Goal: Task Accomplishment & Management: Use online tool/utility

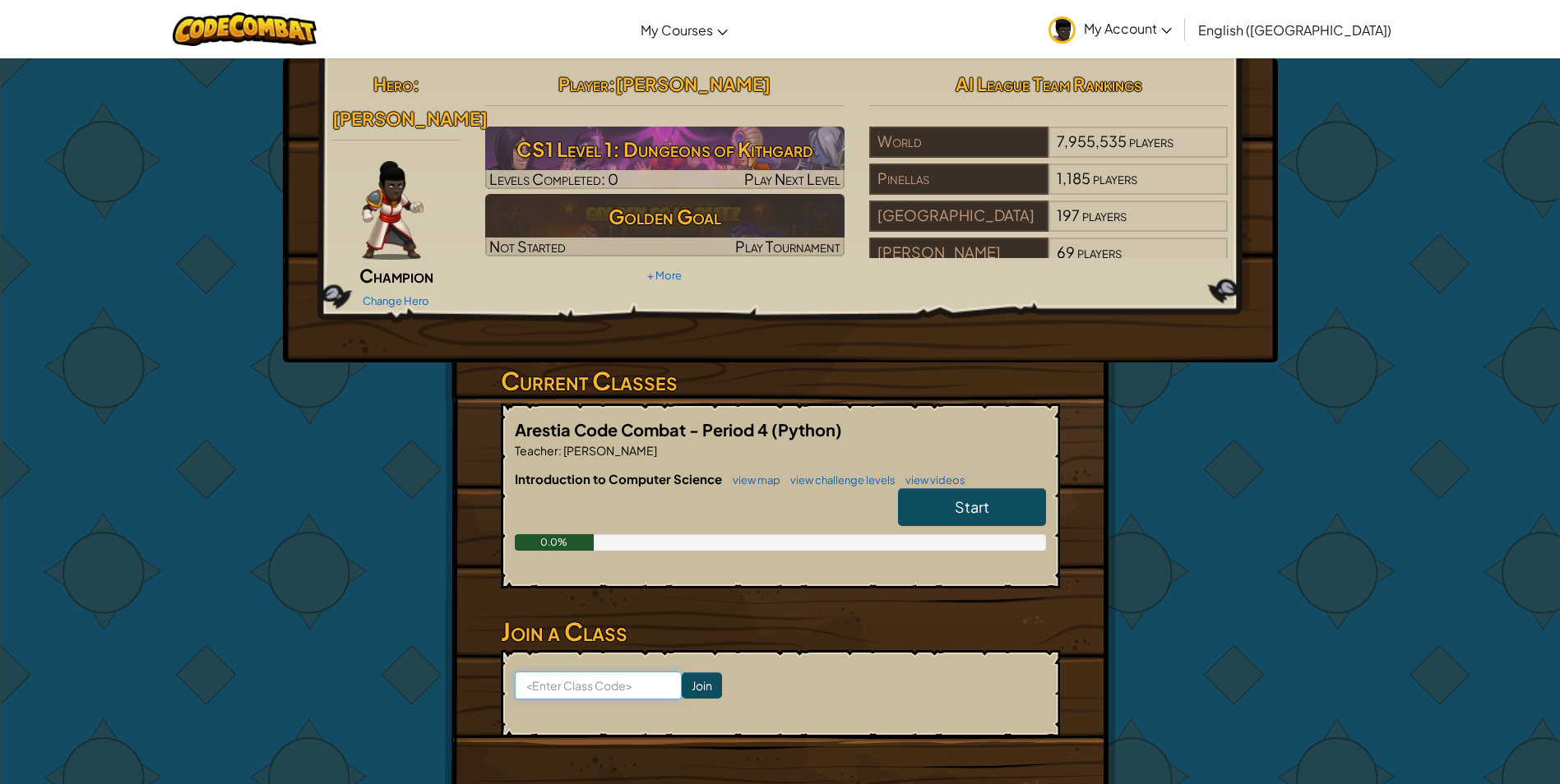
drag, startPoint x: 618, startPoint y: 646, endPoint x: 632, endPoint y: 649, distance: 14.3
click at [620, 672] on input at bounding box center [598, 686] width 167 height 28
type input "SingFastPlane"
click input "Join" at bounding box center [701, 686] width 41 height 26
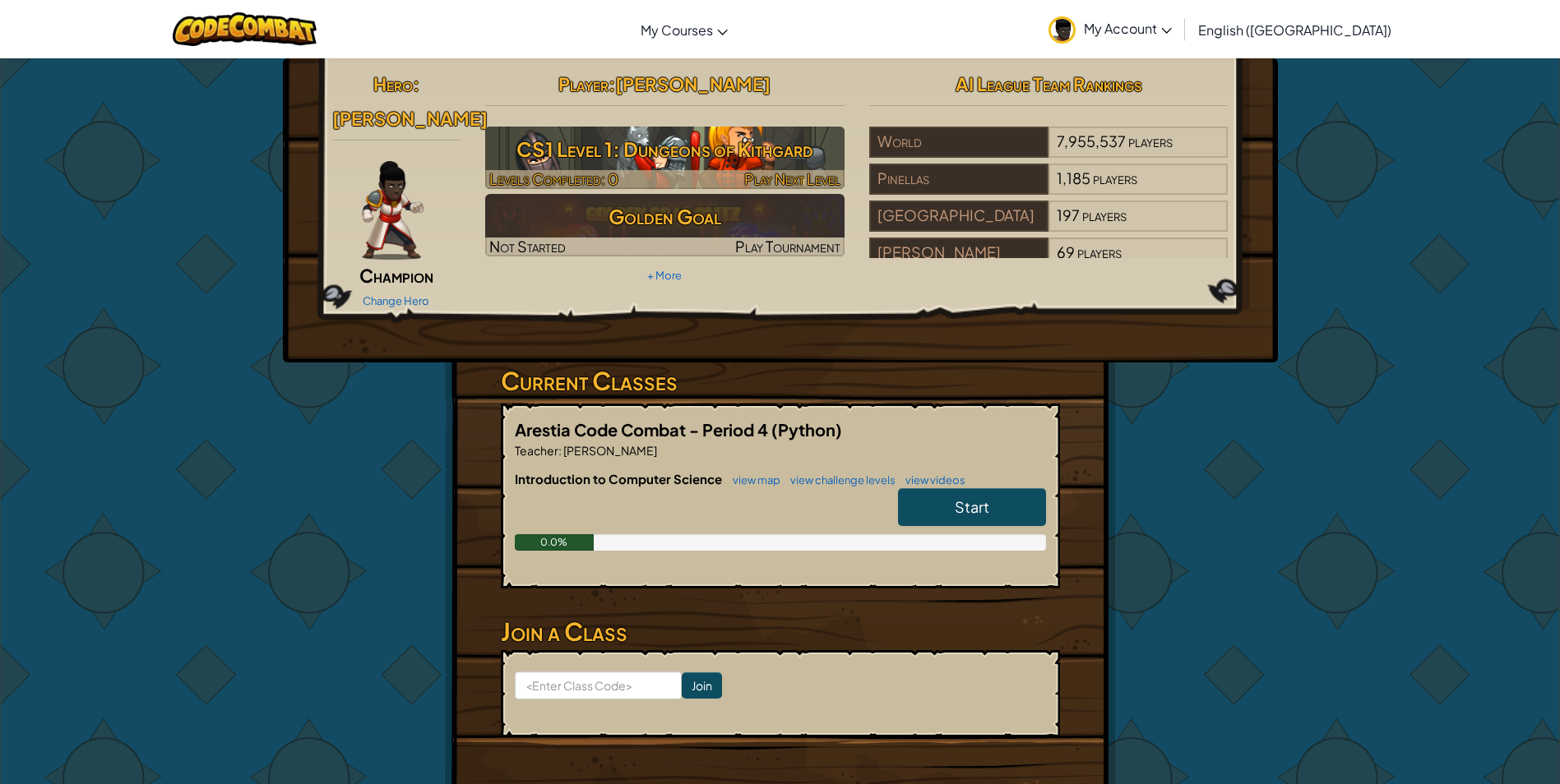
click at [685, 139] on h3 "CS1 Level 1: Dungeons of Kithgard" at bounding box center [664, 149] width 359 height 37
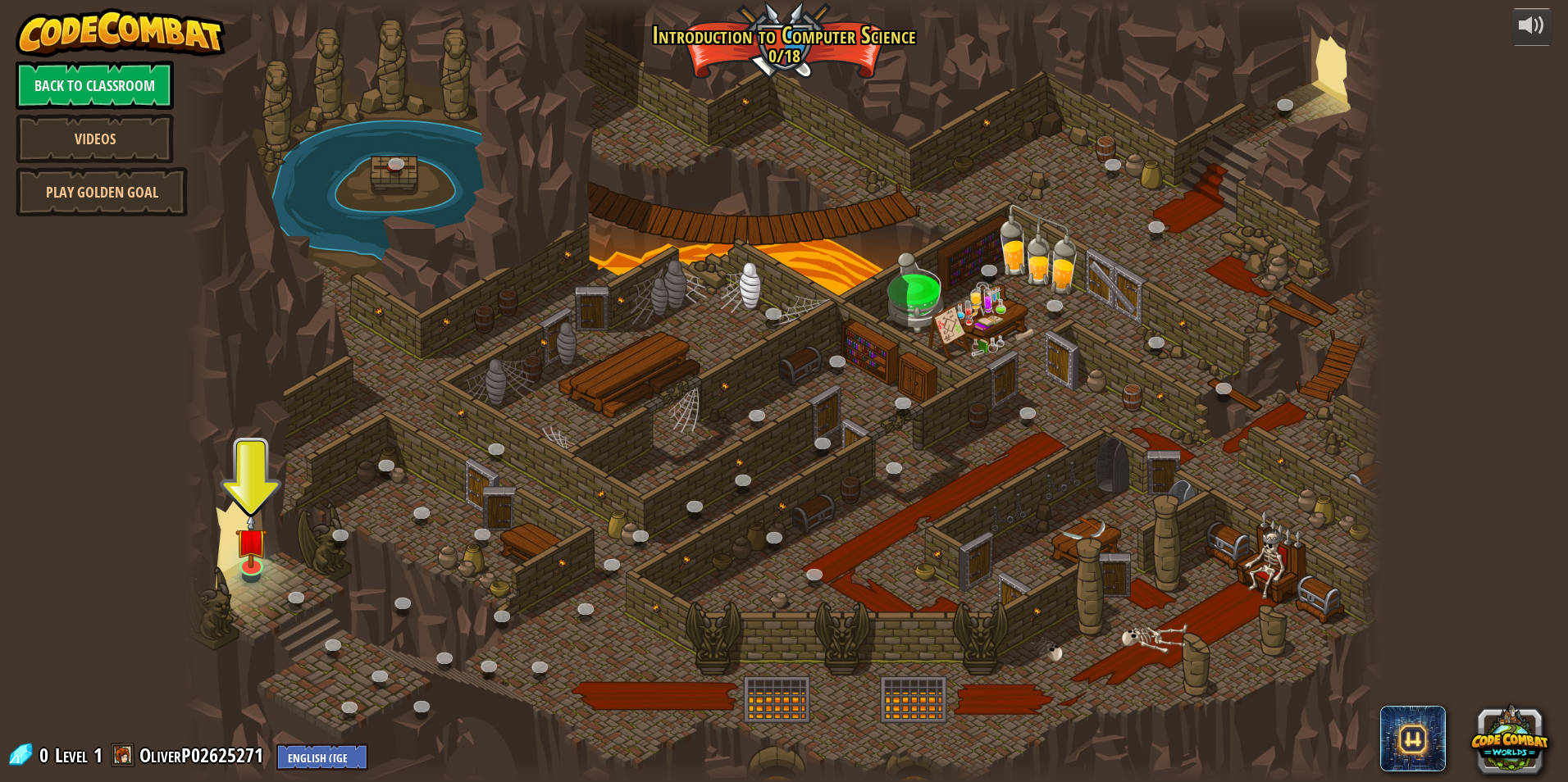
drag, startPoint x: 1060, startPoint y: 415, endPoint x: 991, endPoint y: 251, distance: 177.9
click at [991, 251] on div at bounding box center [784, 391] width 1197 height 782
click at [255, 555] on img at bounding box center [251, 526] width 32 height 73
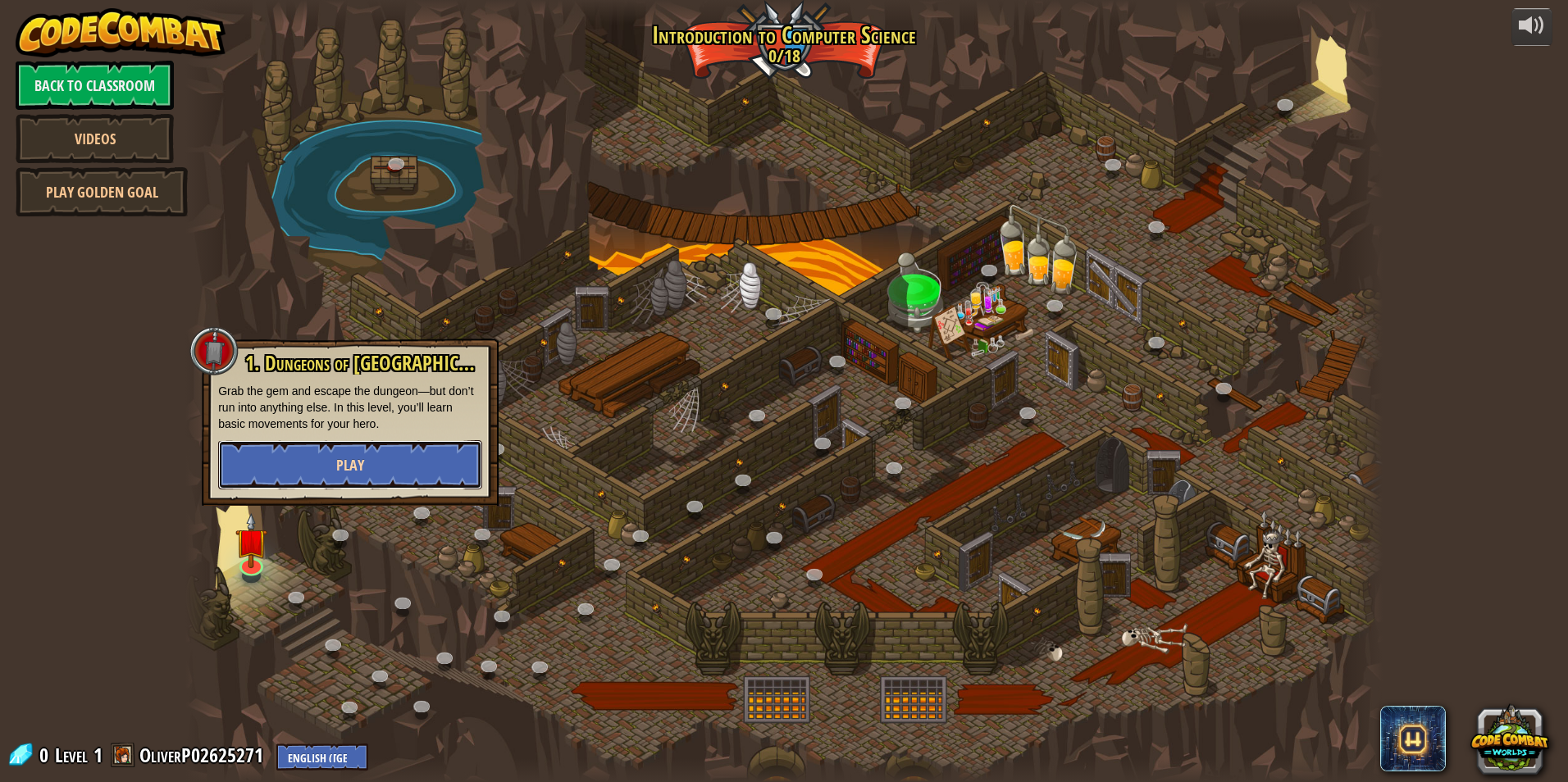
click at [304, 464] on button "Play" at bounding box center [350, 465] width 264 height 49
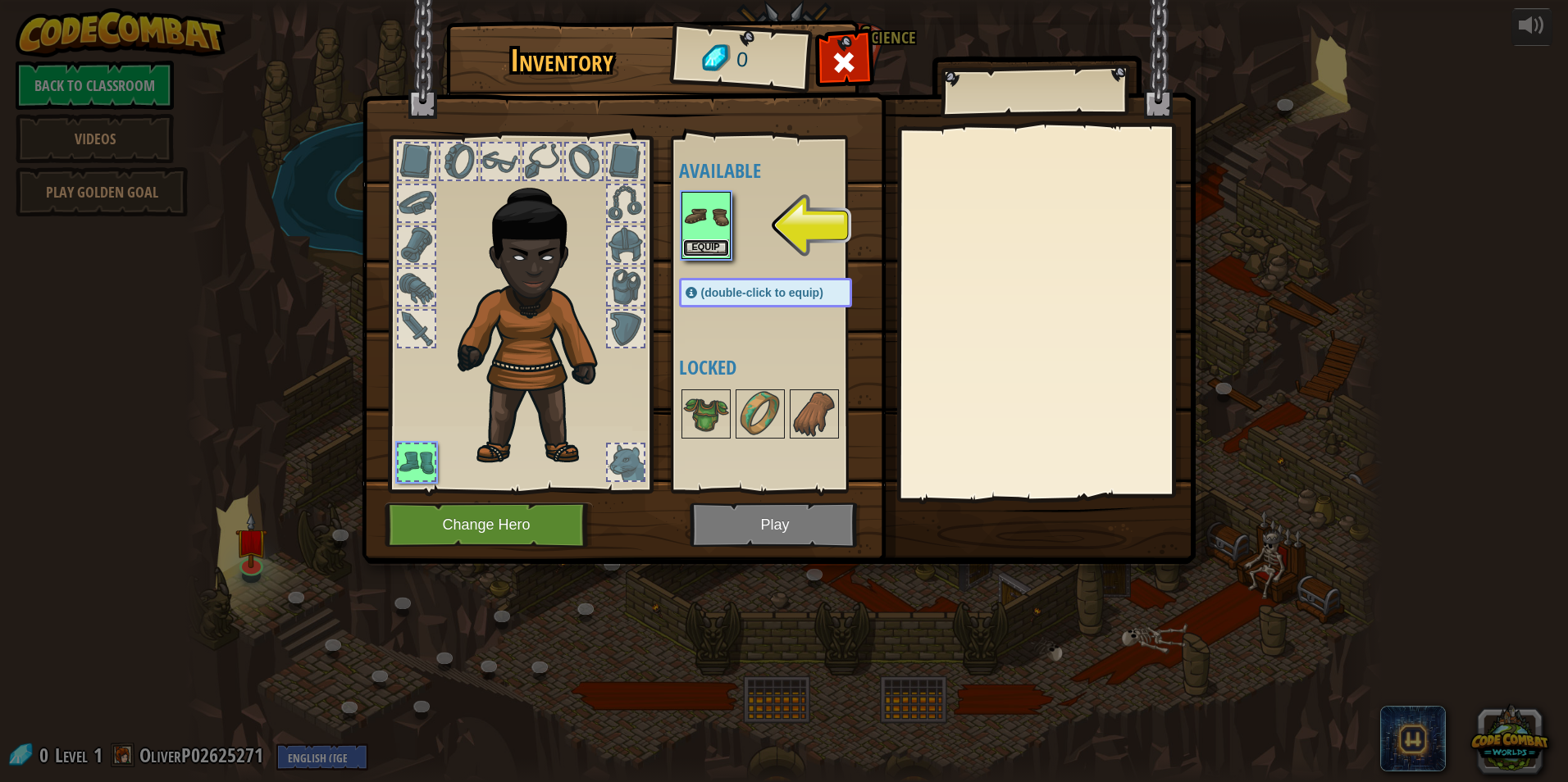
click at [704, 256] on button "Equip" at bounding box center [706, 247] width 46 height 17
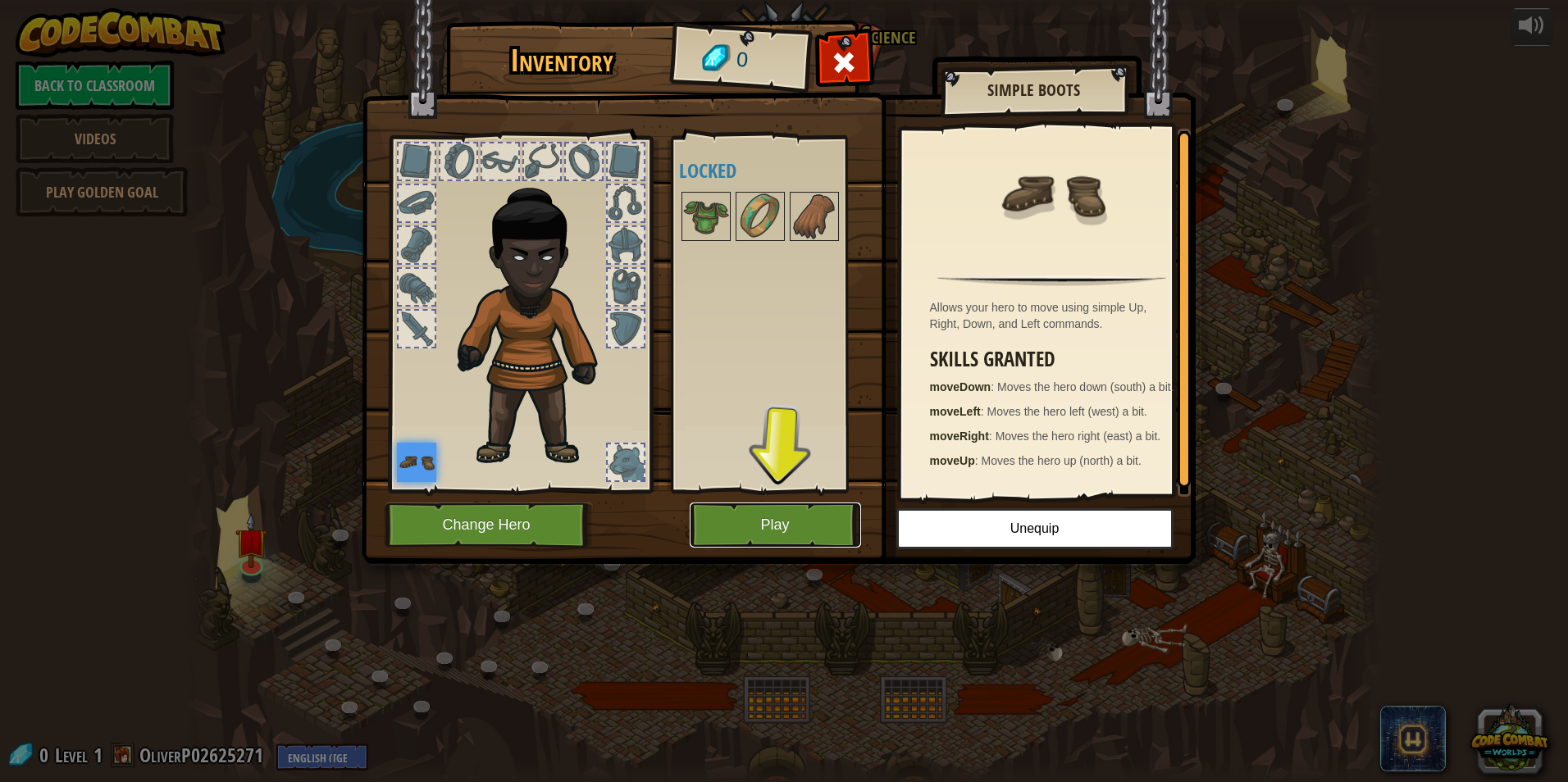
click at [767, 526] on button "Play" at bounding box center [775, 525] width 172 height 45
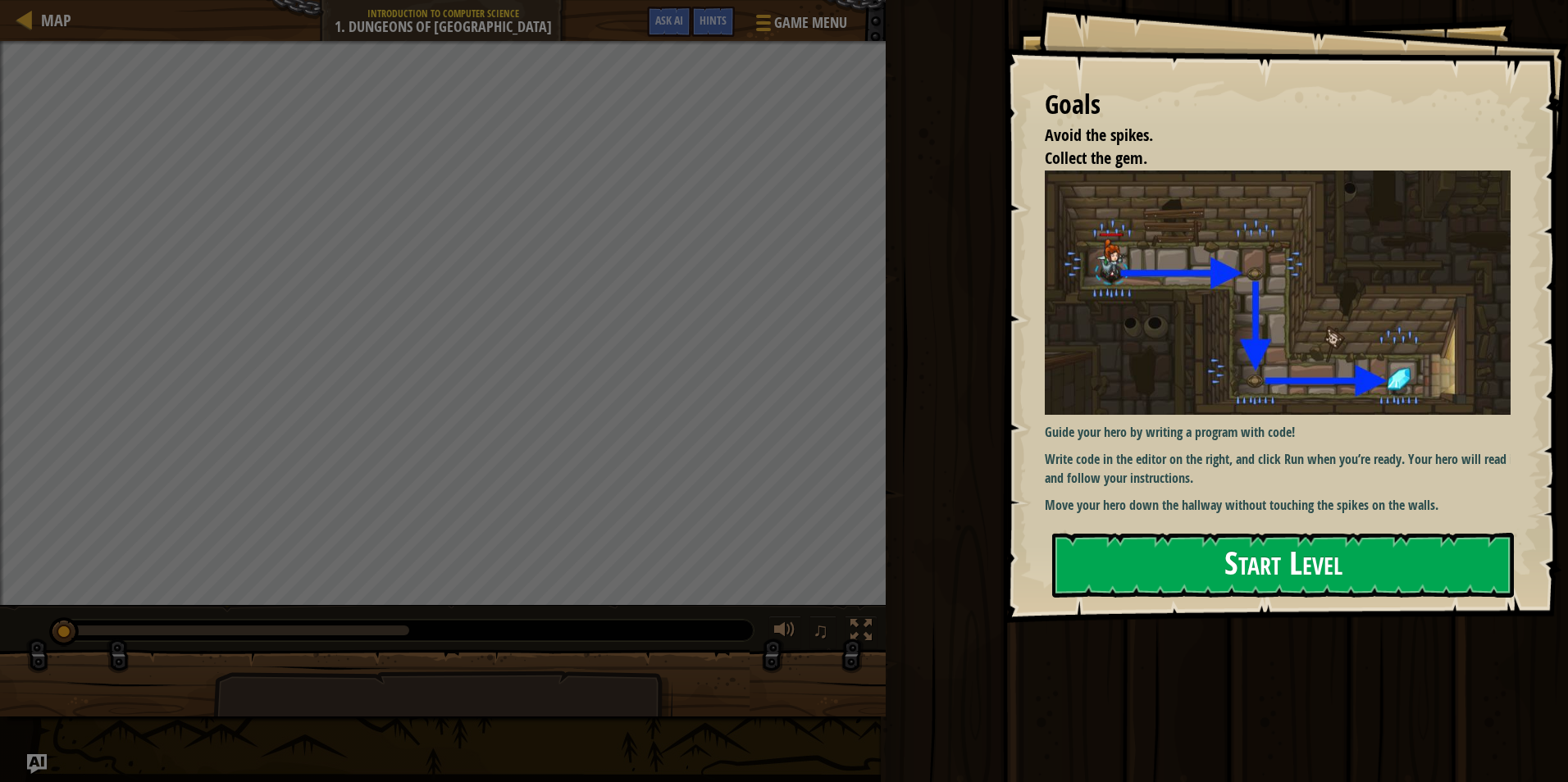
drag, startPoint x: 1311, startPoint y: 511, endPoint x: 1309, endPoint y: 533, distance: 22.1
click at [1311, 515] on div "Guide your hero by writing a program with code! Write code in the editor on the…" at bounding box center [1283, 343] width 478 height 346
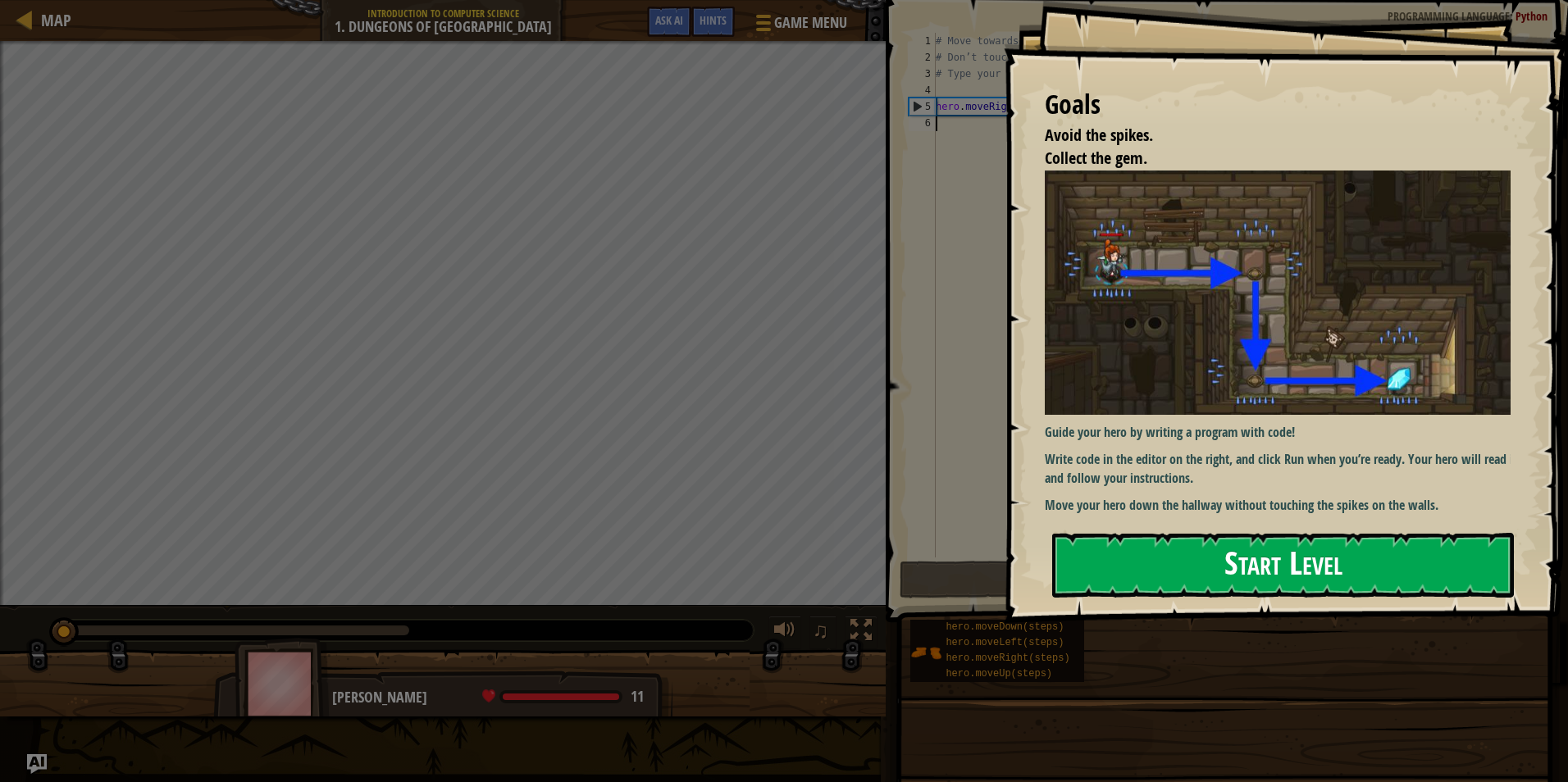
click at [1306, 558] on button "Start Level" at bounding box center [1283, 565] width 462 height 65
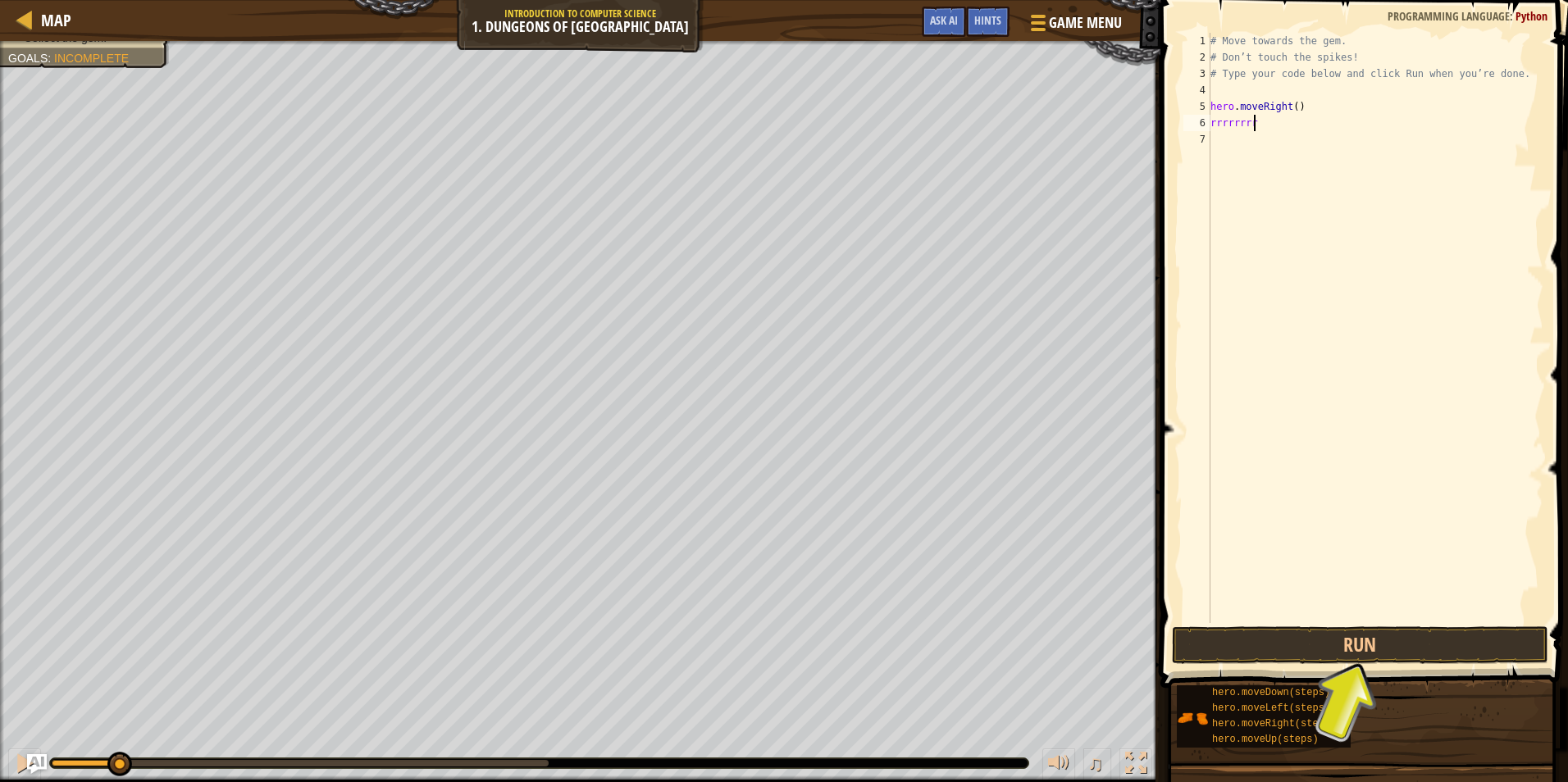
scroll to position [7, 1]
type textarea "r"
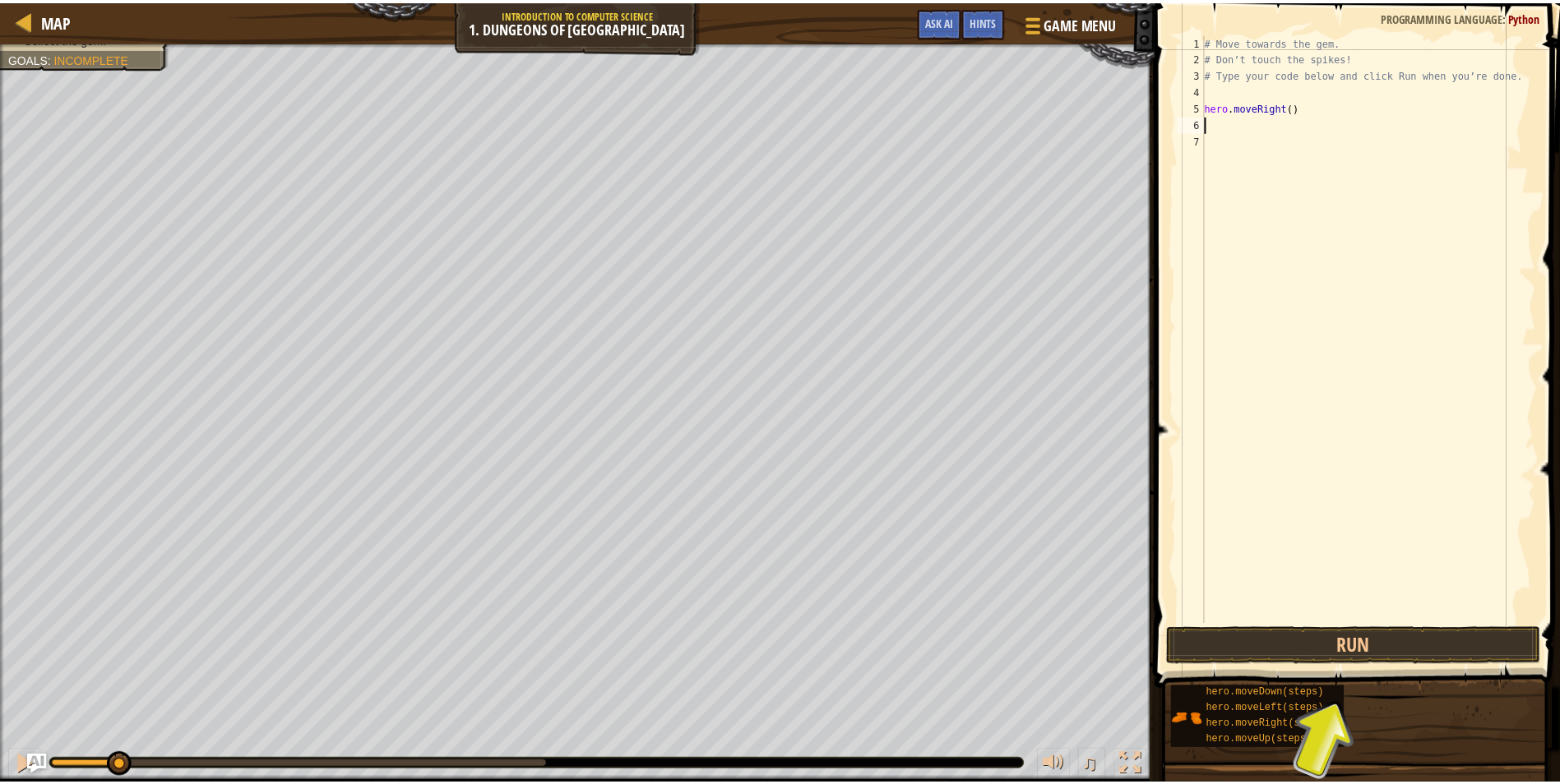
scroll to position [7, 0]
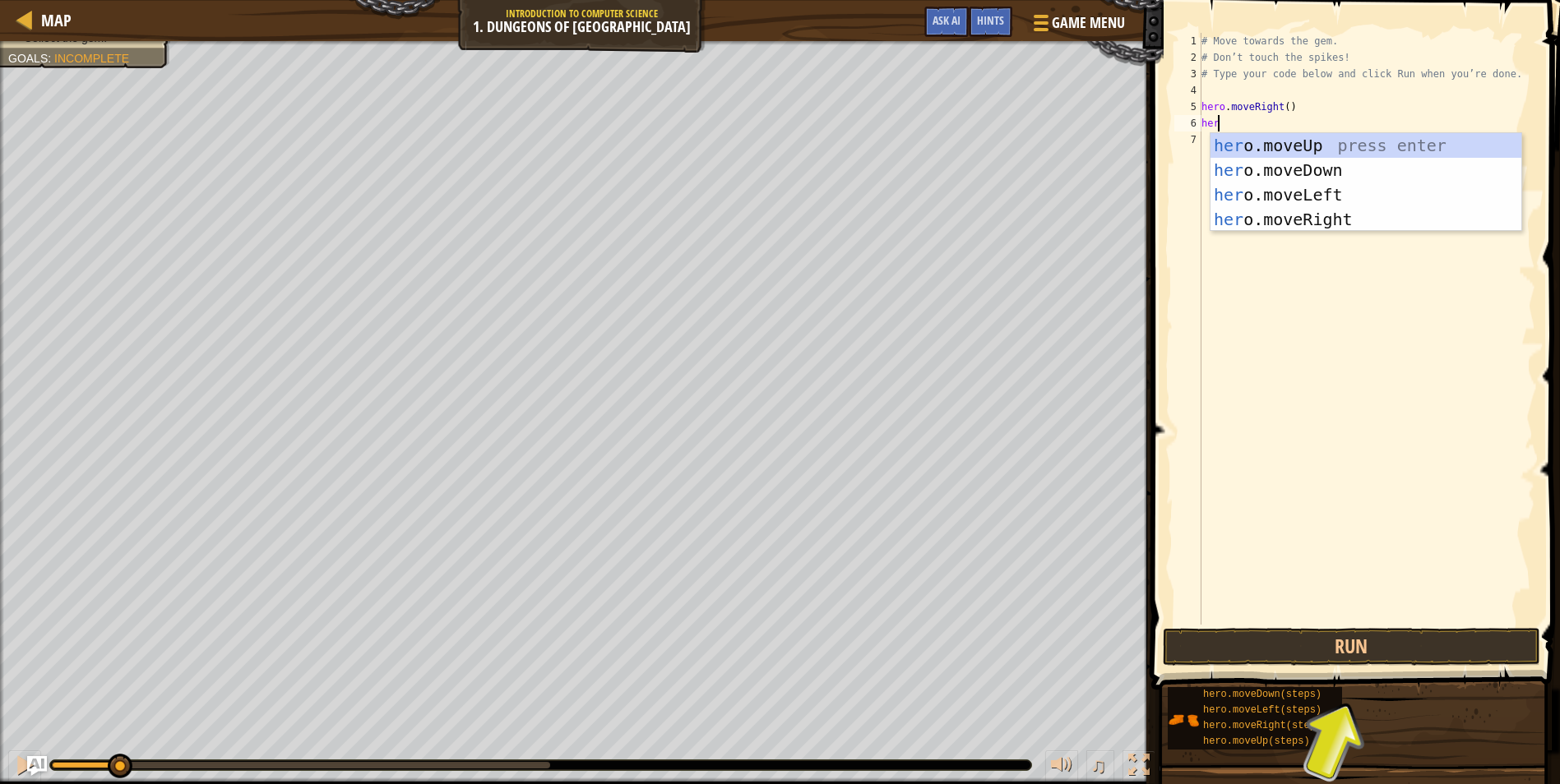
type textarea "hero"
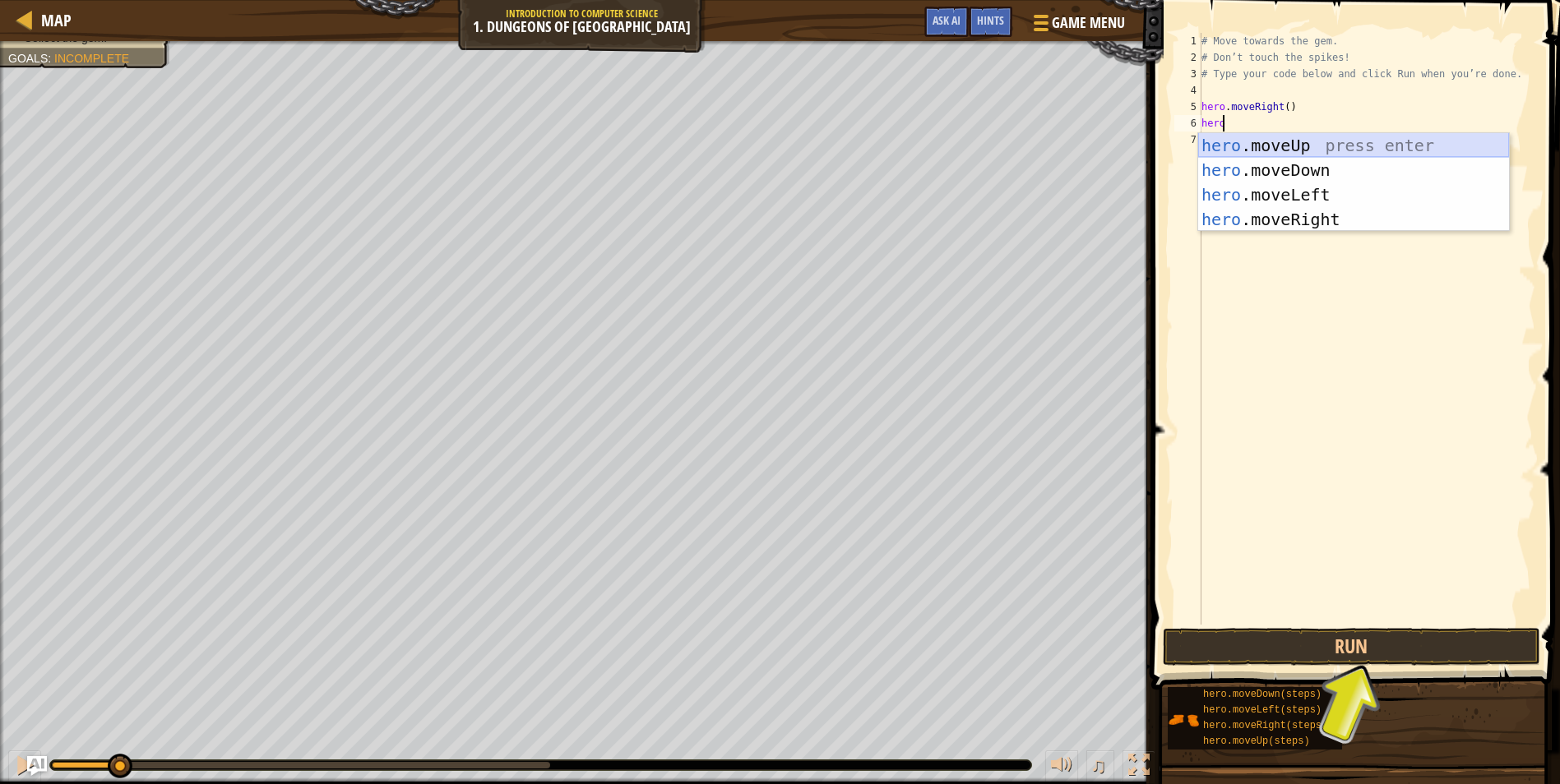
click at [1298, 151] on div "hero .moveUp press enter hero .moveDown press enter hero .moveLeft press enter …" at bounding box center [1353, 207] width 311 height 148
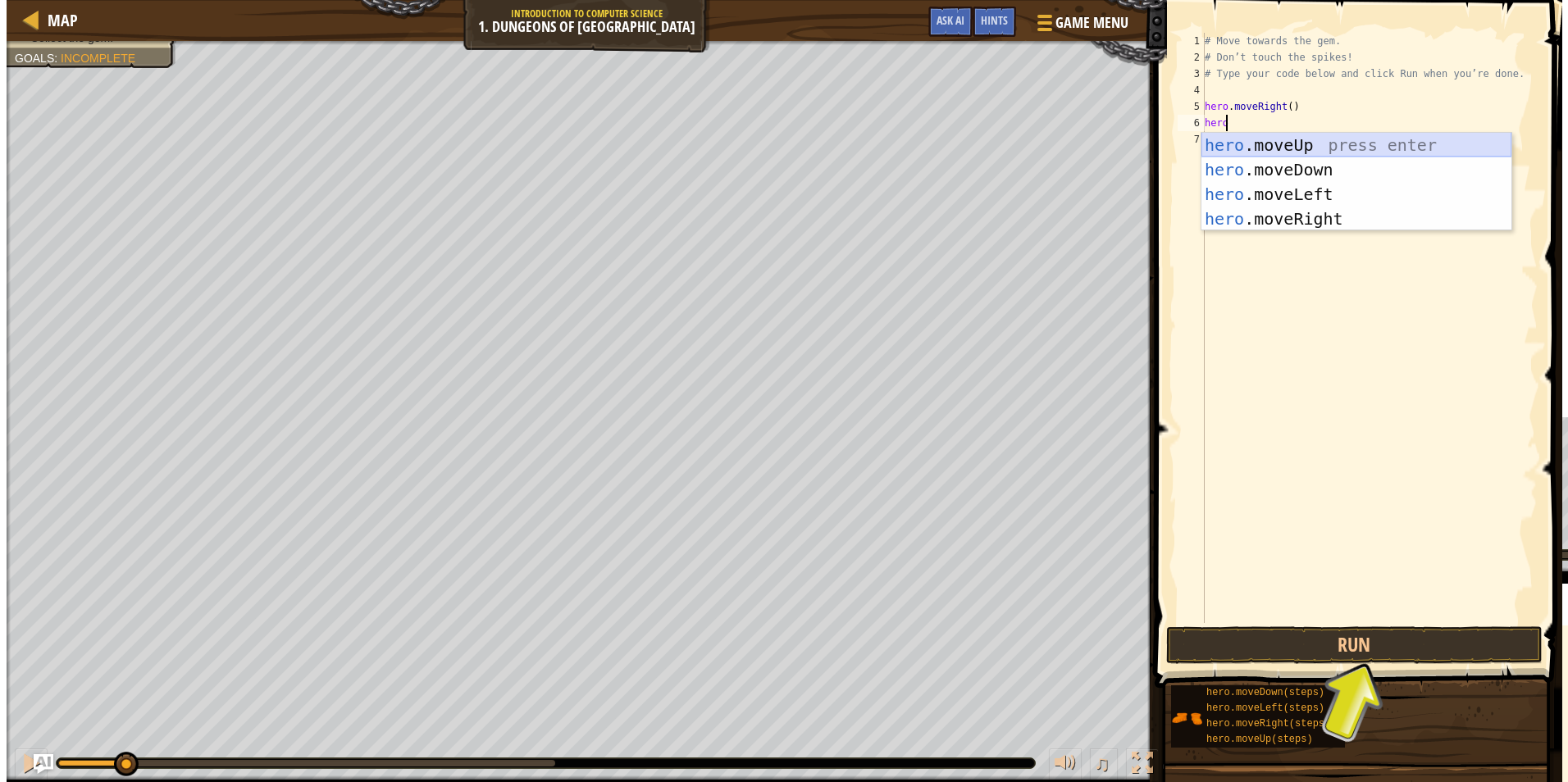
scroll to position [7, 0]
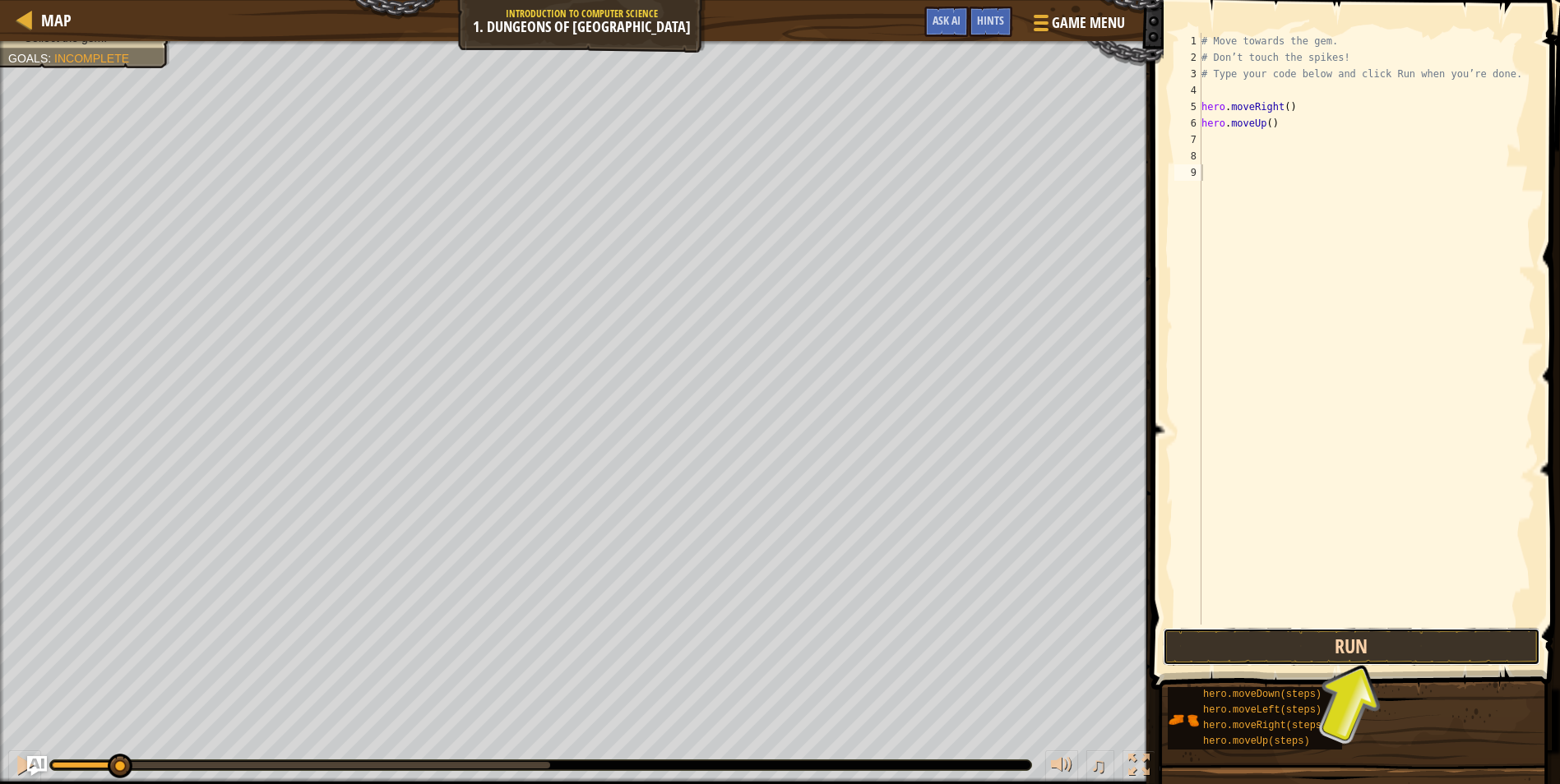
click at [1449, 637] on button "Run" at bounding box center [1352, 647] width 377 height 38
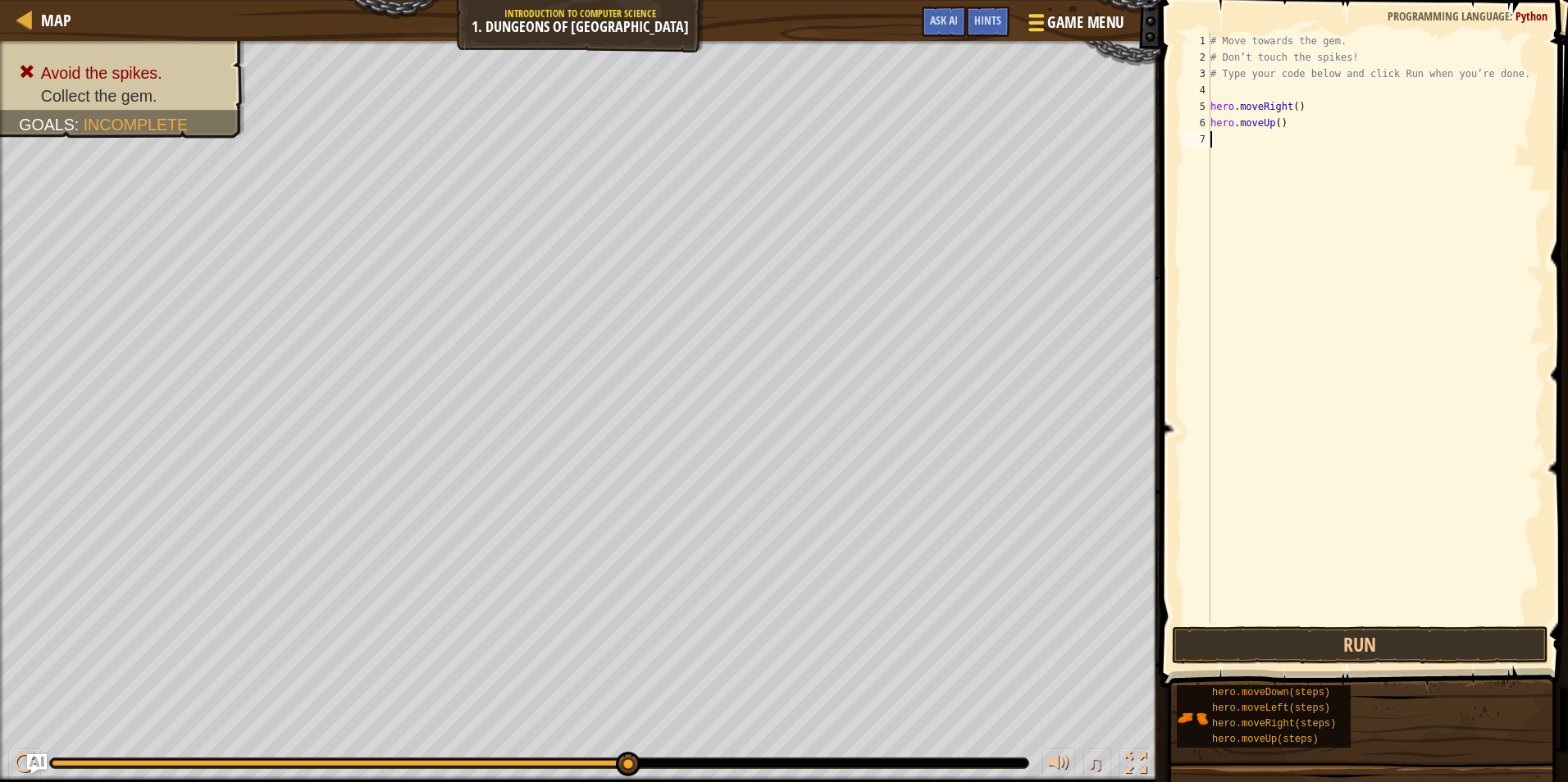
click at [1065, 28] on span "Game Menu" at bounding box center [1085, 22] width 76 height 22
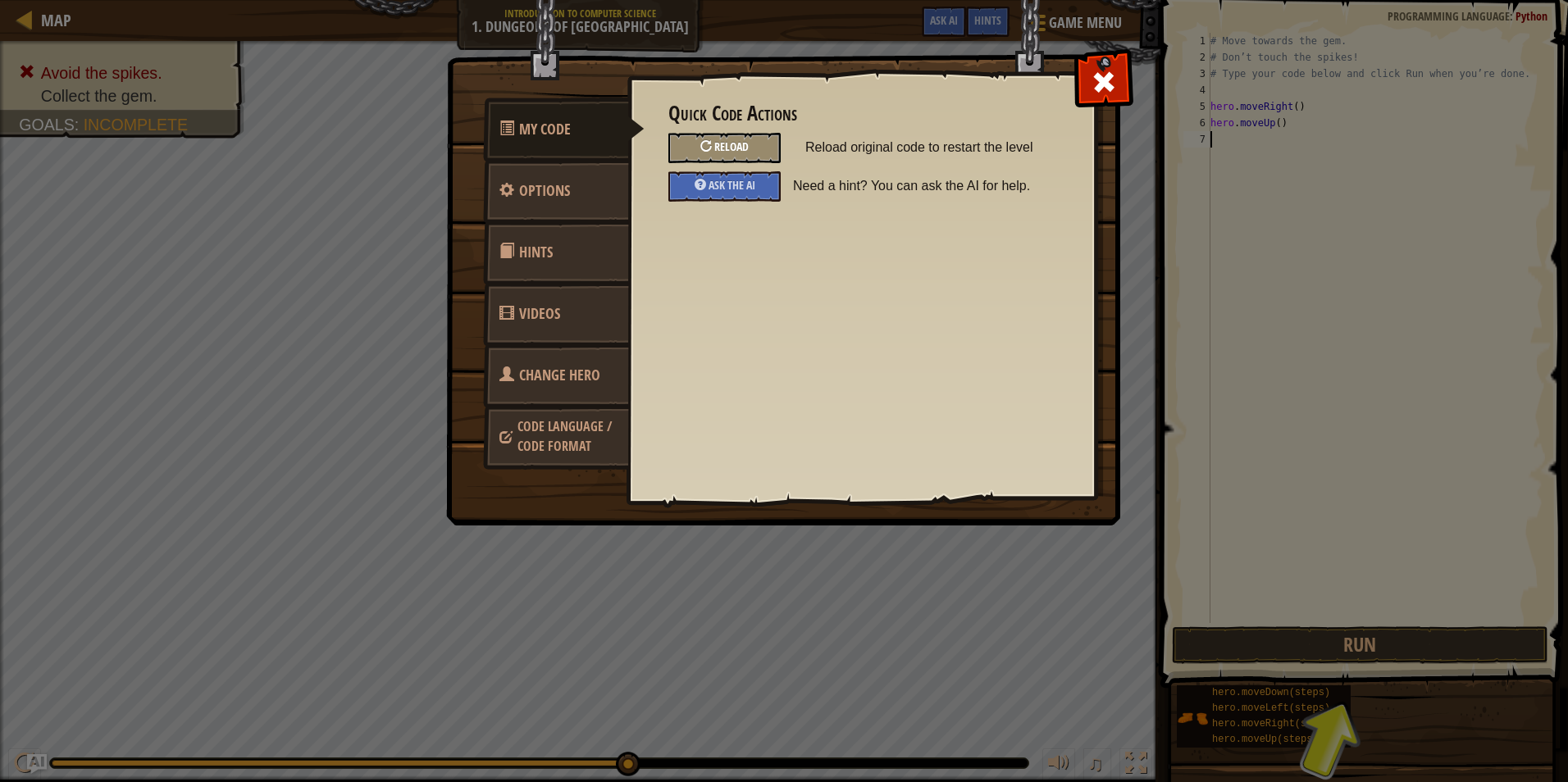
click at [703, 145] on div at bounding box center [706, 146] width 12 height 12
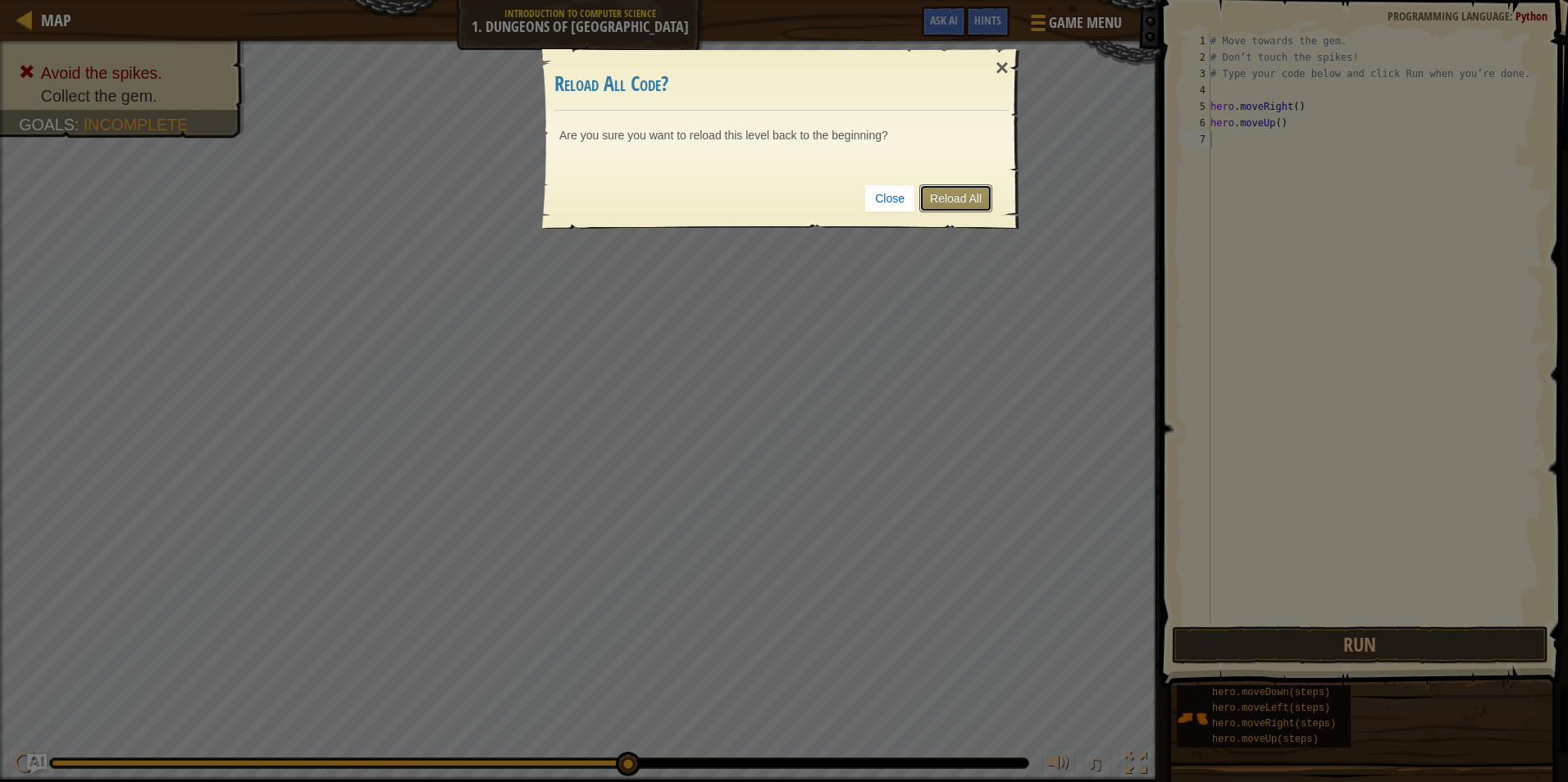
click at [936, 201] on link "Reload All" at bounding box center [955, 199] width 73 height 28
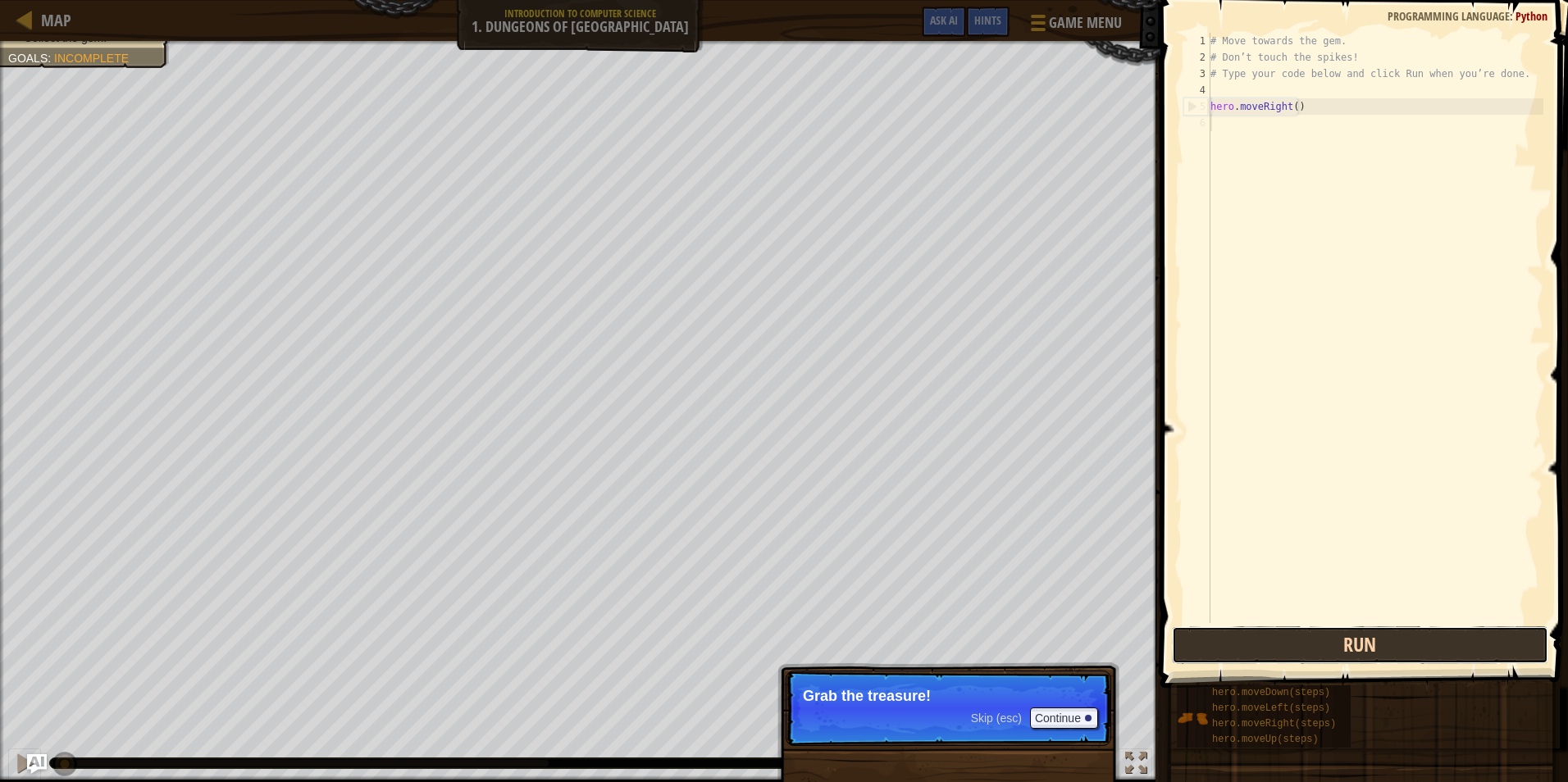
click at [1324, 638] on button "Run" at bounding box center [1359, 645] width 376 height 38
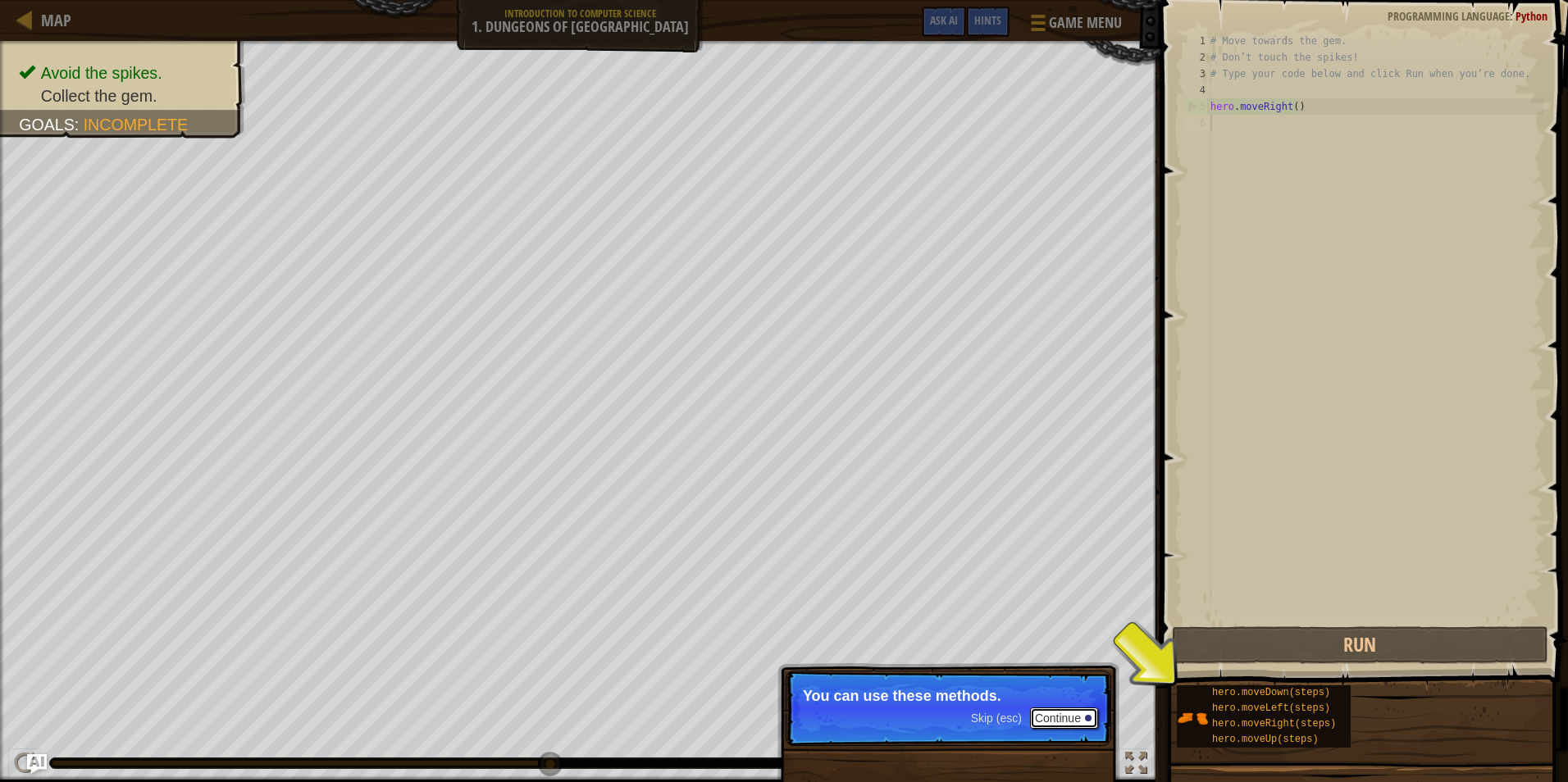
click at [1085, 717] on div at bounding box center [1088, 718] width 7 height 7
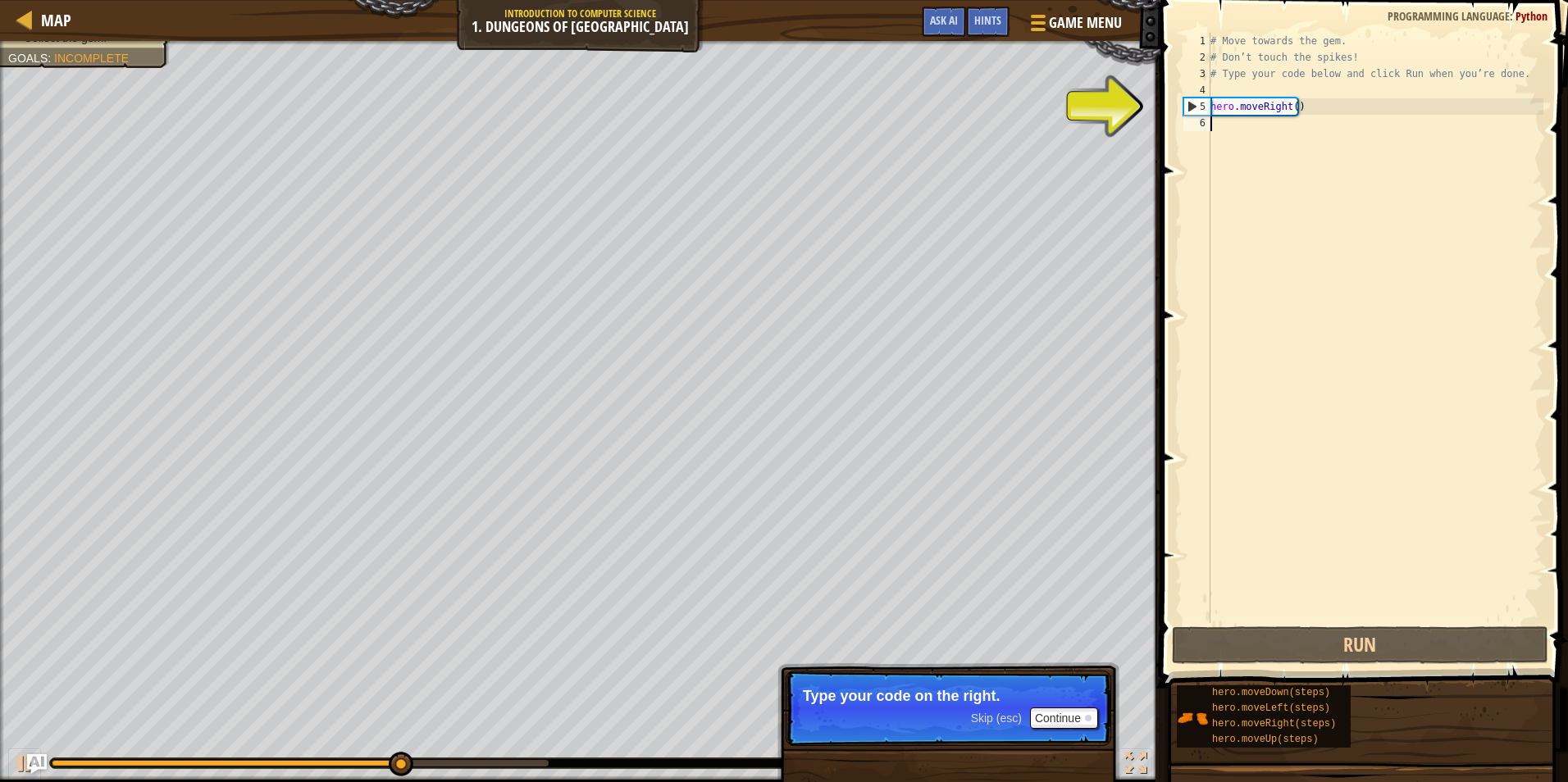
click at [1241, 138] on div "# Move towards the gem. # Don’t touch the spikes! # Type your code below and cl…" at bounding box center [1375, 344] width 337 height 623
click at [1235, 135] on div "# Move towards the gem. # Don’t touch the spikes! # Type your code below and cl…" at bounding box center [1375, 344] width 337 height 623
click at [1185, 115] on div "6" at bounding box center [1196, 123] width 27 height 16
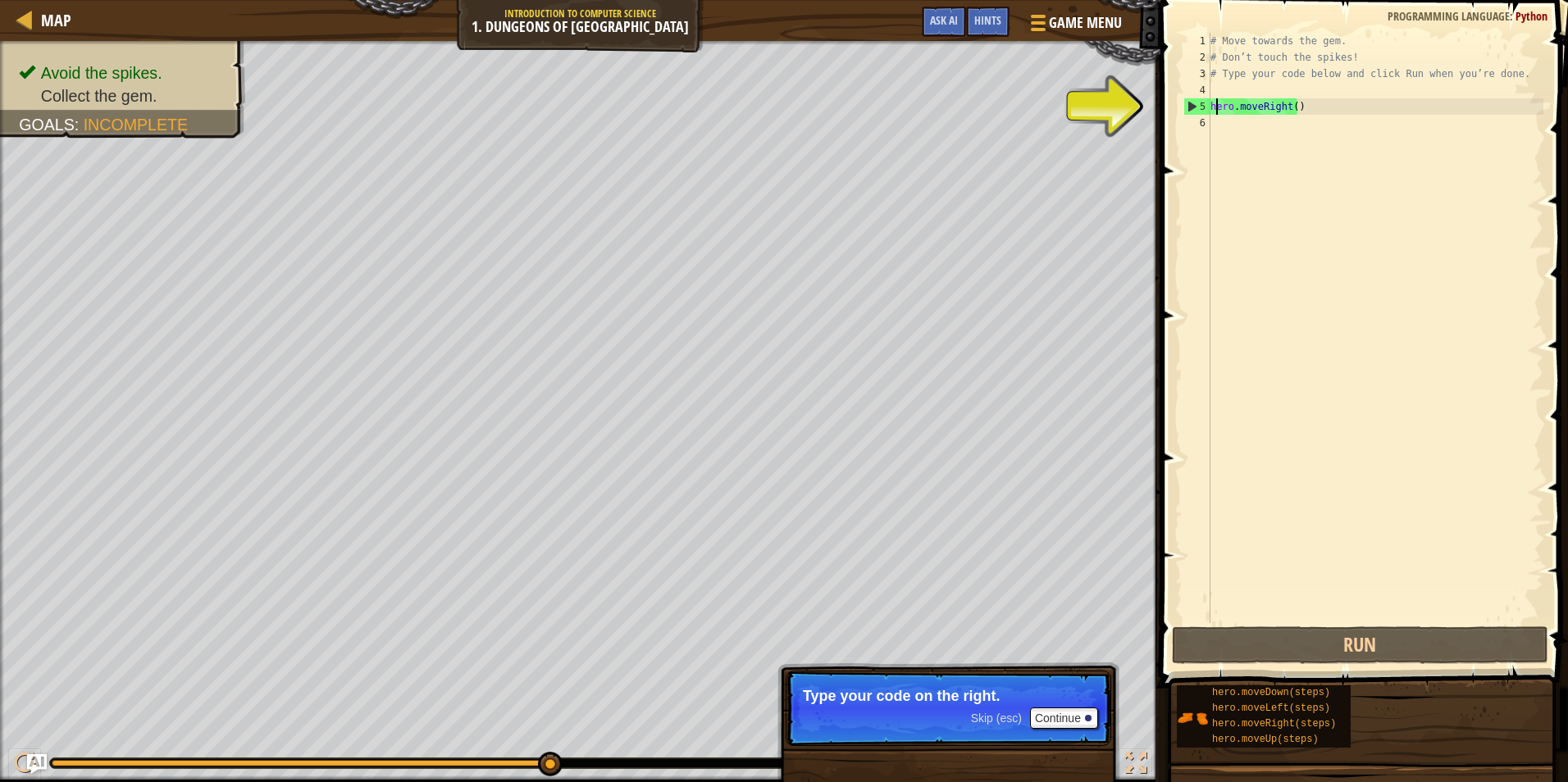
click at [1215, 100] on div "# Move towards the gem. # Don’t touch the spikes! # Type your code below and cl…" at bounding box center [1375, 344] width 337 height 623
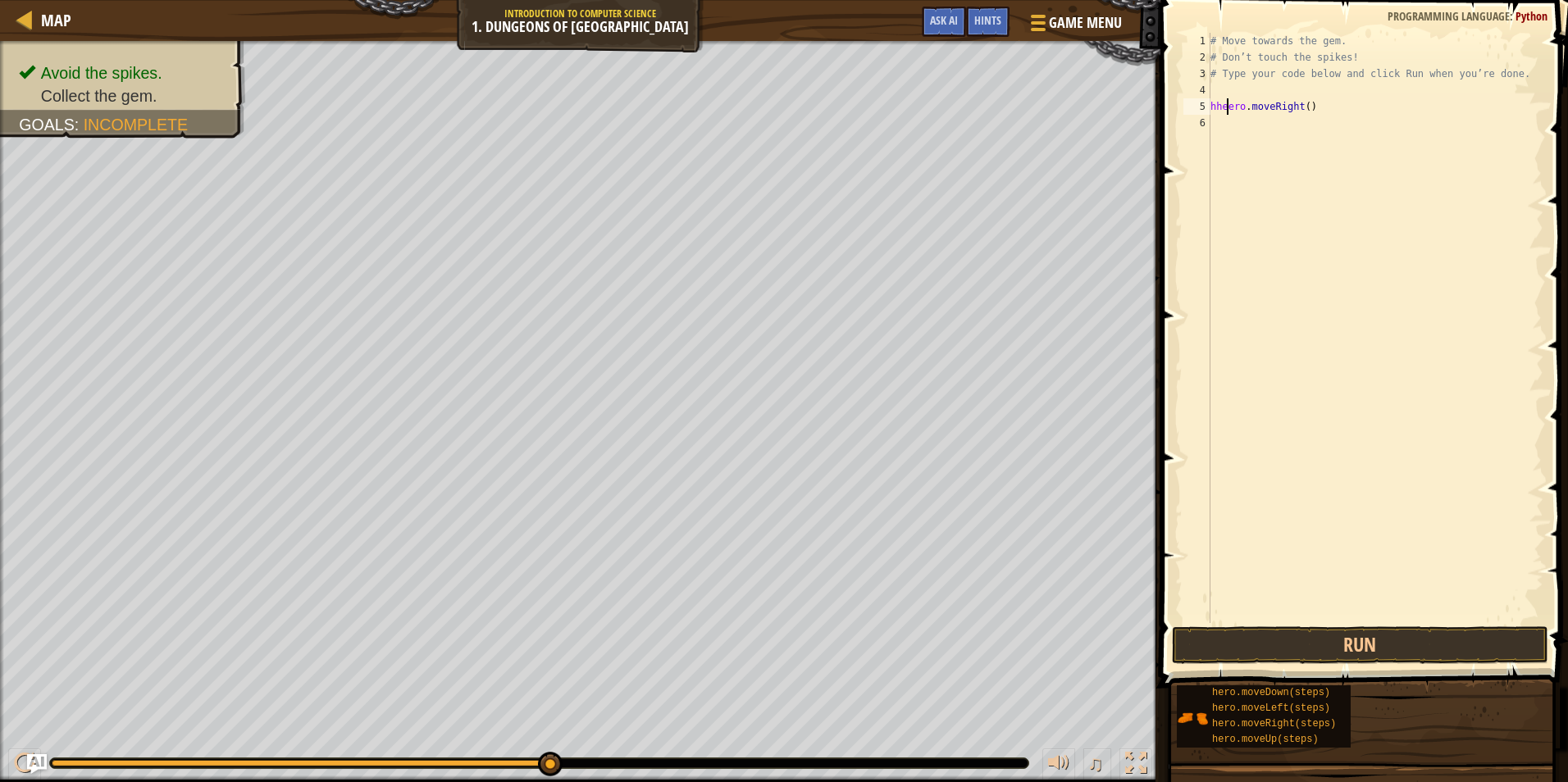
type textarea "hero.moveRight()"
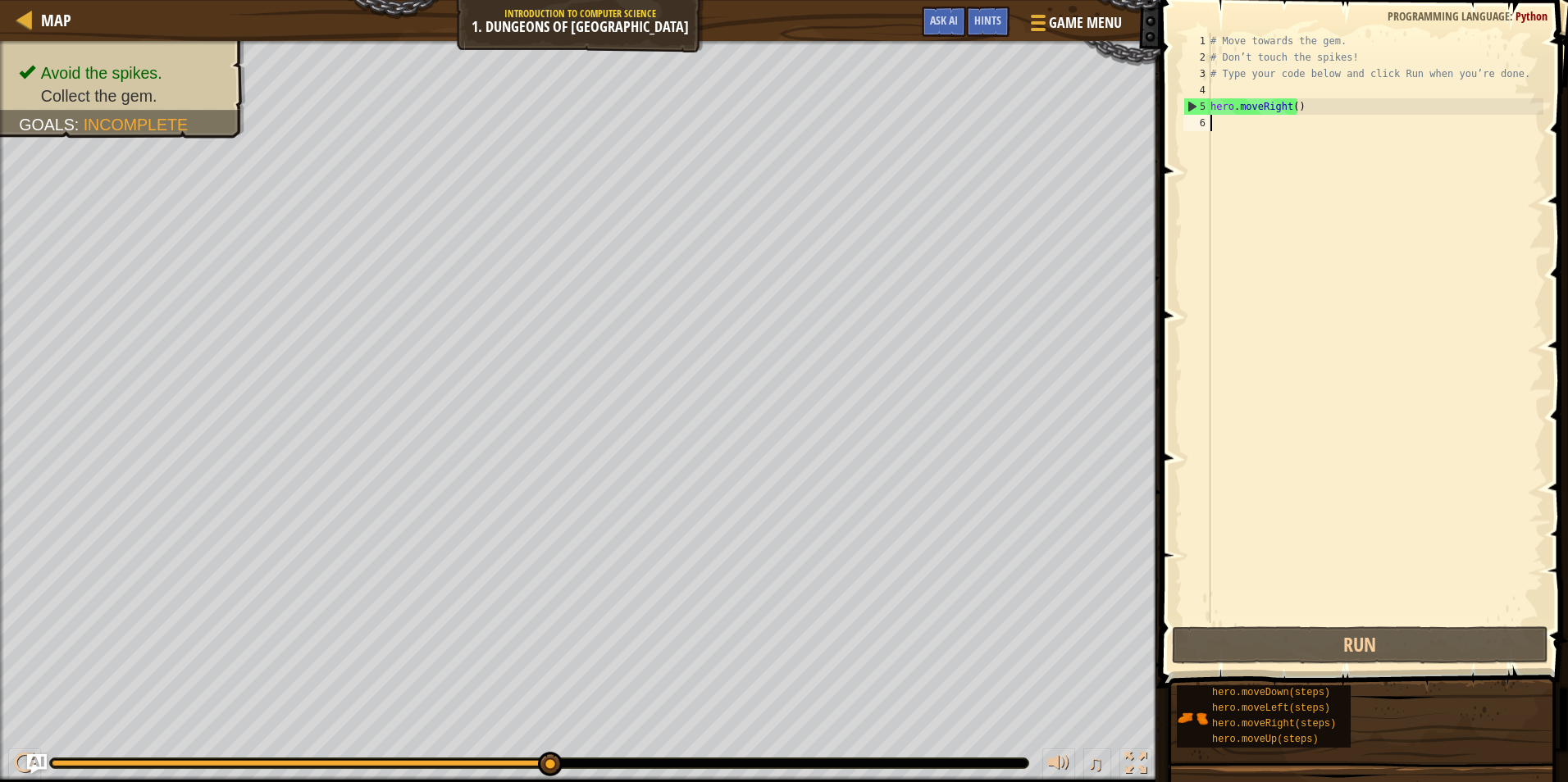
scroll to position [7, 0]
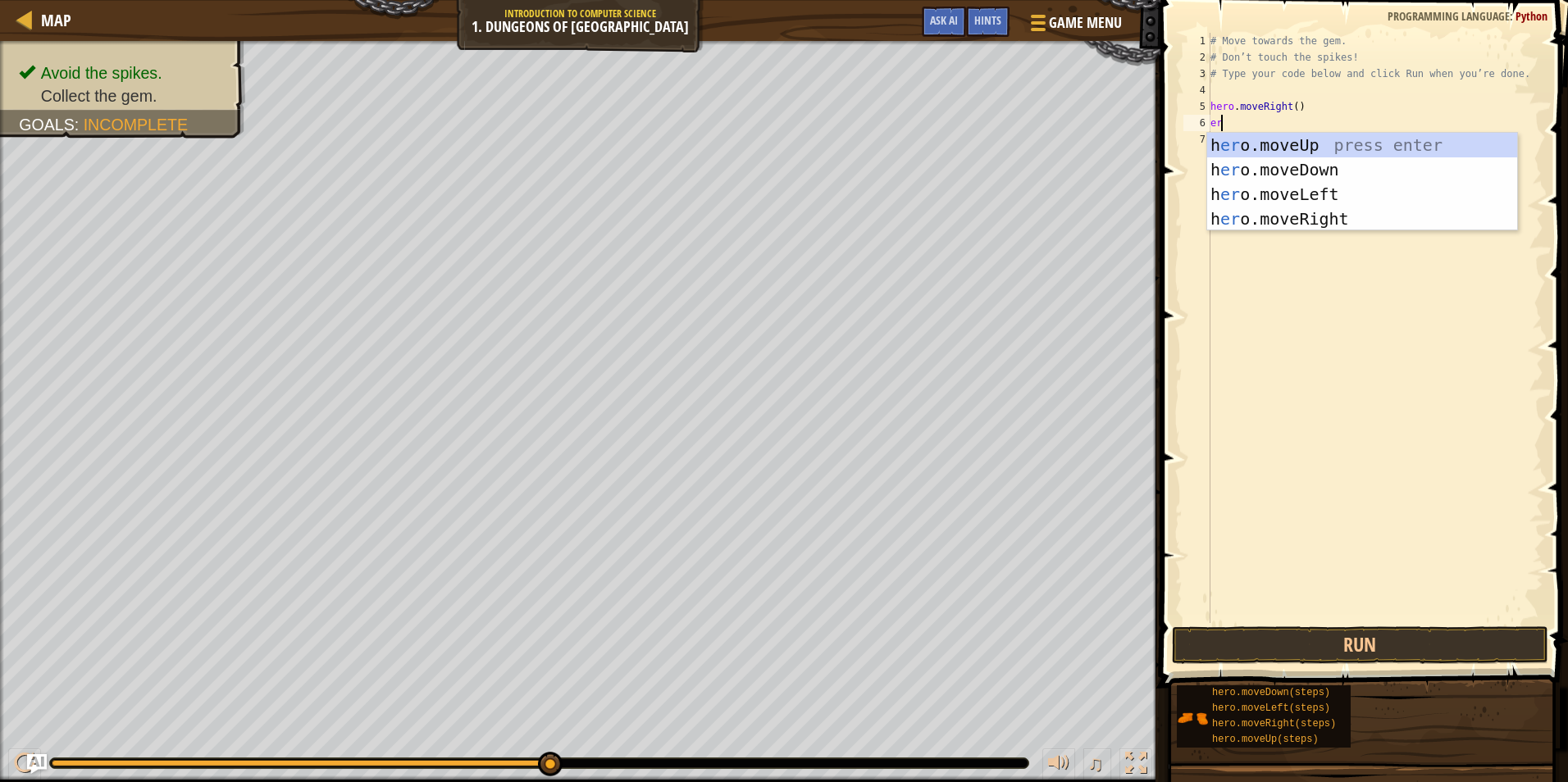
type textarea "e"
type textarea "hero"
click at [1255, 158] on div "hero .moveUp press enter hero .moveDown press enter hero .moveLeft press enter …" at bounding box center [1362, 206] width 310 height 148
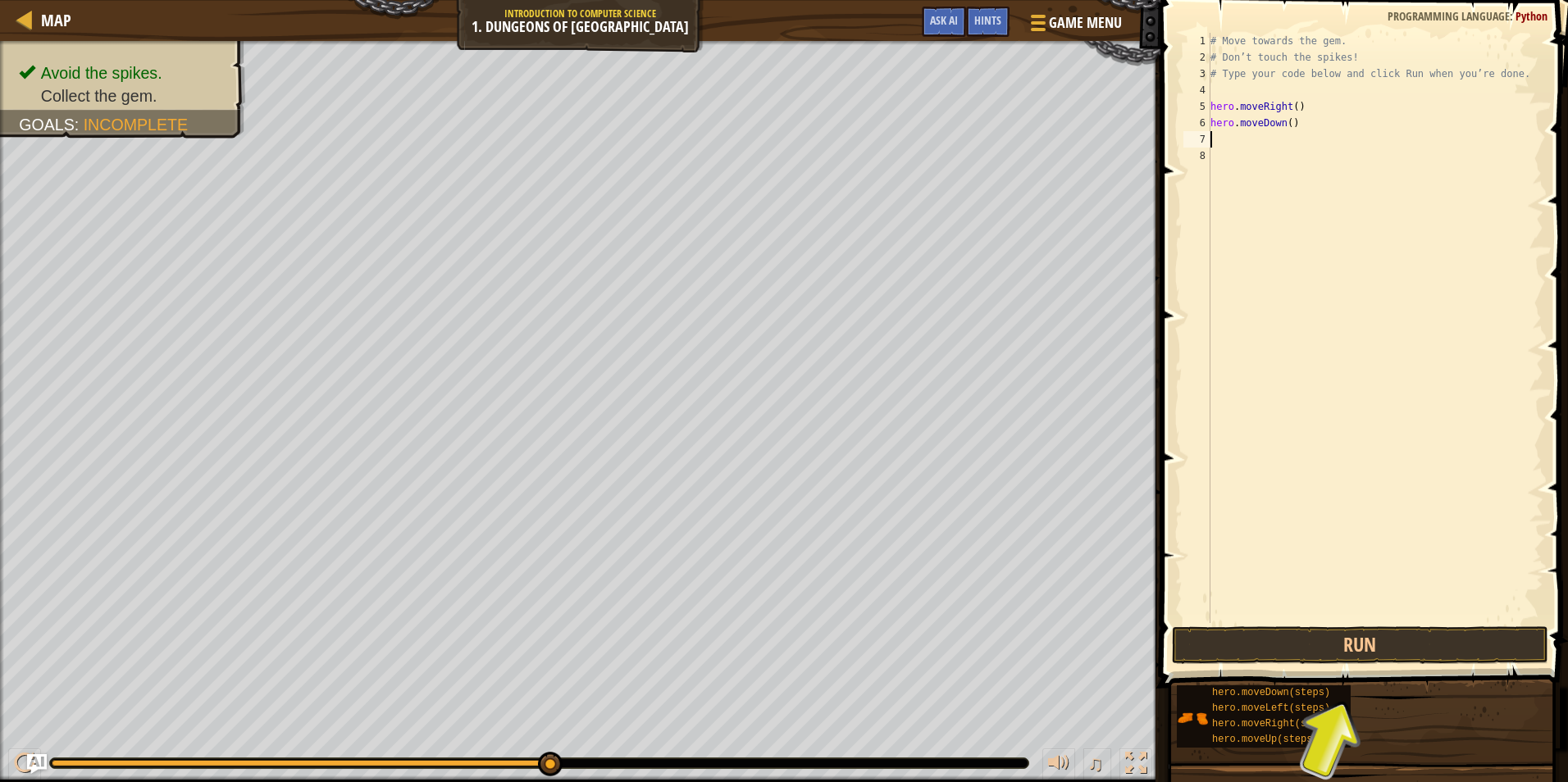
scroll to position [7, 0]
click at [1335, 642] on button "Run" at bounding box center [1359, 645] width 376 height 38
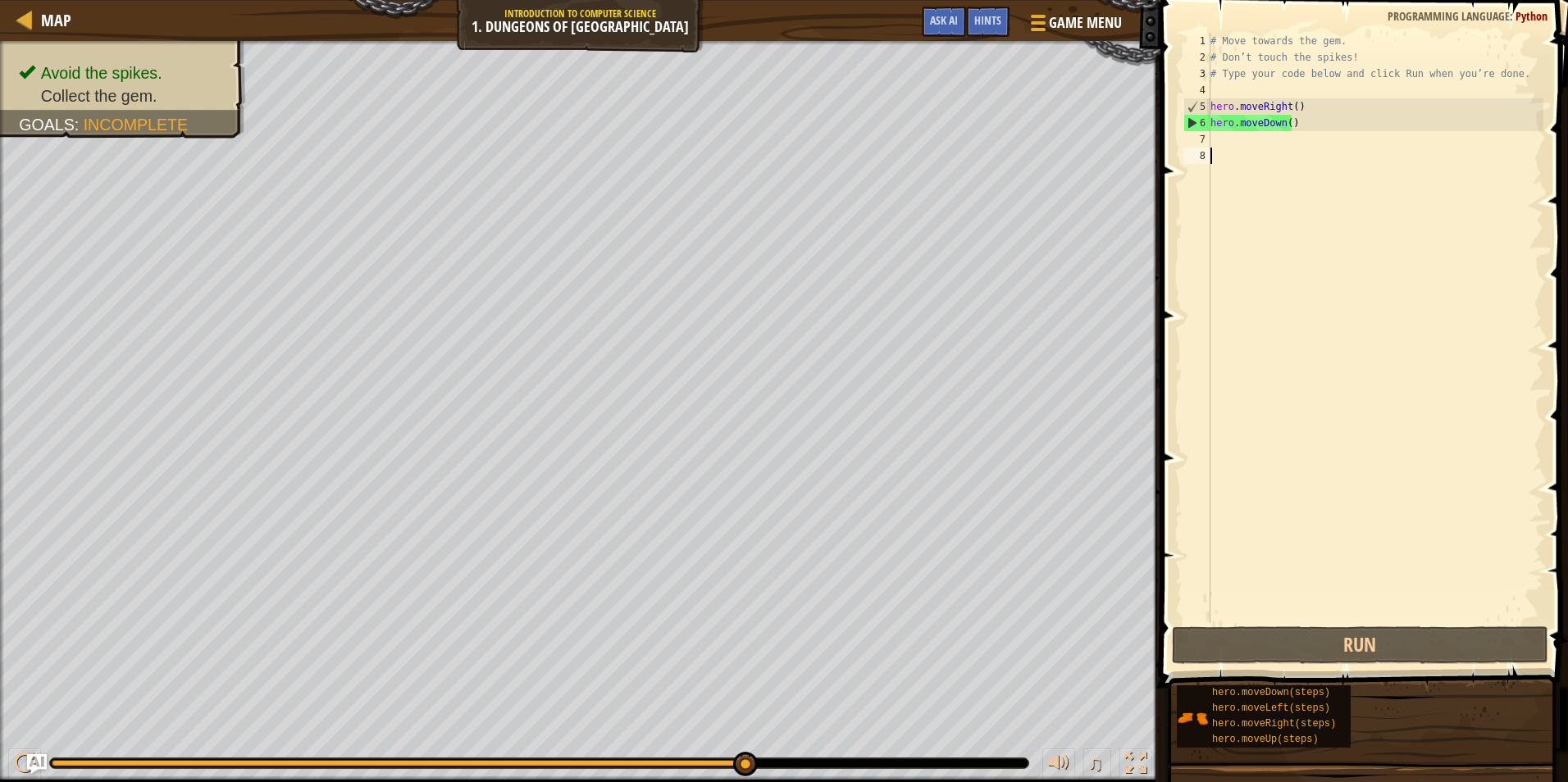
click at [1267, 154] on div "# Move towards the gem. # Don’t touch the spikes! # Type your code below and cl…" at bounding box center [1375, 344] width 337 height 623
click at [1267, 152] on div "# Move towards the gem. # Don’t touch the spikes! # Type your code below and cl…" at bounding box center [1375, 344] width 337 height 623
click at [1264, 134] on div "# Move towards the gem. # Don’t touch the spikes! # Type your code below and cl…" at bounding box center [1375, 344] width 337 height 623
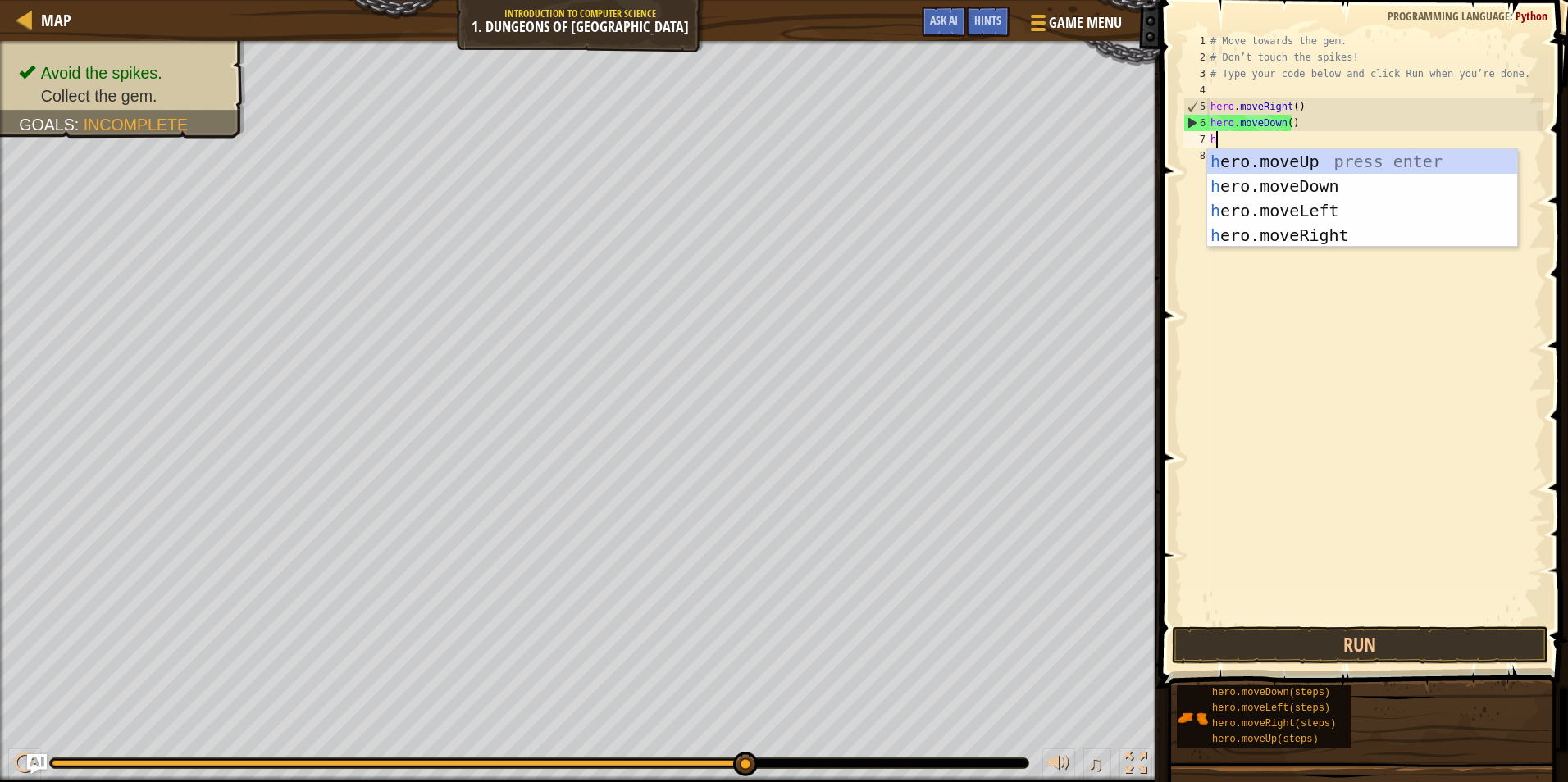
type textarea "her"
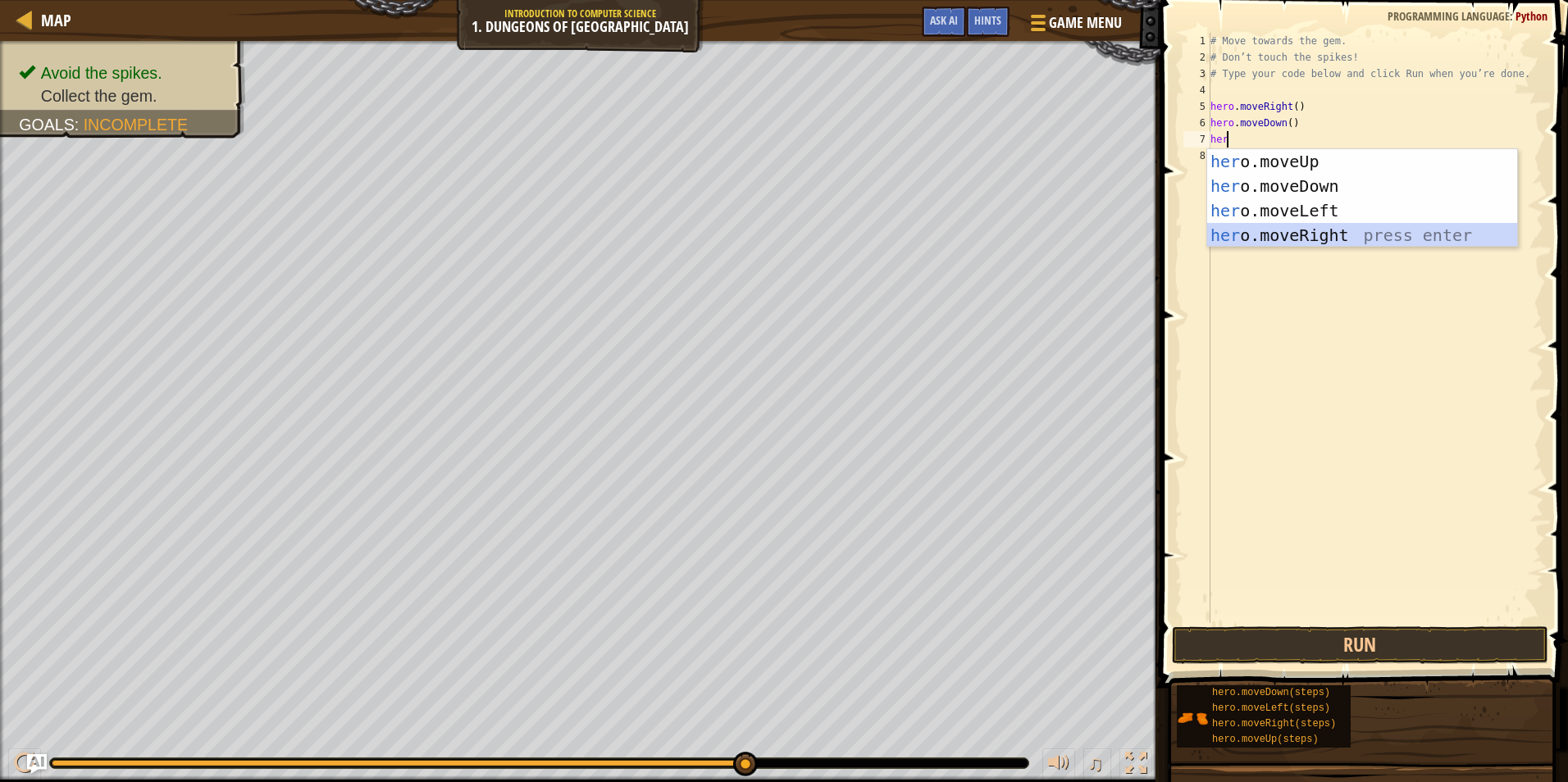
click at [1317, 238] on div "her o.moveUp press enter her o.moveDown press enter her o.moveLeft press enter …" at bounding box center [1362, 223] width 310 height 148
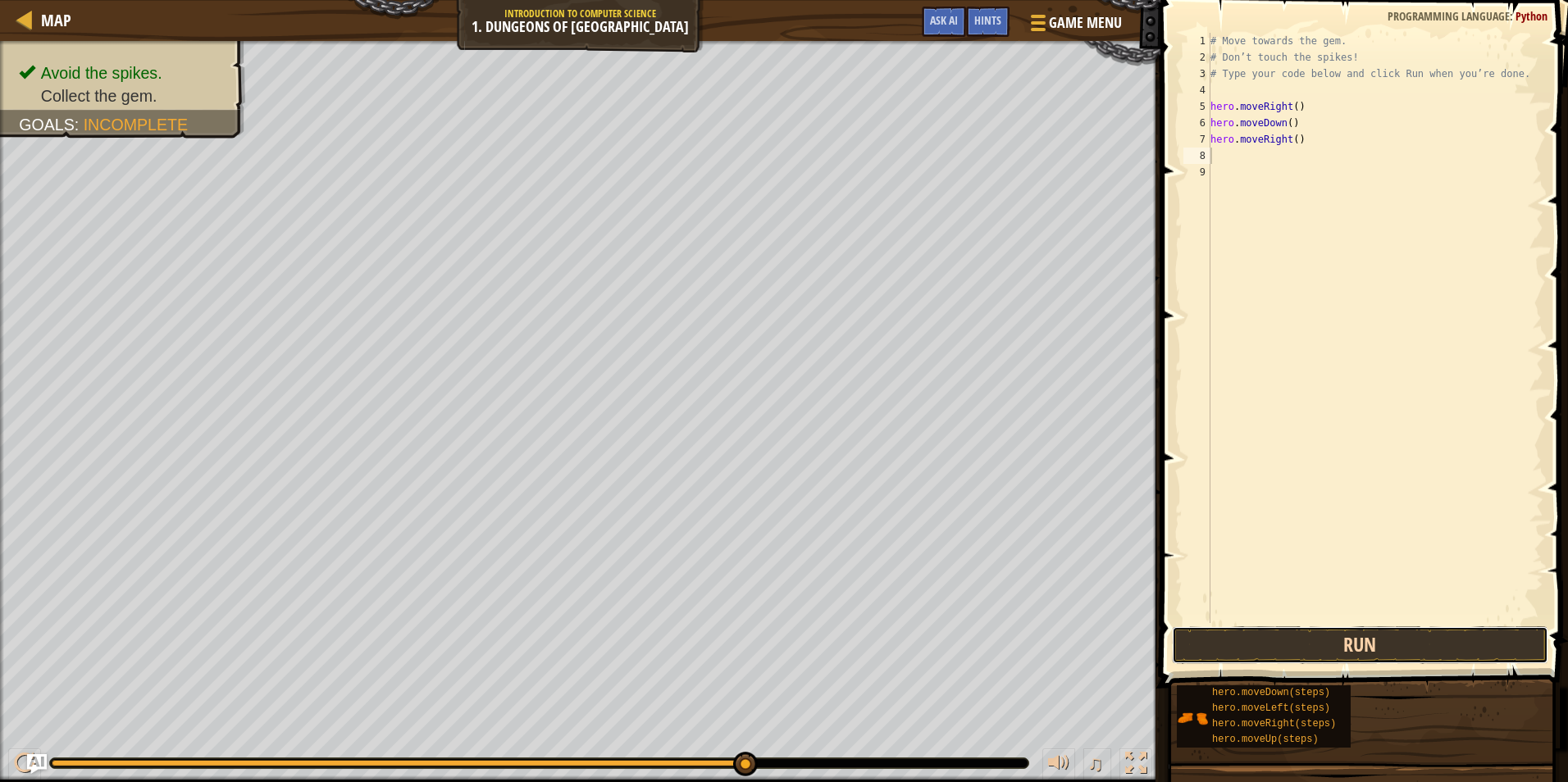
click at [1323, 641] on button "Run" at bounding box center [1359, 645] width 376 height 38
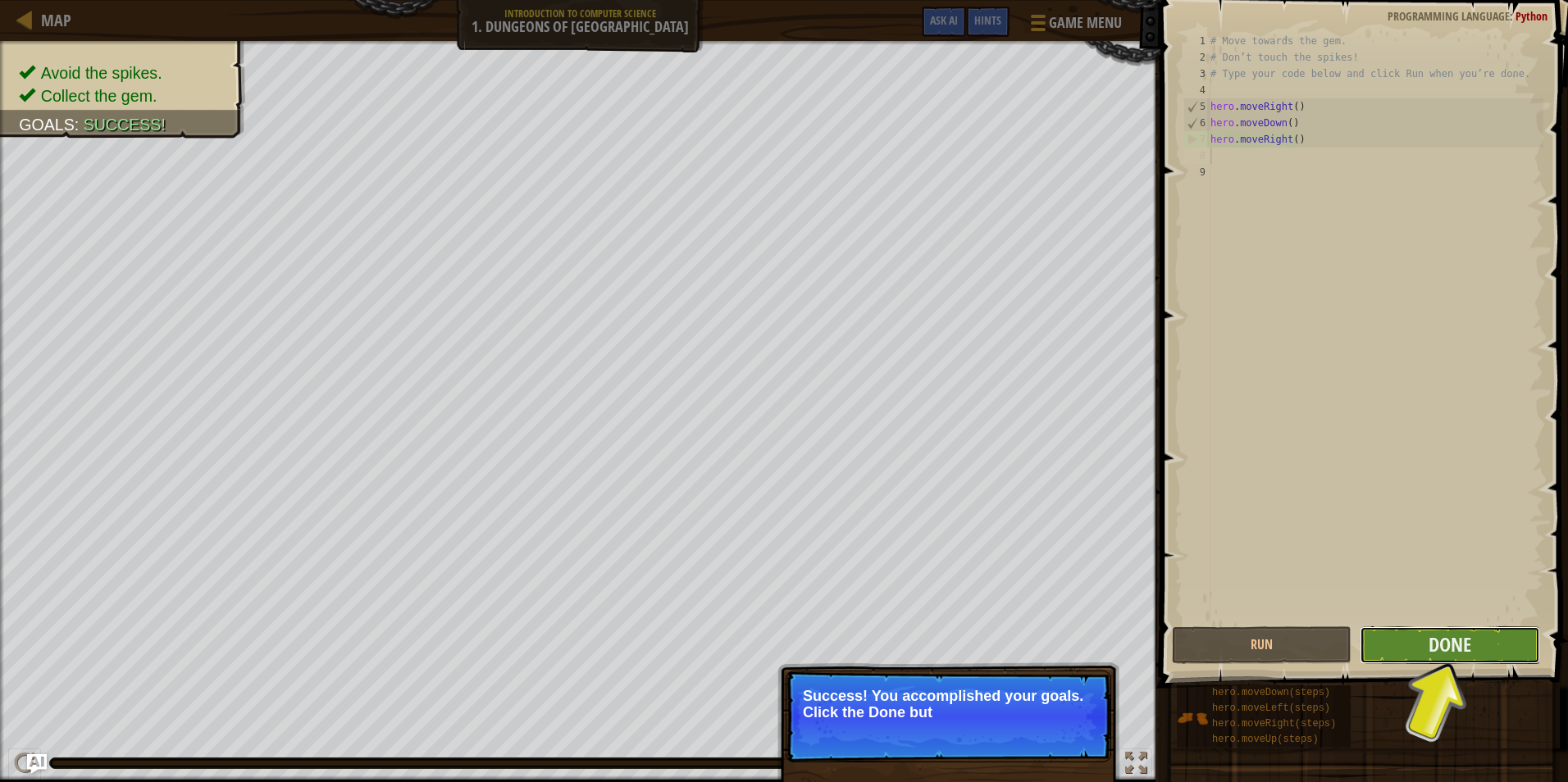
click at [1415, 648] on button "Done" at bounding box center [1449, 645] width 180 height 38
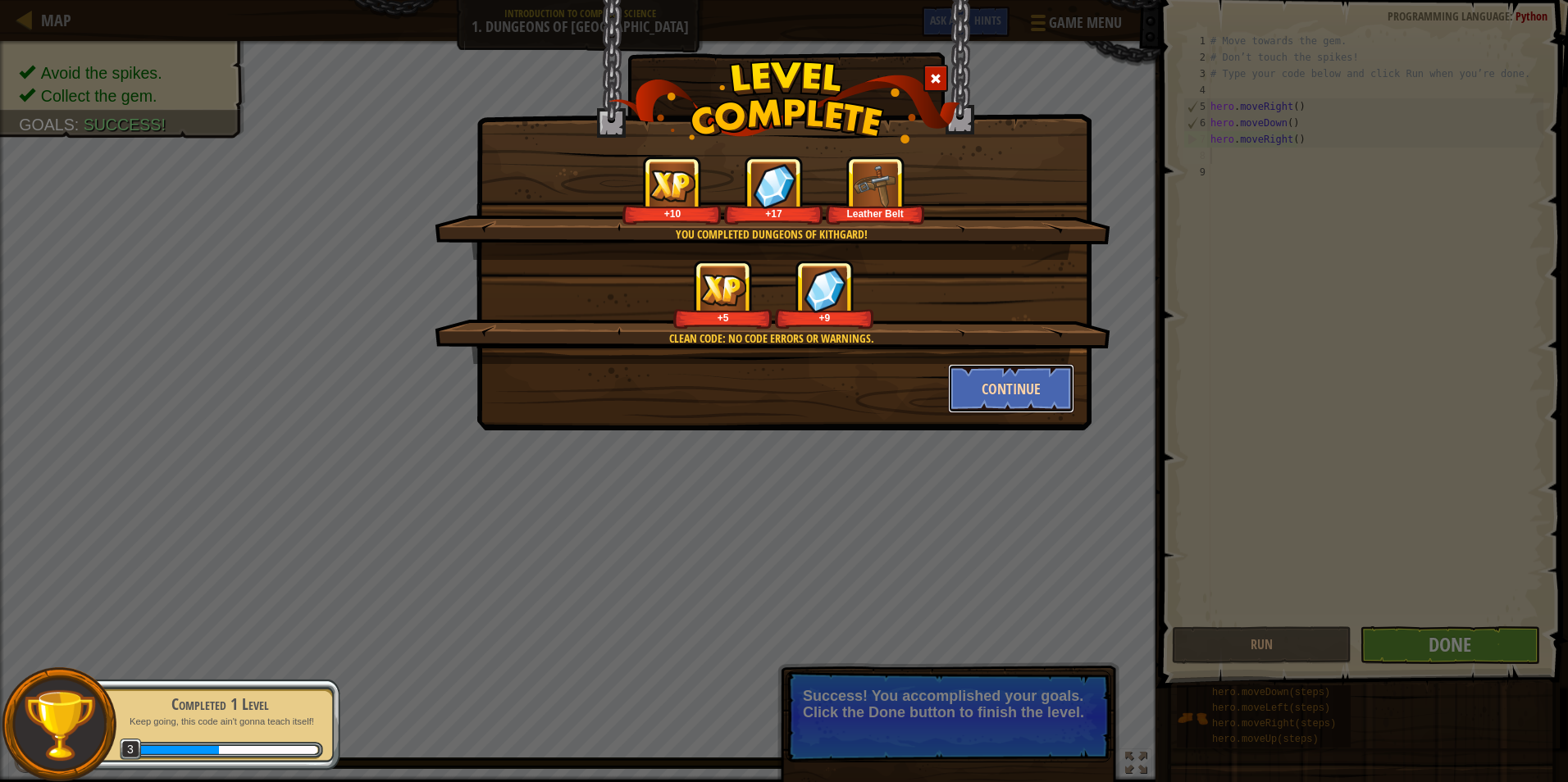
click at [1057, 386] on button "Continue" at bounding box center [1011, 389] width 127 height 49
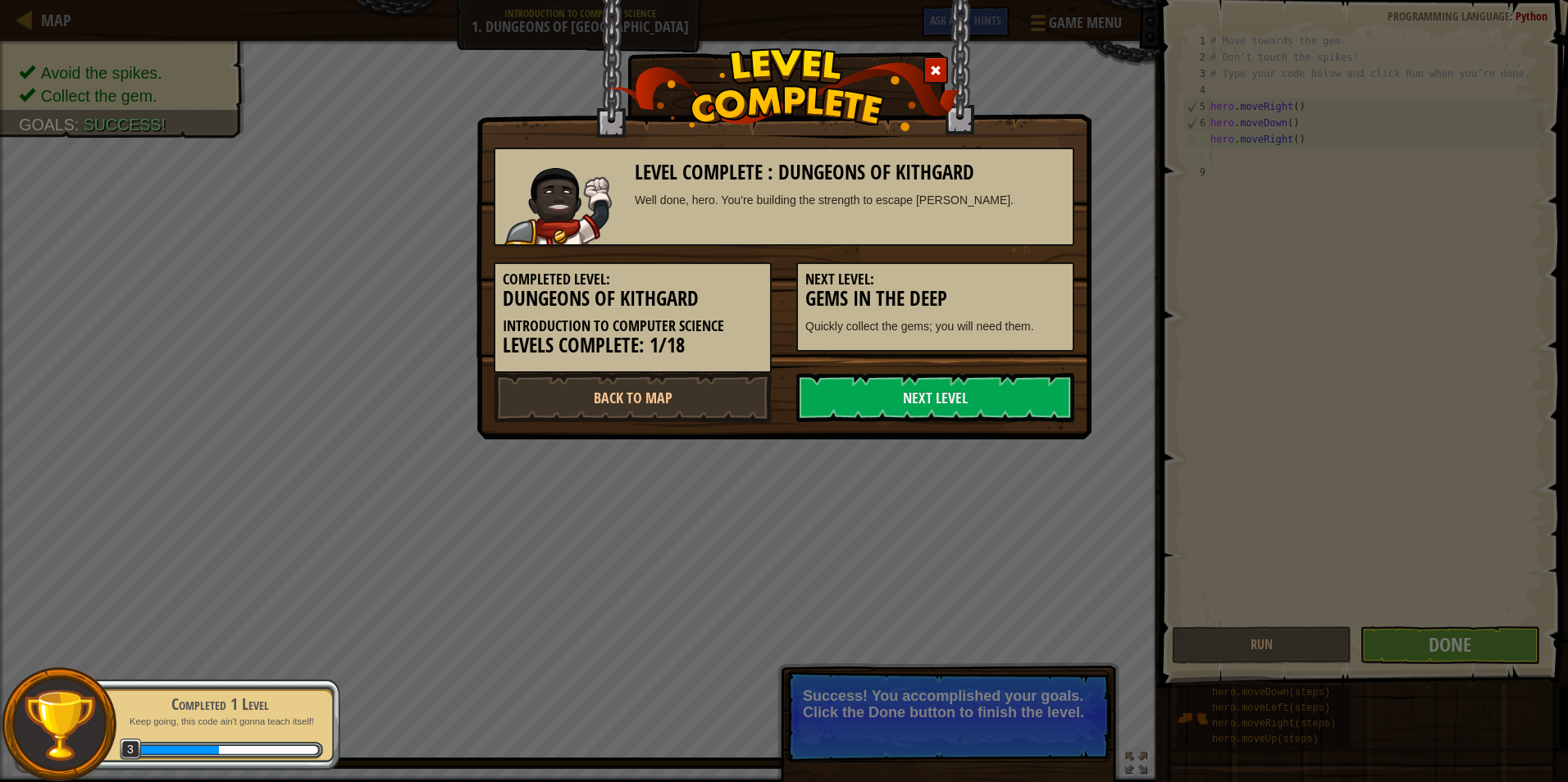
click at [1057, 386] on link "Next Level" at bounding box center [935, 398] width 278 height 49
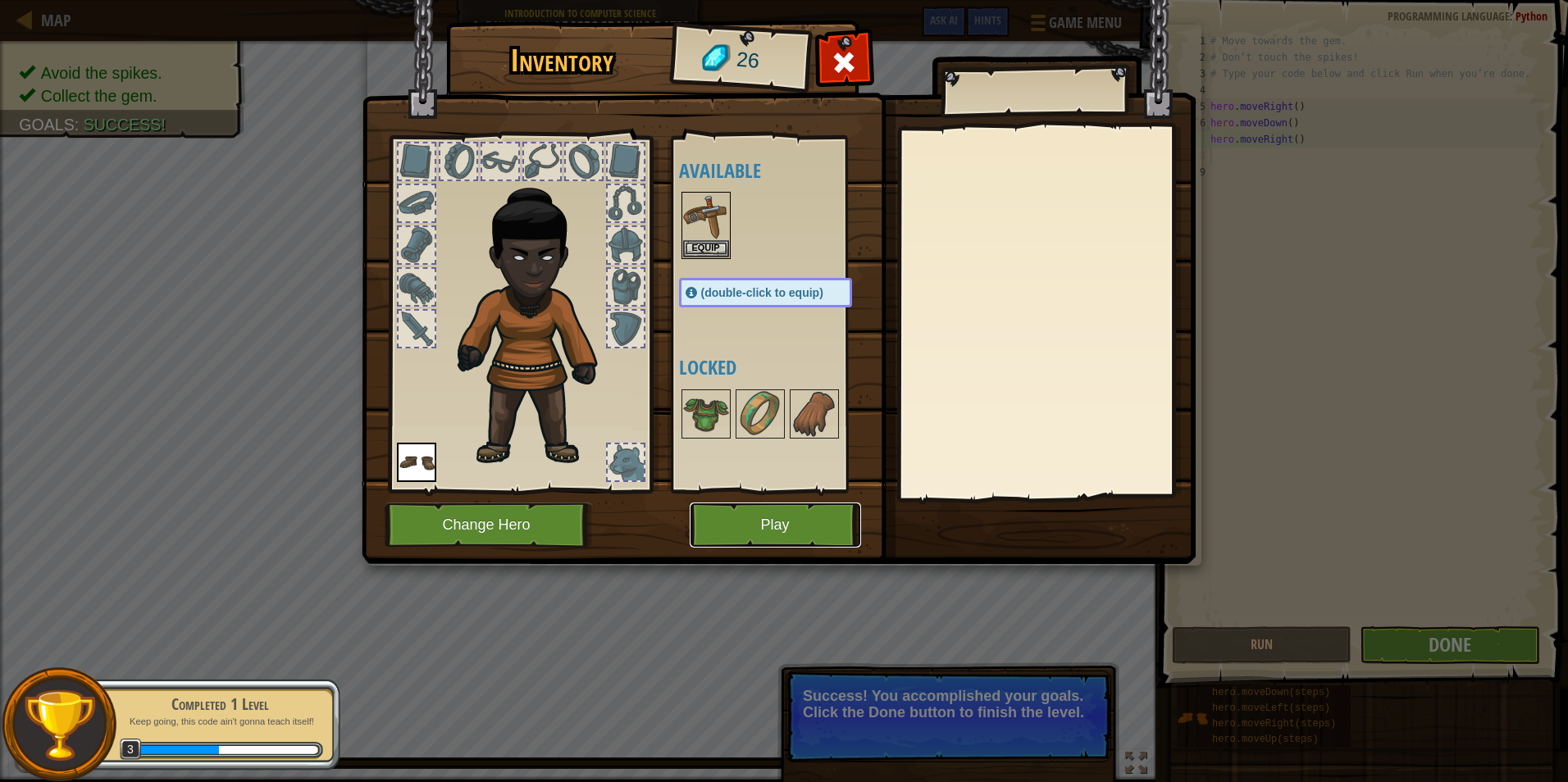
click at [712, 521] on button "Play" at bounding box center [775, 525] width 172 height 45
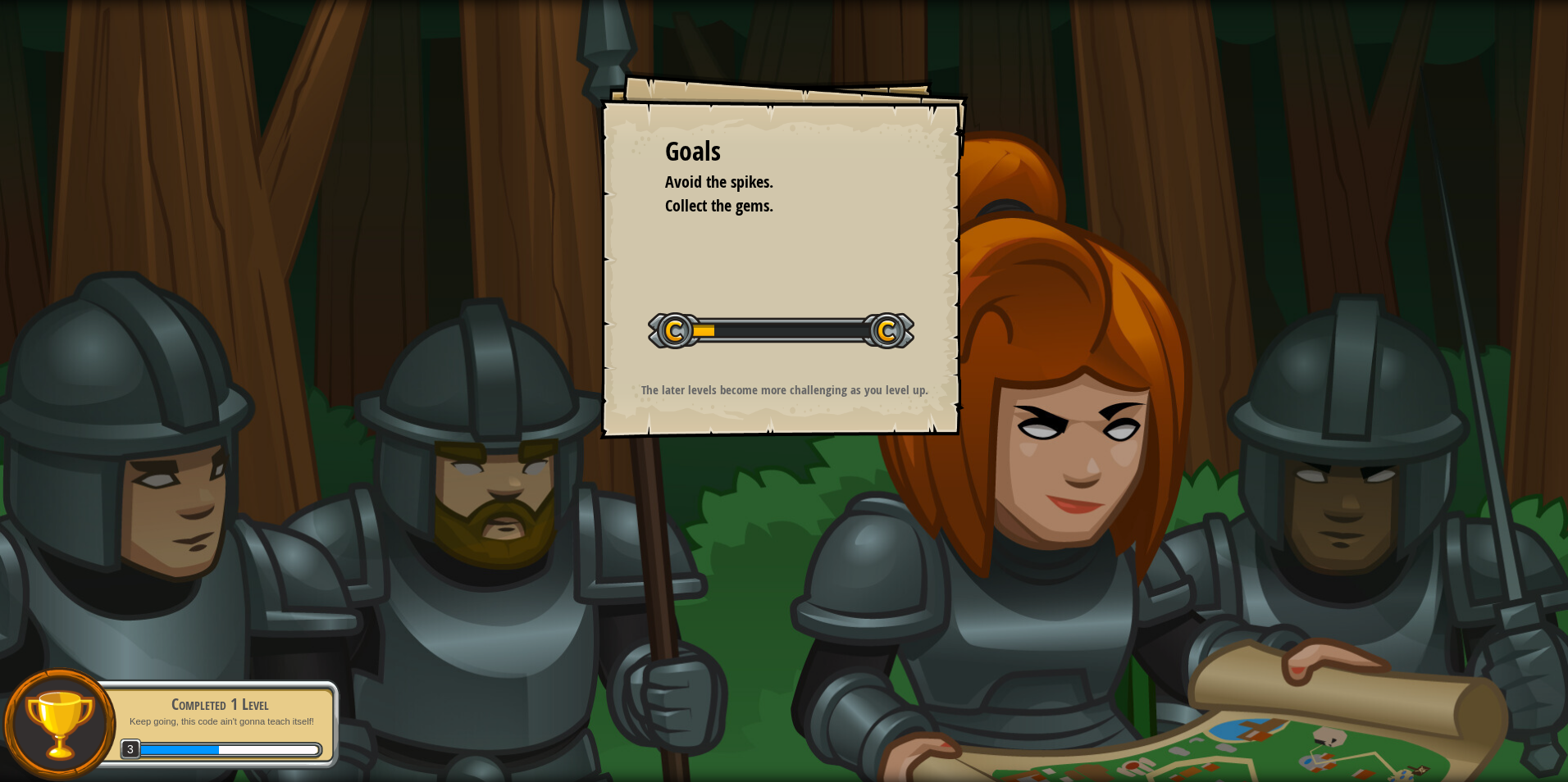
click at [713, 484] on div "Goals Avoid the spikes. Collect the gems. Start Level Error loading from server…" at bounding box center [784, 391] width 1568 height 782
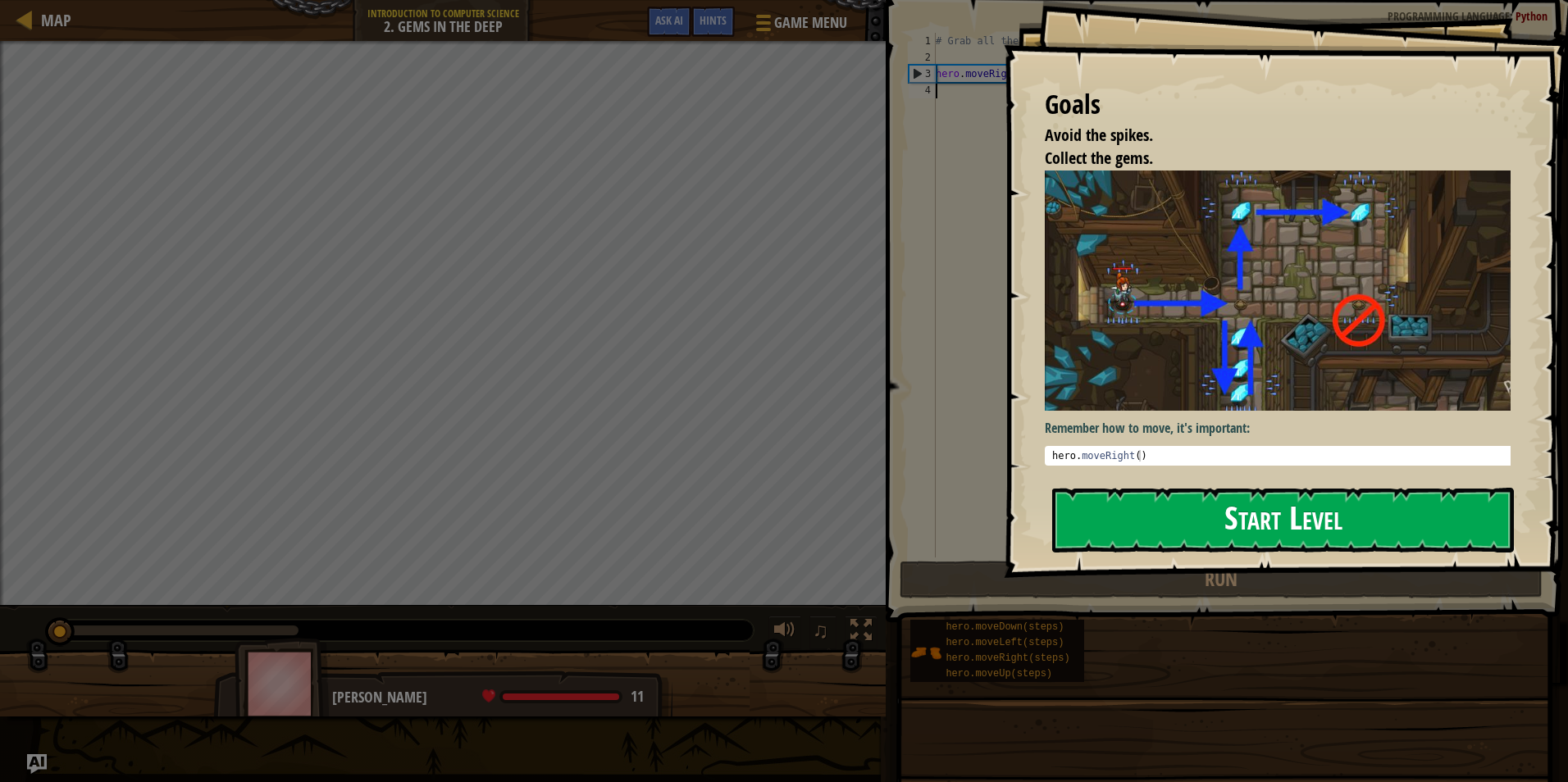
drag, startPoint x: 1389, startPoint y: 532, endPoint x: 1435, endPoint y: 522, distance: 47.1
click at [1411, 532] on button "Start Level" at bounding box center [1283, 520] width 462 height 65
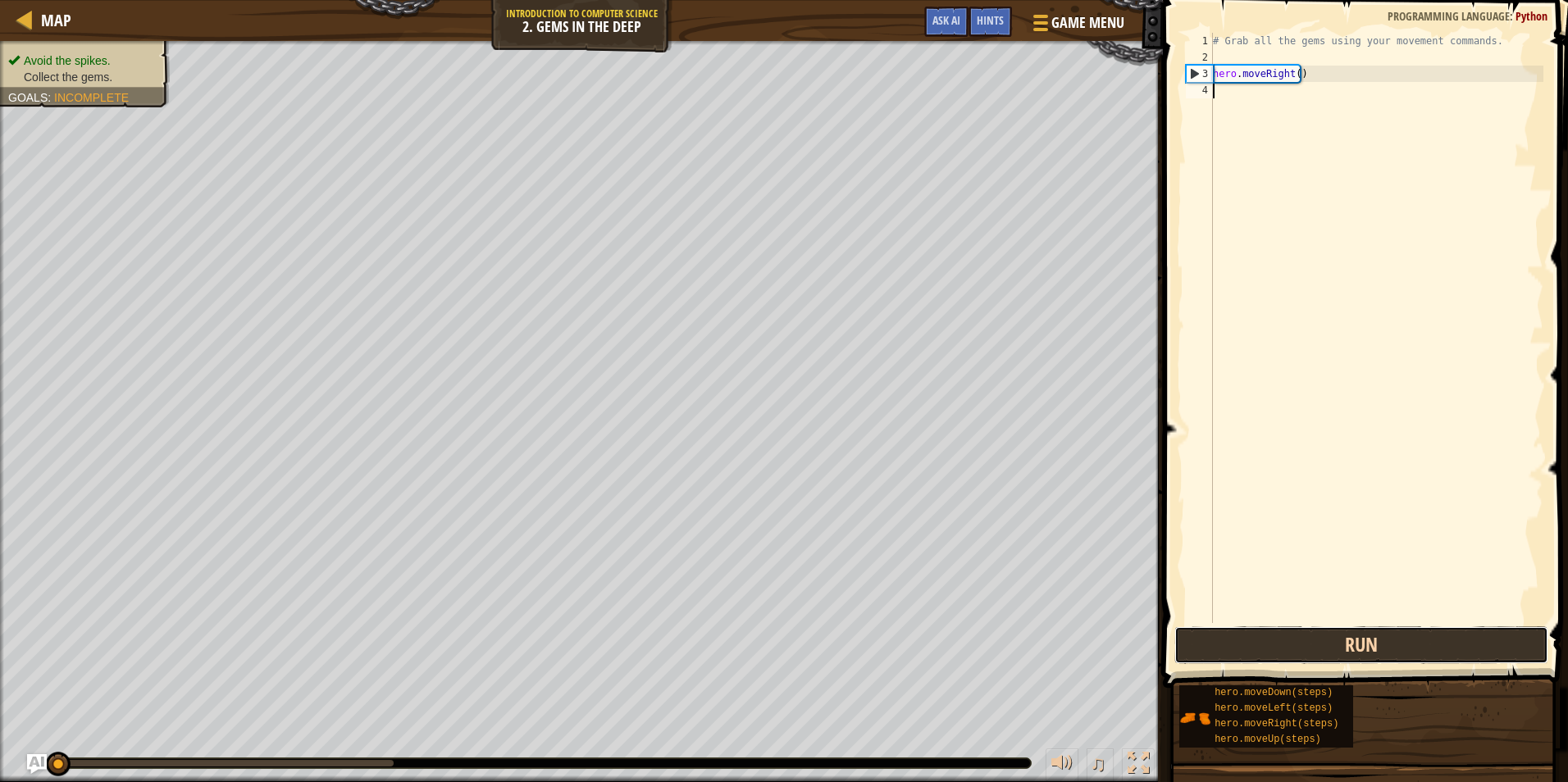
click at [1393, 643] on button "Run" at bounding box center [1360, 645] width 374 height 38
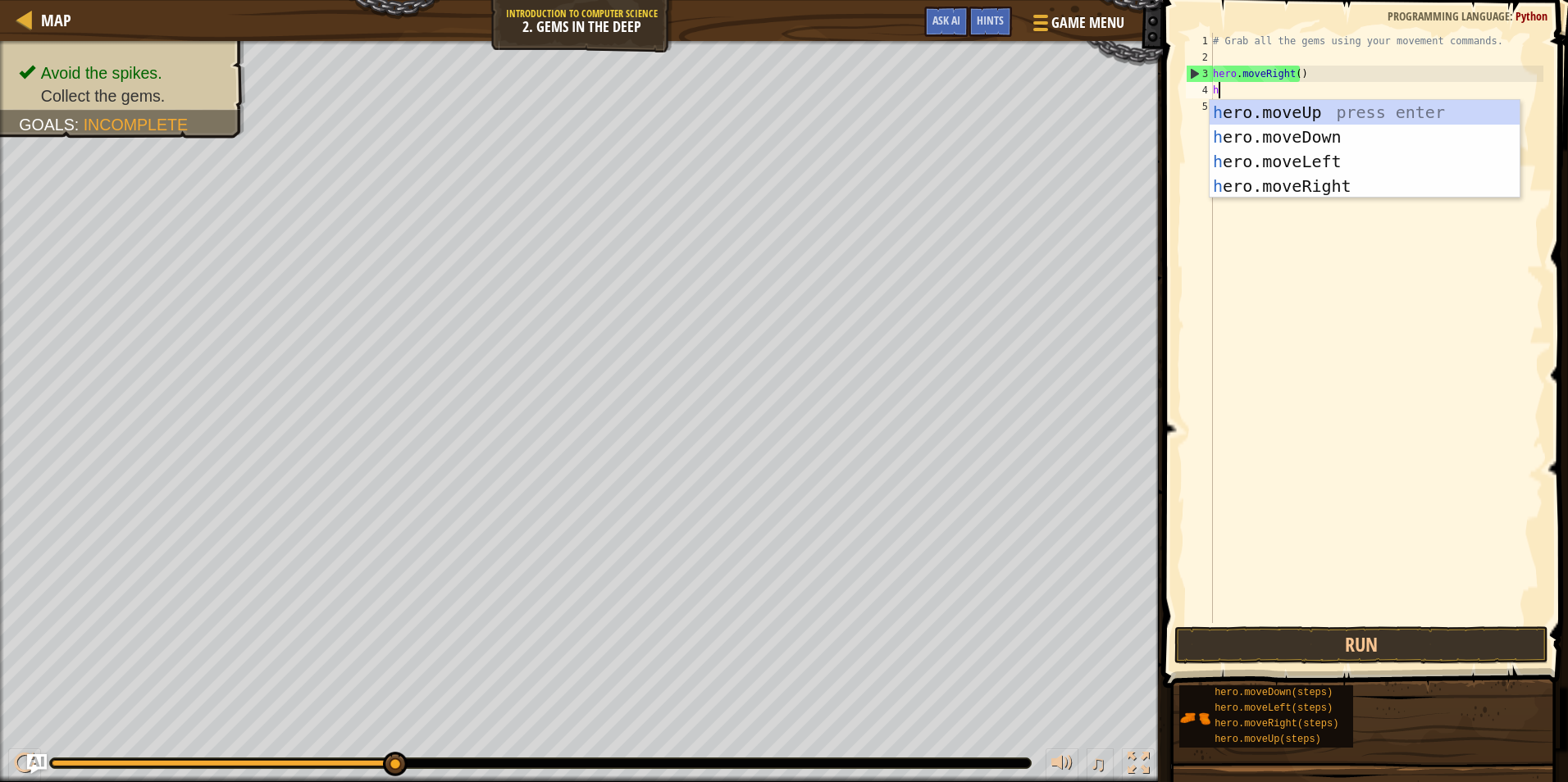
scroll to position [7, 0]
type textarea "her"
click at [1262, 112] on div "her o.moveUp press enter her o.moveDown press enter her o.moveLeft press enter …" at bounding box center [1364, 173] width 310 height 148
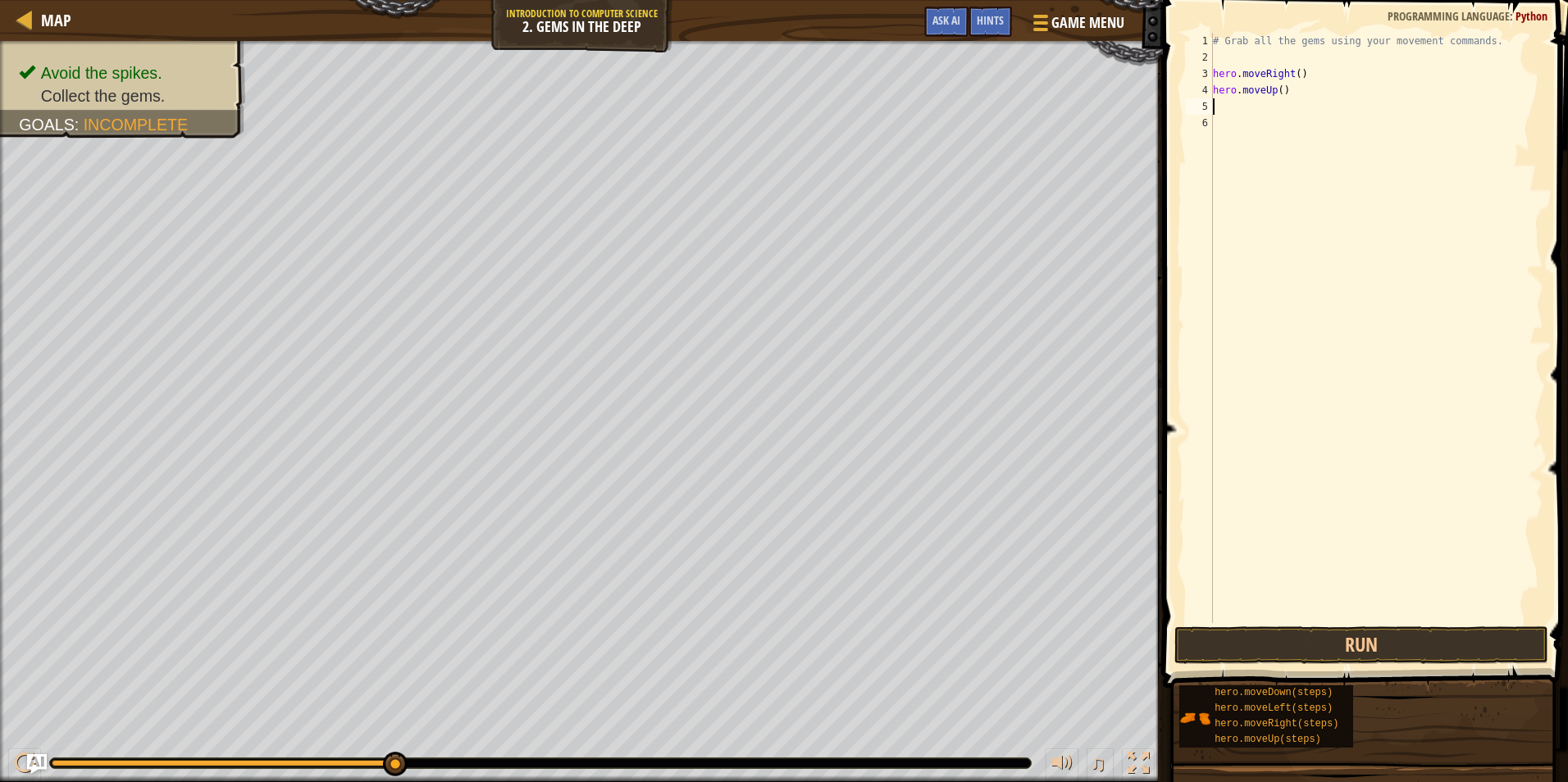
scroll to position [7, 0]
click at [1372, 639] on button "Run" at bounding box center [1360, 645] width 374 height 38
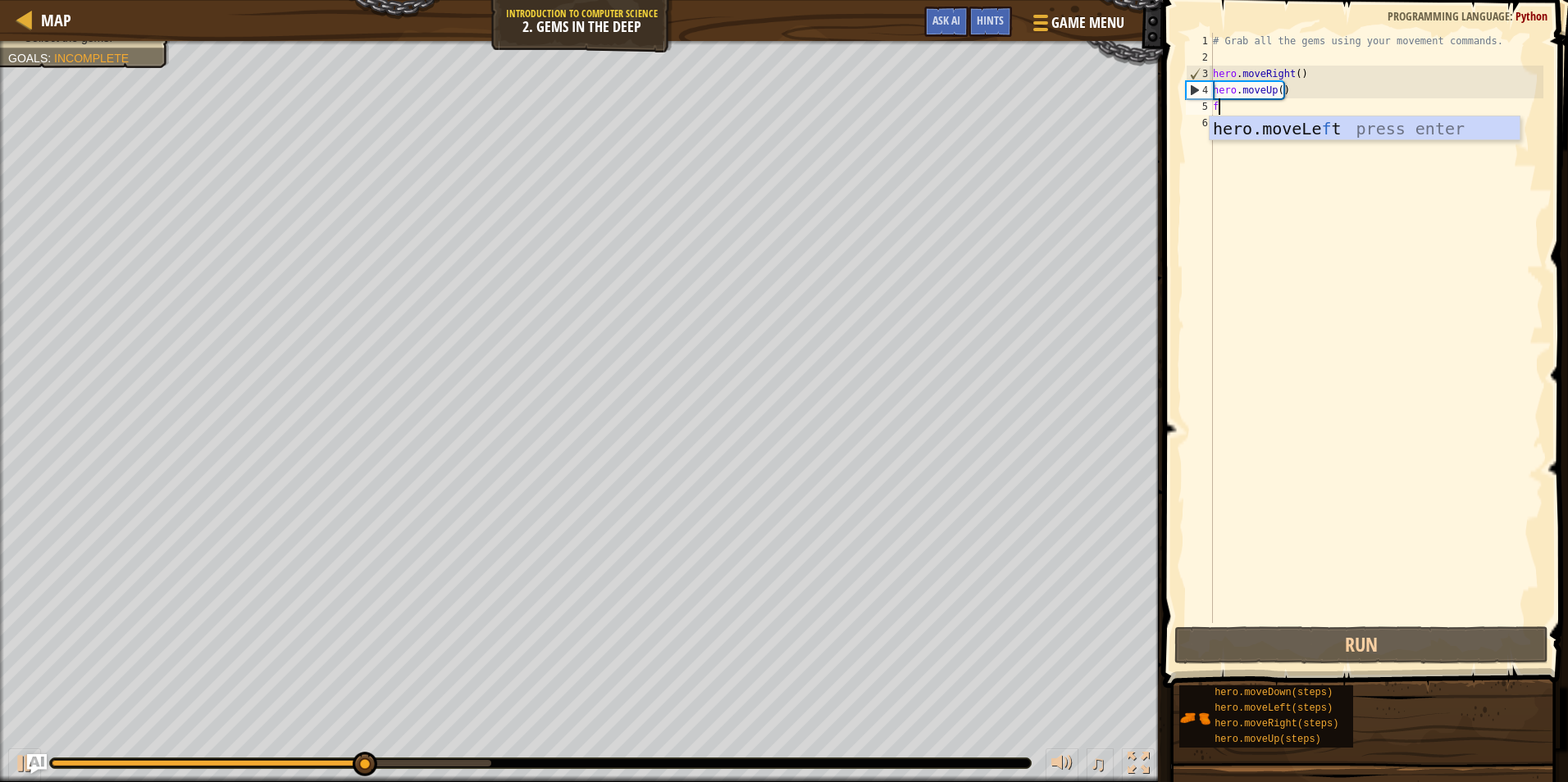
type textarea "f"
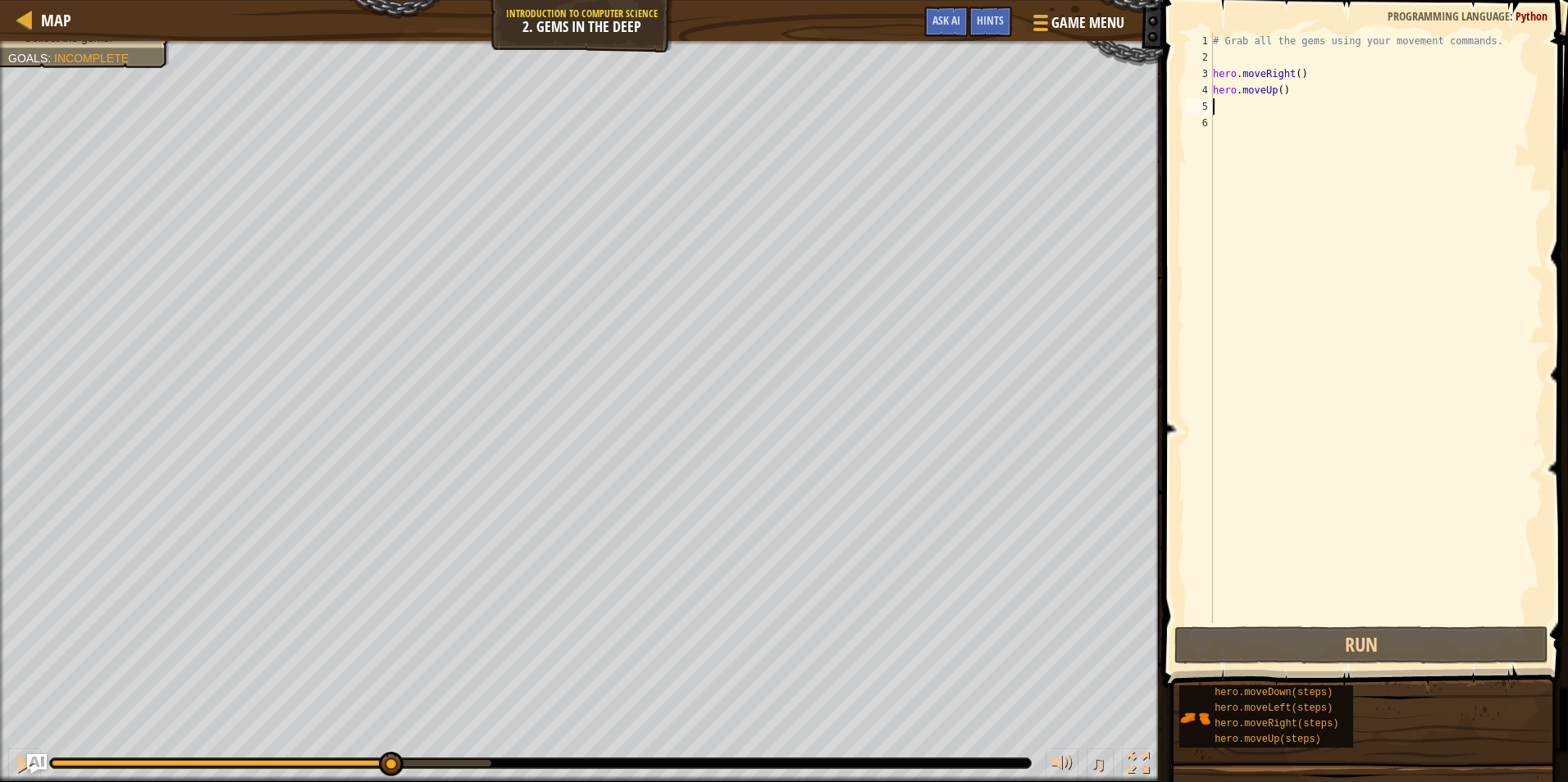
type textarea "h"
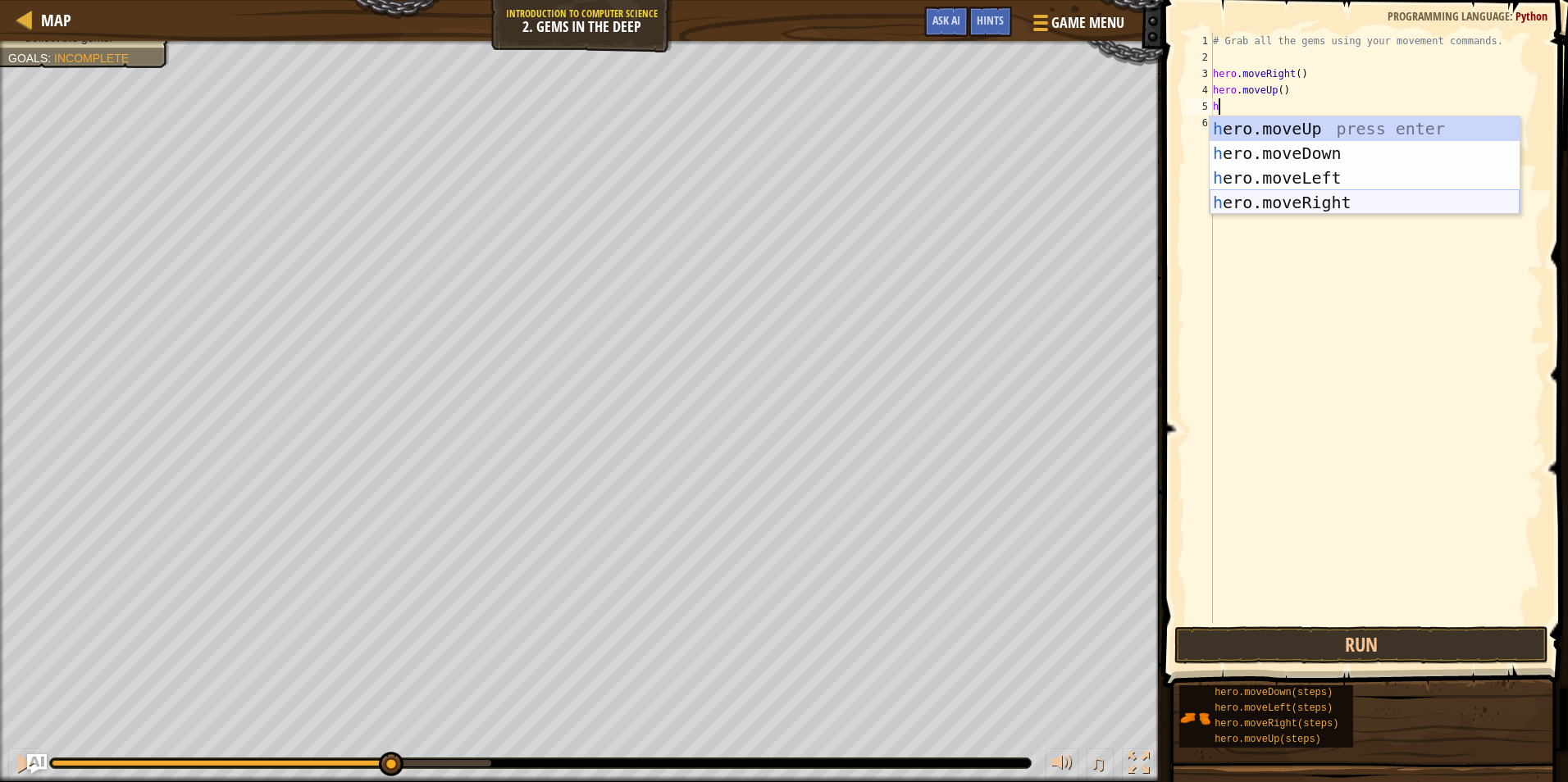
click at [1325, 204] on div "h ero.moveUp press enter h ero.moveDown press enter h ero.moveLeft press enter …" at bounding box center [1364, 190] width 310 height 148
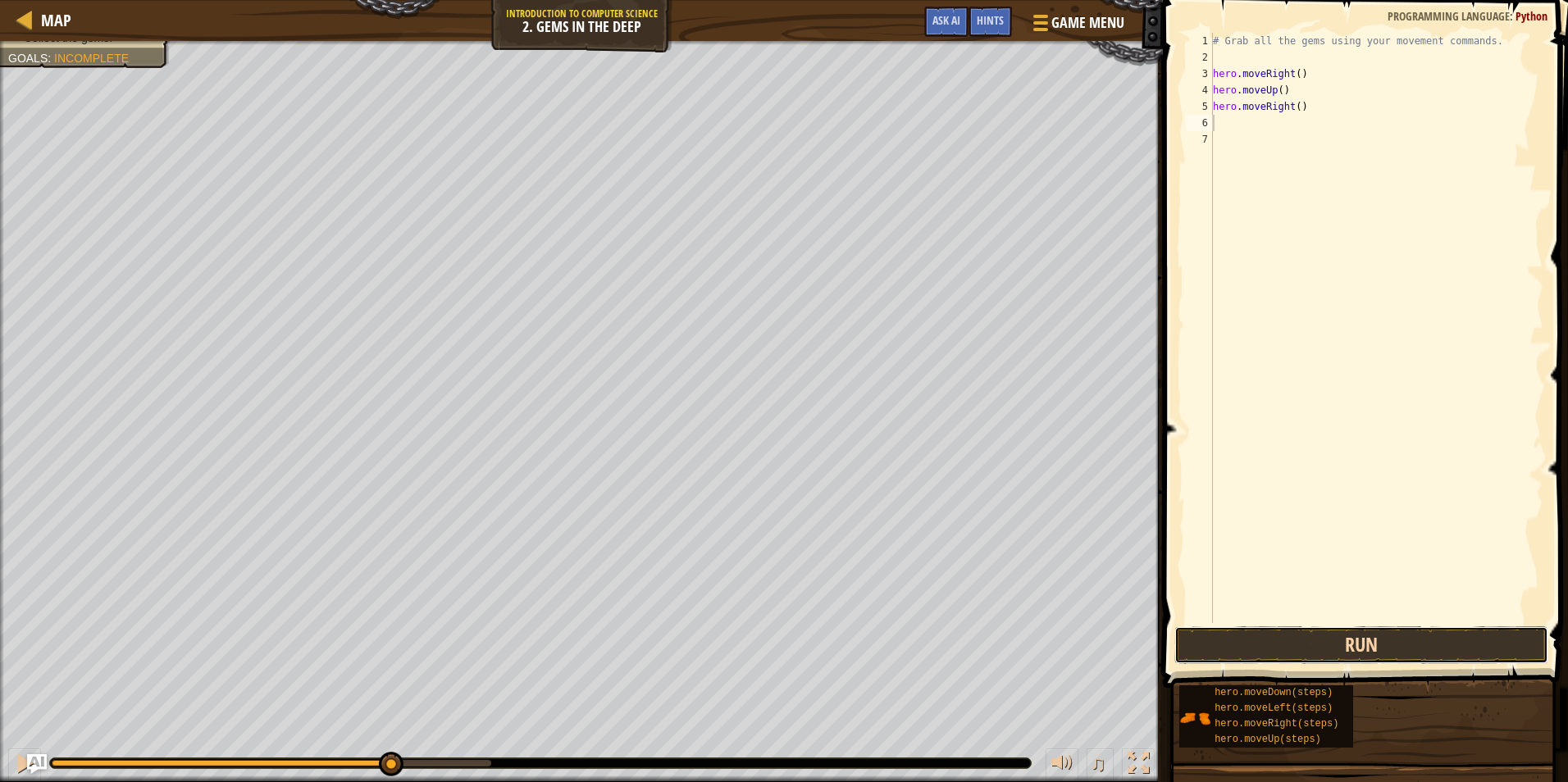
click at [1344, 644] on button "Run" at bounding box center [1360, 645] width 374 height 38
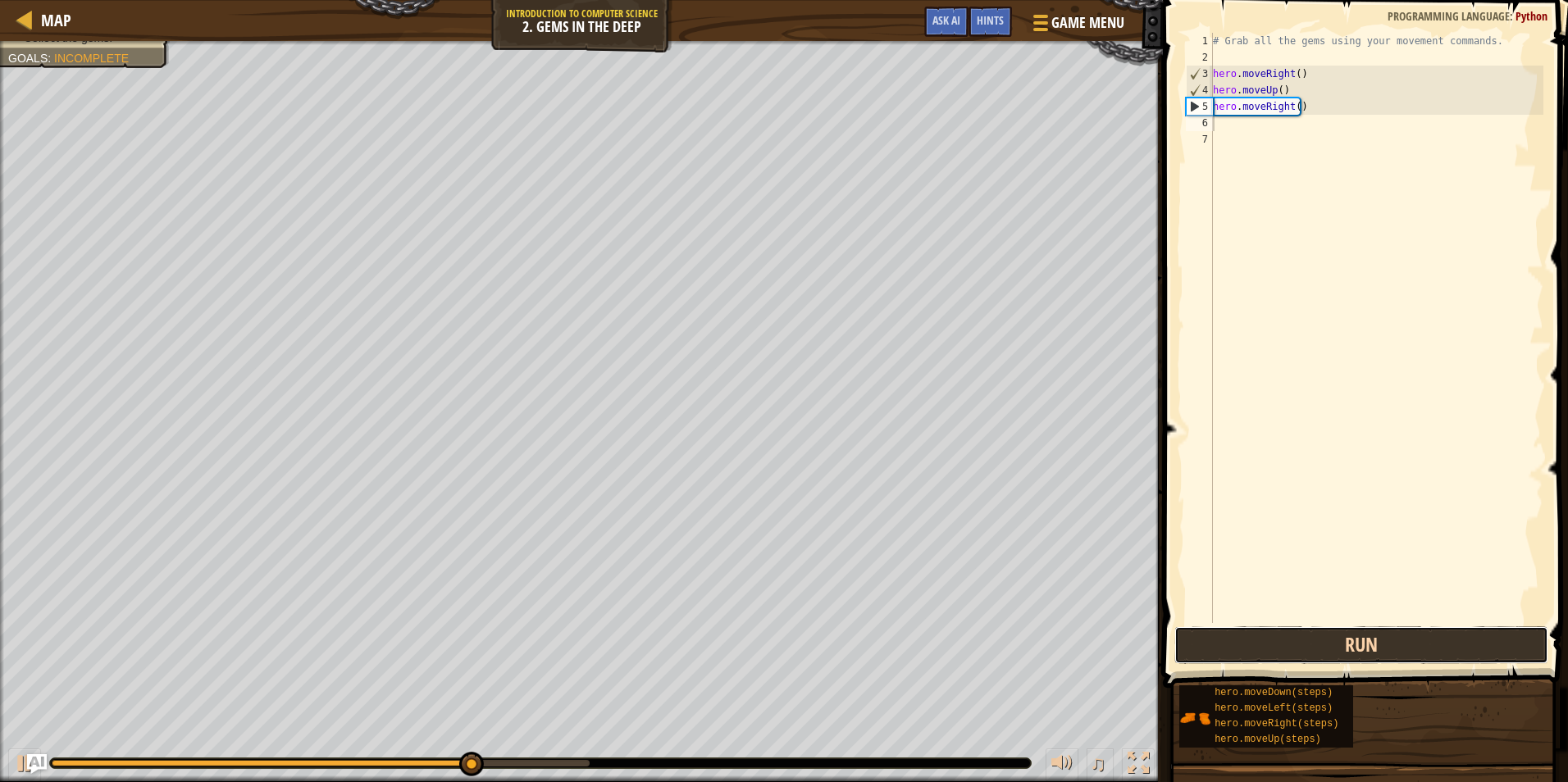
click at [1330, 654] on button "Run" at bounding box center [1360, 645] width 374 height 38
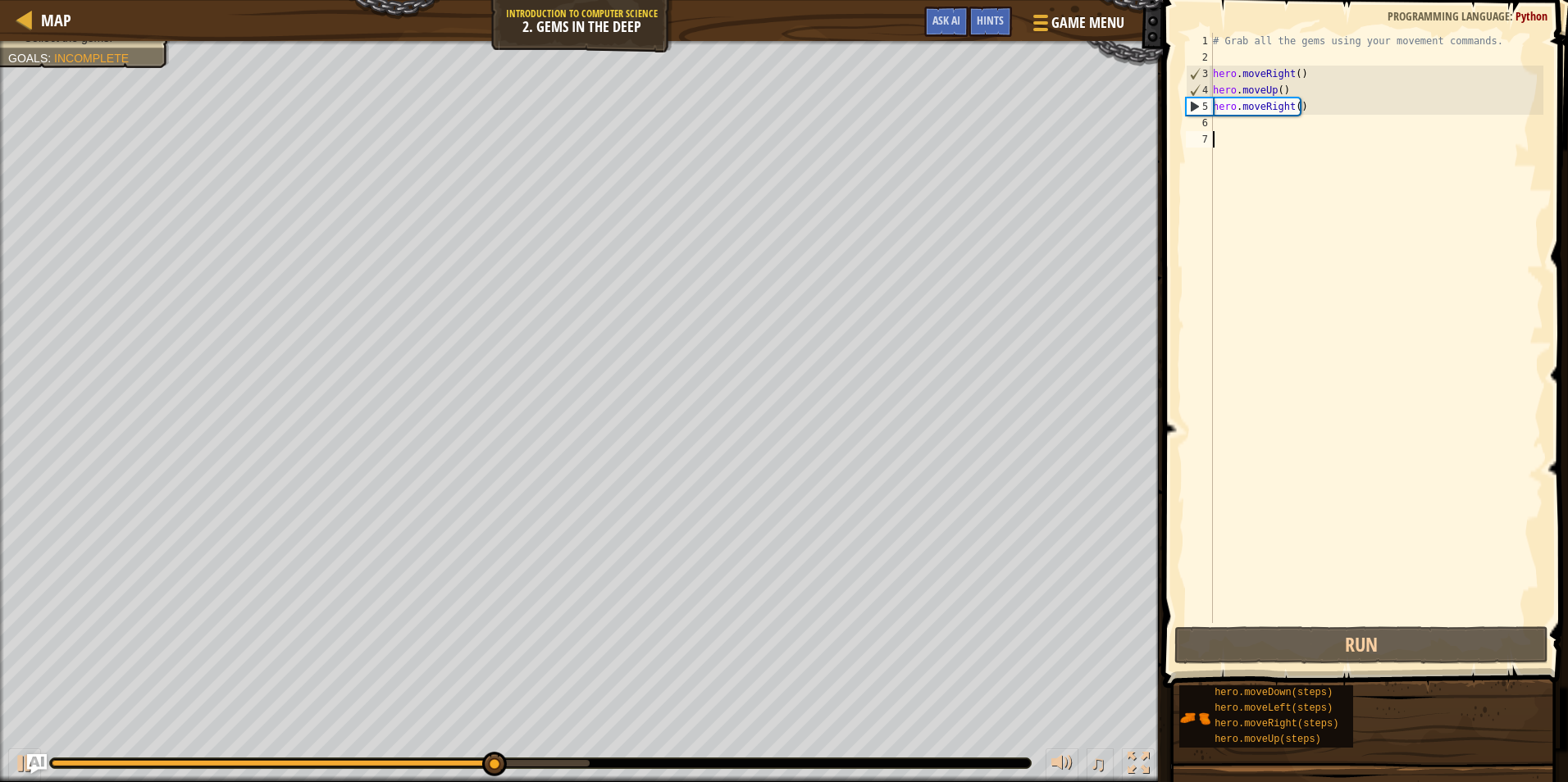
click at [1236, 135] on div "# Grab all the gems using your movement commands. hero . moveRight ( ) hero . m…" at bounding box center [1376, 344] width 334 height 623
click at [1236, 127] on div "# Grab all the gems using your movement commands. hero . moveRight ( ) hero . m…" at bounding box center [1376, 344] width 334 height 623
type textarea "g"
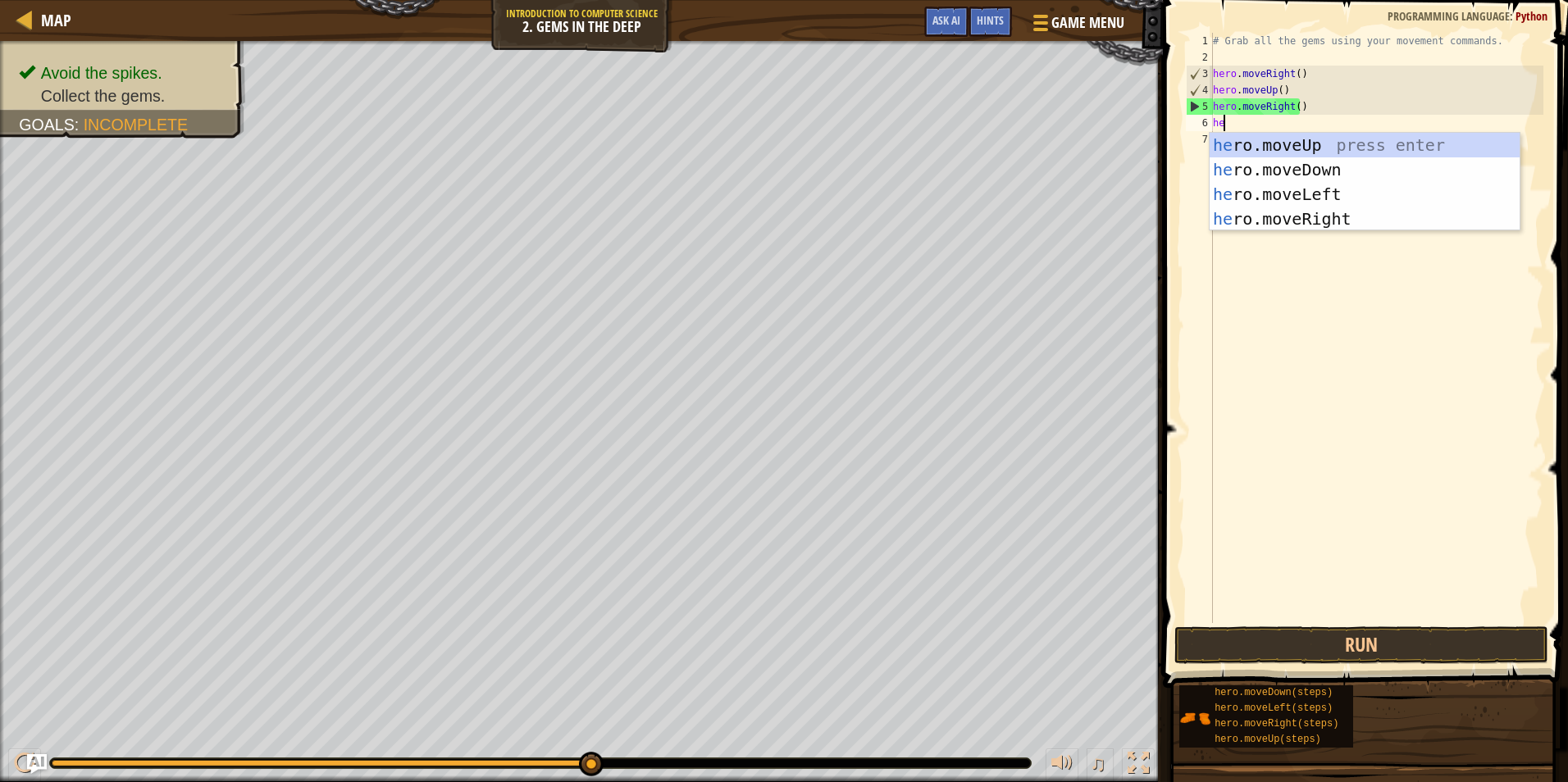
type textarea "her"
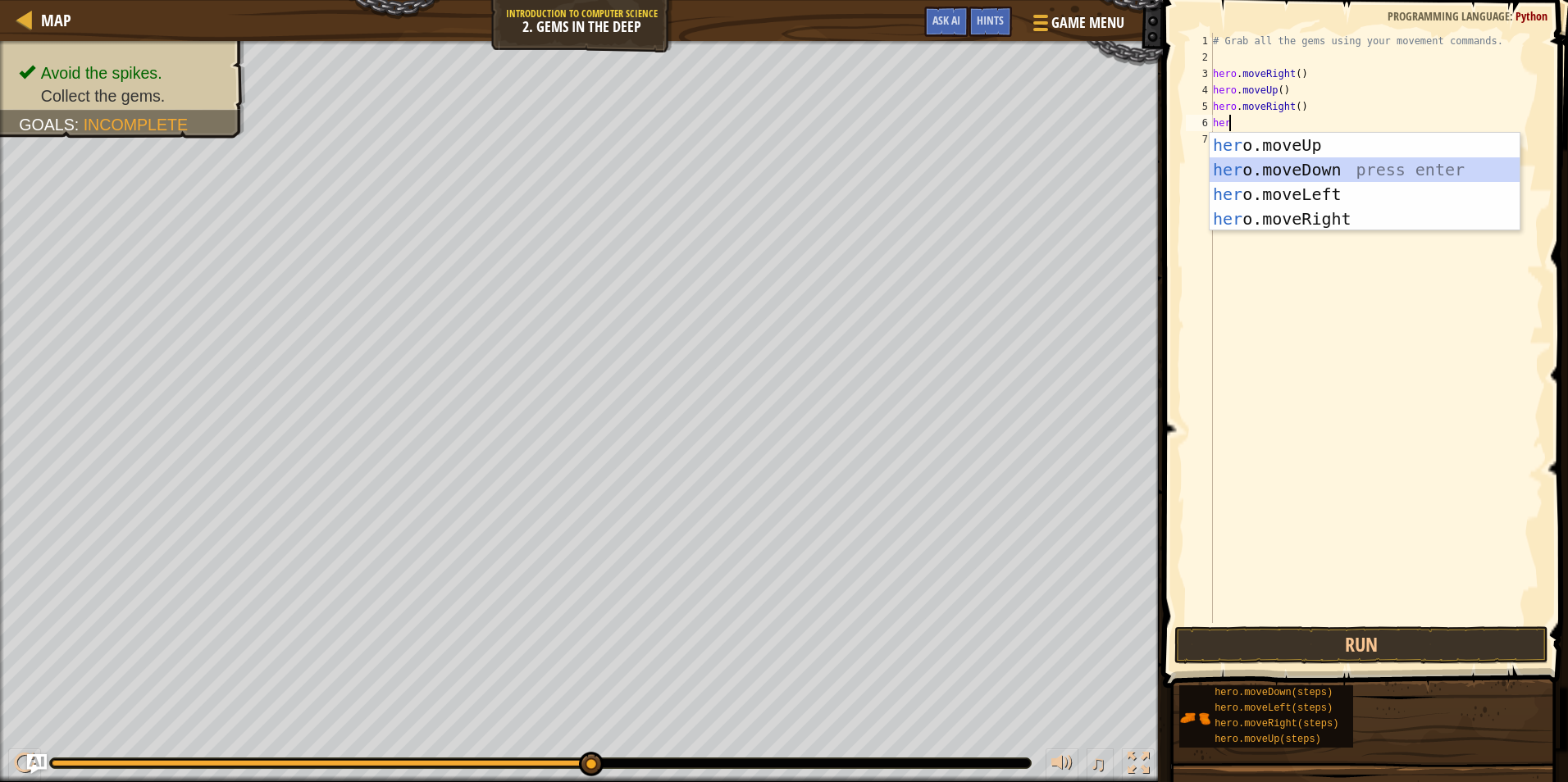
click at [1312, 169] on div "her o.moveUp press enter her o.moveDown press enter her o.moveLeft press enter …" at bounding box center [1364, 206] width 310 height 148
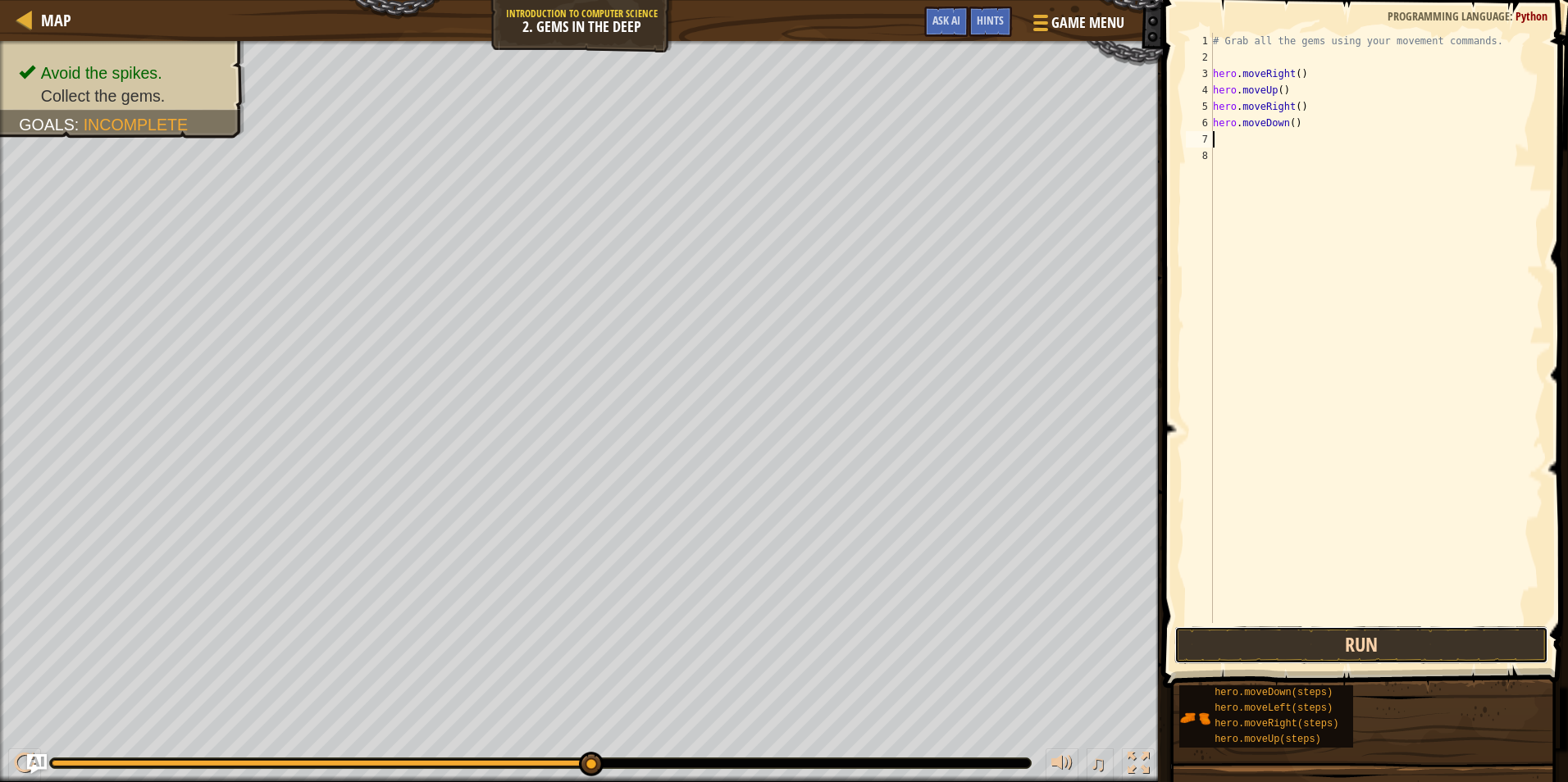
click at [1340, 639] on button "Run" at bounding box center [1360, 645] width 374 height 38
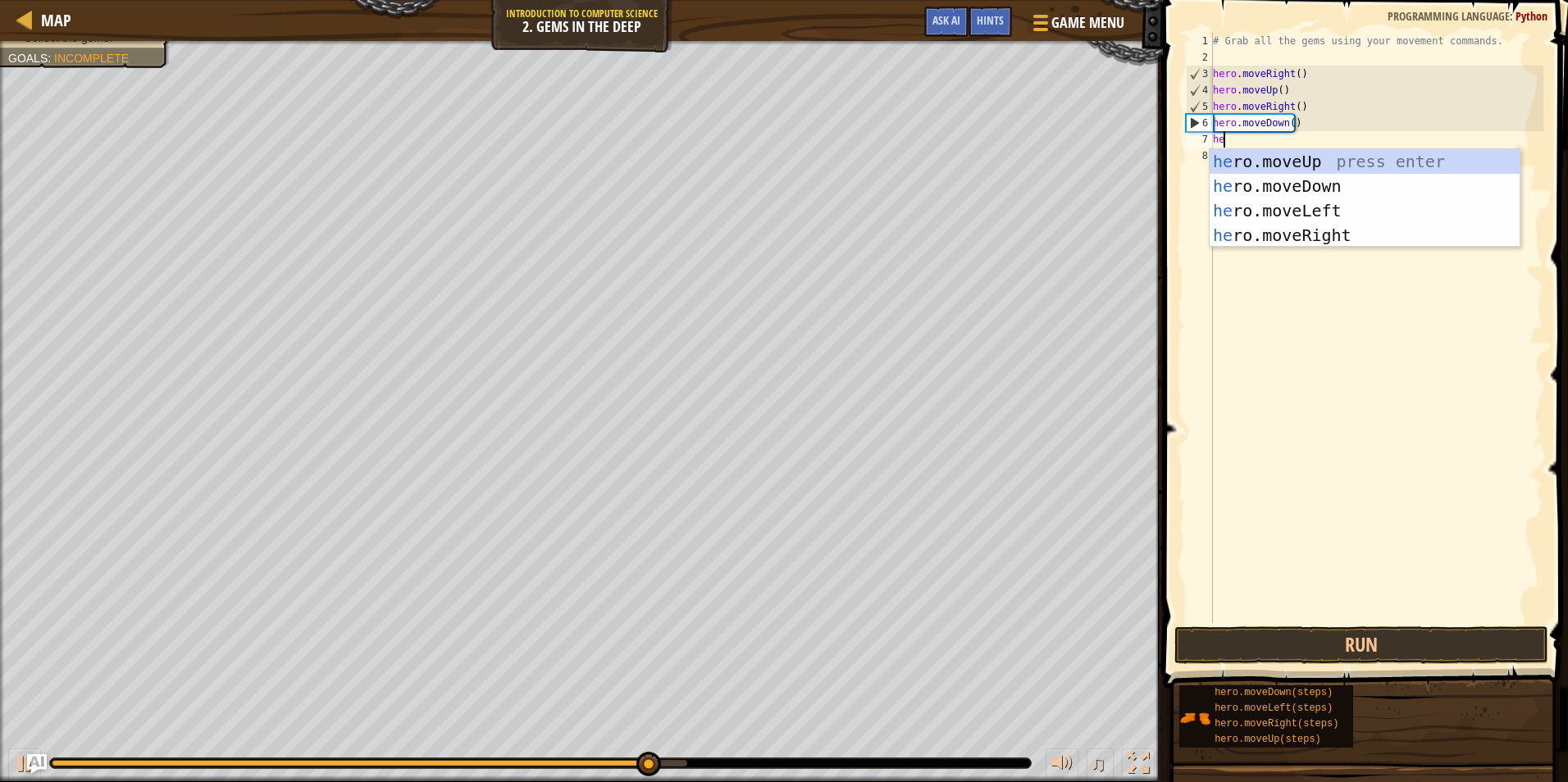
type textarea "her"
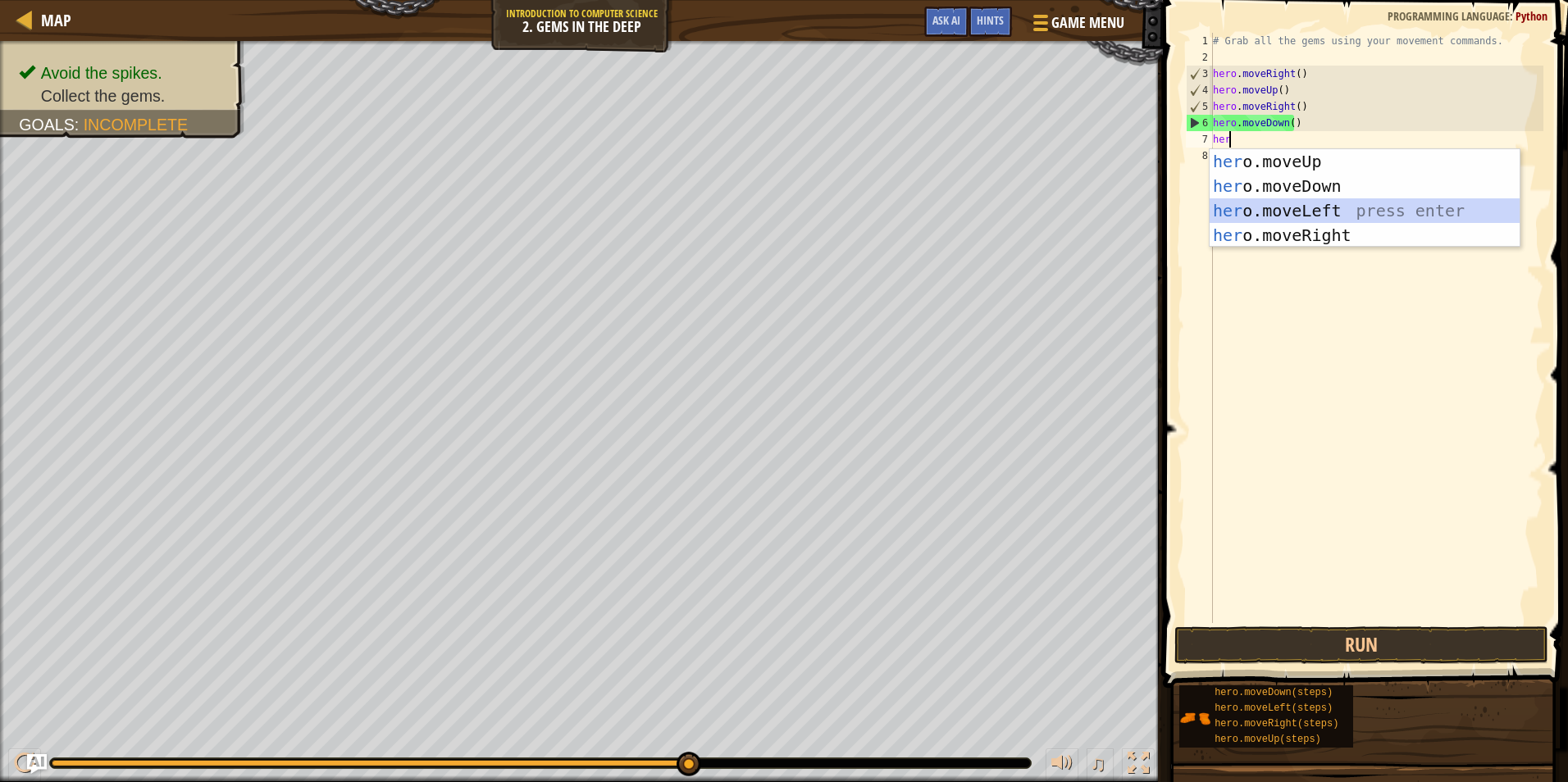
click at [1270, 210] on div "her o.moveUp press enter her o.moveDown press enter her o.moveLeft press enter …" at bounding box center [1364, 223] width 310 height 148
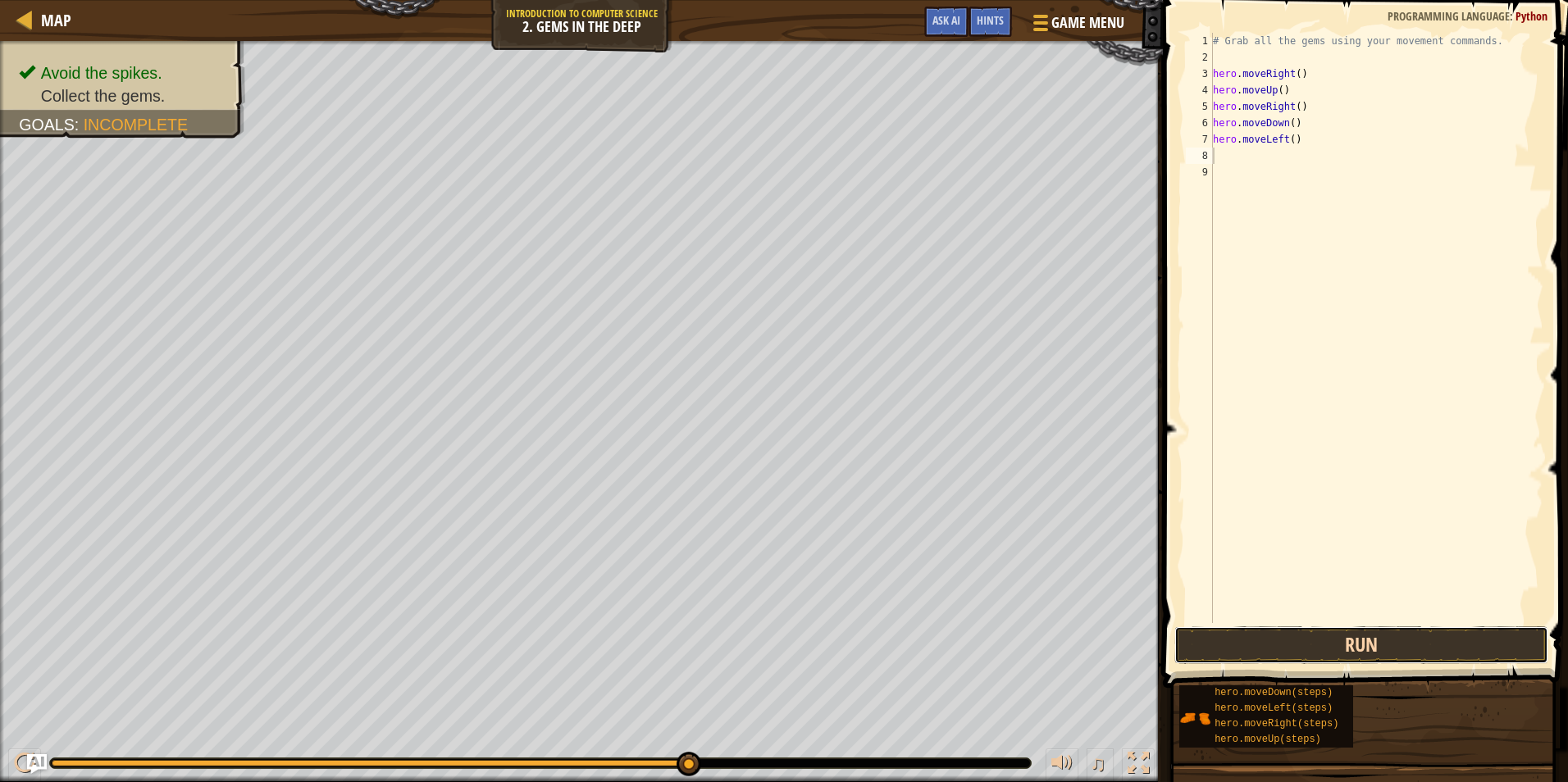
click at [1335, 657] on button "Run" at bounding box center [1360, 645] width 374 height 38
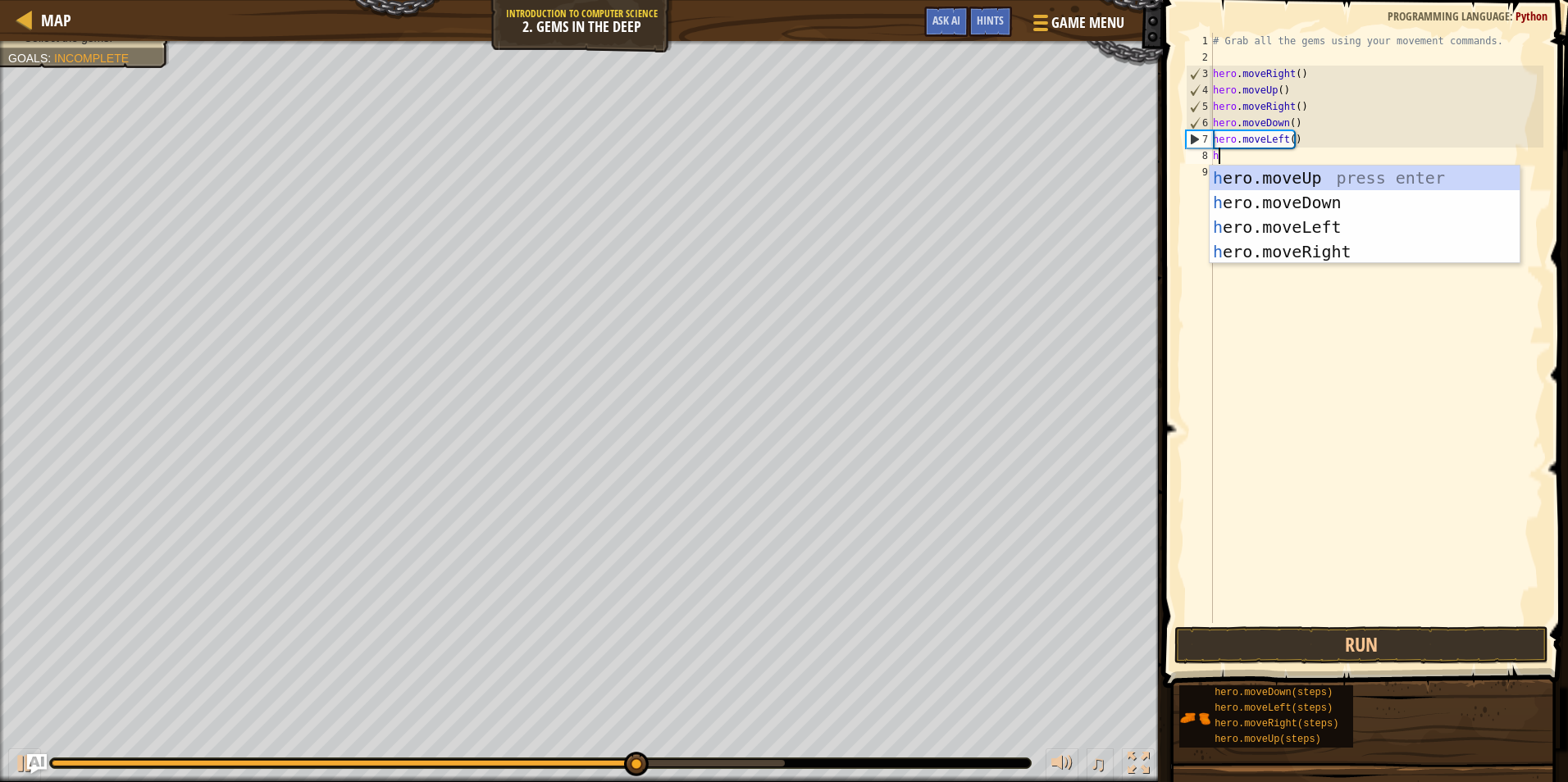
type textarea "her"
click at [1264, 206] on div "her o.moveUp press enter her o.moveDown press enter her o.moveLeft press enter …" at bounding box center [1364, 239] width 310 height 148
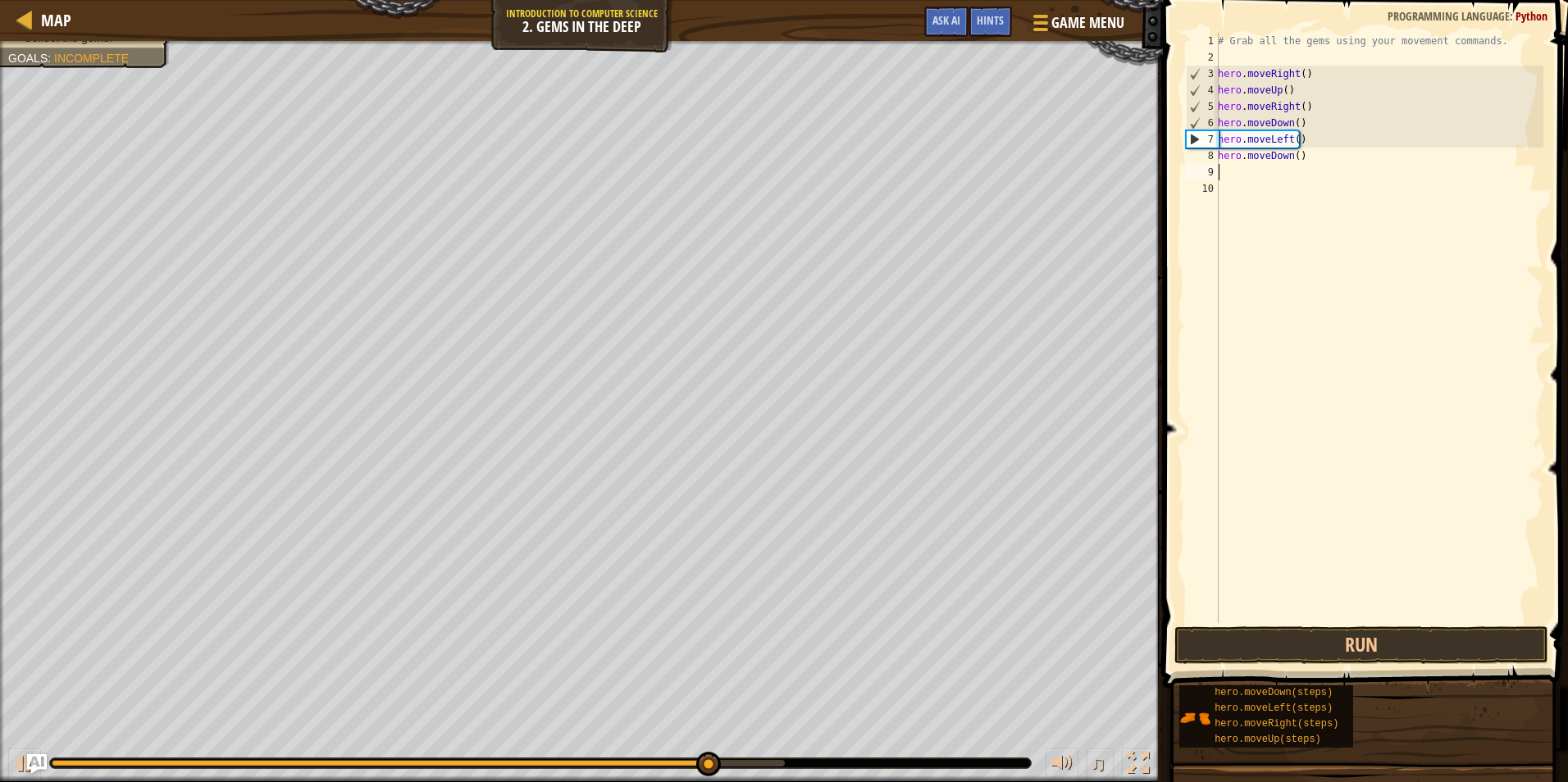
scroll to position [7, 0]
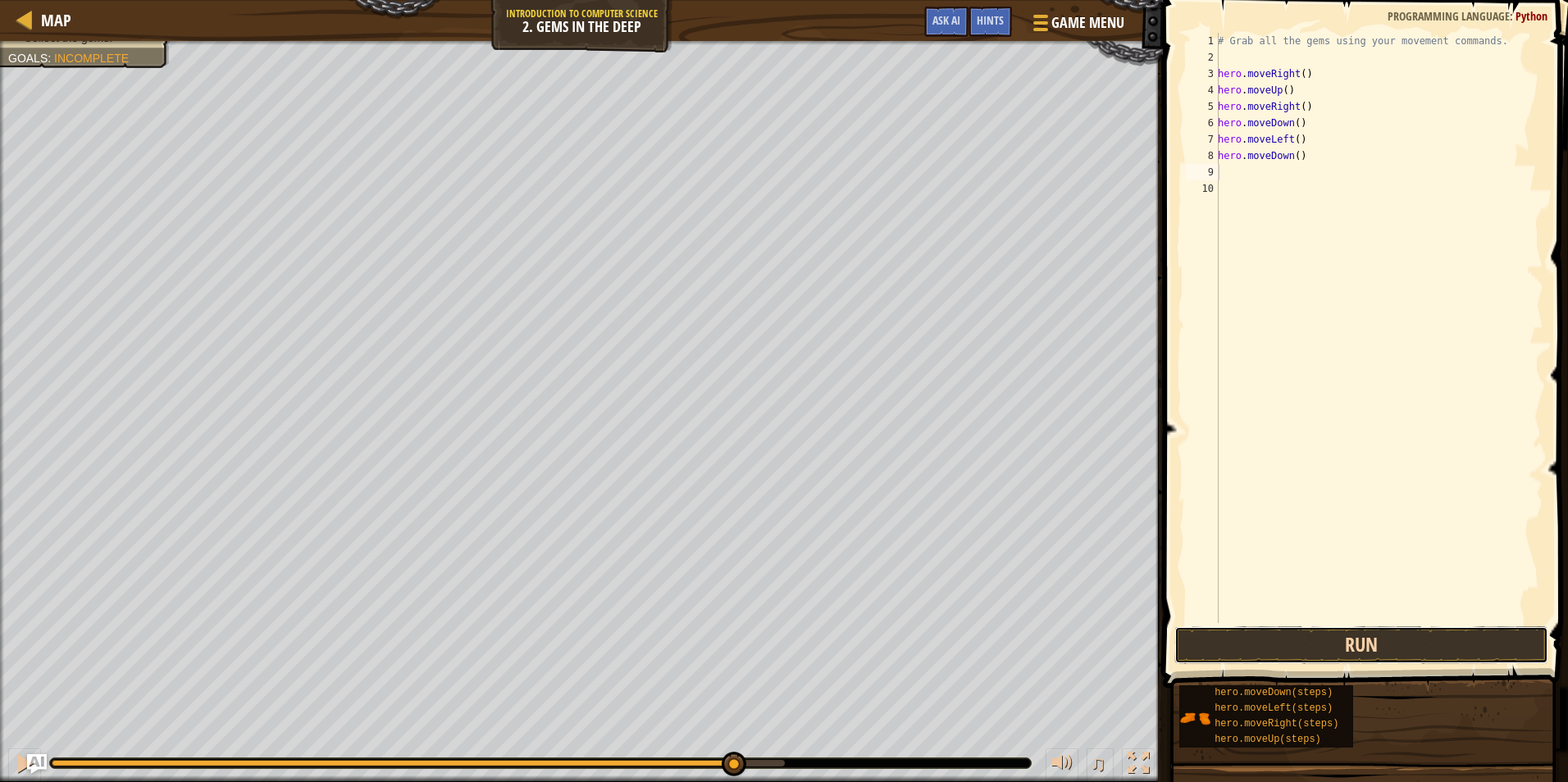
click at [1328, 653] on button "Run" at bounding box center [1360, 645] width 374 height 38
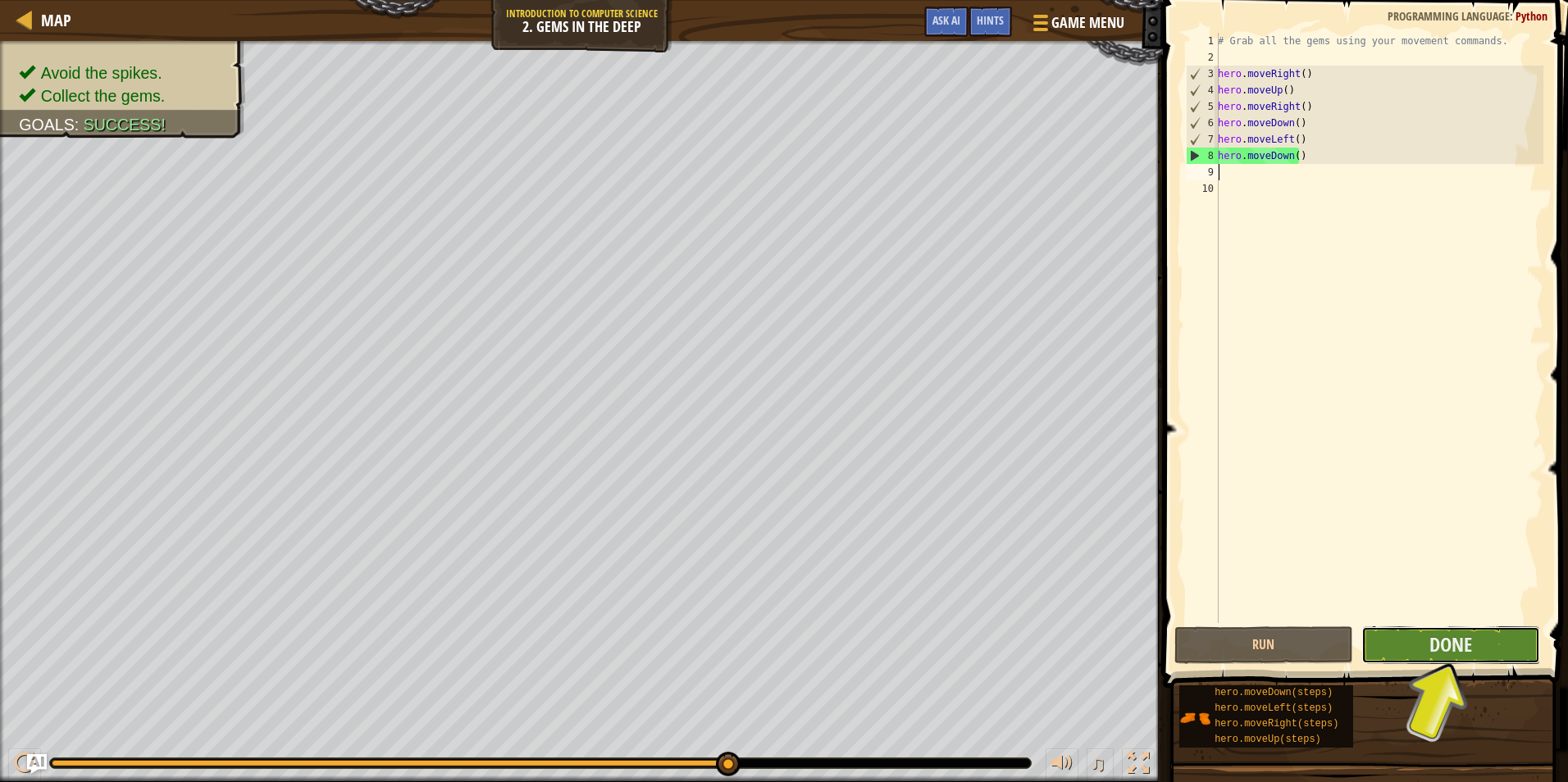
click at [1391, 637] on button "Done" at bounding box center [1450, 645] width 179 height 38
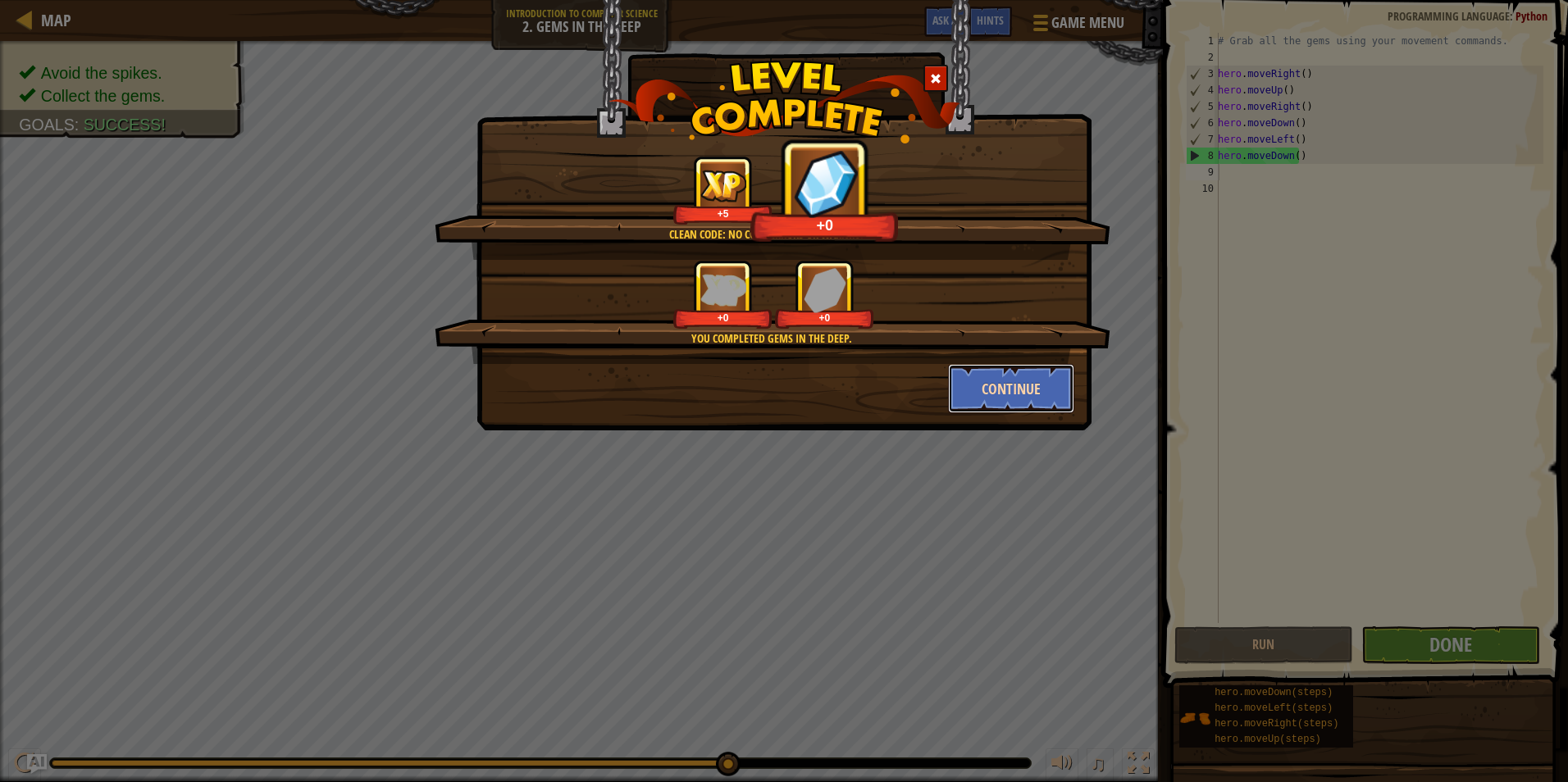
click at [1026, 390] on button "Continue" at bounding box center [1011, 389] width 127 height 49
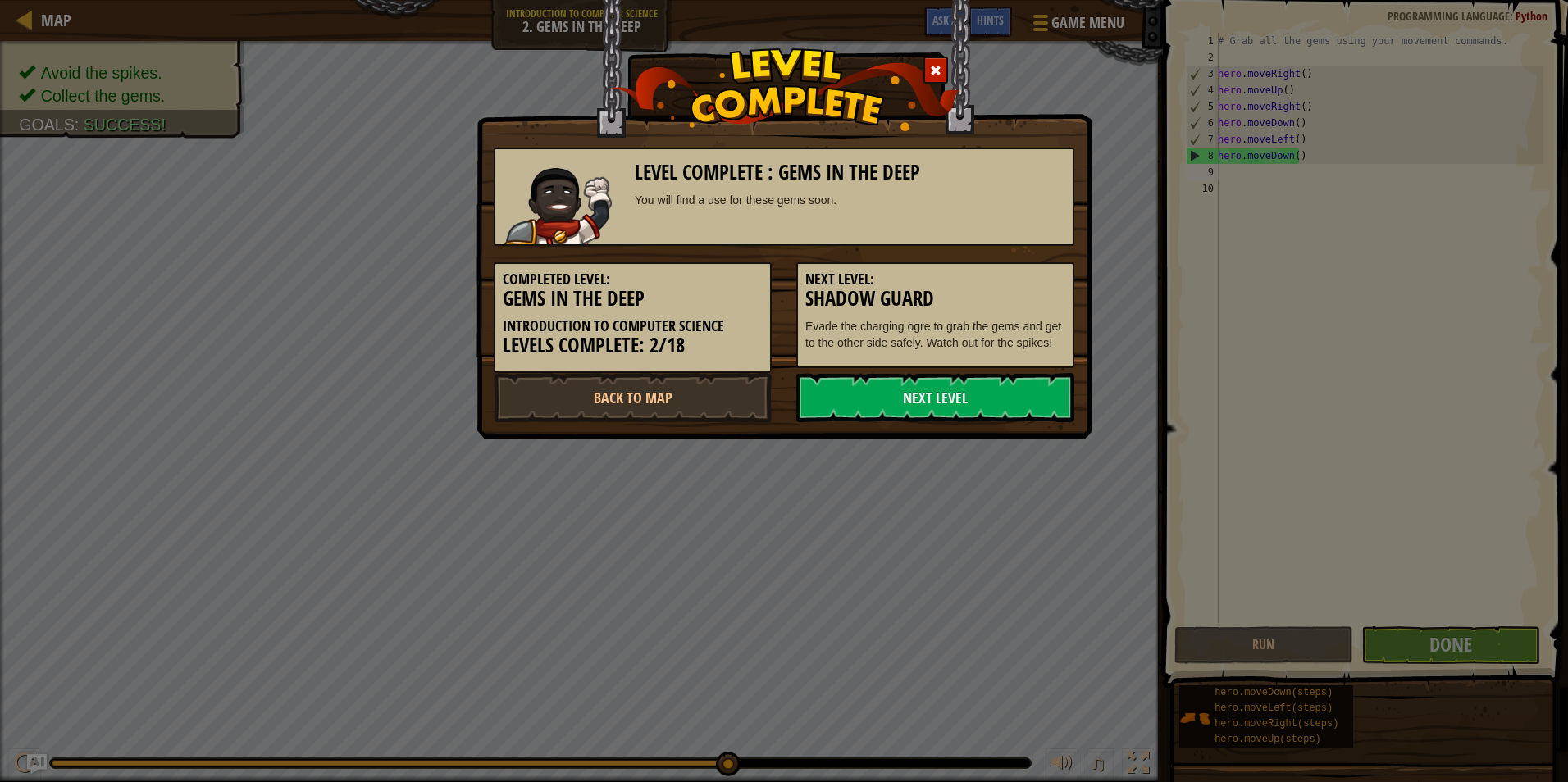
click at [1026, 390] on link "Next Level" at bounding box center [935, 398] width 278 height 49
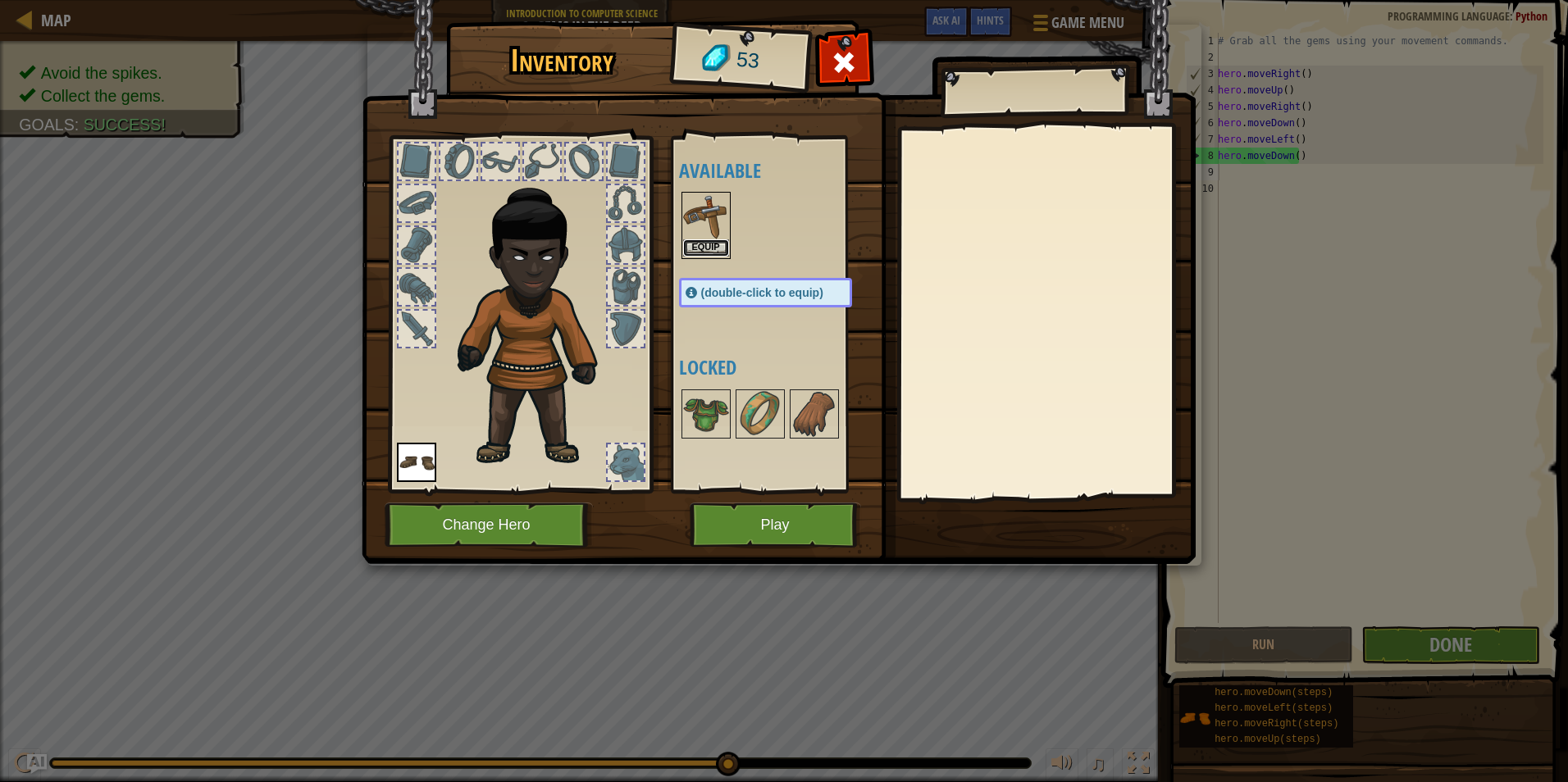
click at [718, 240] on button "Equip" at bounding box center [706, 247] width 46 height 17
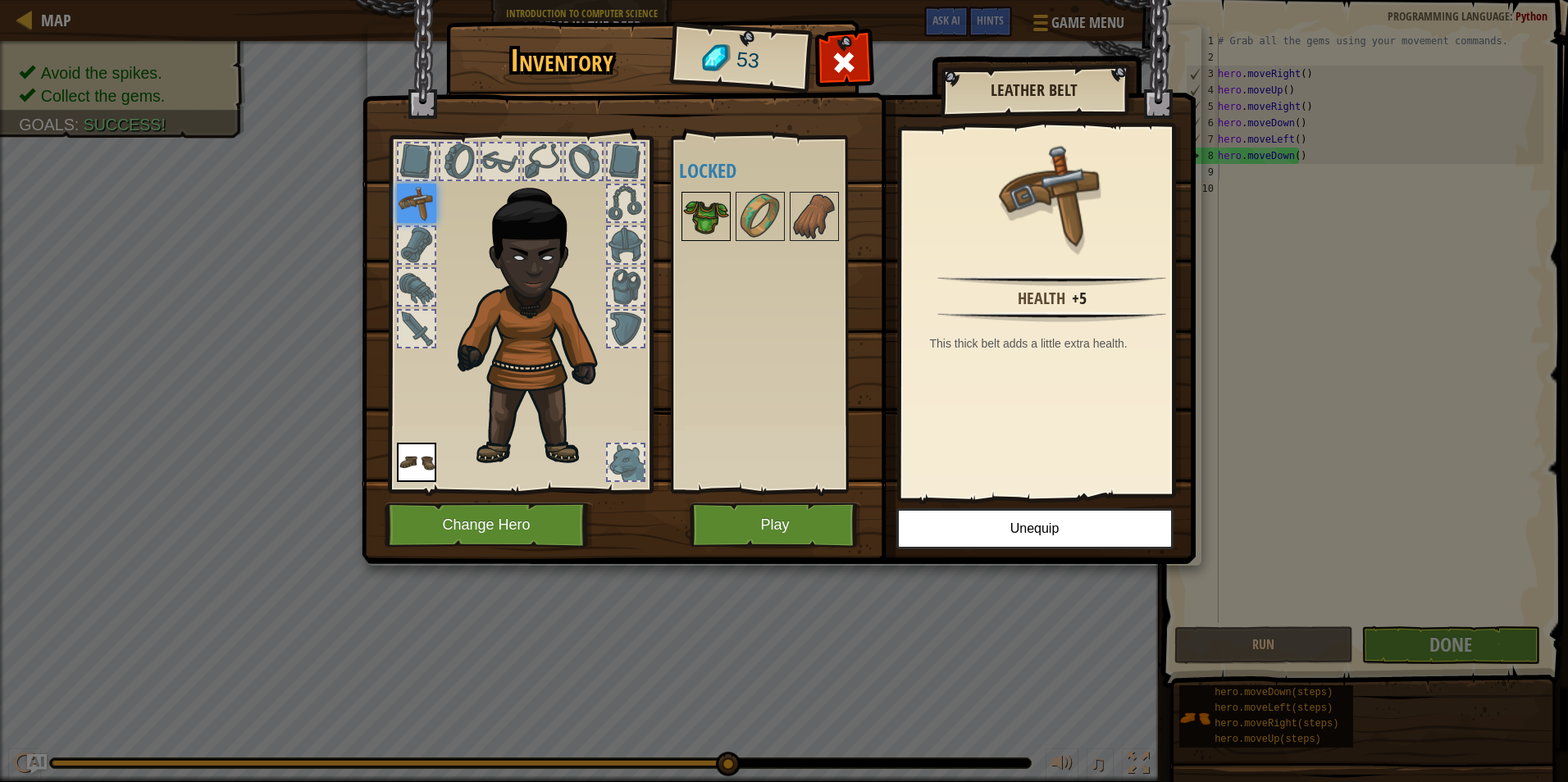
click at [707, 224] on img at bounding box center [706, 217] width 46 height 46
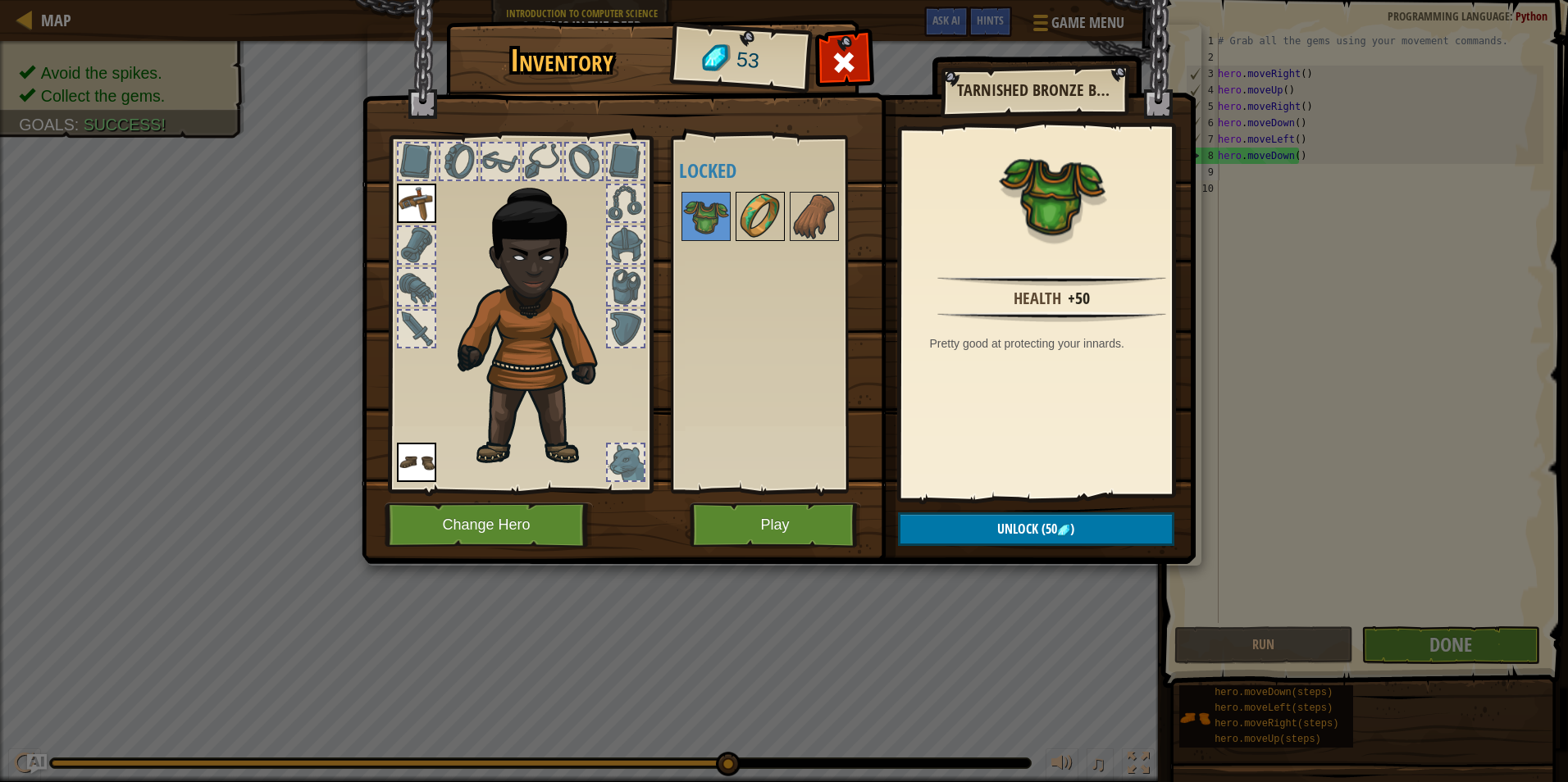
click at [743, 212] on img at bounding box center [760, 217] width 46 height 46
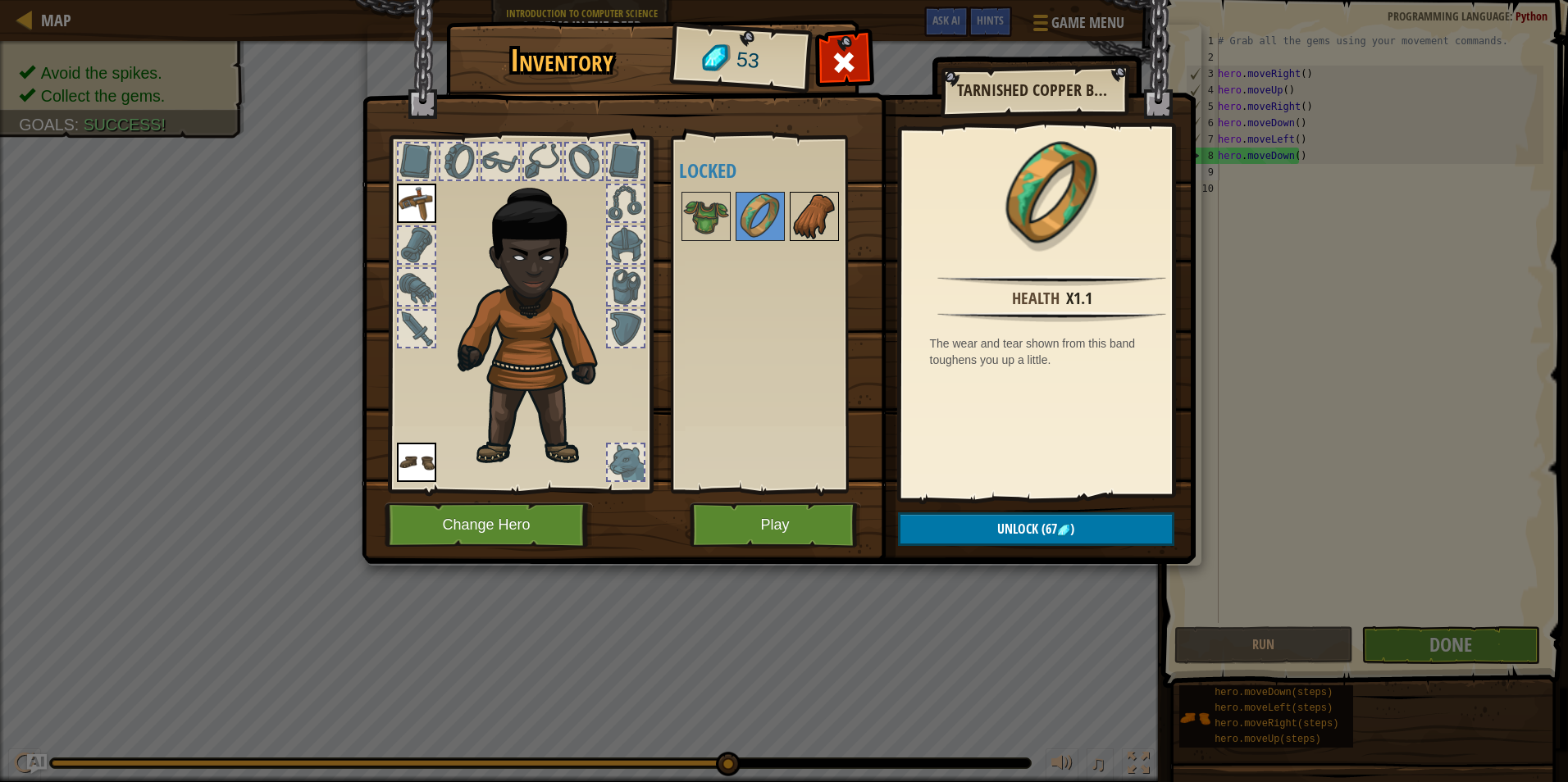
click at [806, 224] on img at bounding box center [814, 217] width 46 height 46
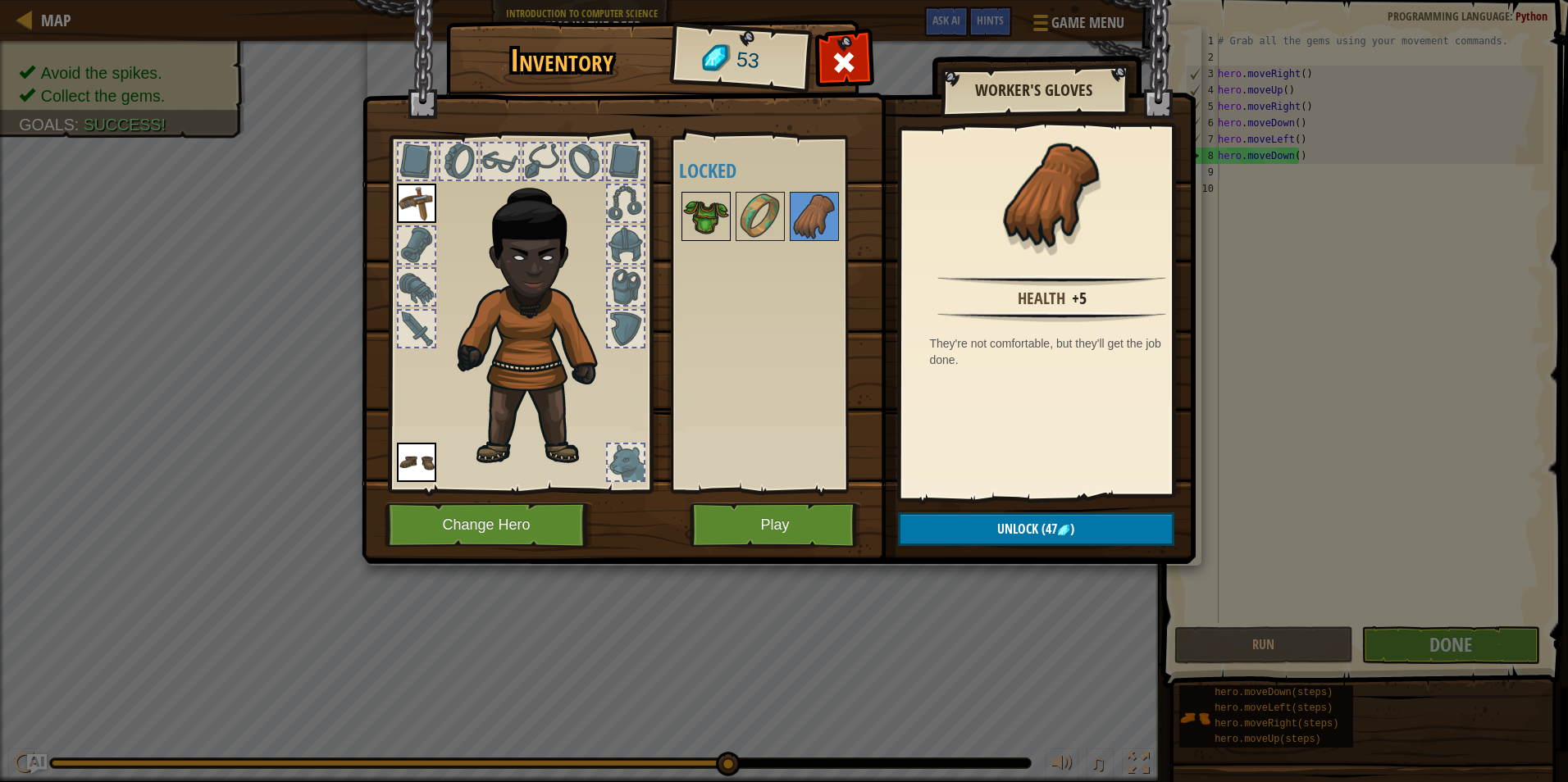
click at [692, 224] on img at bounding box center [706, 217] width 46 height 46
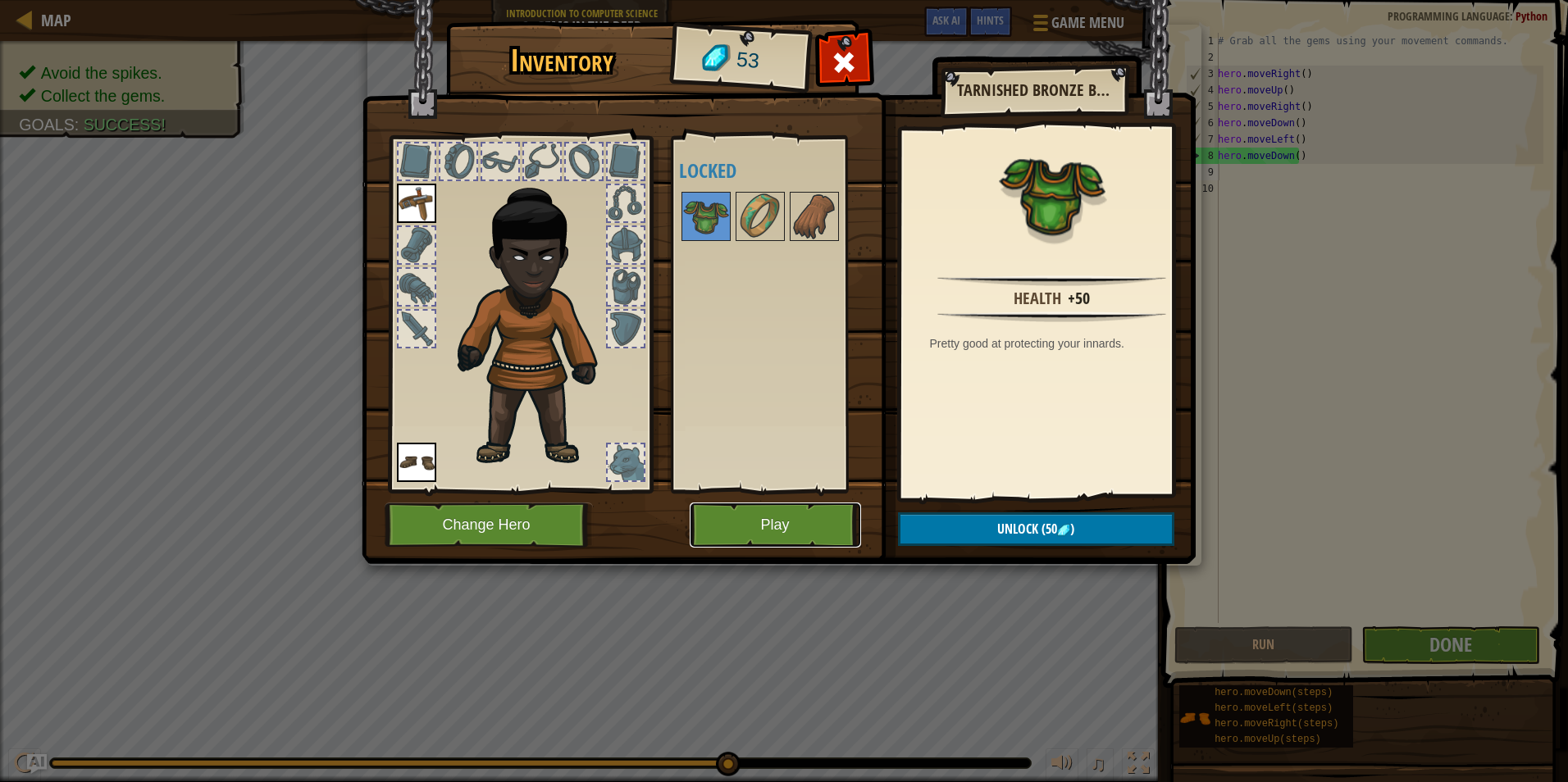
click at [795, 518] on button "Play" at bounding box center [775, 525] width 172 height 45
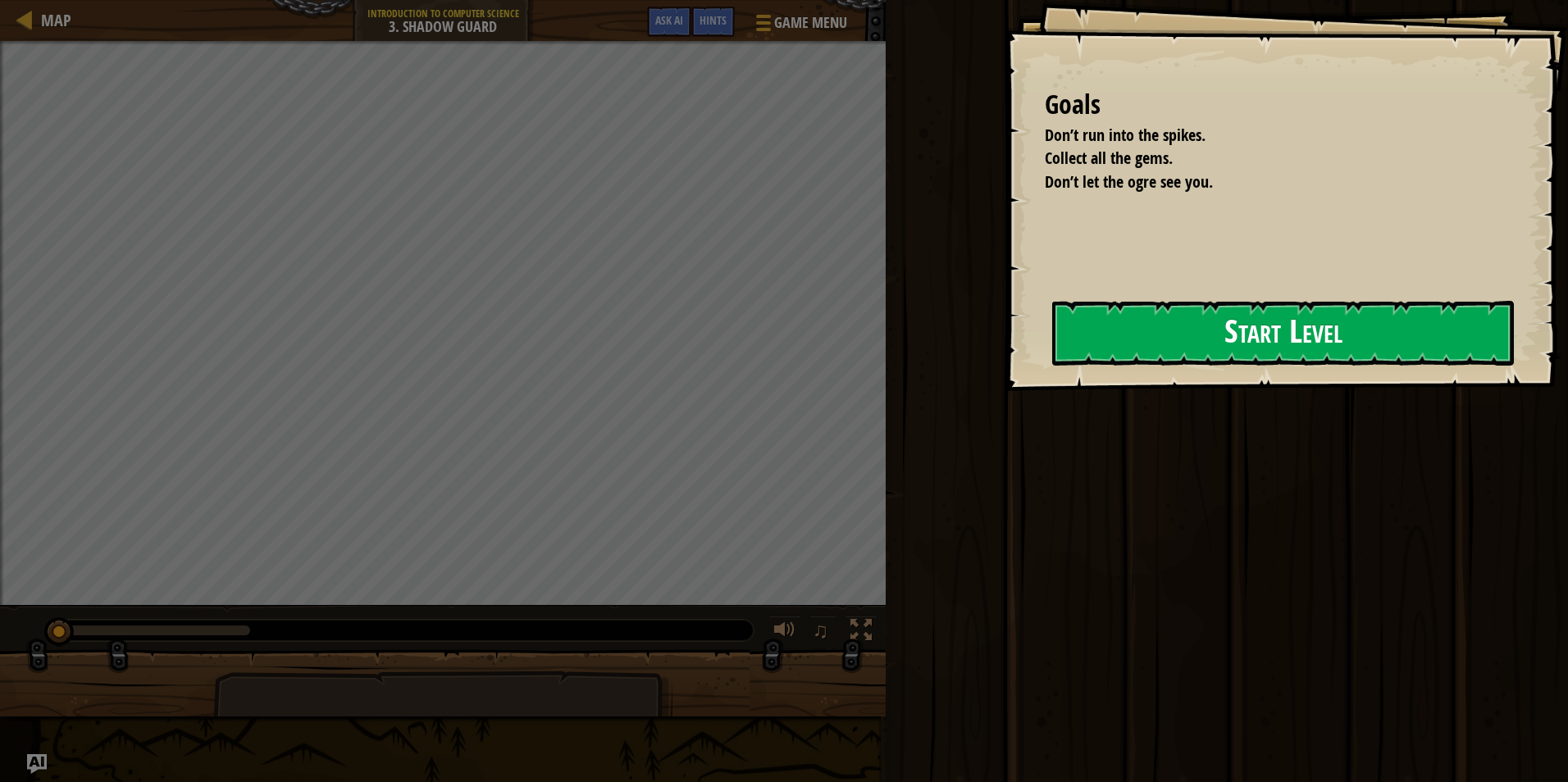
click at [1184, 341] on button "Start Level" at bounding box center [1283, 333] width 462 height 65
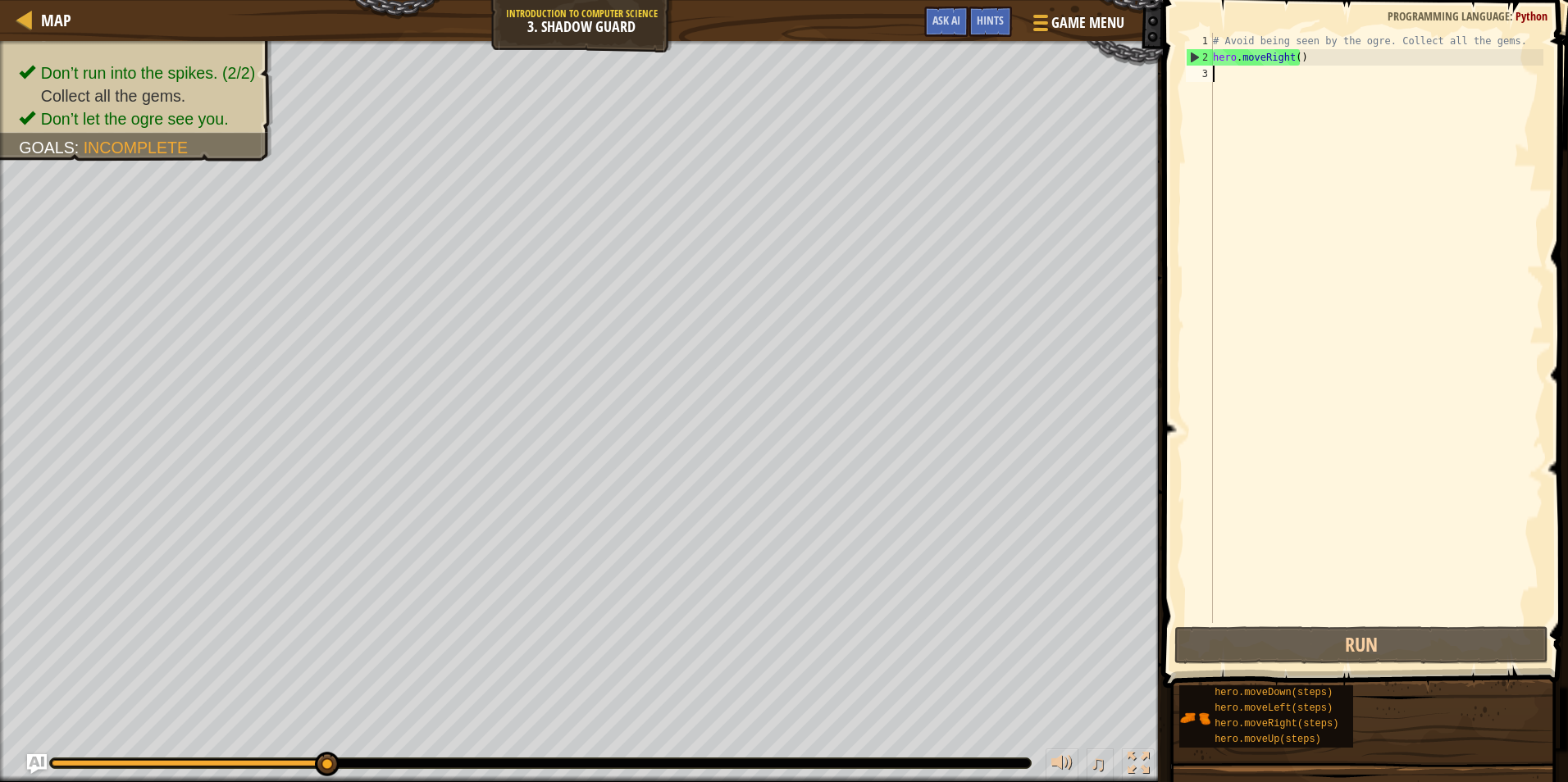
type textarea "h"
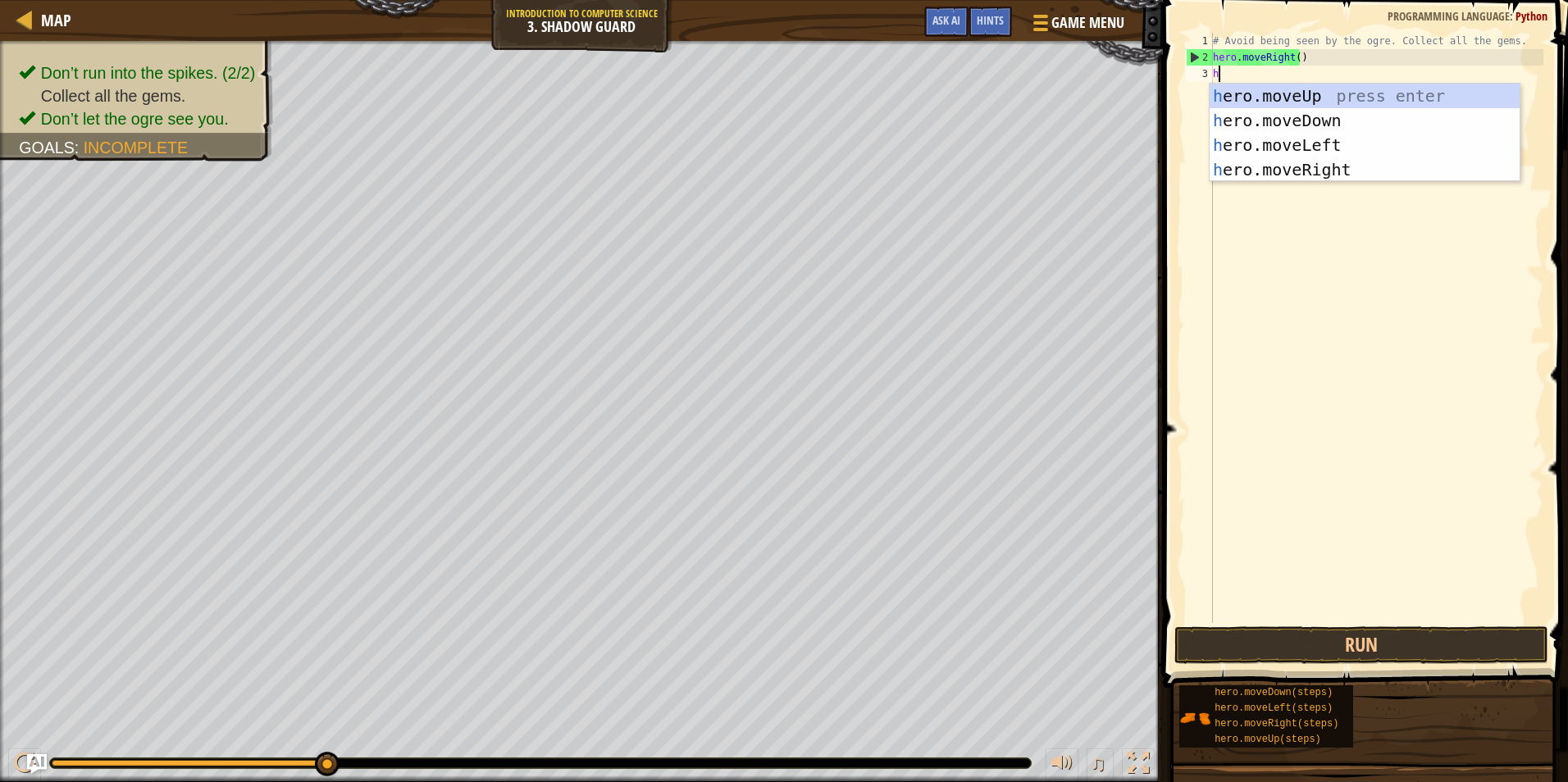
scroll to position [7, 0]
drag, startPoint x: 1377, startPoint y: 168, endPoint x: 1369, endPoint y: 251, distance: 83.4
click at [1377, 171] on div "h ero.moveUp press enter h ero.moveDown press enter h ero.moveLeft press enter …" at bounding box center [1364, 157] width 310 height 148
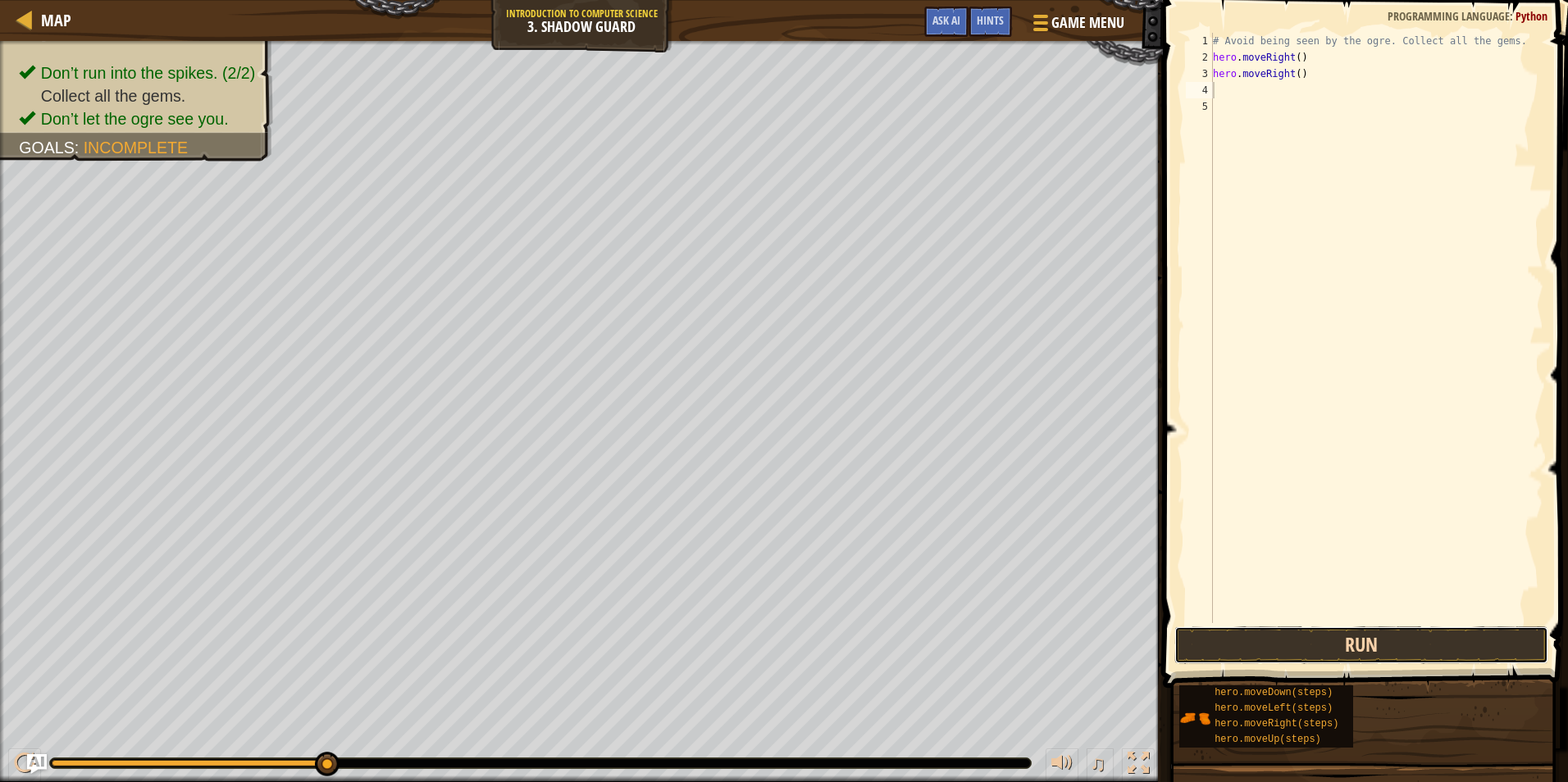
click at [1360, 630] on button "Run" at bounding box center [1360, 645] width 374 height 38
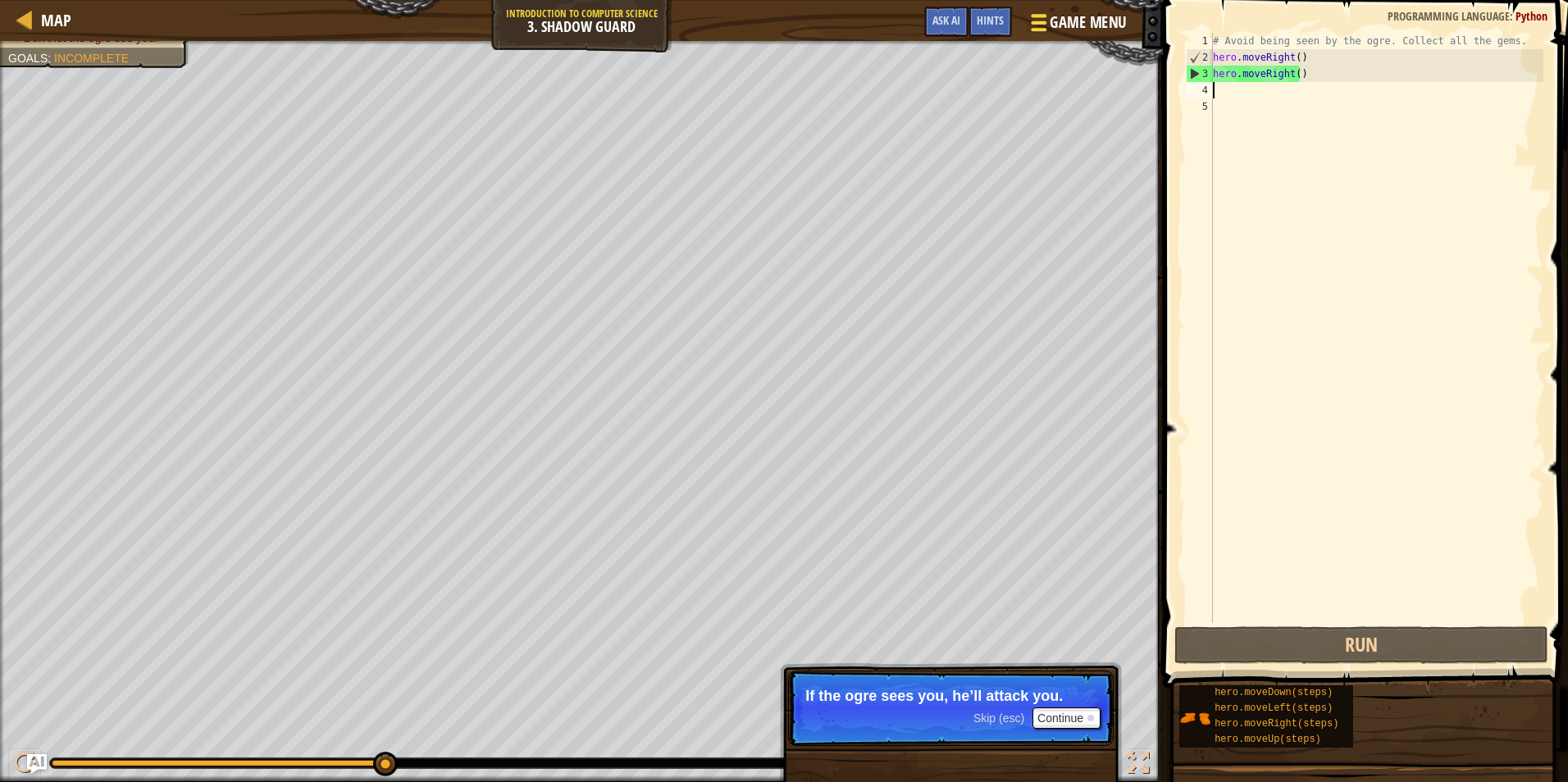
click at [1079, 35] on button "Game Menu" at bounding box center [1077, 26] width 120 height 40
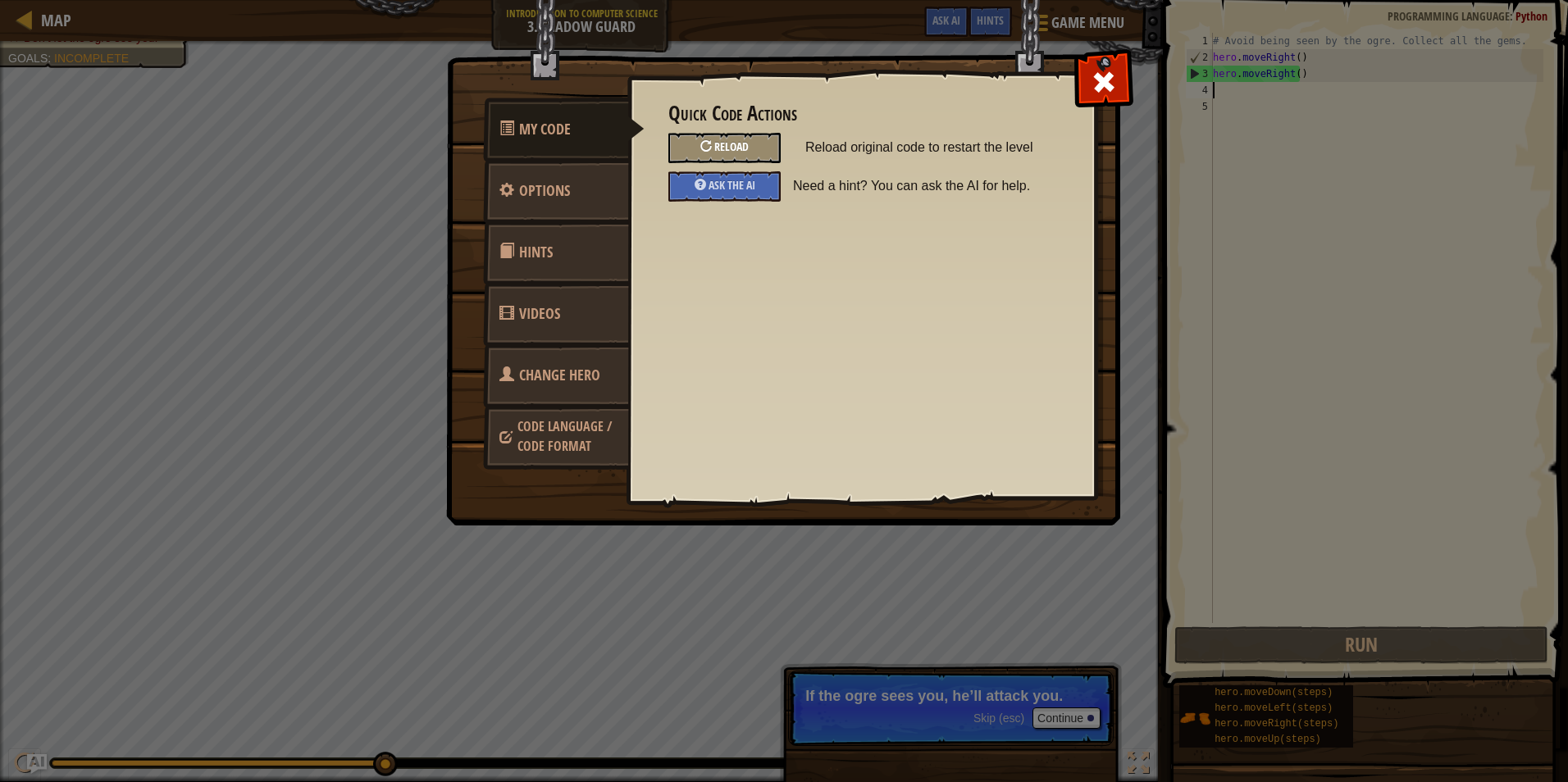
click at [718, 148] on span "Reload" at bounding box center [732, 146] width 35 height 16
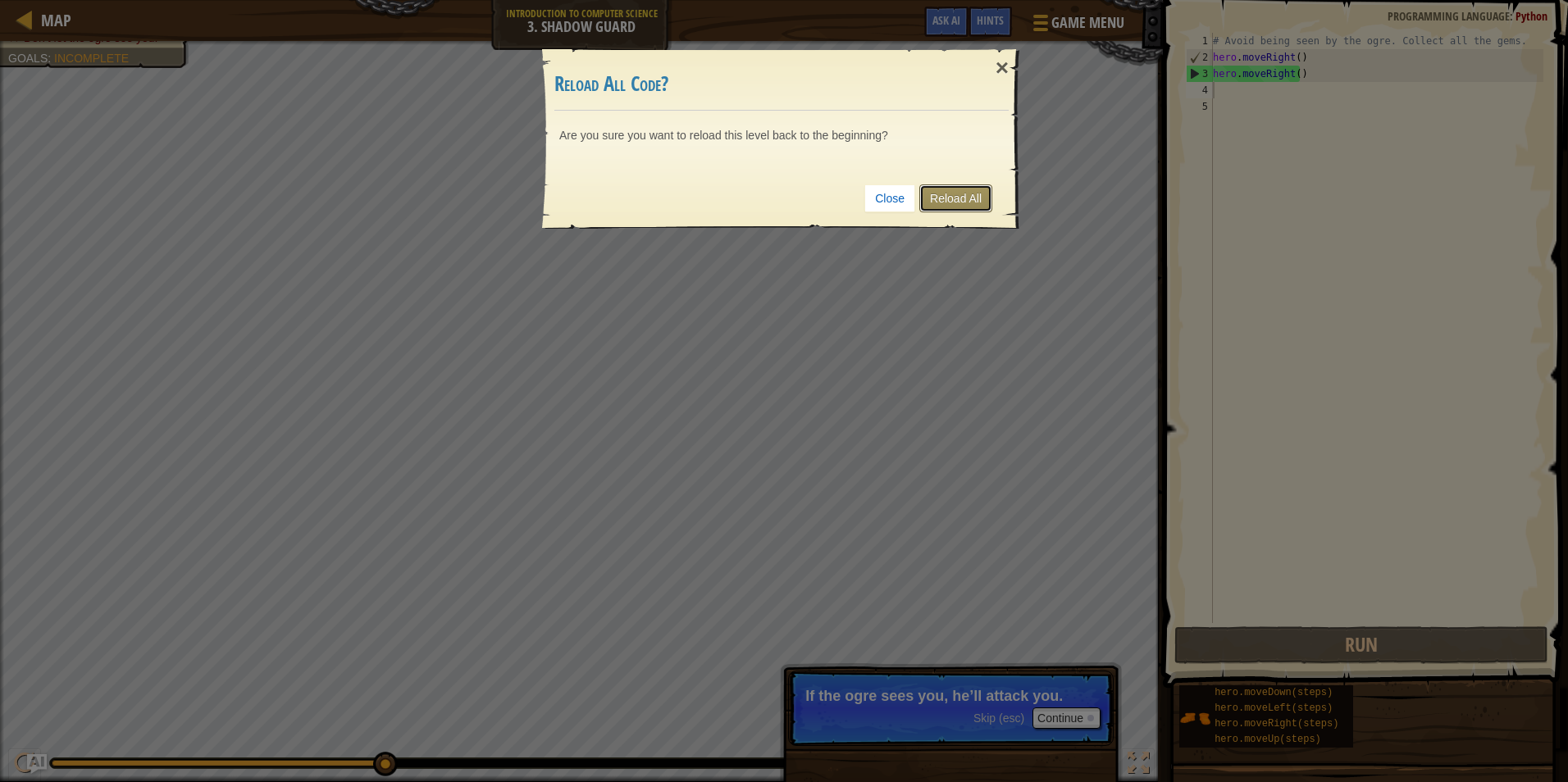
click at [976, 199] on link "Reload All" at bounding box center [955, 199] width 73 height 28
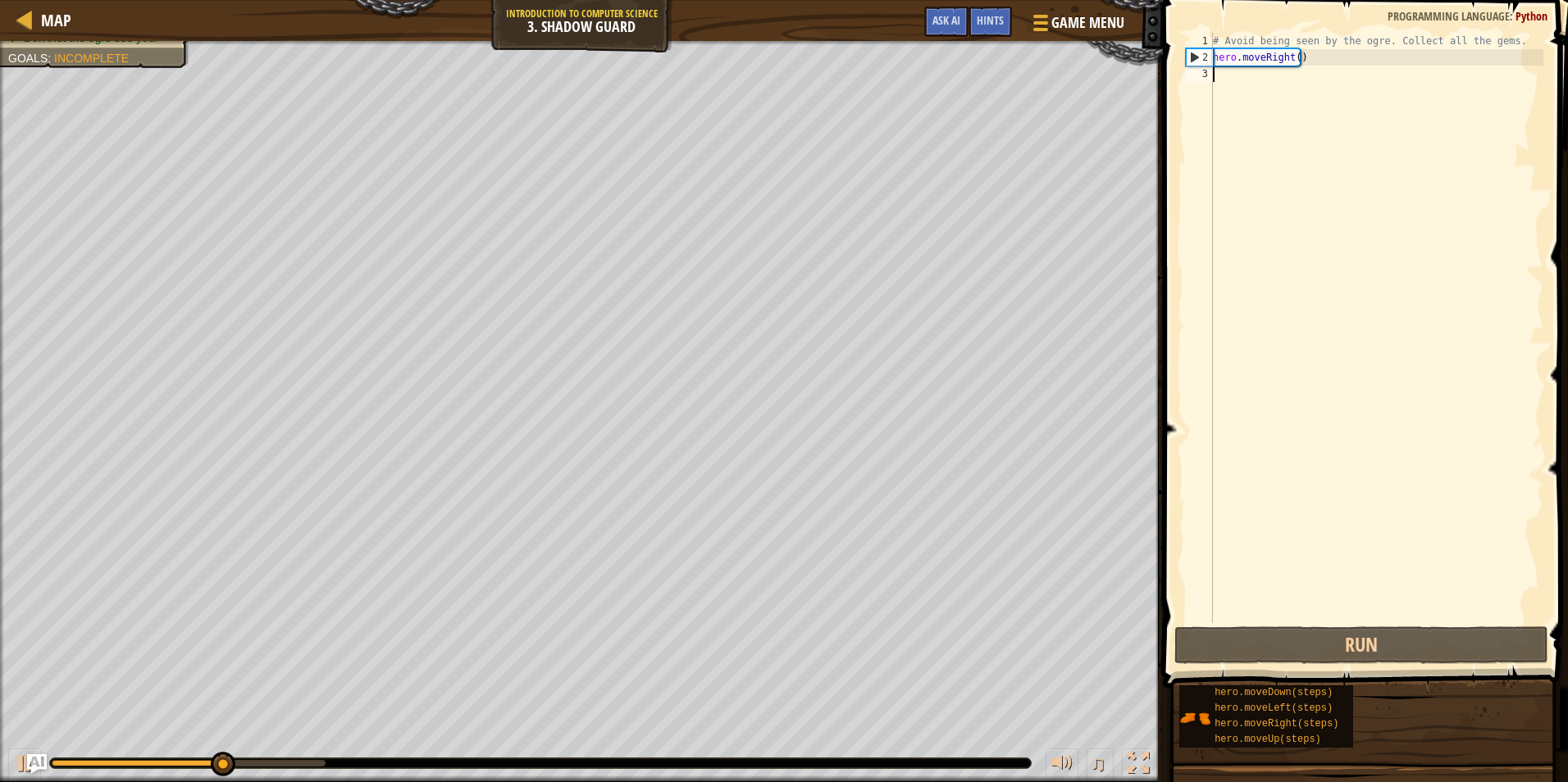
type textarea "w"
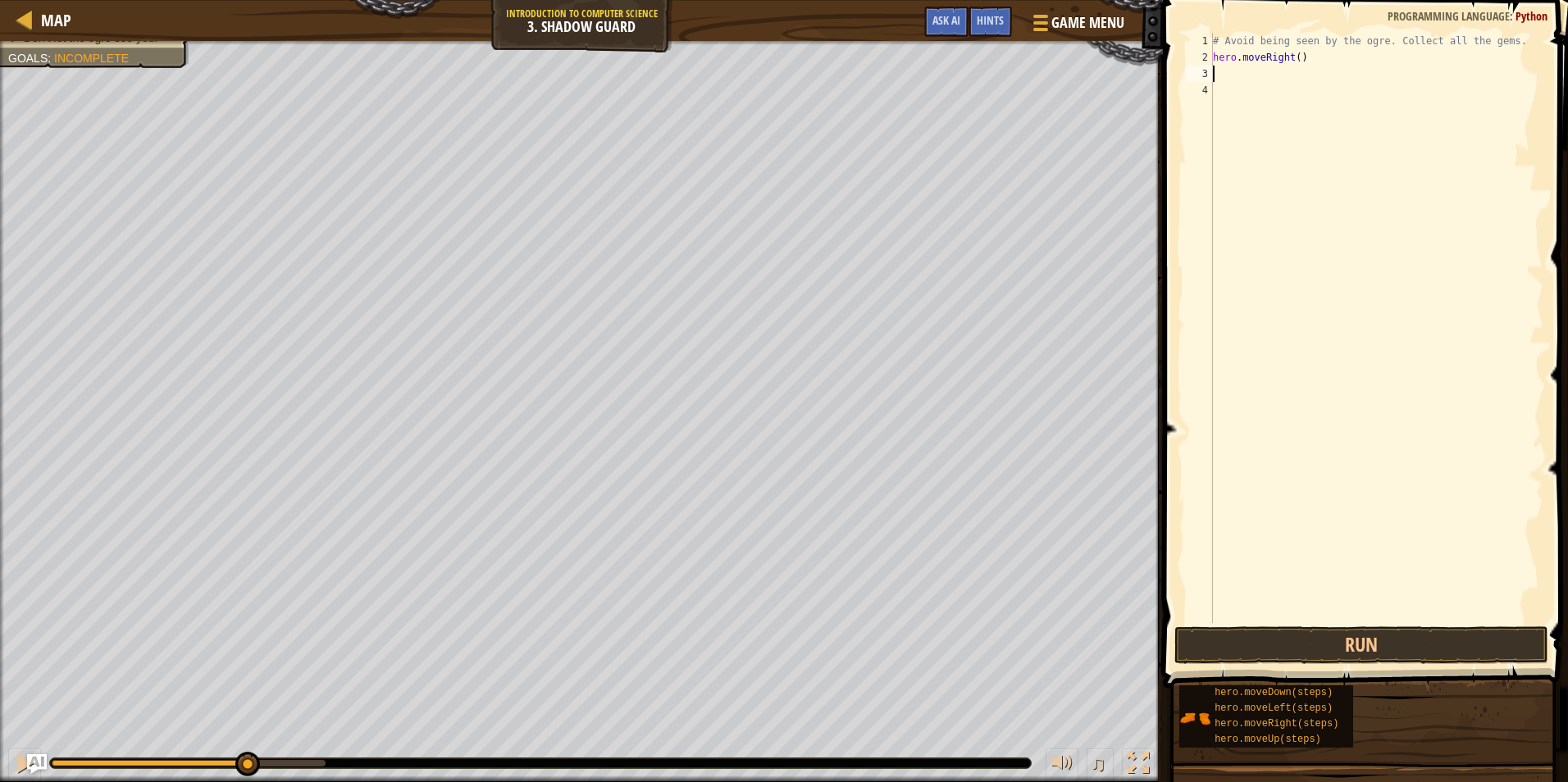
type textarea "u"
type textarea "h"
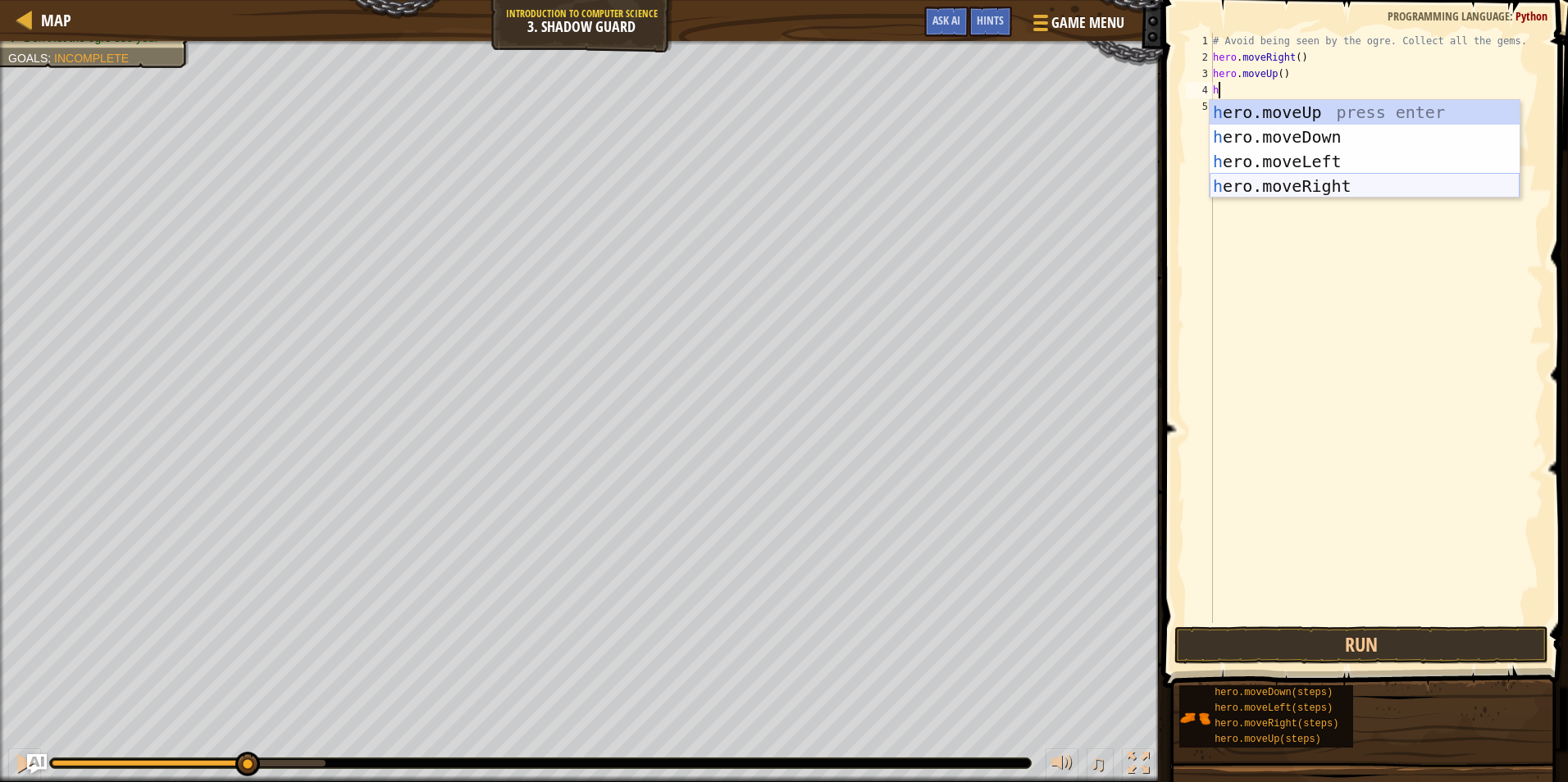
click at [1297, 191] on div "h ero.moveUp press enter h ero.moveDown press enter h ero.moveLeft press enter …" at bounding box center [1364, 173] width 310 height 148
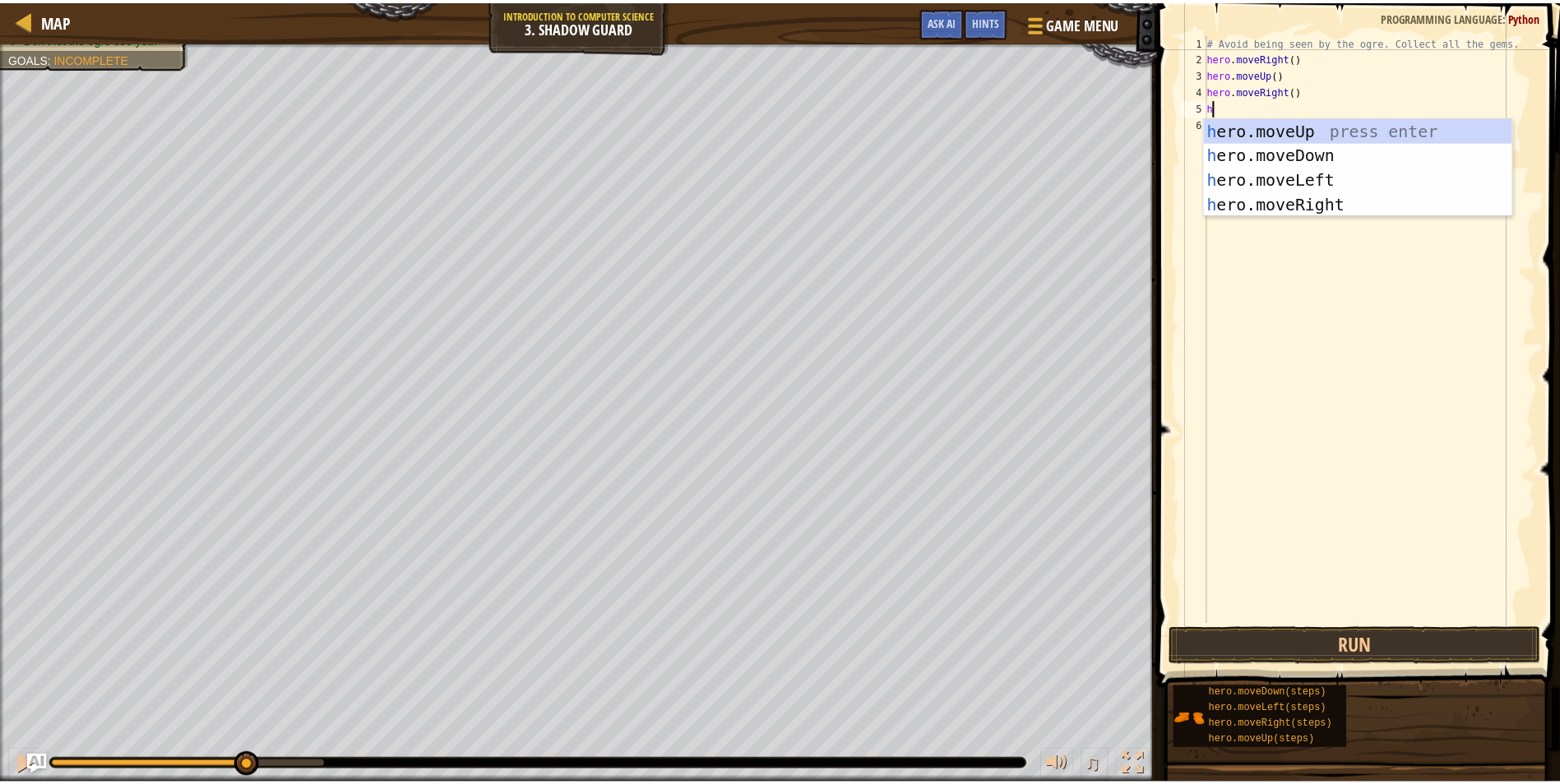
scroll to position [7, 1]
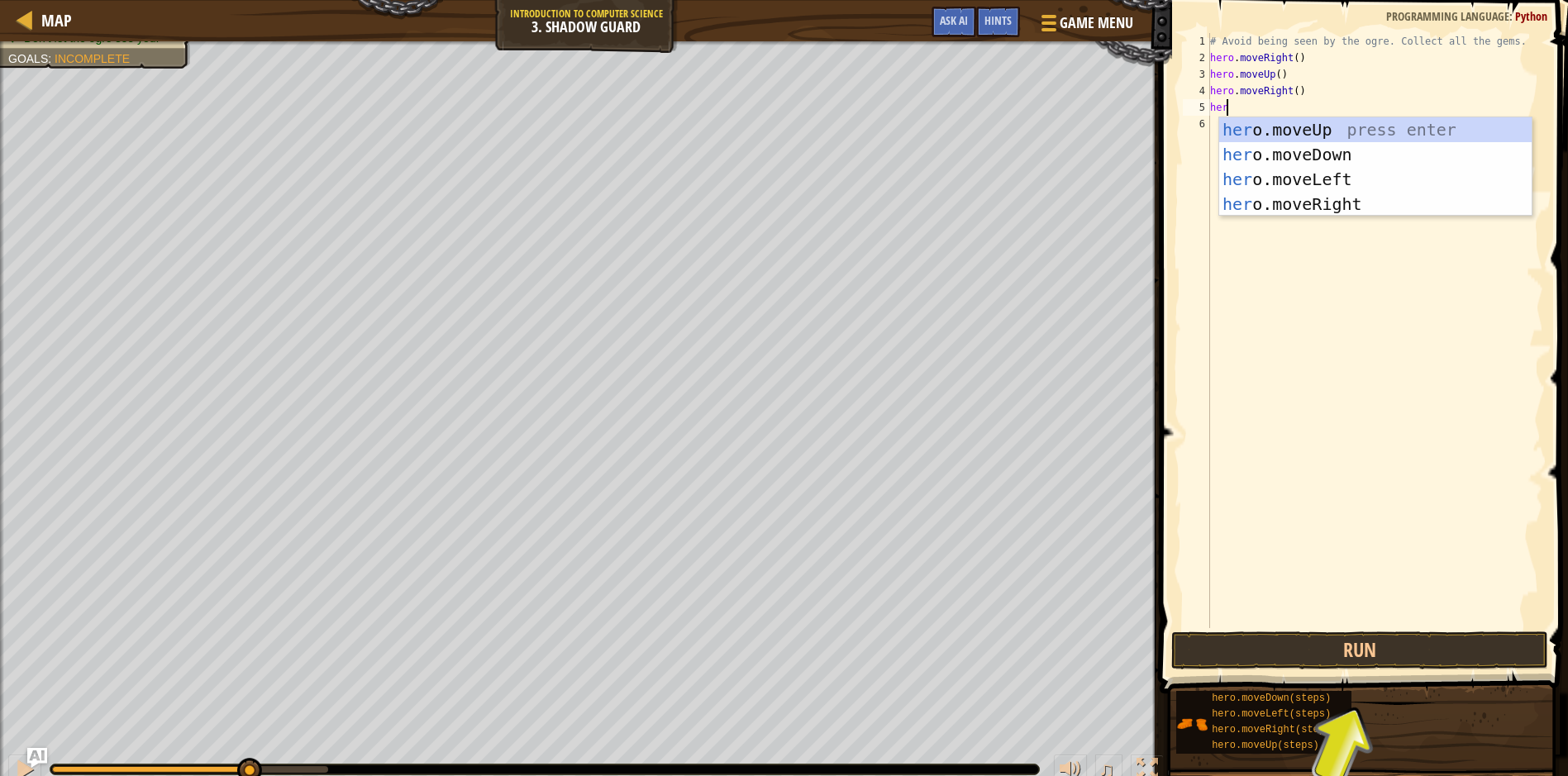
type textarea "hero"
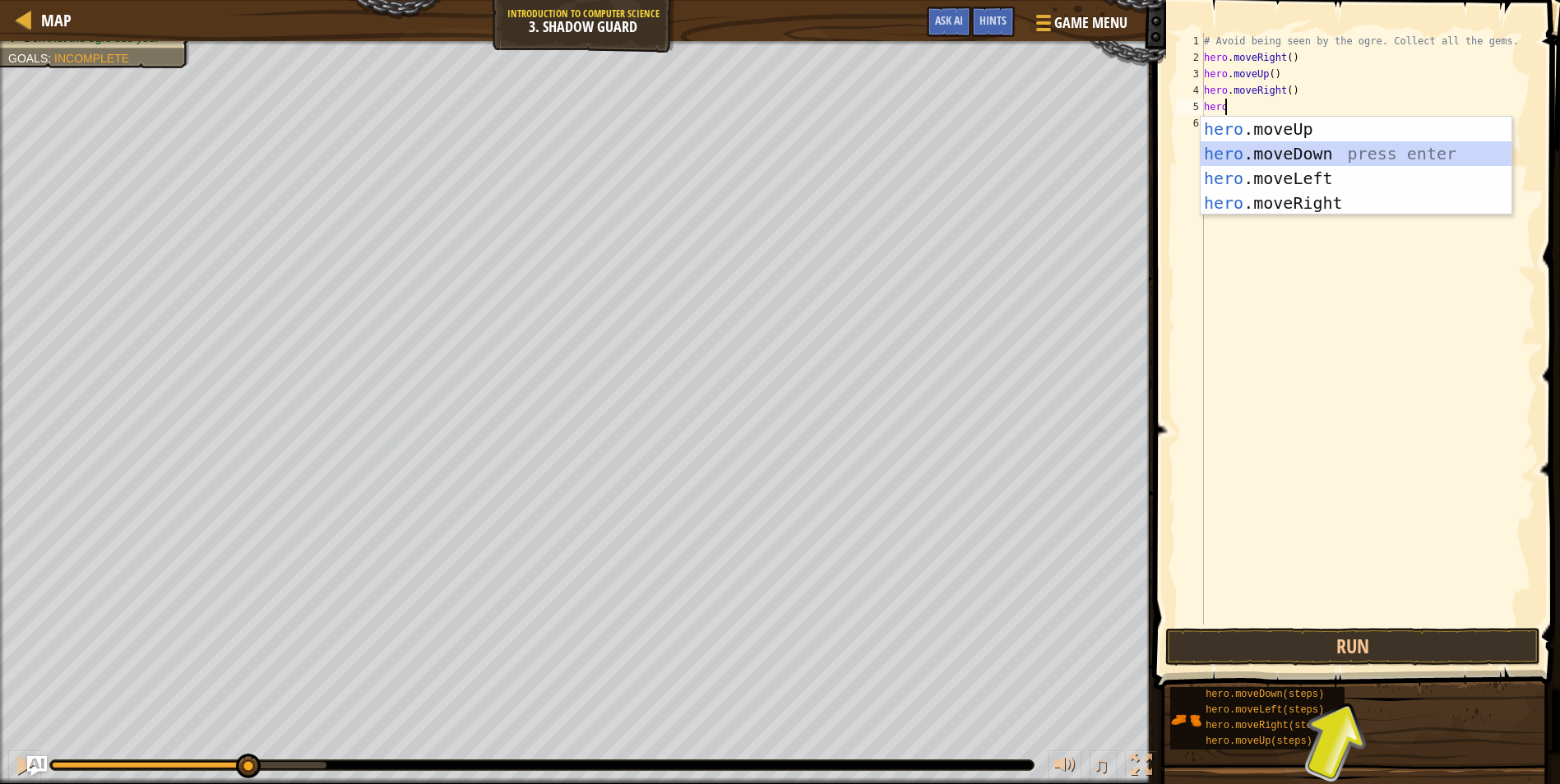
click at [1472, 157] on div "hero .moveUp press enter hero .moveDown press enter hero .moveLeft press enter …" at bounding box center [1356, 190] width 311 height 148
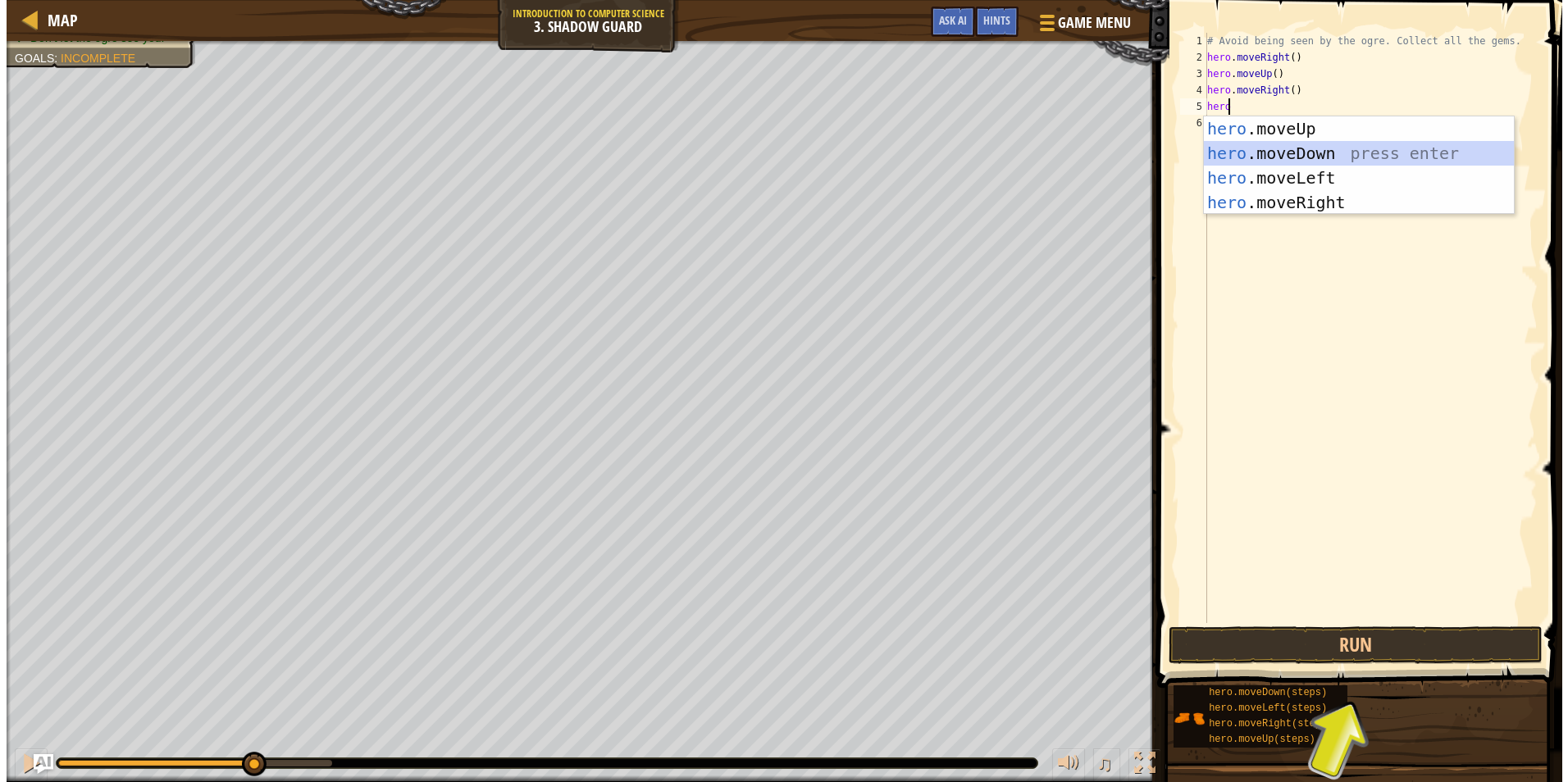
scroll to position [7, 0]
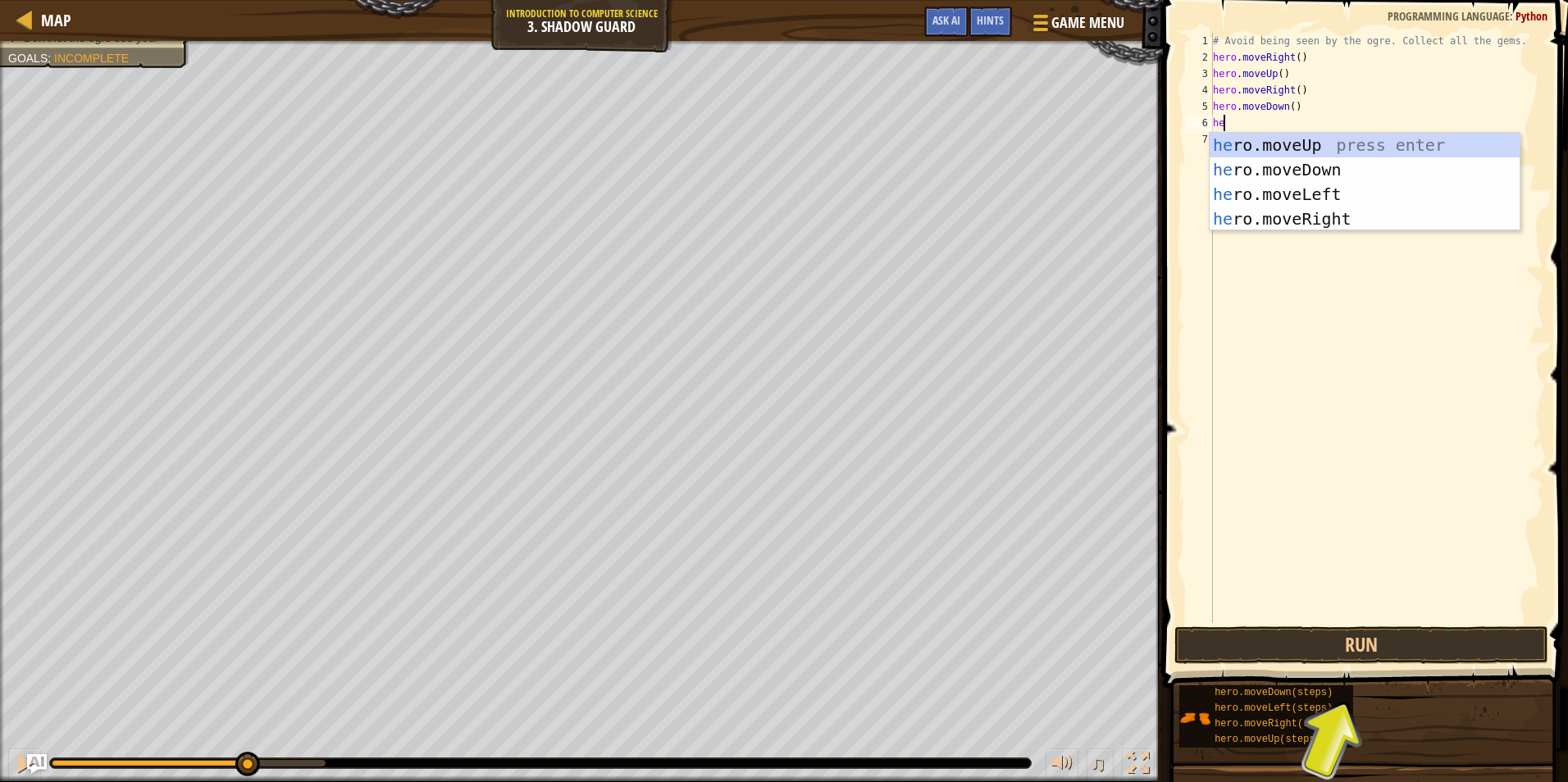
type textarea "her"
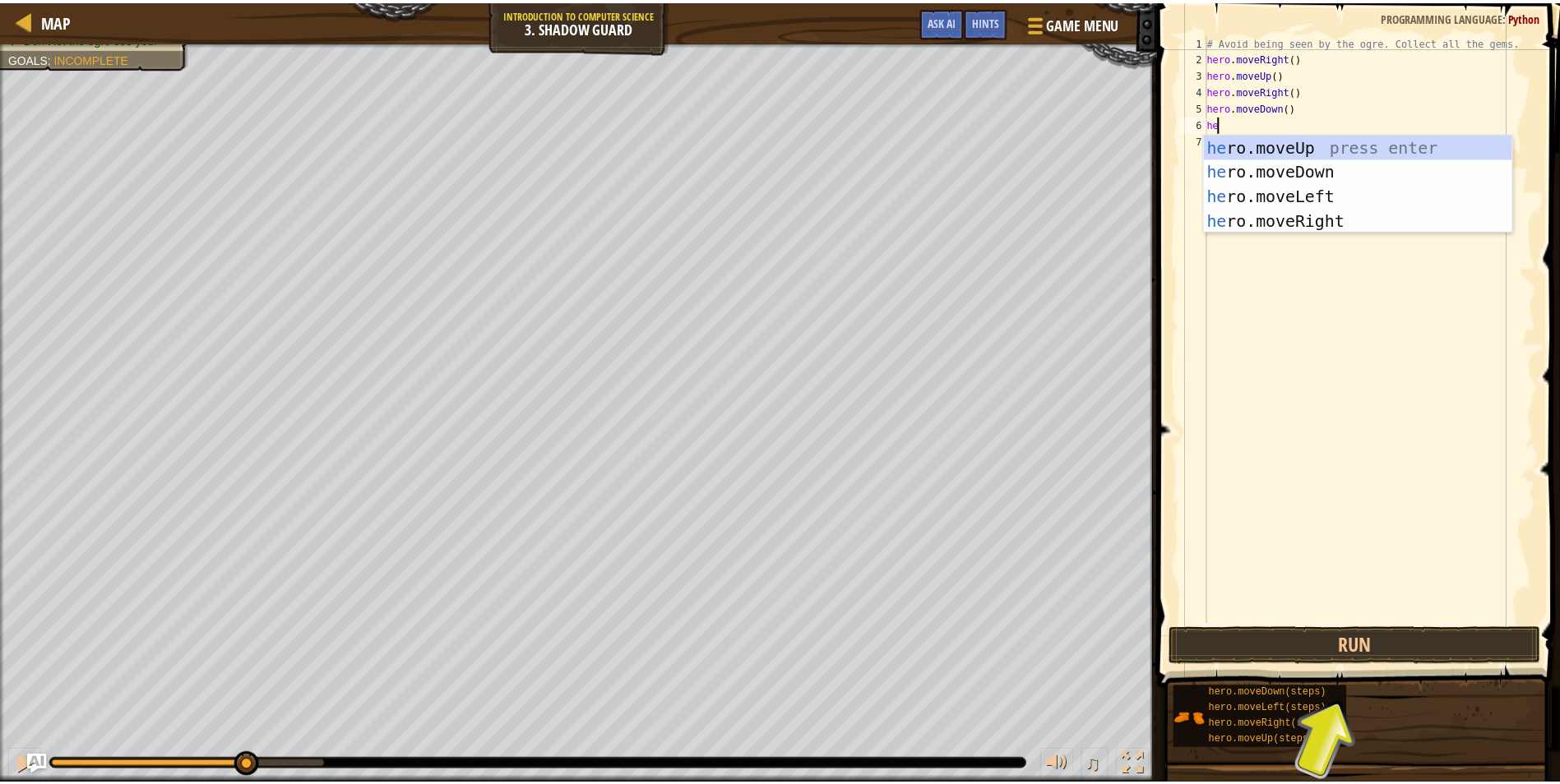
scroll to position [7, 1]
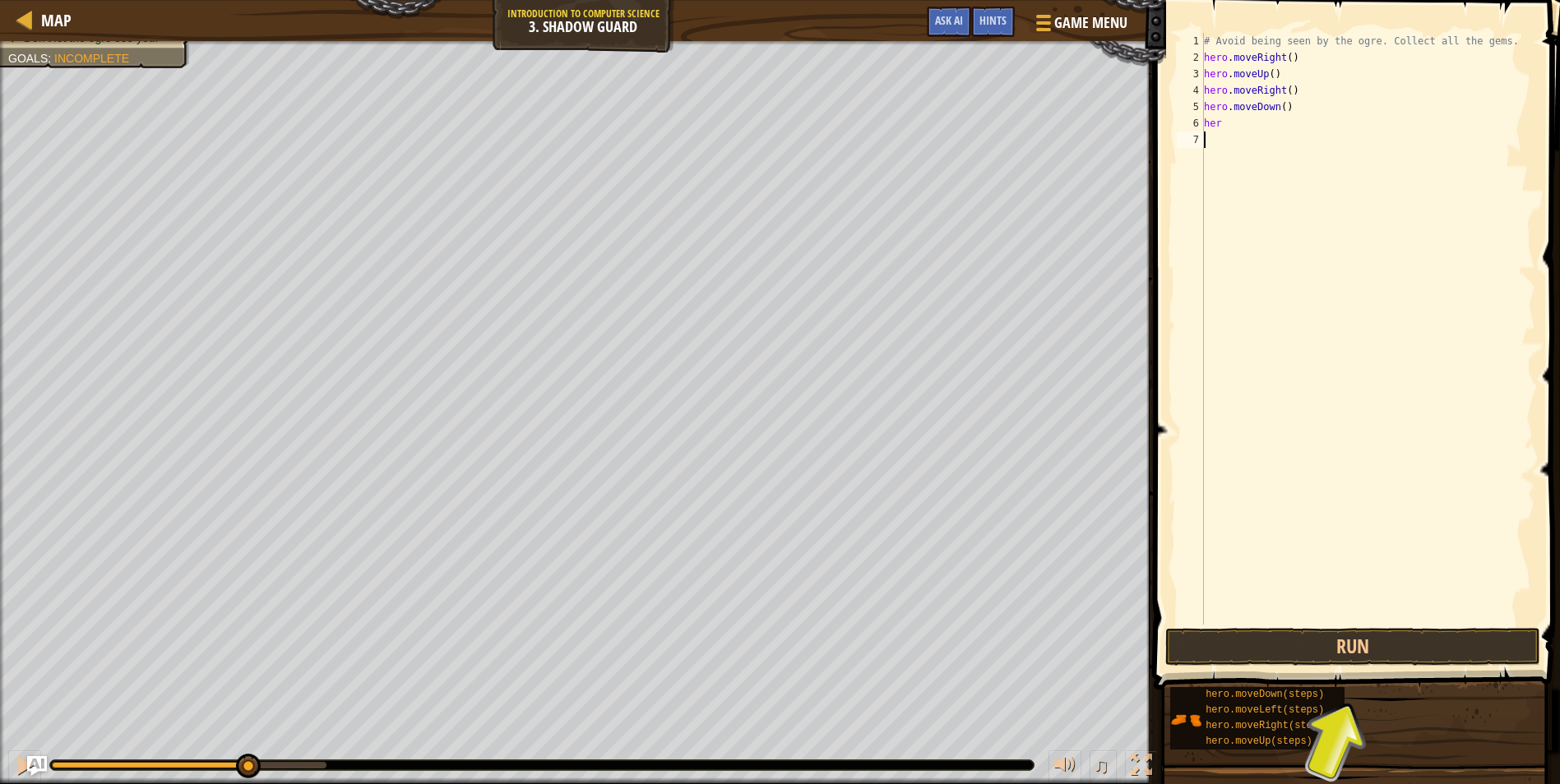
click at [1323, 232] on div "# Avoid being seen by the ogre. Collect all the gems. hero . moveRight ( ) hero…" at bounding box center [1367, 345] width 335 height 624
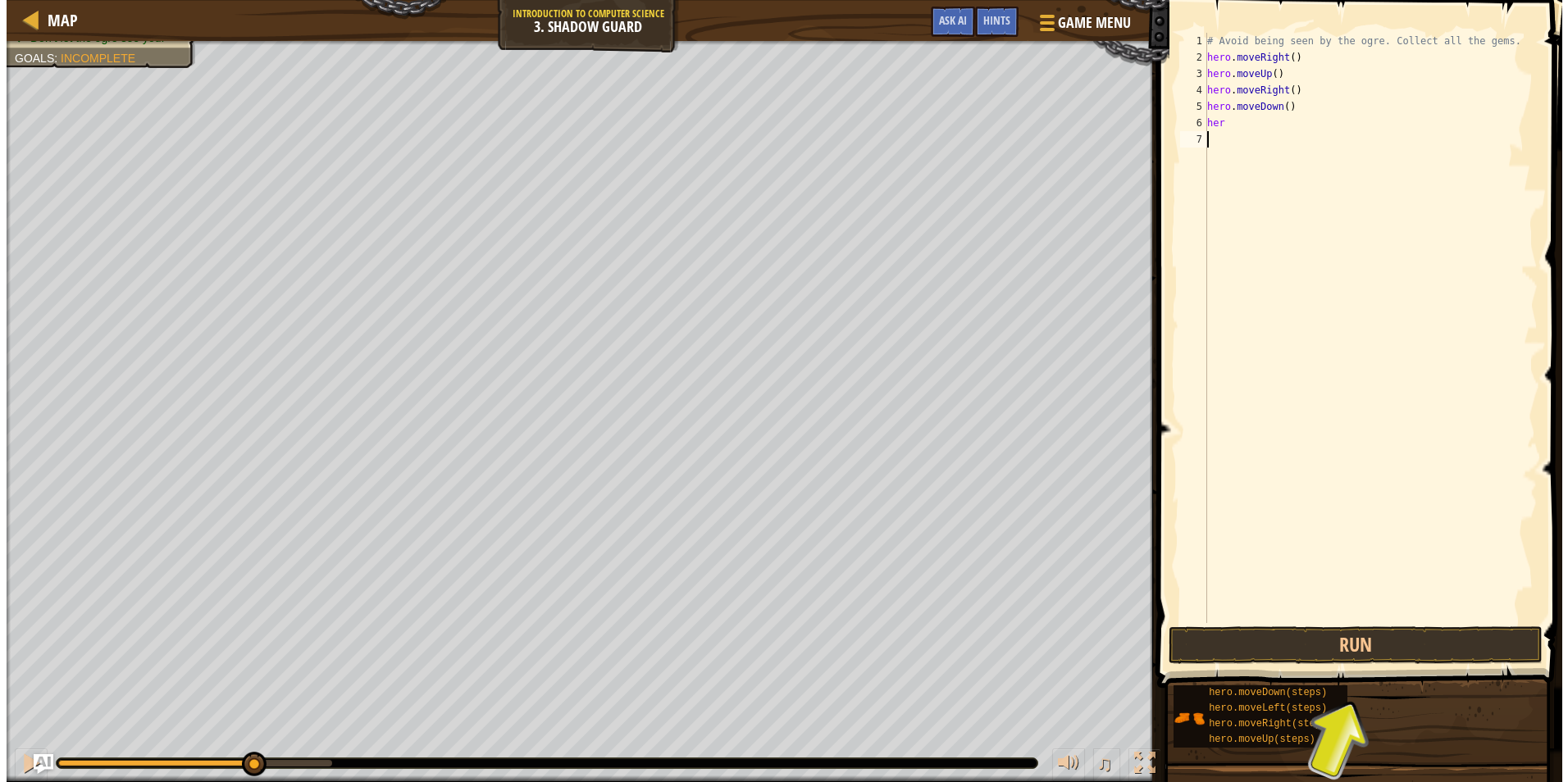
scroll to position [7, 0]
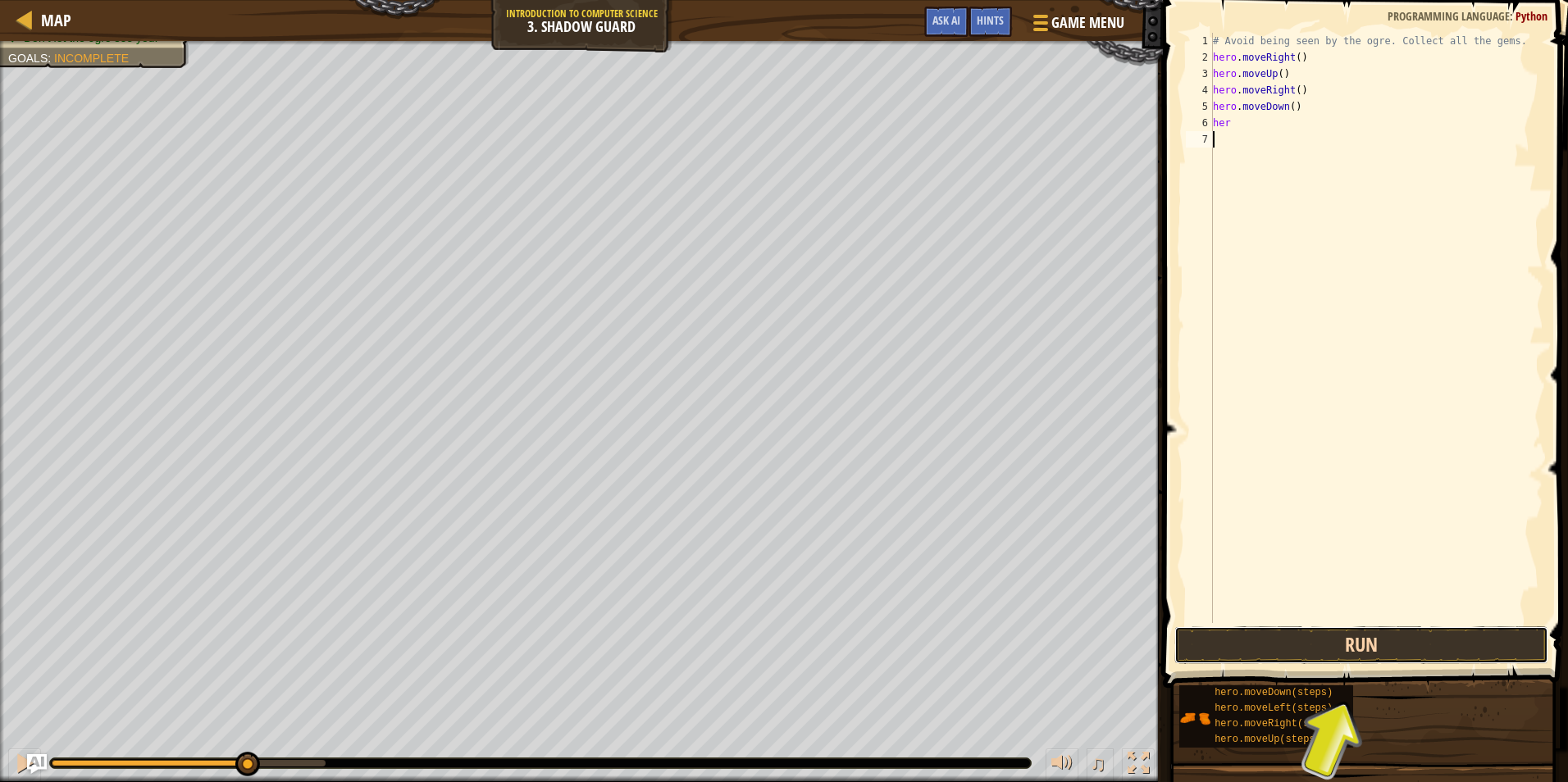
click at [1432, 650] on button "Run" at bounding box center [1360, 645] width 374 height 38
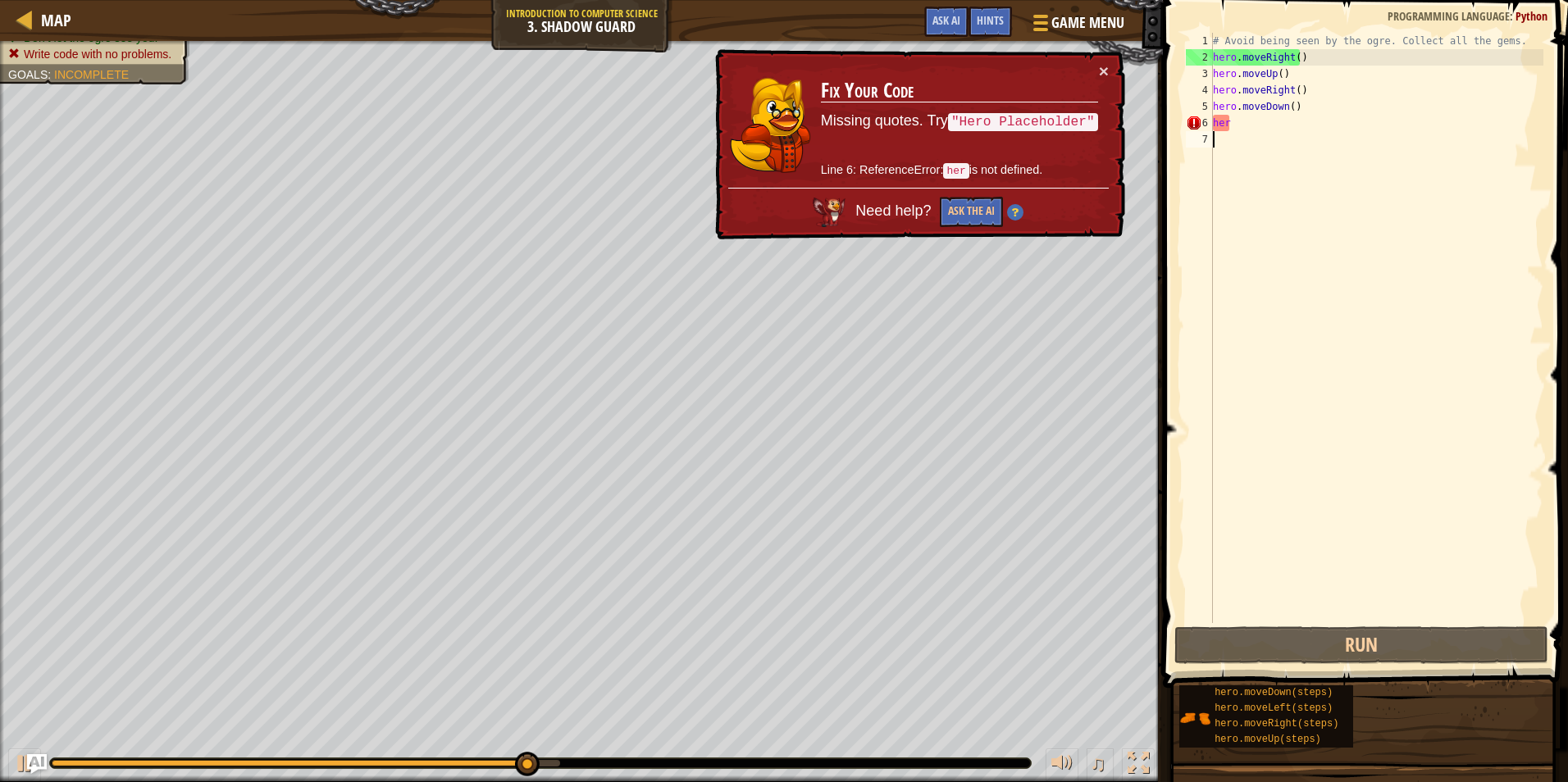
type textarea "her"
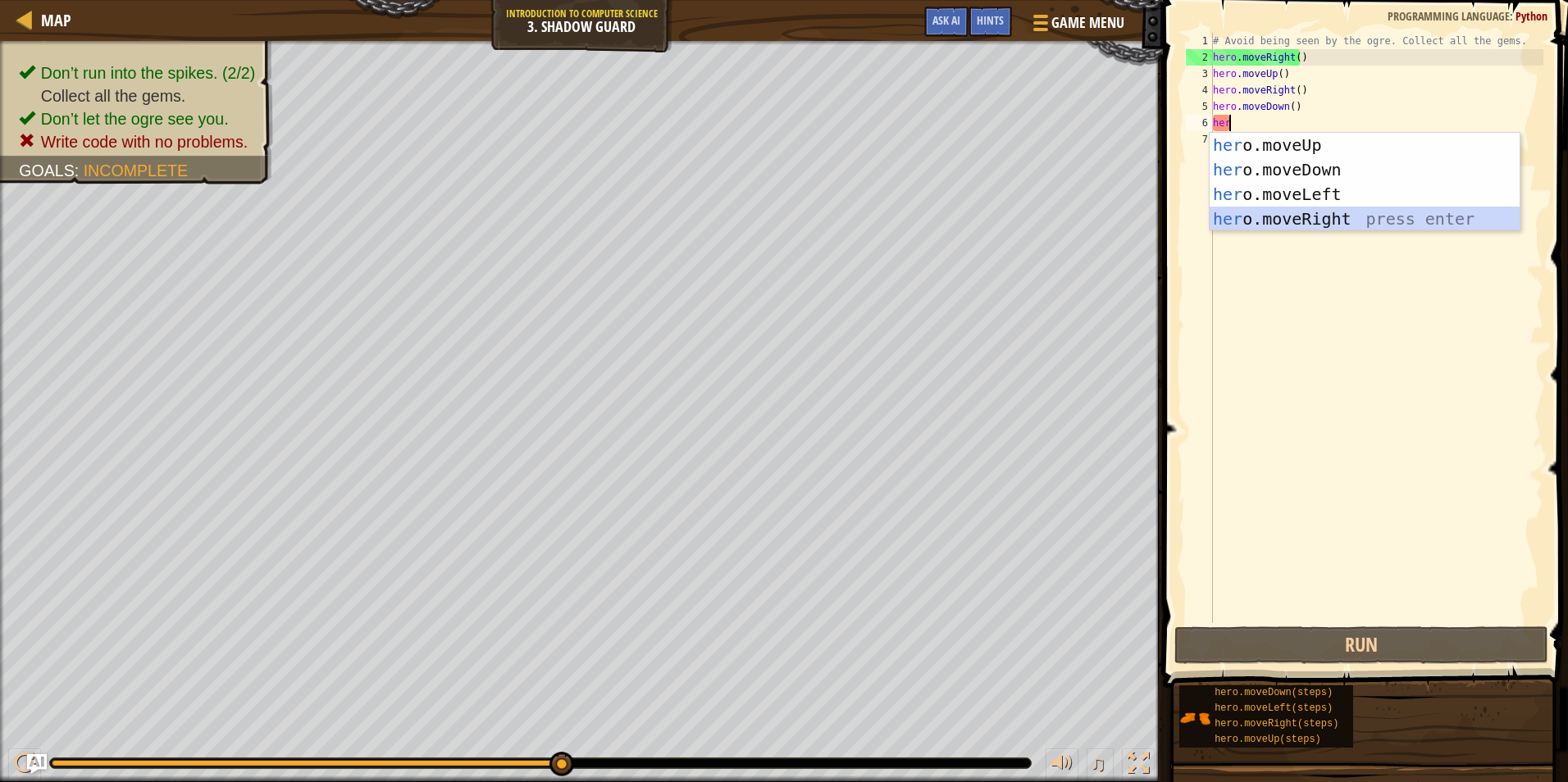
click at [1258, 227] on div "her o.moveUp press enter her o.moveDown press enter her o.moveLeft press enter …" at bounding box center [1364, 206] width 310 height 148
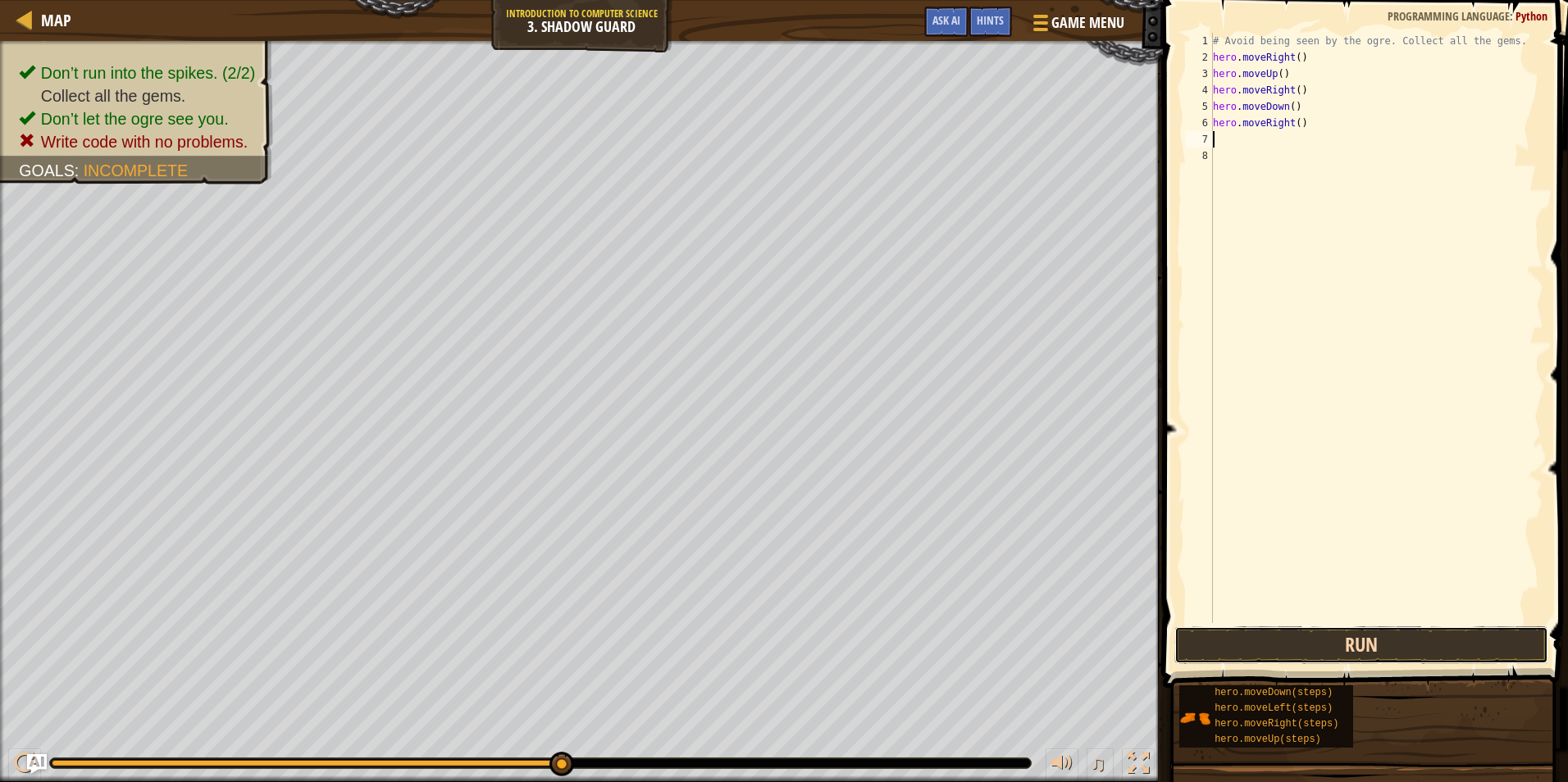
click at [1315, 634] on button "Run" at bounding box center [1360, 645] width 374 height 38
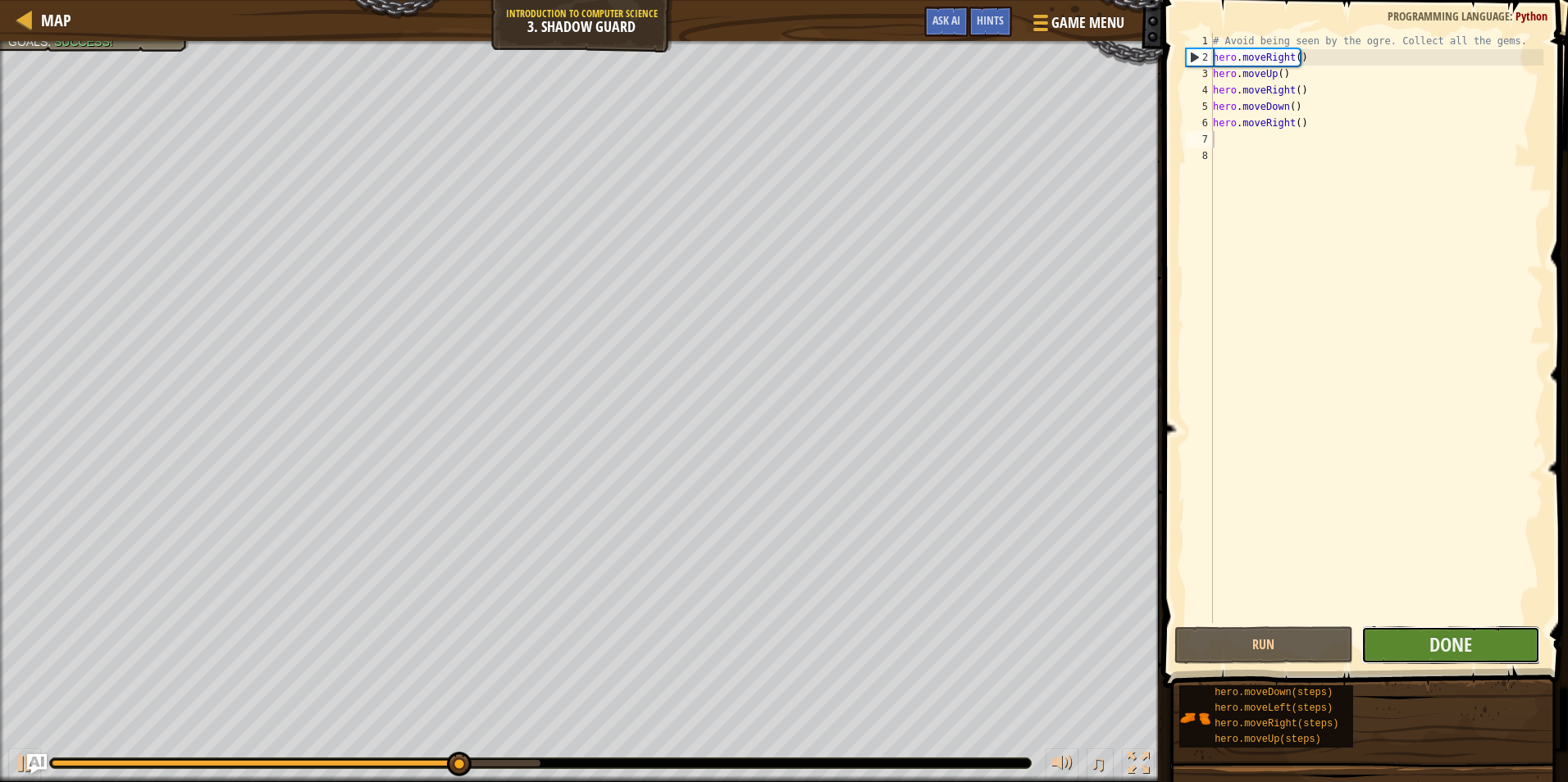
click at [1412, 645] on button "Done" at bounding box center [1450, 645] width 179 height 38
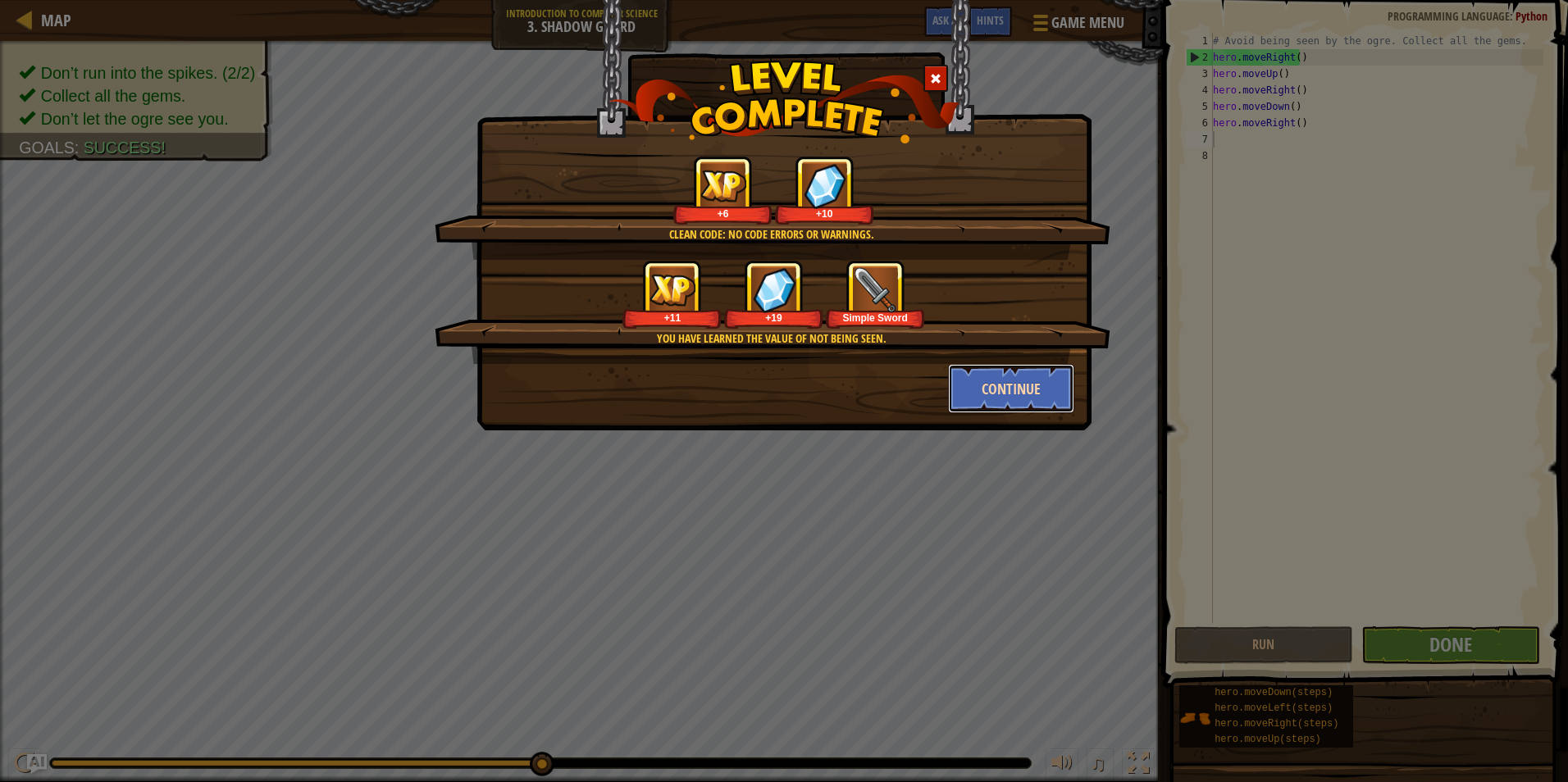
click at [1048, 395] on button "Continue" at bounding box center [1011, 389] width 127 height 49
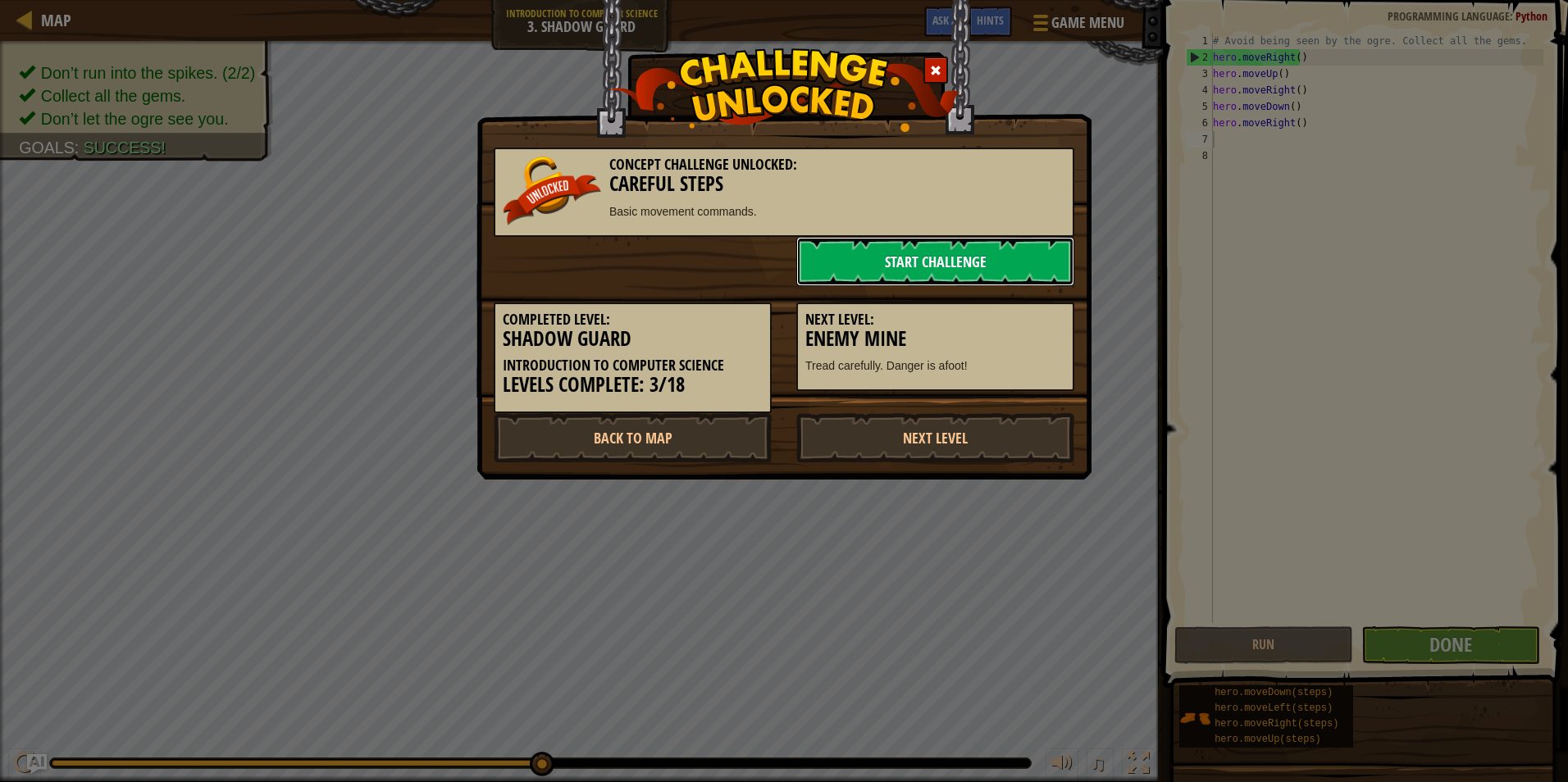
click at [1030, 269] on link "Start Challenge" at bounding box center [935, 261] width 278 height 49
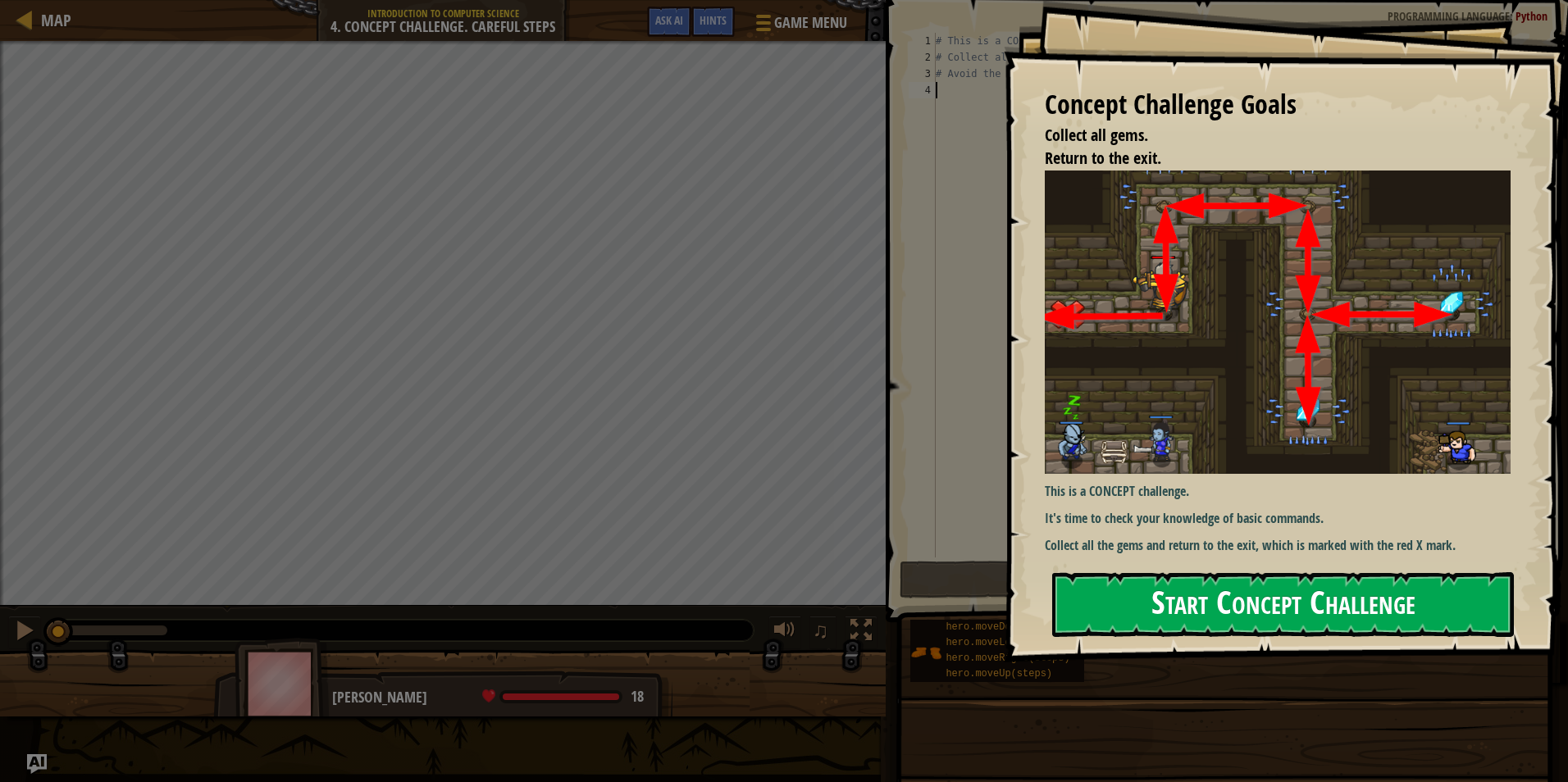
click at [1276, 607] on button "Start Concept Challenge" at bounding box center [1283, 605] width 462 height 65
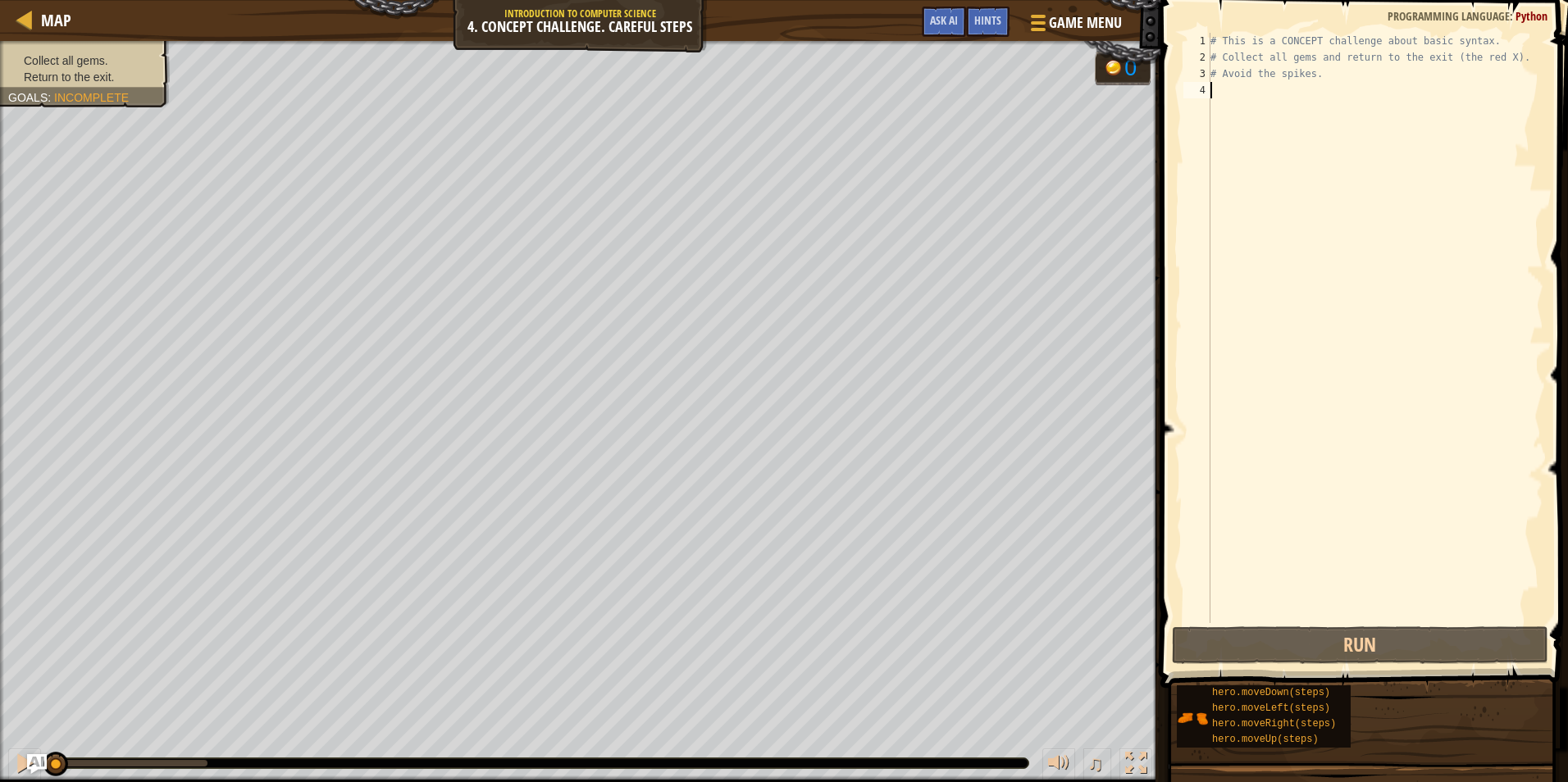
type textarea "h"
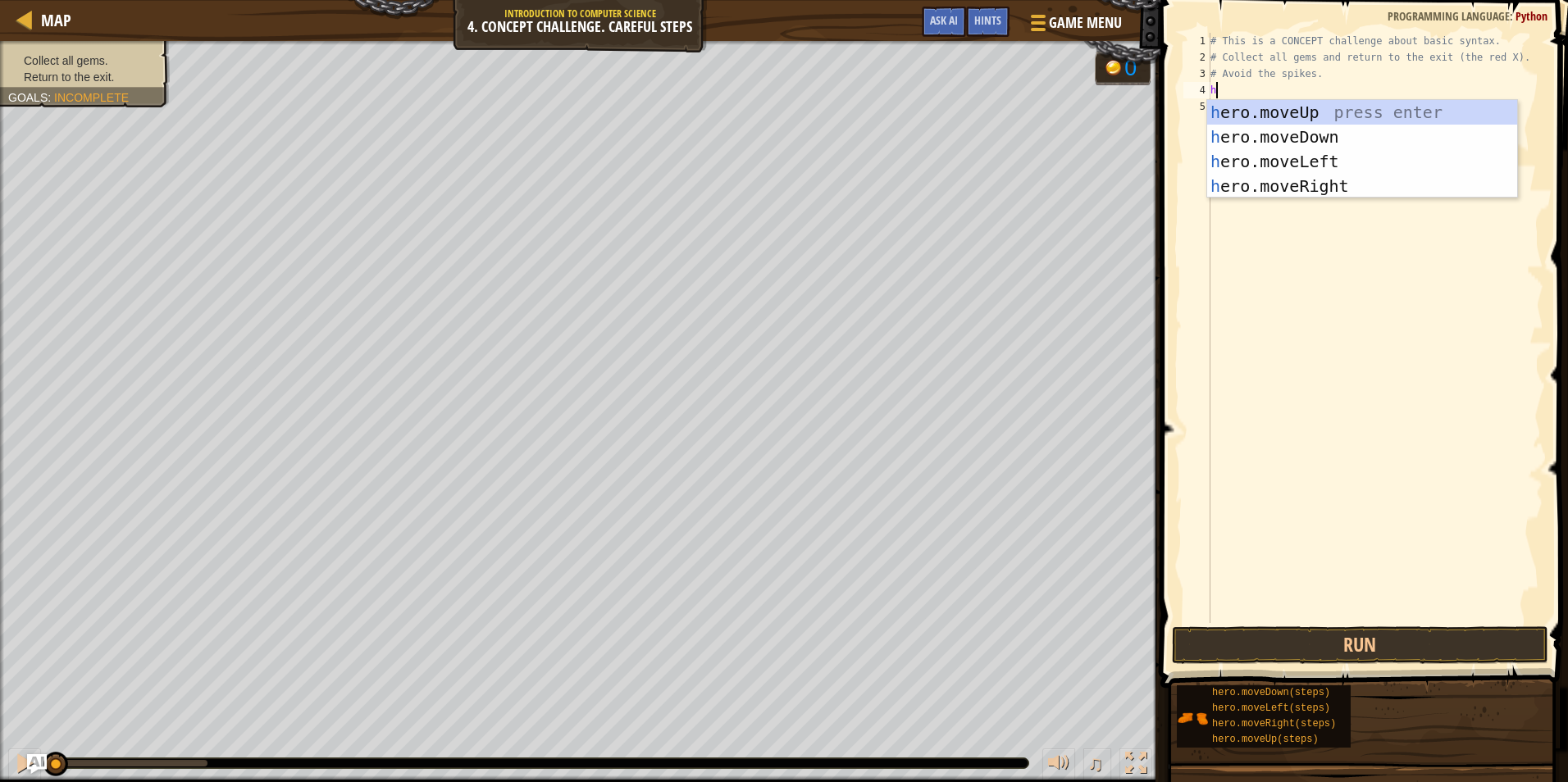
scroll to position [7, 0]
click at [1334, 112] on div "h ero.moveUp press enter h ero.moveDown press enter h ero.moveLeft press enter …" at bounding box center [1362, 173] width 310 height 148
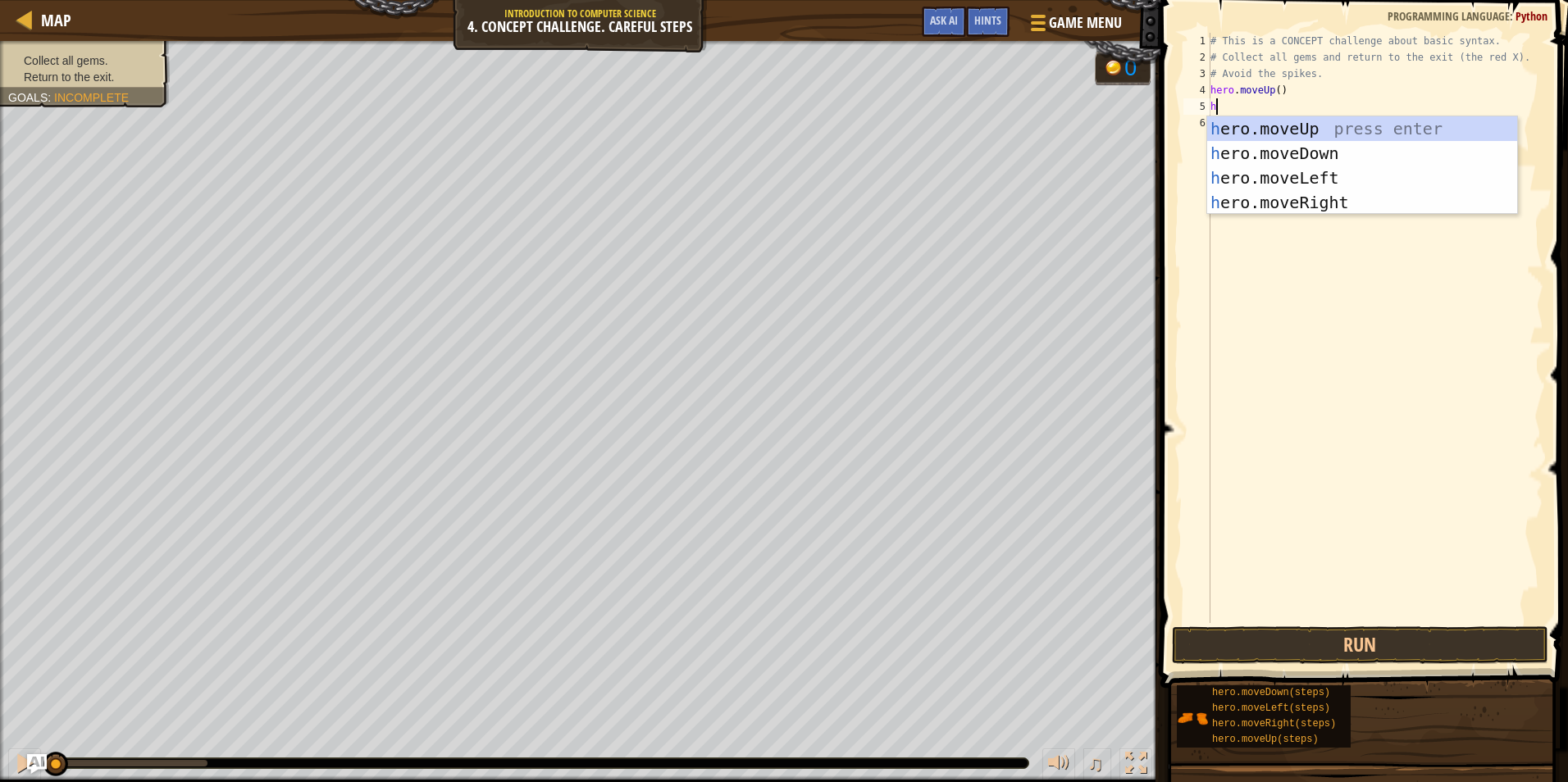
type textarea "her"
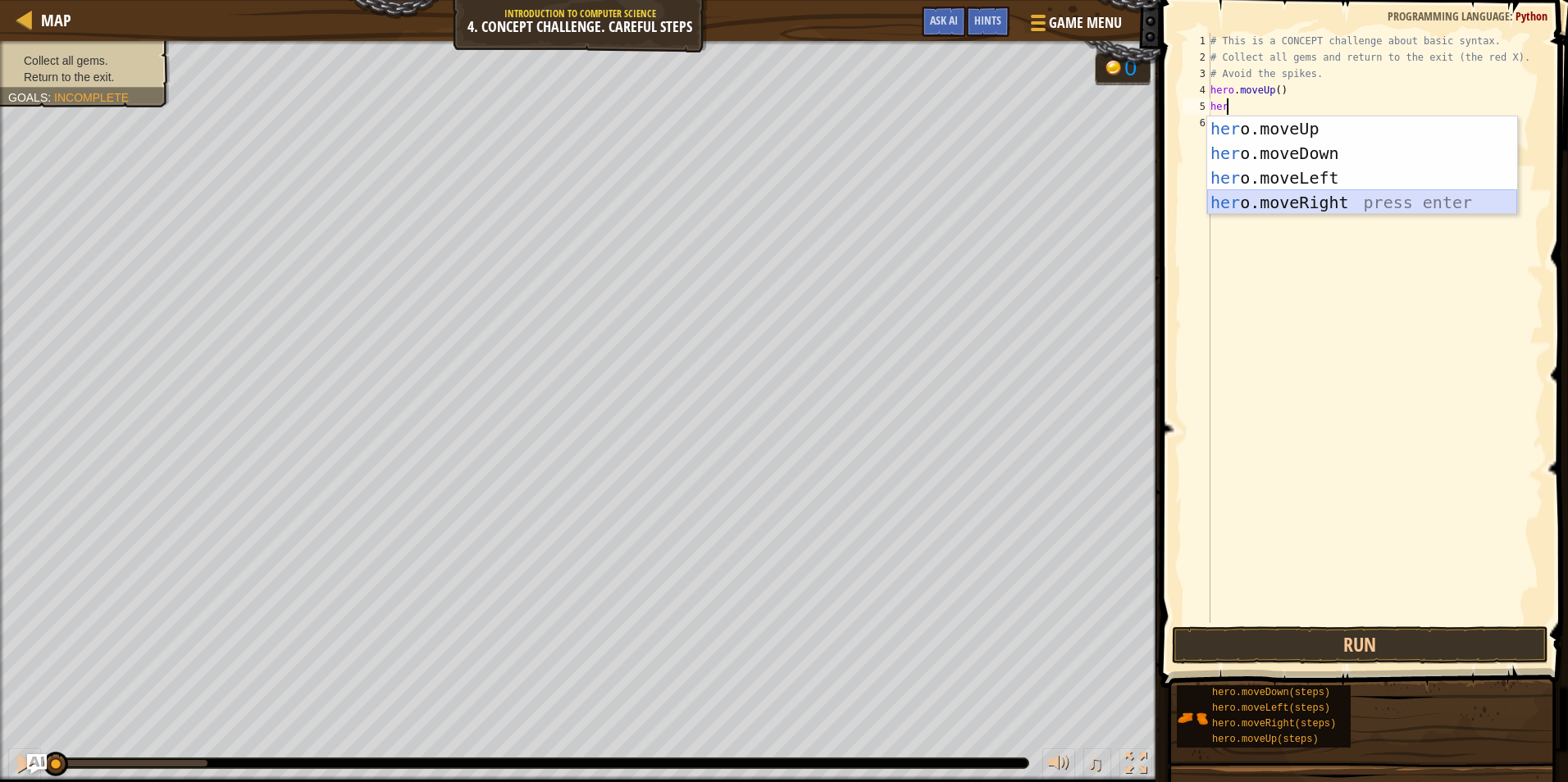
click at [1340, 200] on div "her o.moveUp press enter her o.moveDown press enter her o.moveLeft press enter …" at bounding box center [1362, 190] width 310 height 148
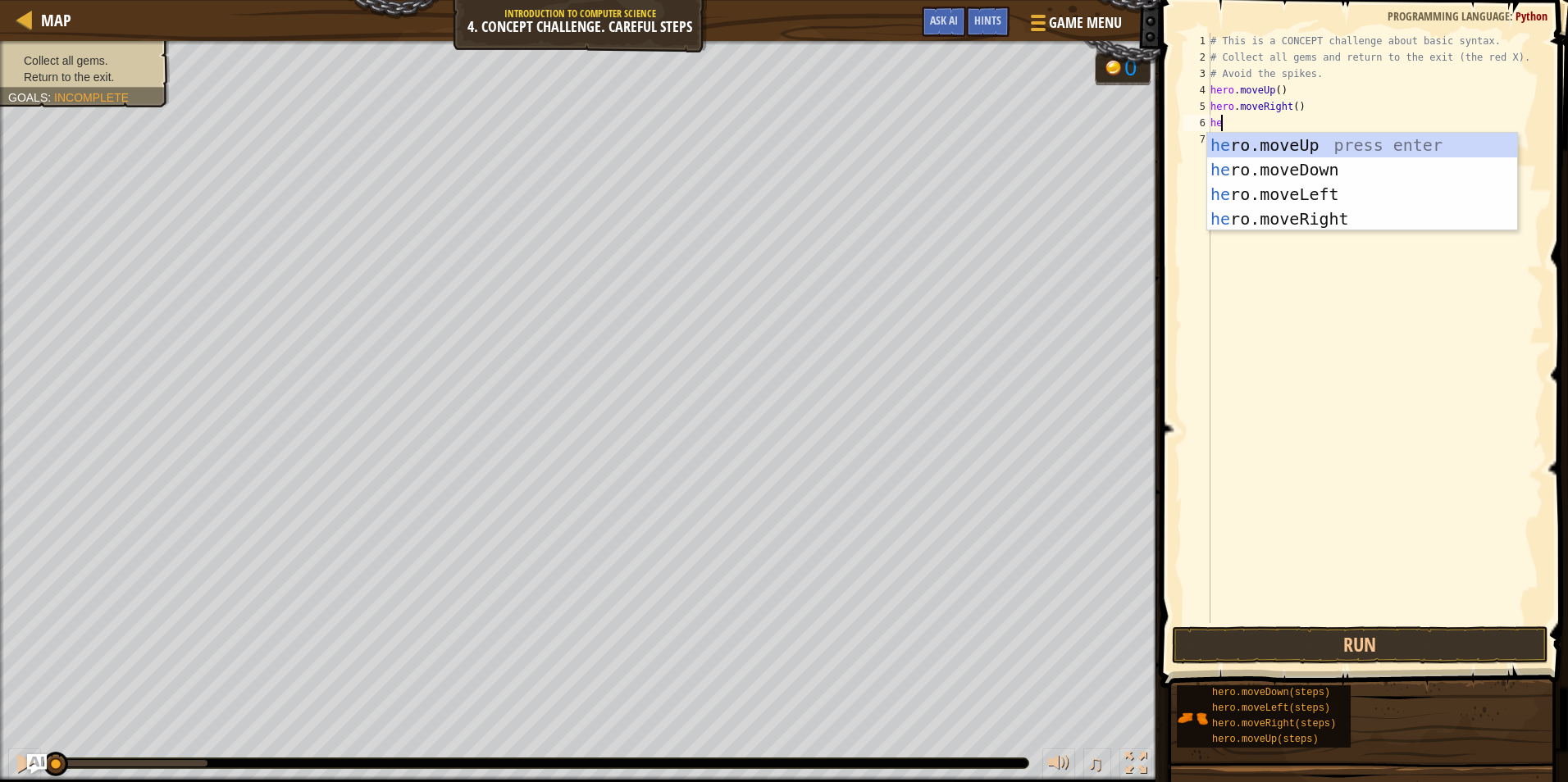
type textarea "her"
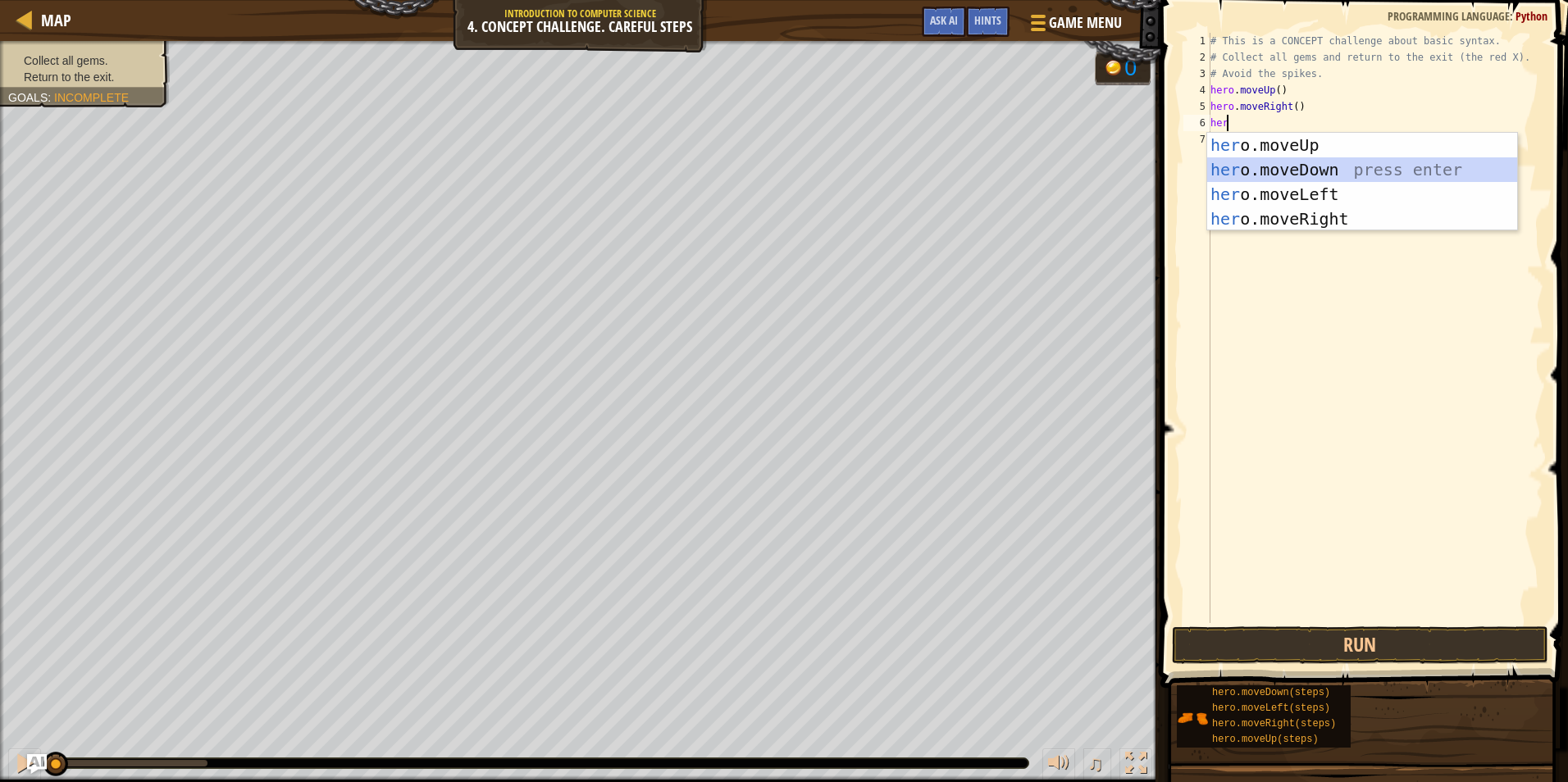
click at [1297, 170] on div "her o.moveUp press enter her o.moveDown press enter her o.moveLeft press enter …" at bounding box center [1362, 206] width 310 height 148
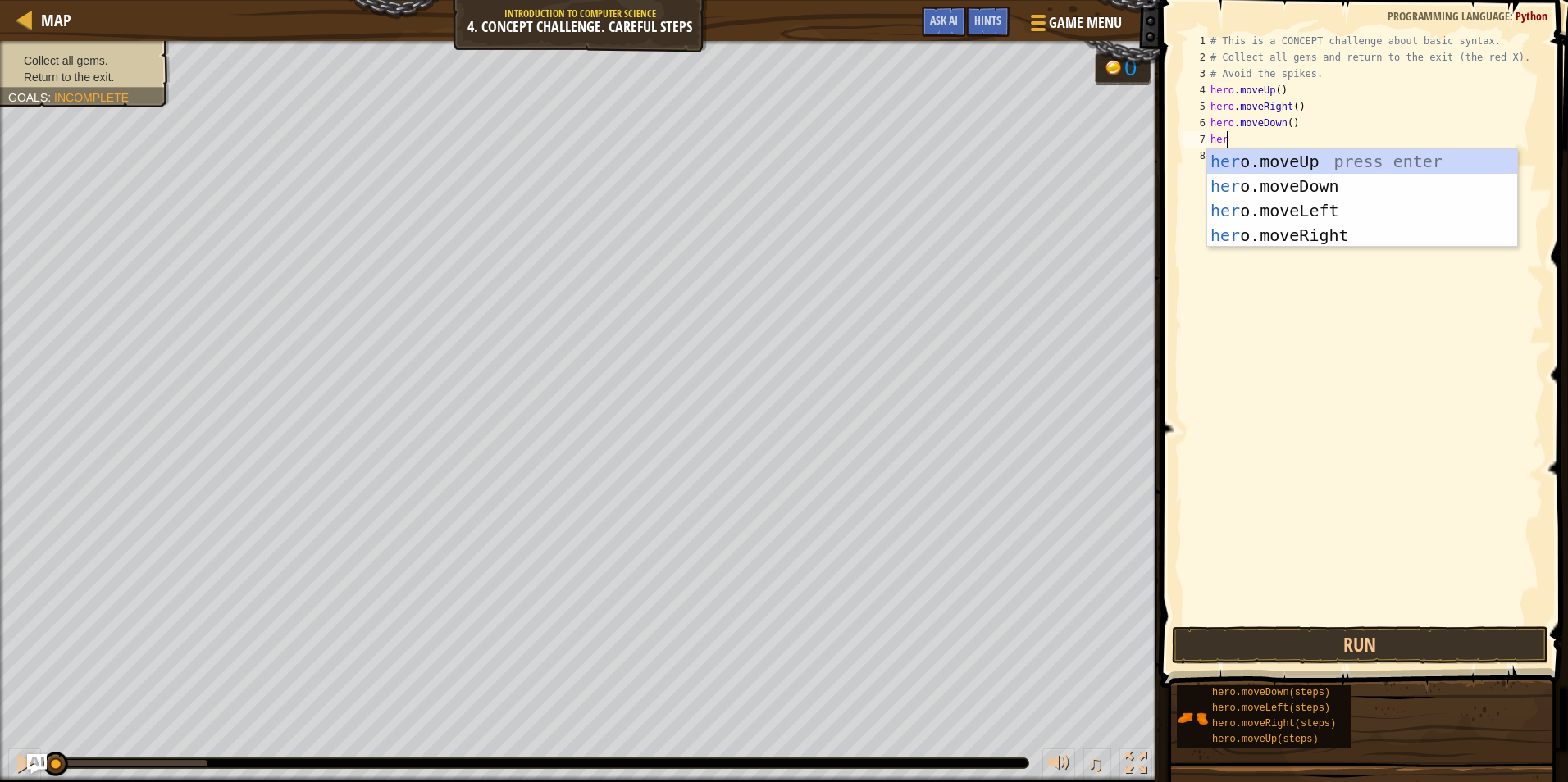
type textarea "hero"
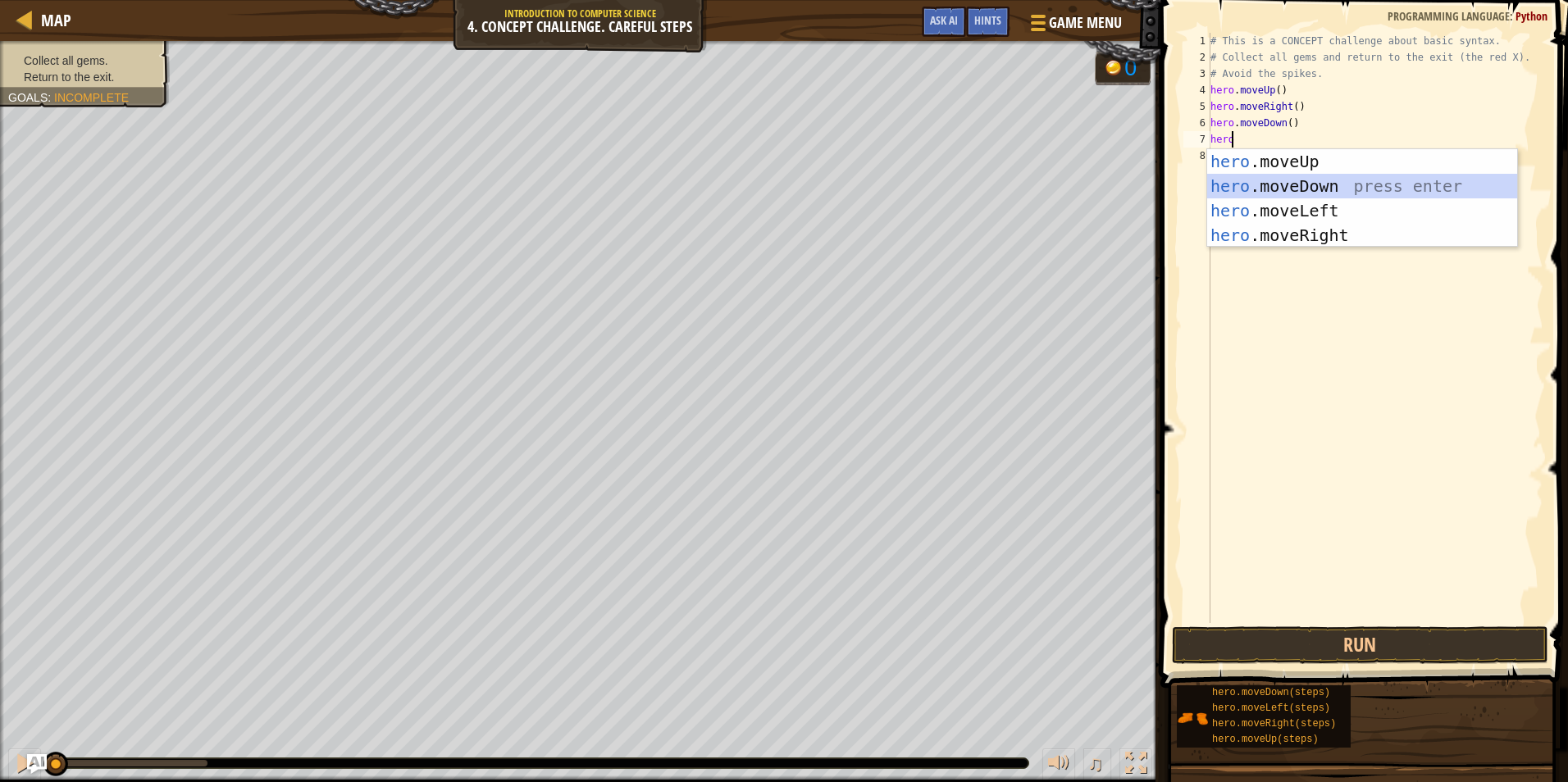
click at [1230, 178] on div "hero .moveUp press enter hero .moveDown press enter hero .moveLeft press enter …" at bounding box center [1362, 223] width 310 height 148
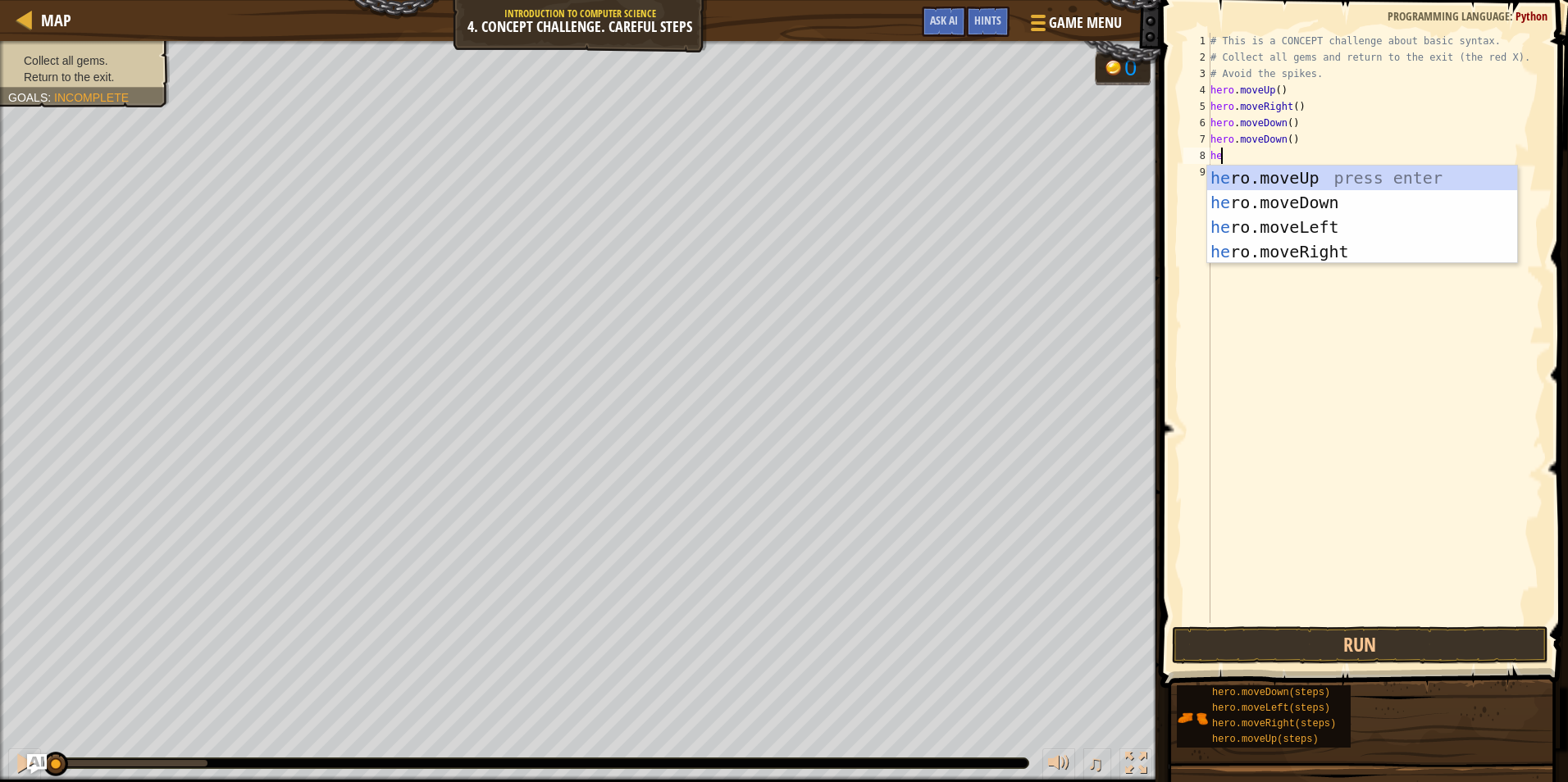
type textarea "hero"
click at [1341, 172] on div "hero .moveUp press enter hero .moveDown press enter hero .moveLeft press enter …" at bounding box center [1362, 239] width 310 height 148
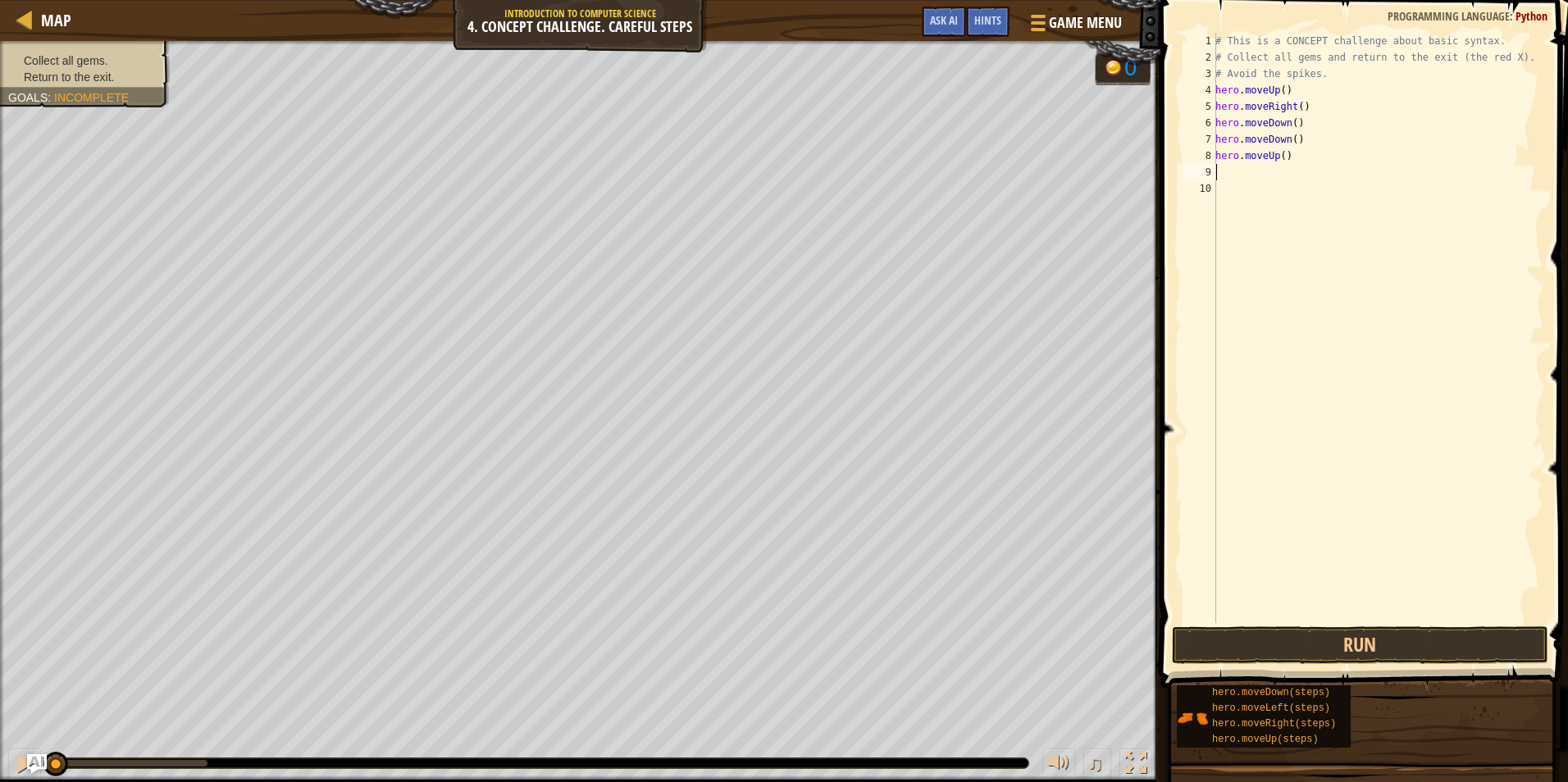
scroll to position [7, 0]
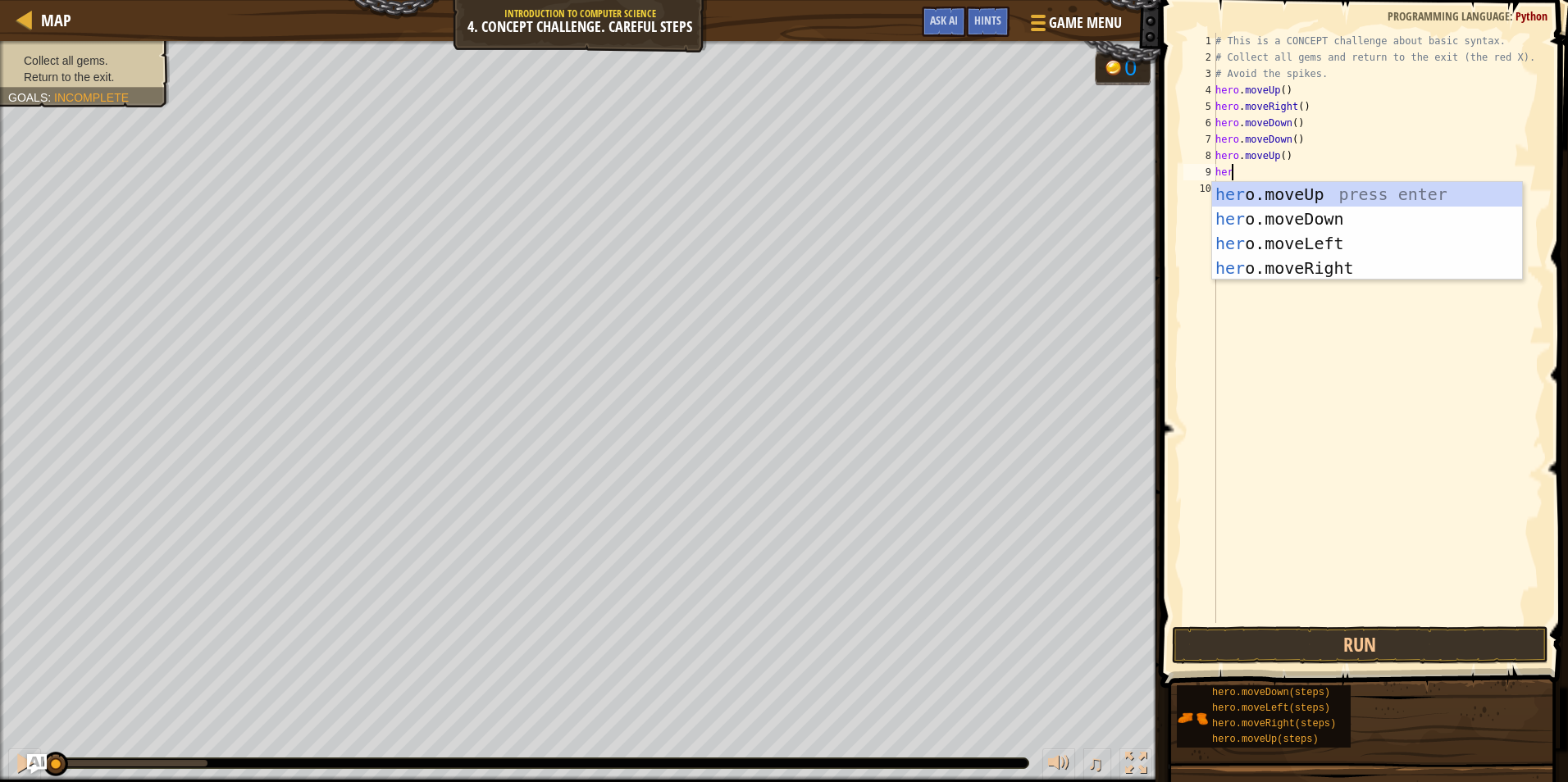
type textarea "hero"
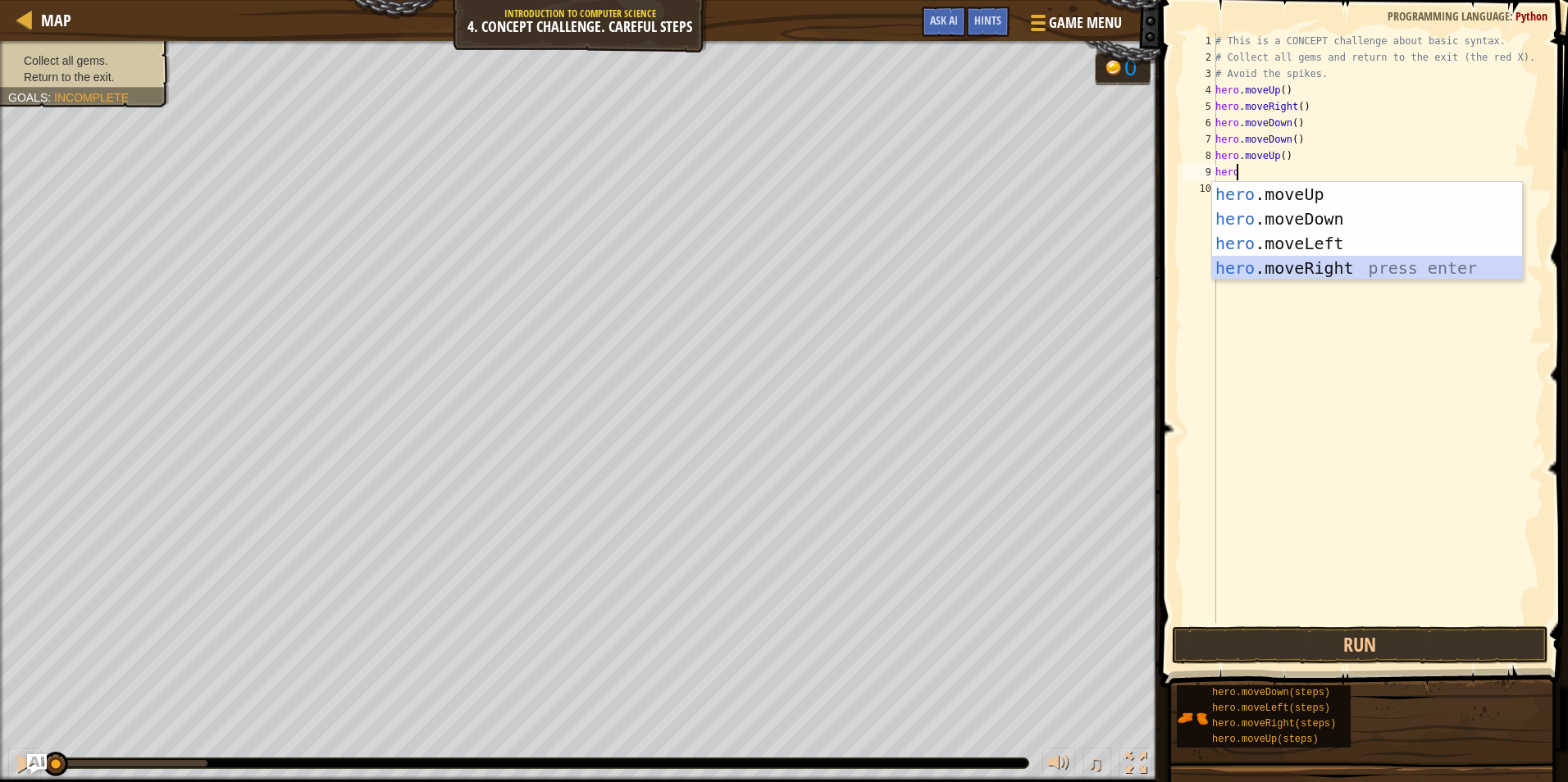
click at [1338, 265] on div "hero .moveUp press enter hero .moveDown press enter hero .moveLeft press enter …" at bounding box center [1367, 256] width 310 height 148
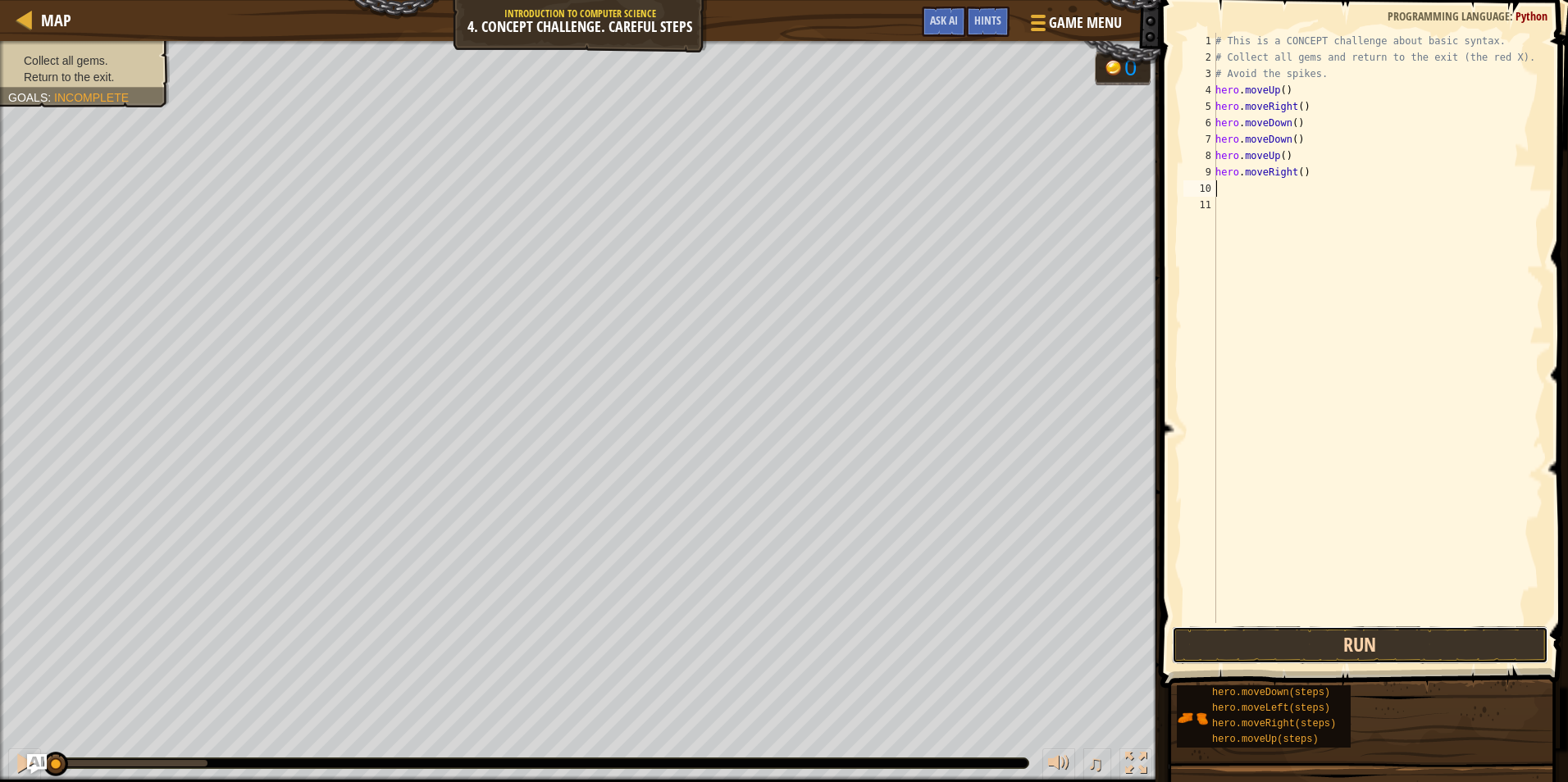
click at [1247, 646] on button "Run" at bounding box center [1359, 645] width 376 height 38
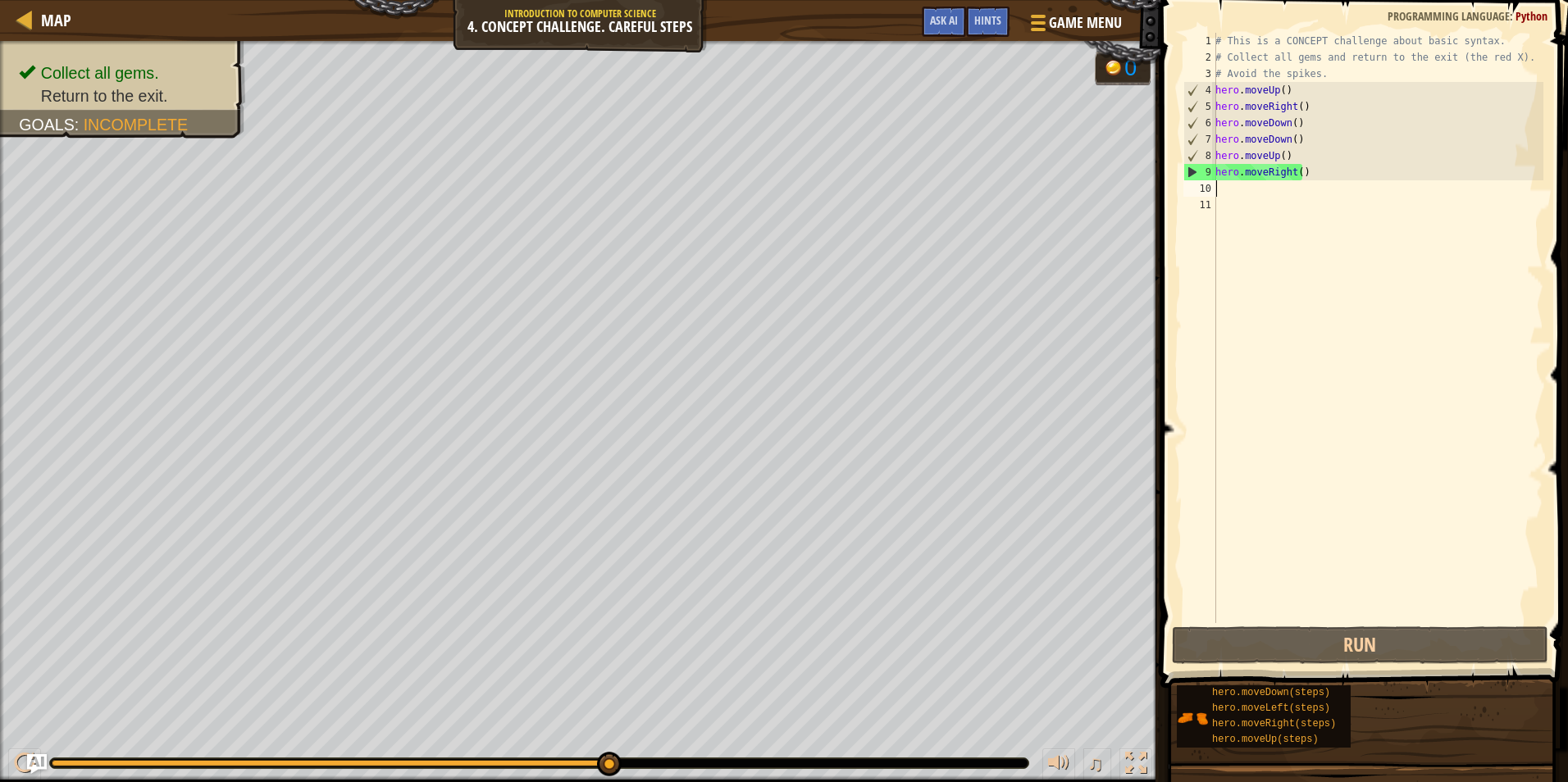
drag, startPoint x: 605, startPoint y: 759, endPoint x: 722, endPoint y: 773, distance: 117.8
click at [722, 773] on div "♫" at bounding box center [580, 760] width 1161 height 49
type textarea "hero.moveRight()"
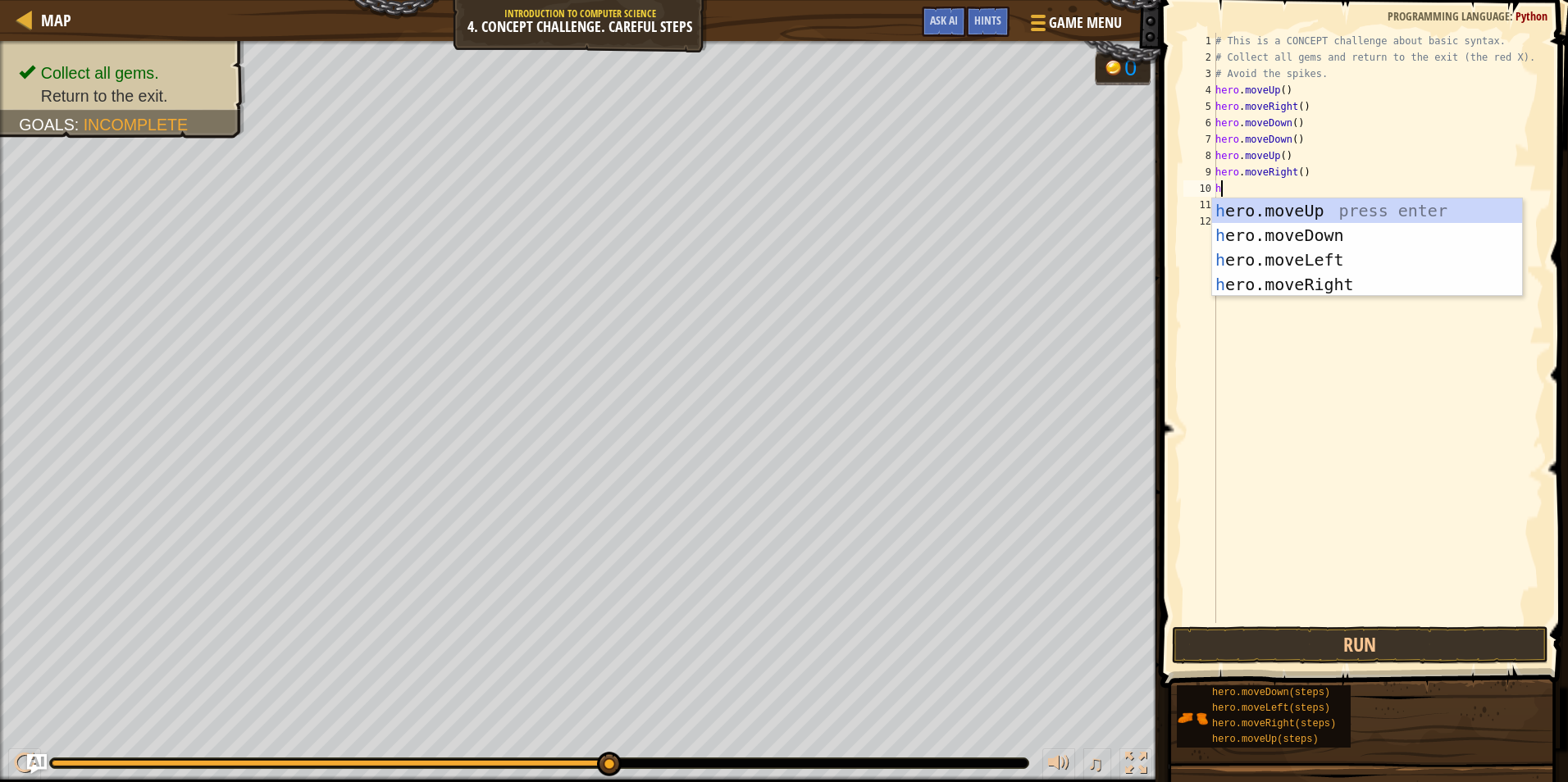
type textarea "her"
click at [1248, 250] on div "her o.moveUp press enter her o.moveDown press enter her o.moveLeft press enter …" at bounding box center [1367, 272] width 310 height 148
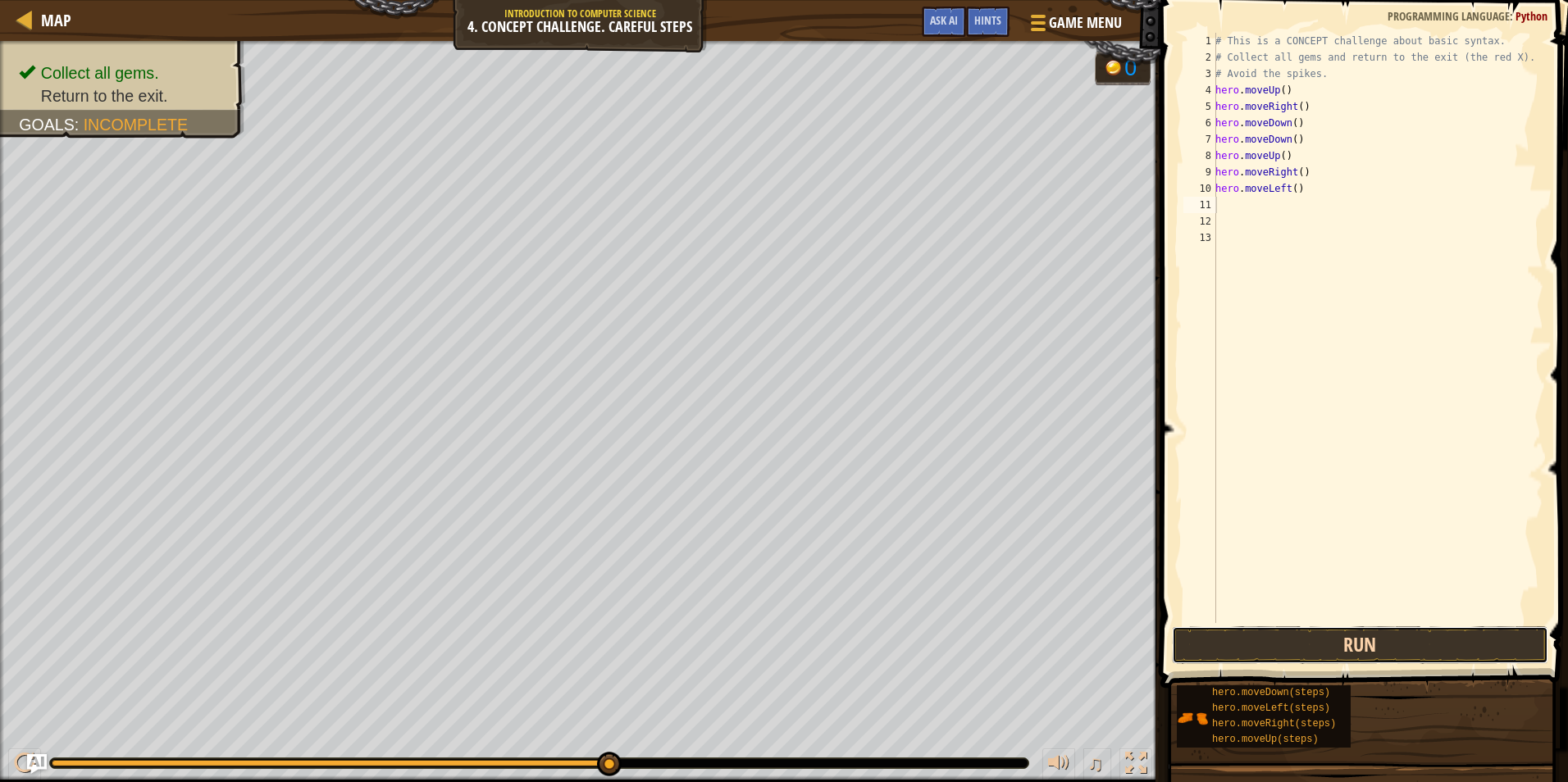
click at [1295, 649] on button "Run" at bounding box center [1359, 645] width 376 height 38
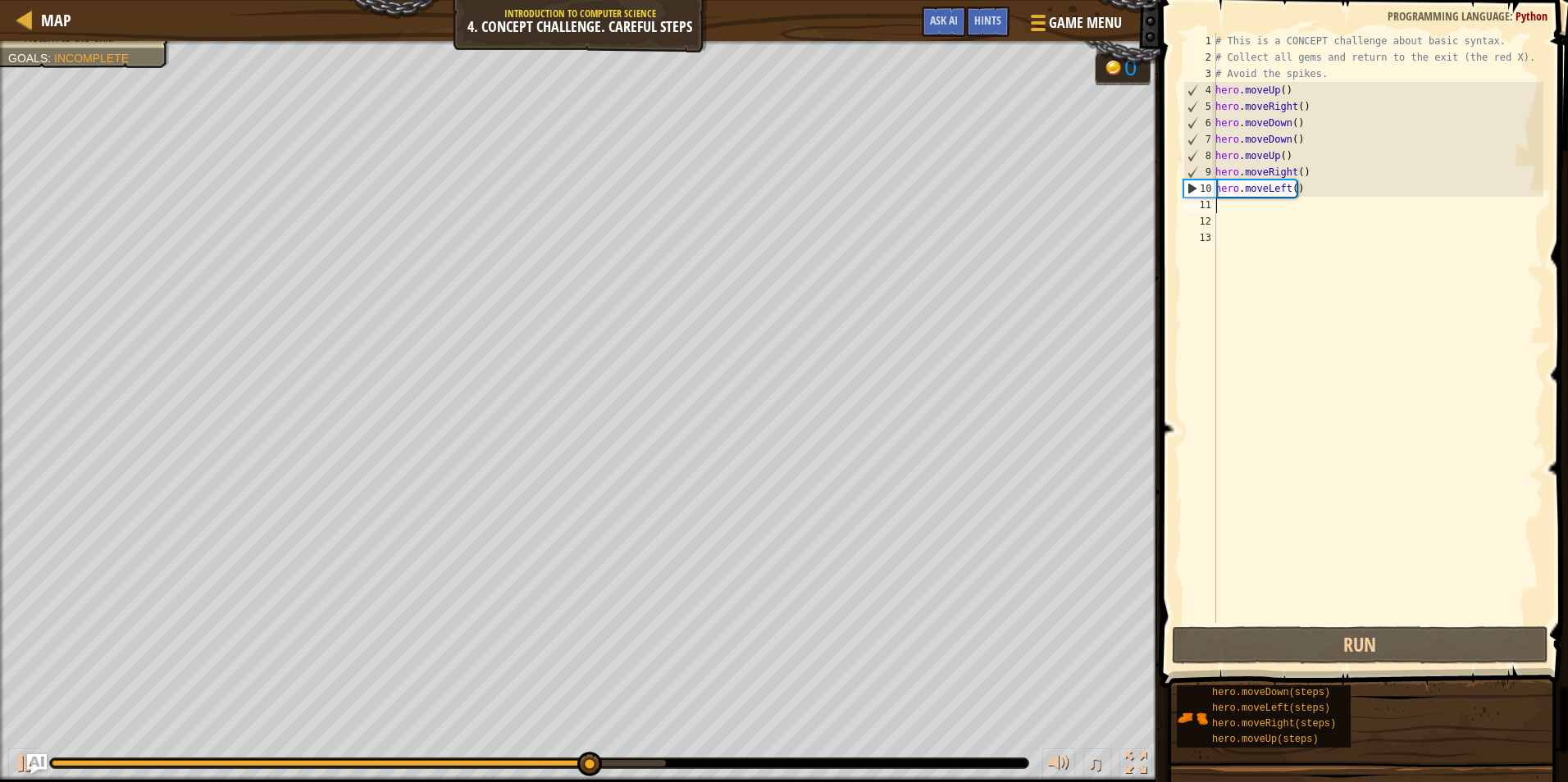
type textarea "u"
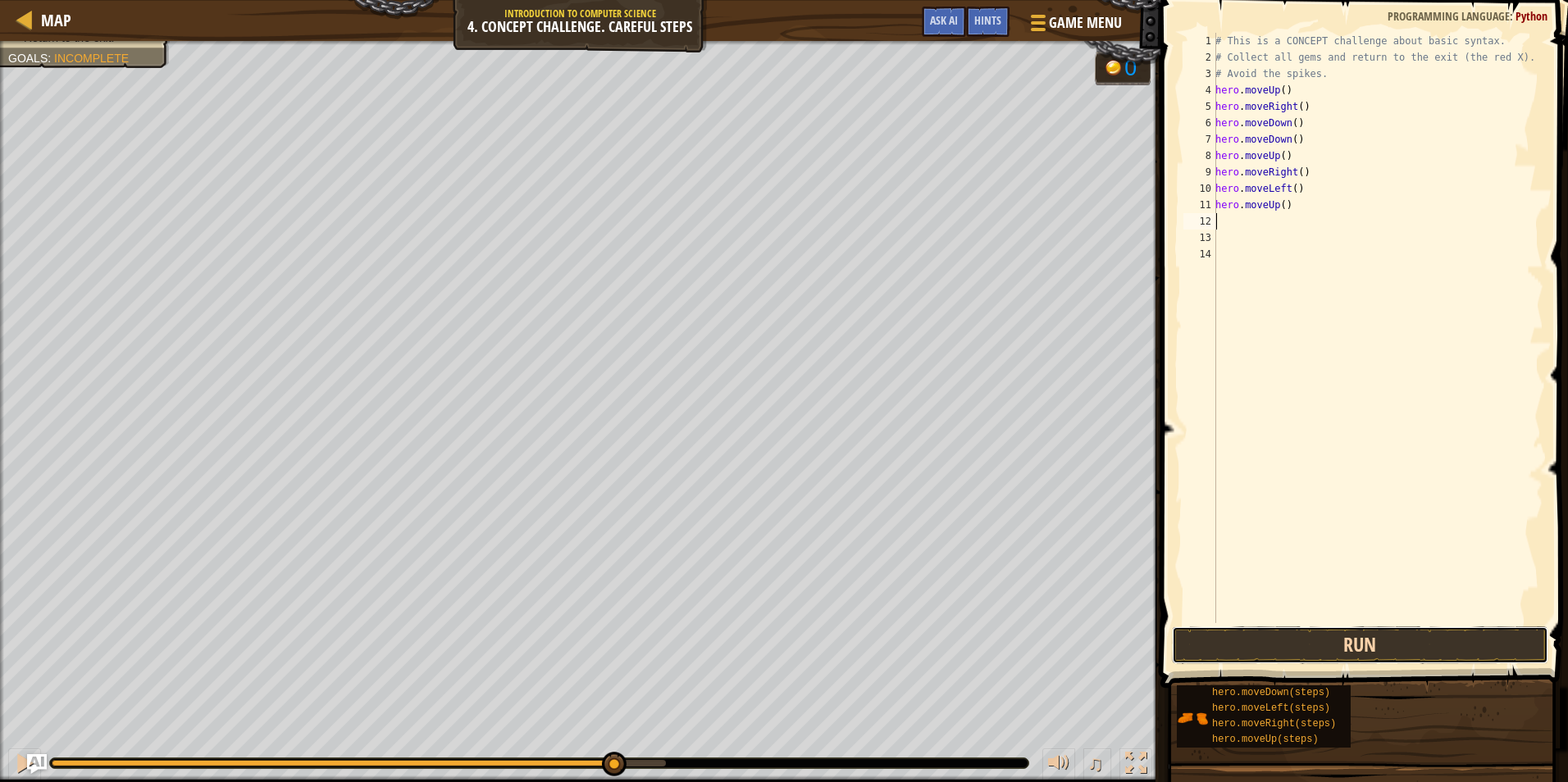
click at [1330, 643] on button "Run" at bounding box center [1359, 645] width 376 height 38
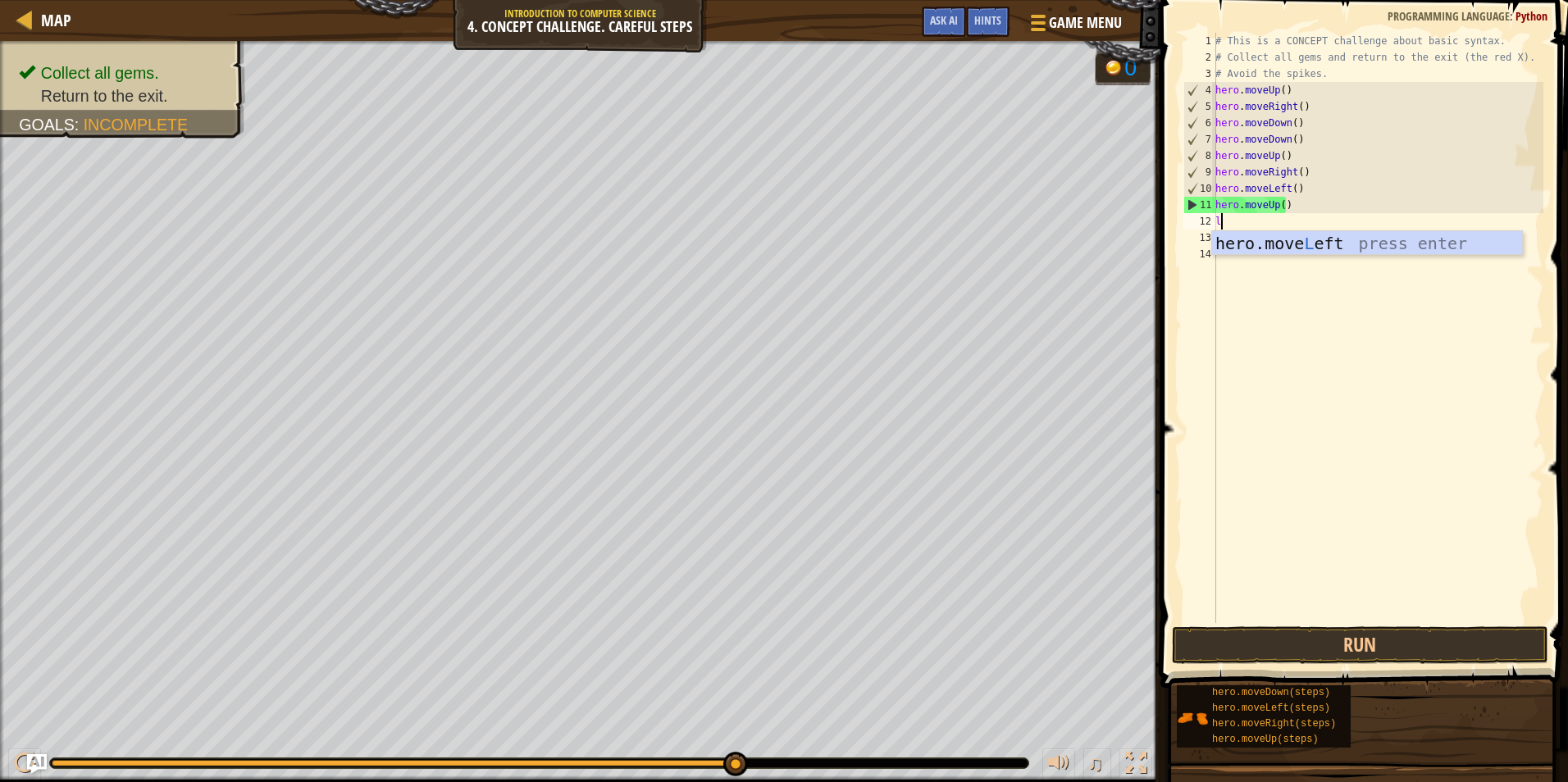
type textarea "le"
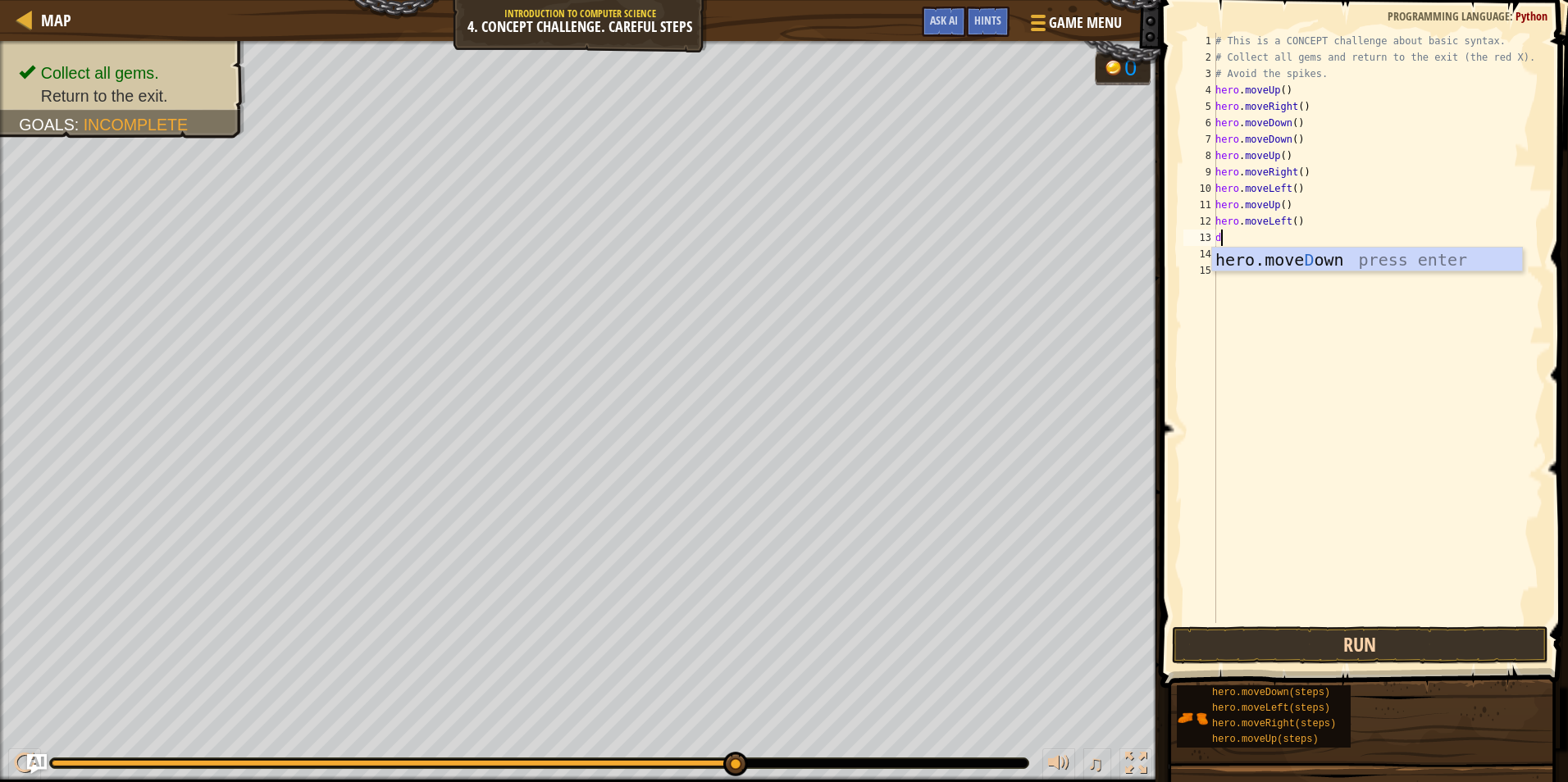
type textarea "do"
type textarea "left"
click at [1297, 643] on button "Run" at bounding box center [1359, 645] width 376 height 38
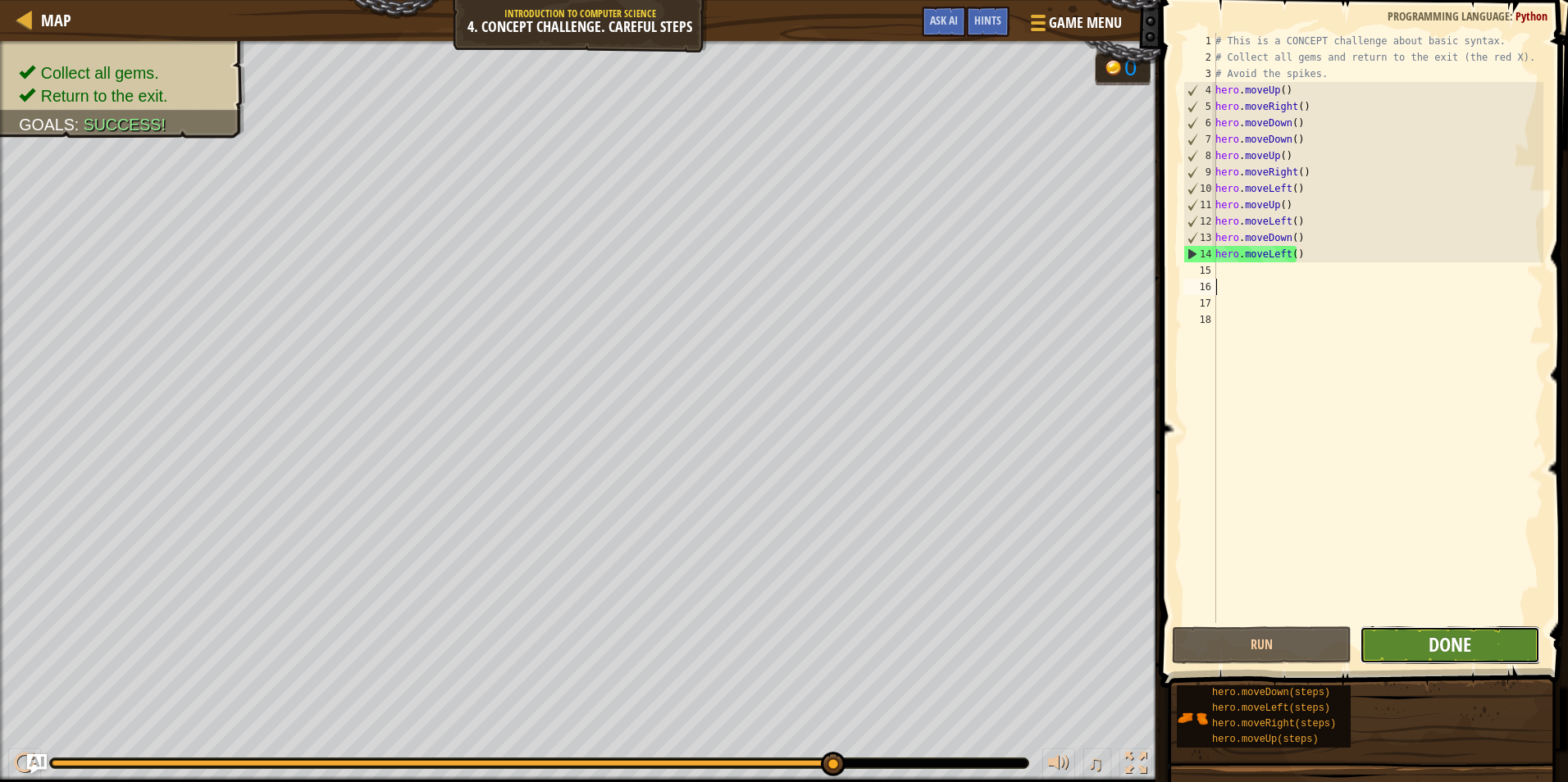
click at [1446, 653] on span "Done" at bounding box center [1450, 644] width 43 height 26
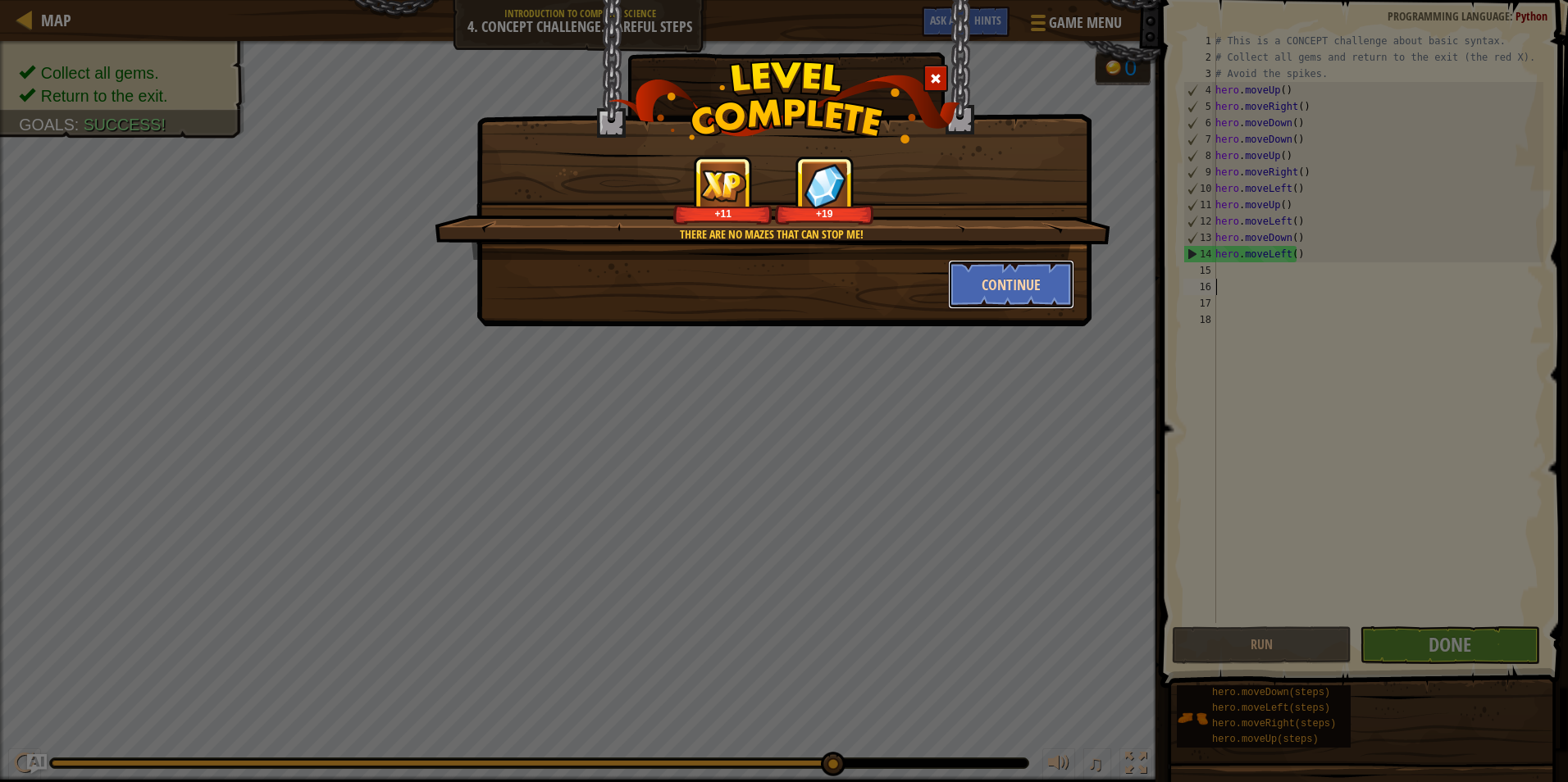
click at [972, 280] on button "Continue" at bounding box center [1011, 285] width 127 height 49
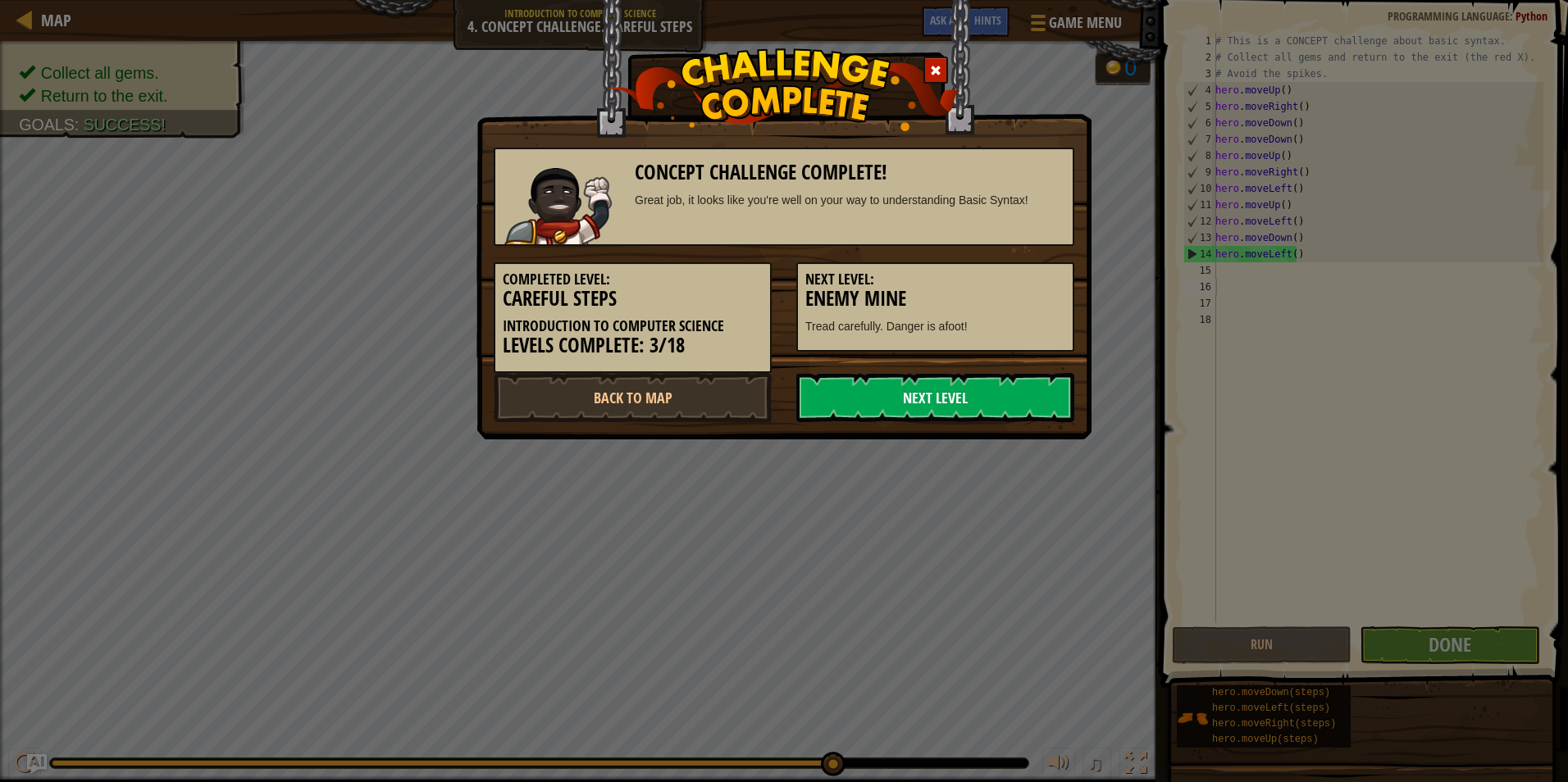
click at [914, 385] on link "Next Level" at bounding box center [935, 398] width 278 height 49
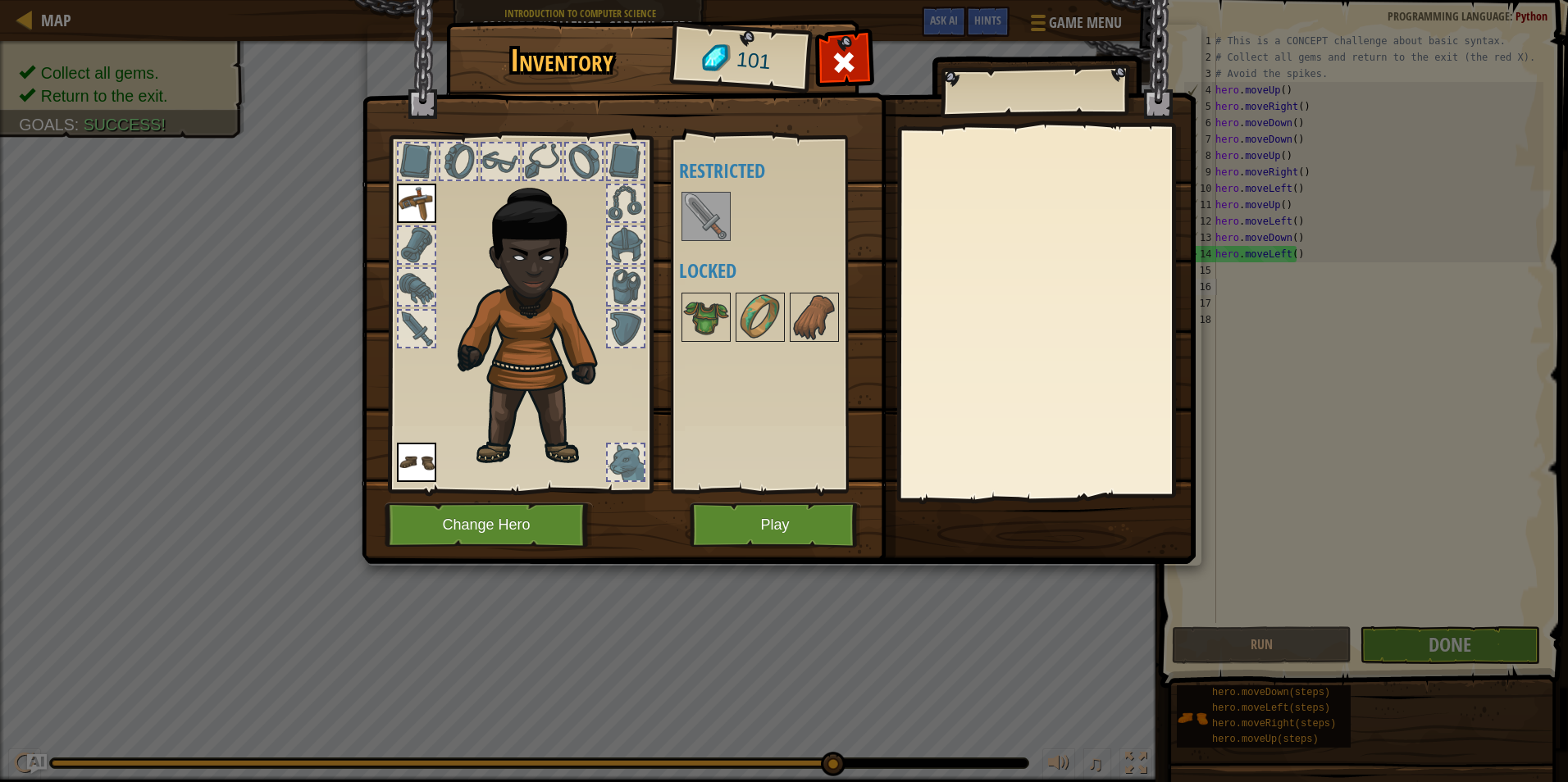
click at [710, 193] on div at bounding box center [706, 217] width 49 height 49
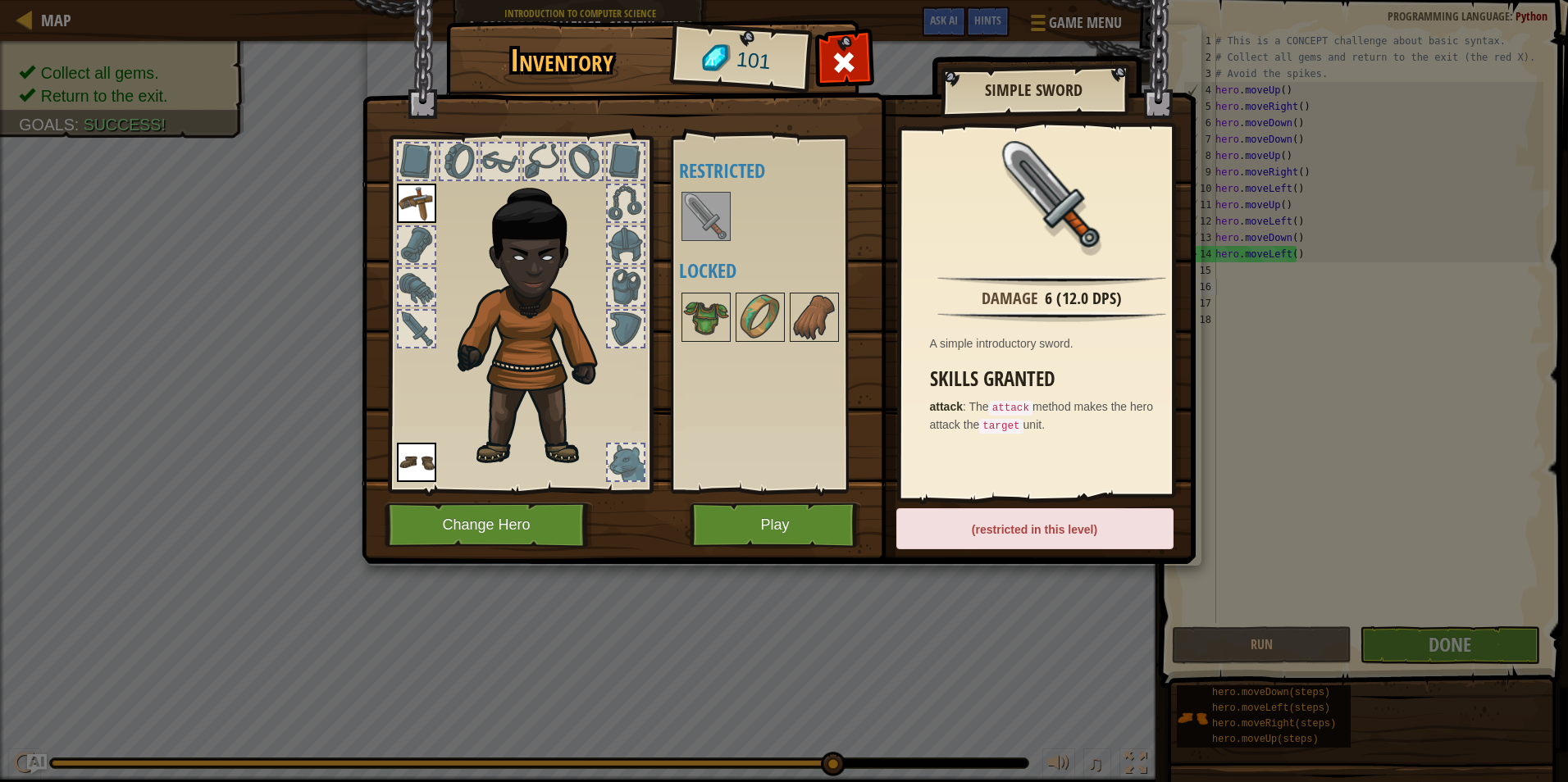
click at [714, 222] on img at bounding box center [706, 217] width 46 height 46
drag, startPoint x: 695, startPoint y: 314, endPoint x: 714, endPoint y: 332, distance: 26.2
click at [695, 318] on img at bounding box center [706, 318] width 46 height 46
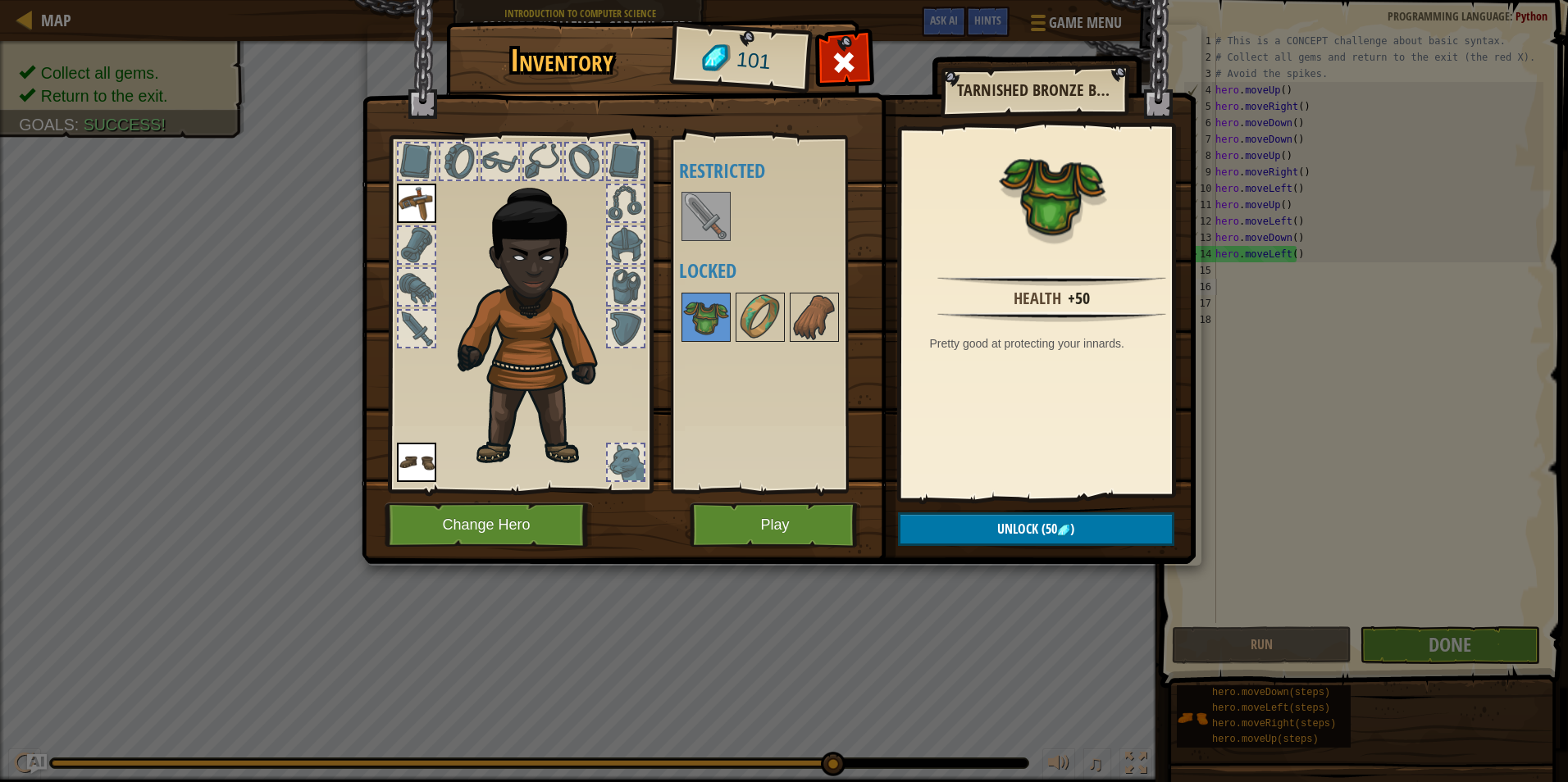
click at [701, 223] on img at bounding box center [706, 217] width 46 height 46
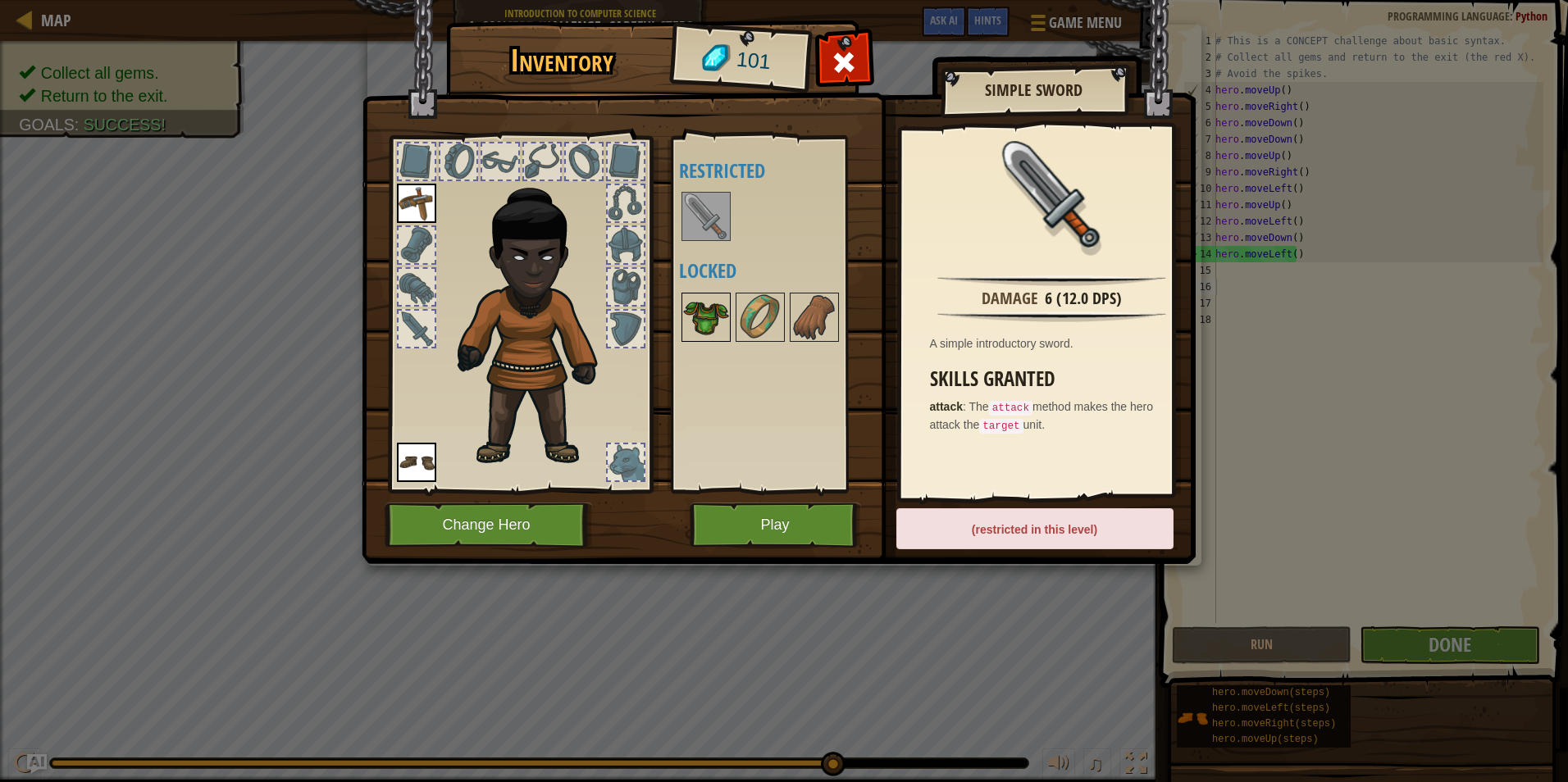
click at [714, 305] on img at bounding box center [706, 318] width 46 height 46
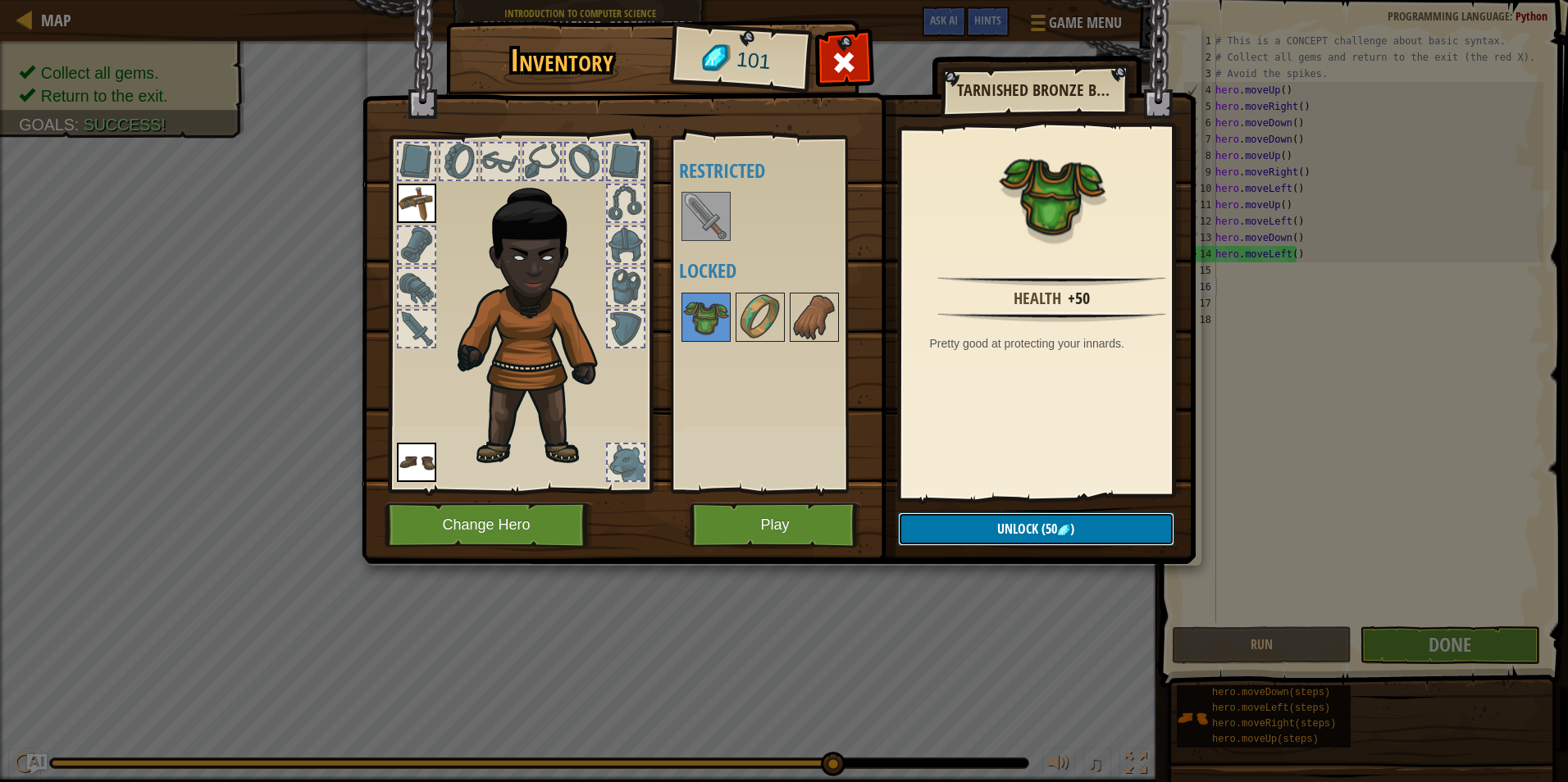
drag, startPoint x: 929, startPoint y: 522, endPoint x: 926, endPoint y: 535, distance: 13.3
click at [926, 534] on button "Unlock (50 )" at bounding box center [1035, 529] width 276 height 34
click at [946, 520] on button "Confirm" at bounding box center [1035, 529] width 276 height 34
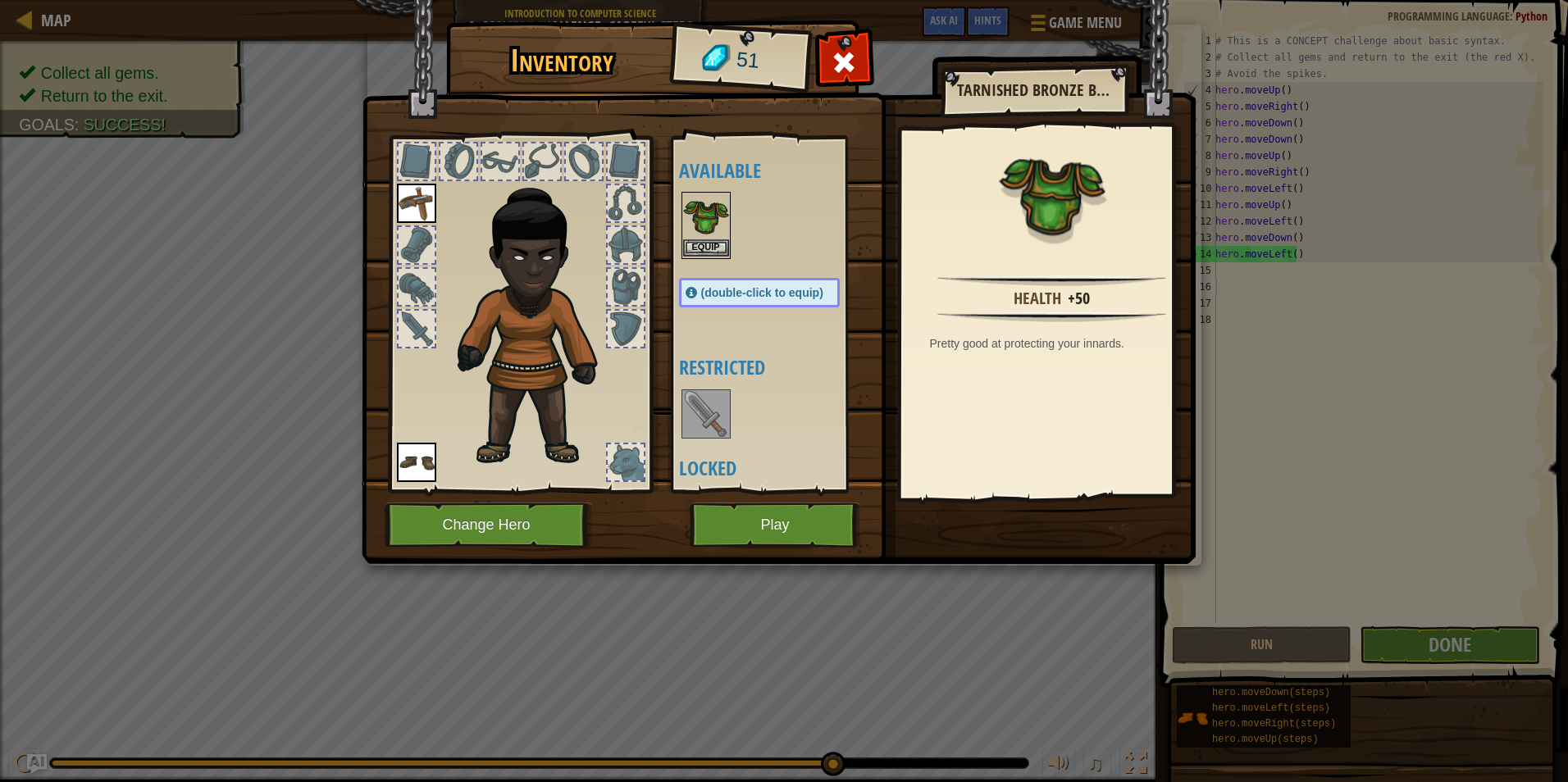
click at [718, 238] on img at bounding box center [706, 217] width 46 height 46
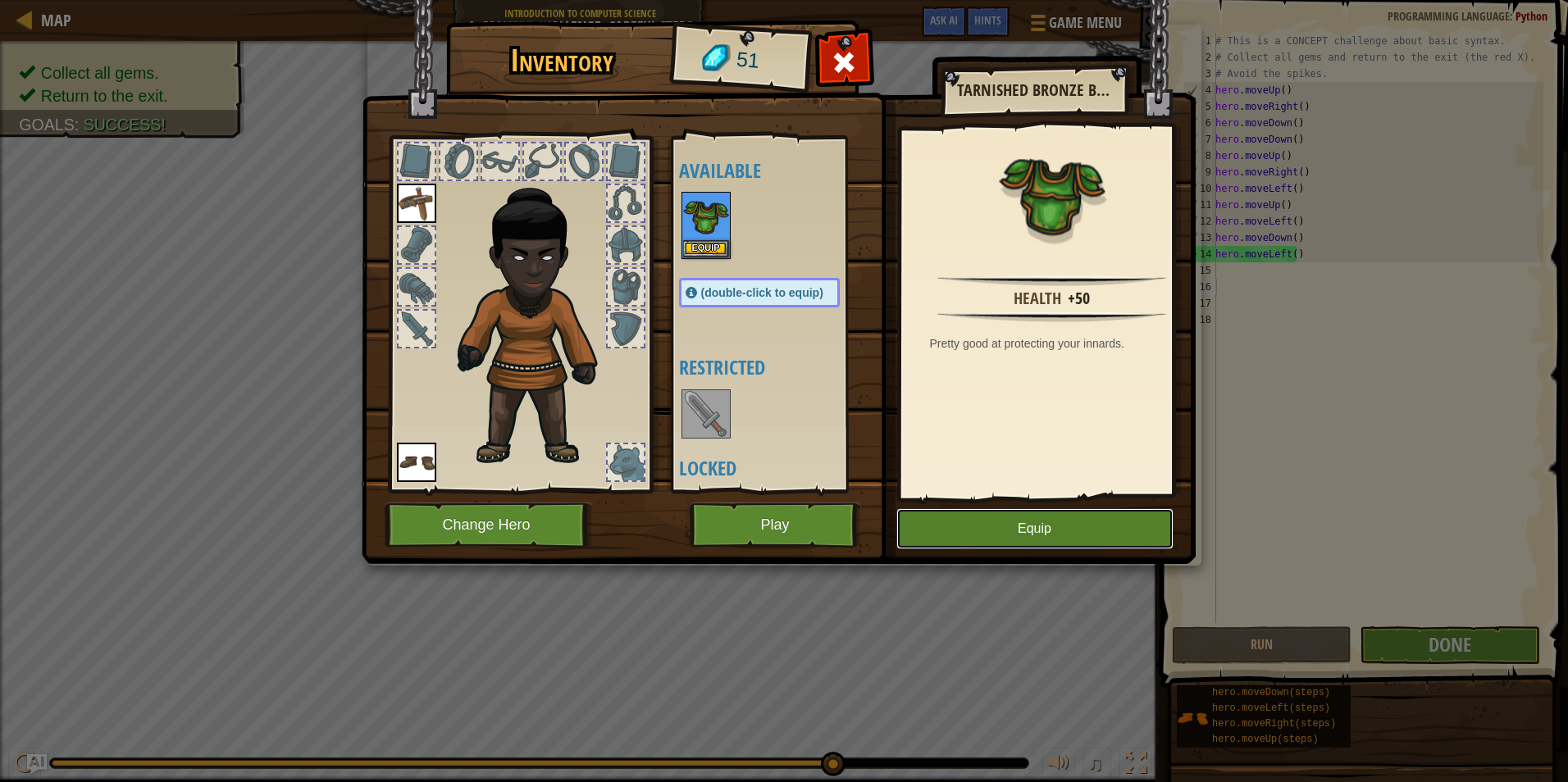
click at [972, 521] on button "Equip" at bounding box center [1034, 529] width 277 height 41
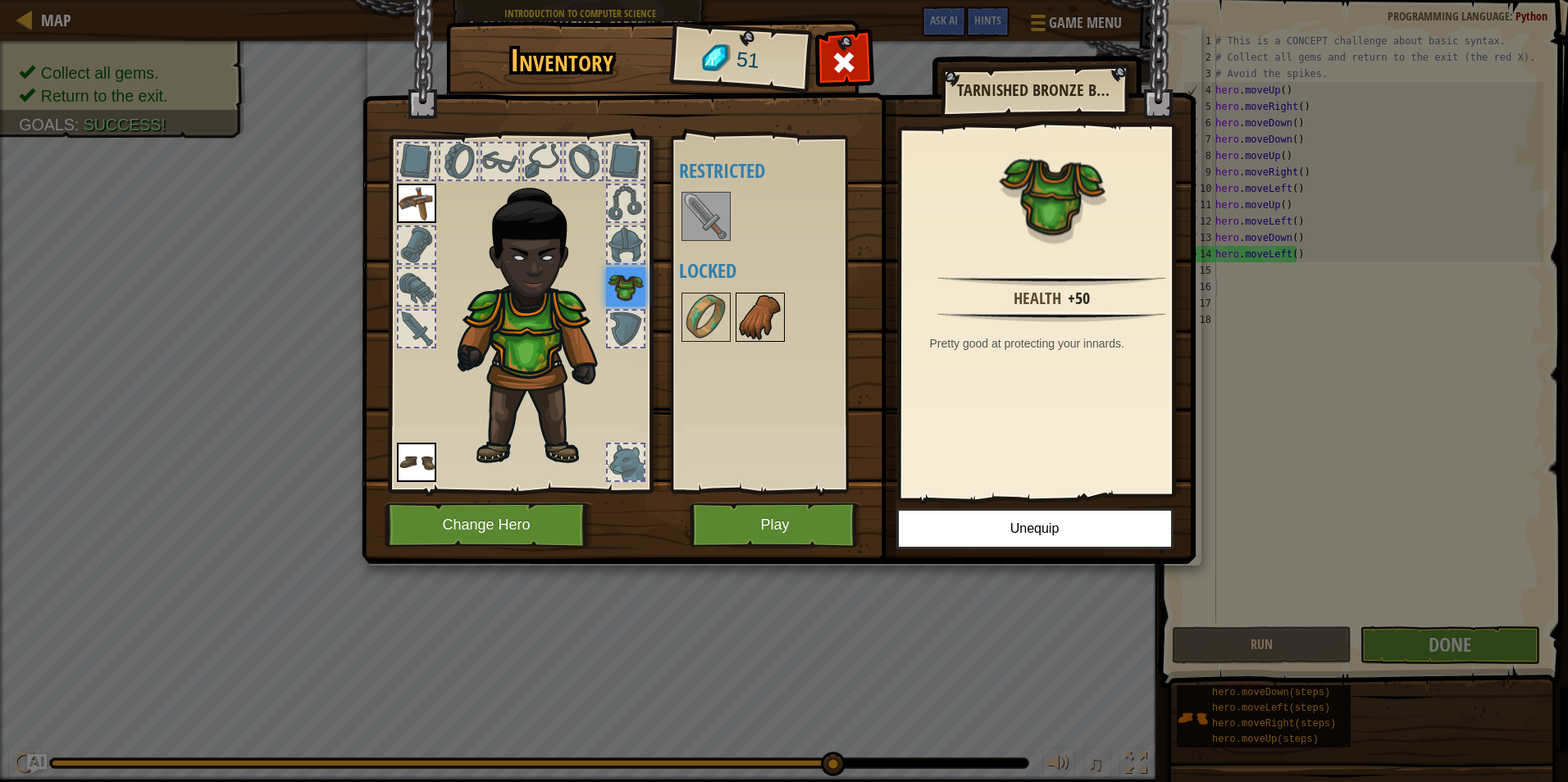
click at [760, 322] on img at bounding box center [760, 318] width 46 height 46
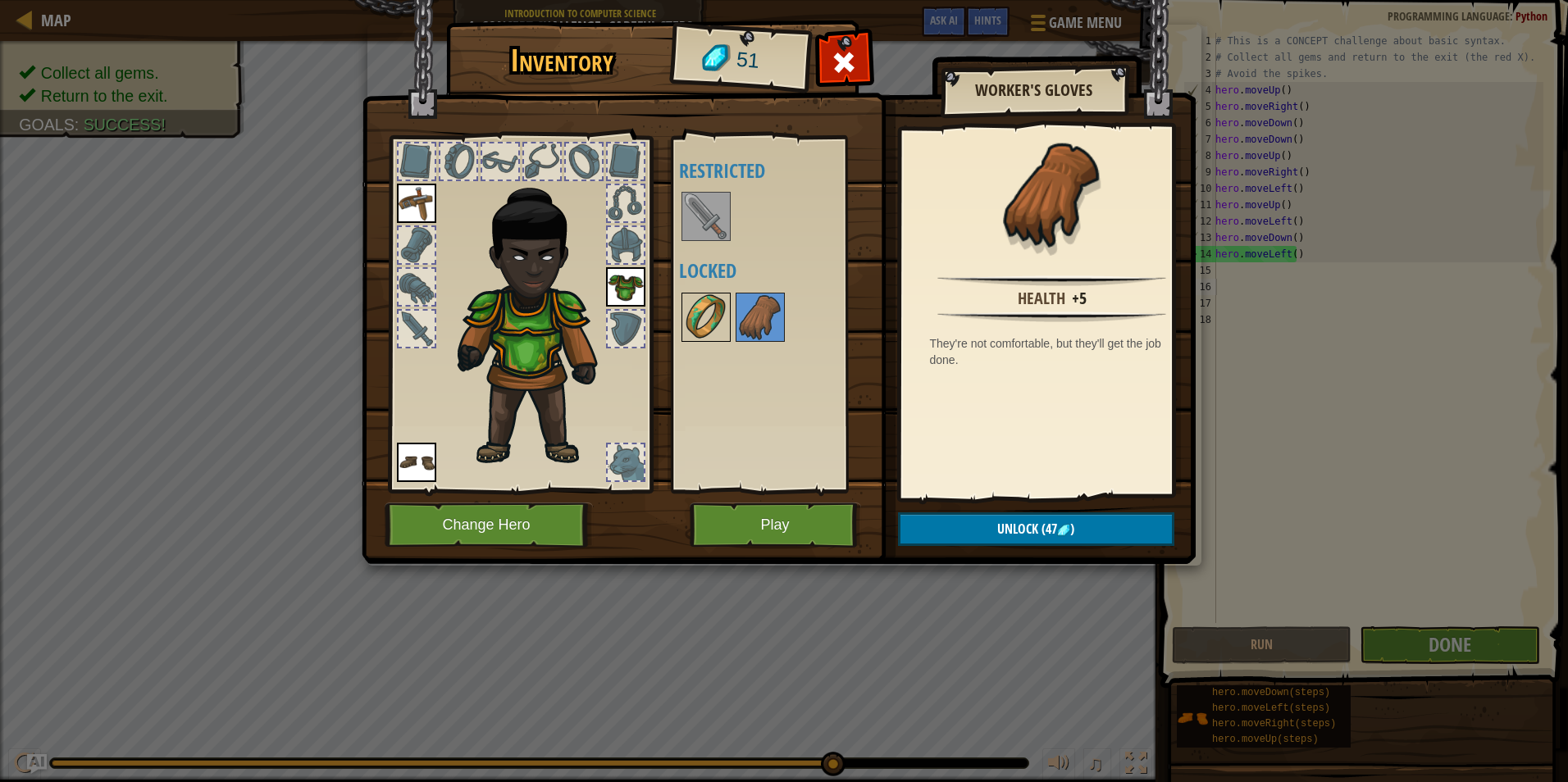
click at [723, 320] on img at bounding box center [706, 318] width 46 height 46
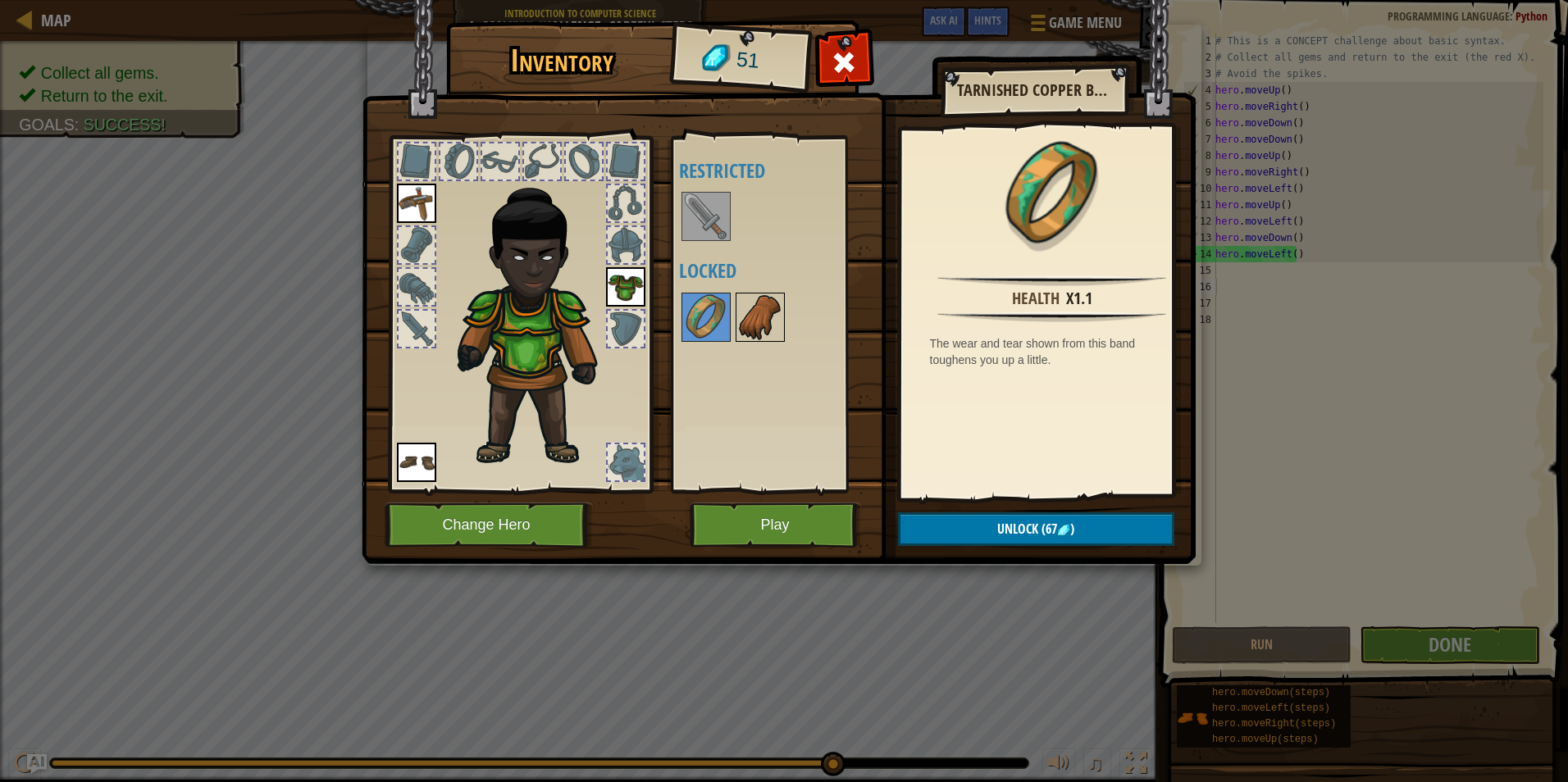
click at [757, 315] on img at bounding box center [760, 318] width 46 height 46
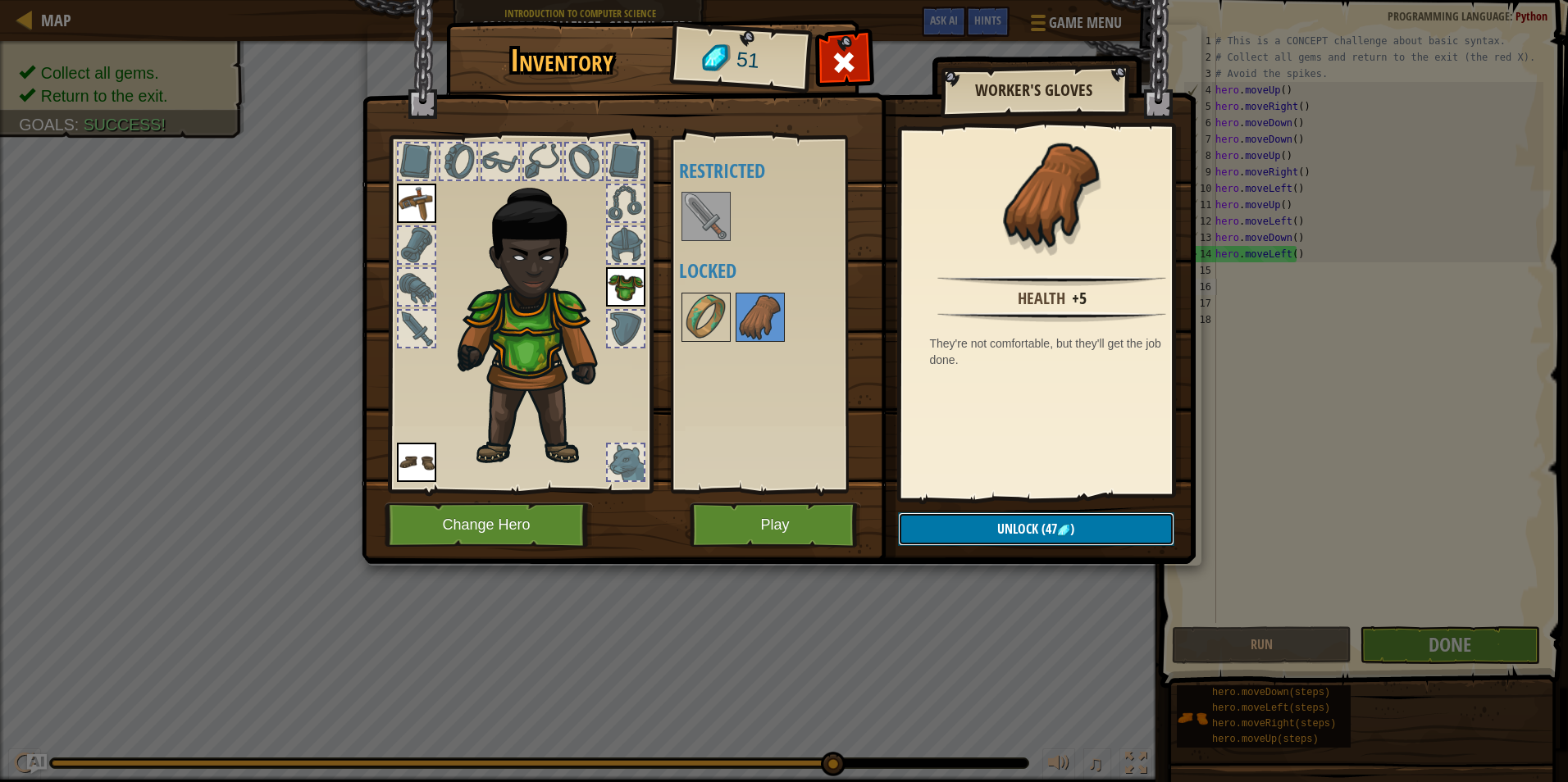
click at [975, 525] on button "Unlock (47 )" at bounding box center [1035, 529] width 276 height 34
click at [977, 525] on button "Confirm" at bounding box center [1035, 529] width 276 height 34
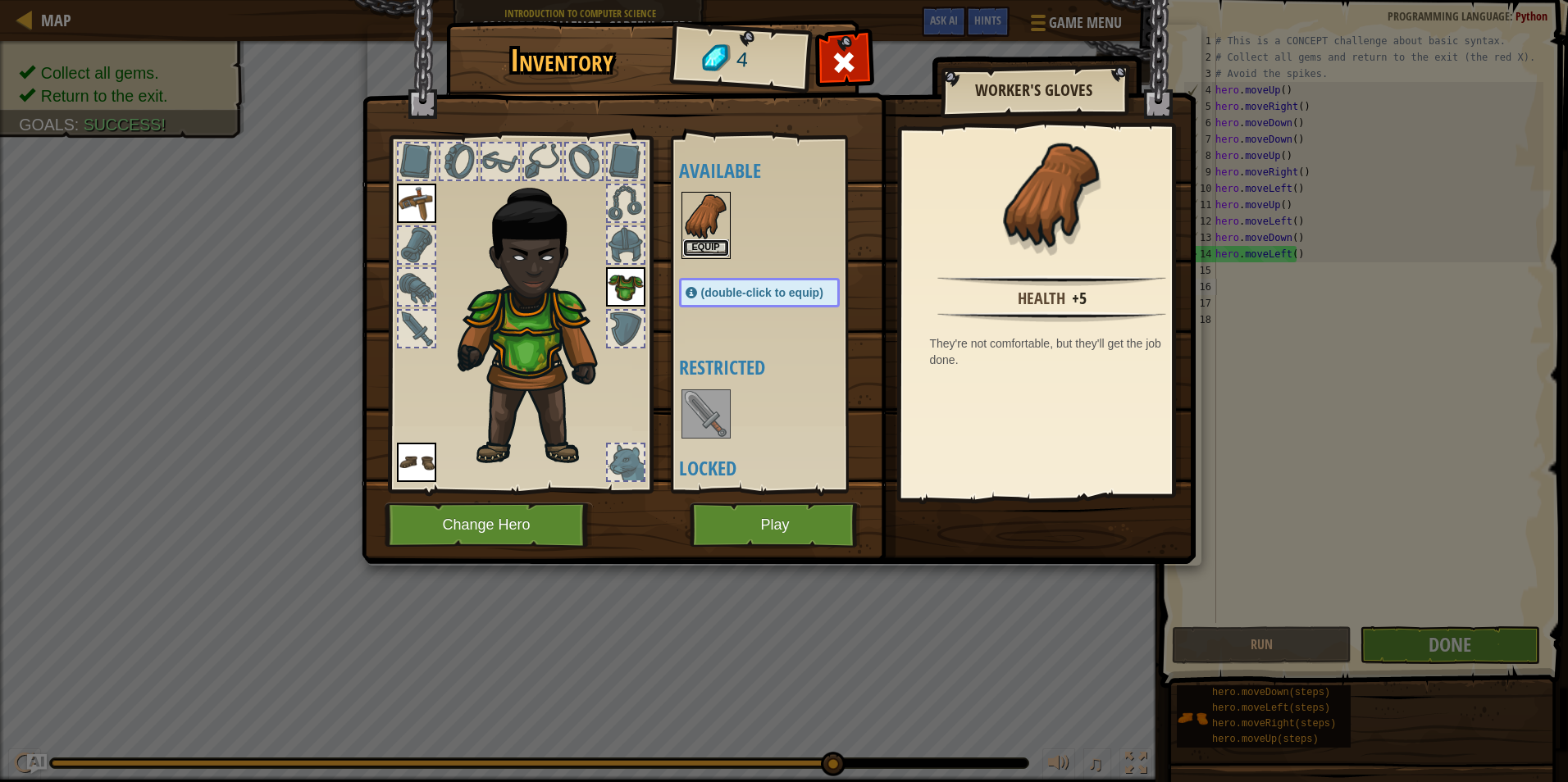
click at [709, 255] on button "Equip" at bounding box center [706, 247] width 46 height 17
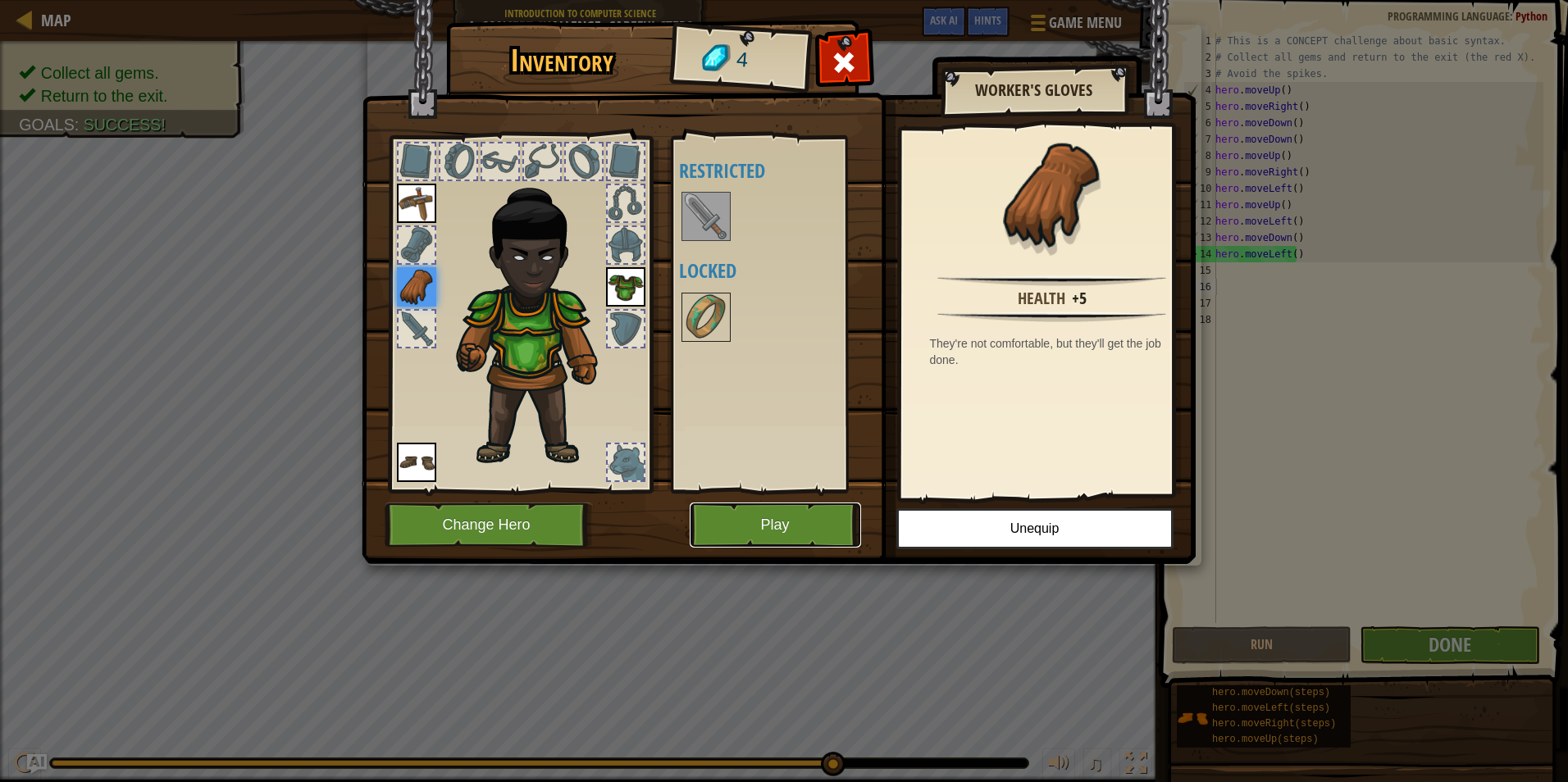
click at [779, 505] on button "Play" at bounding box center [775, 525] width 172 height 45
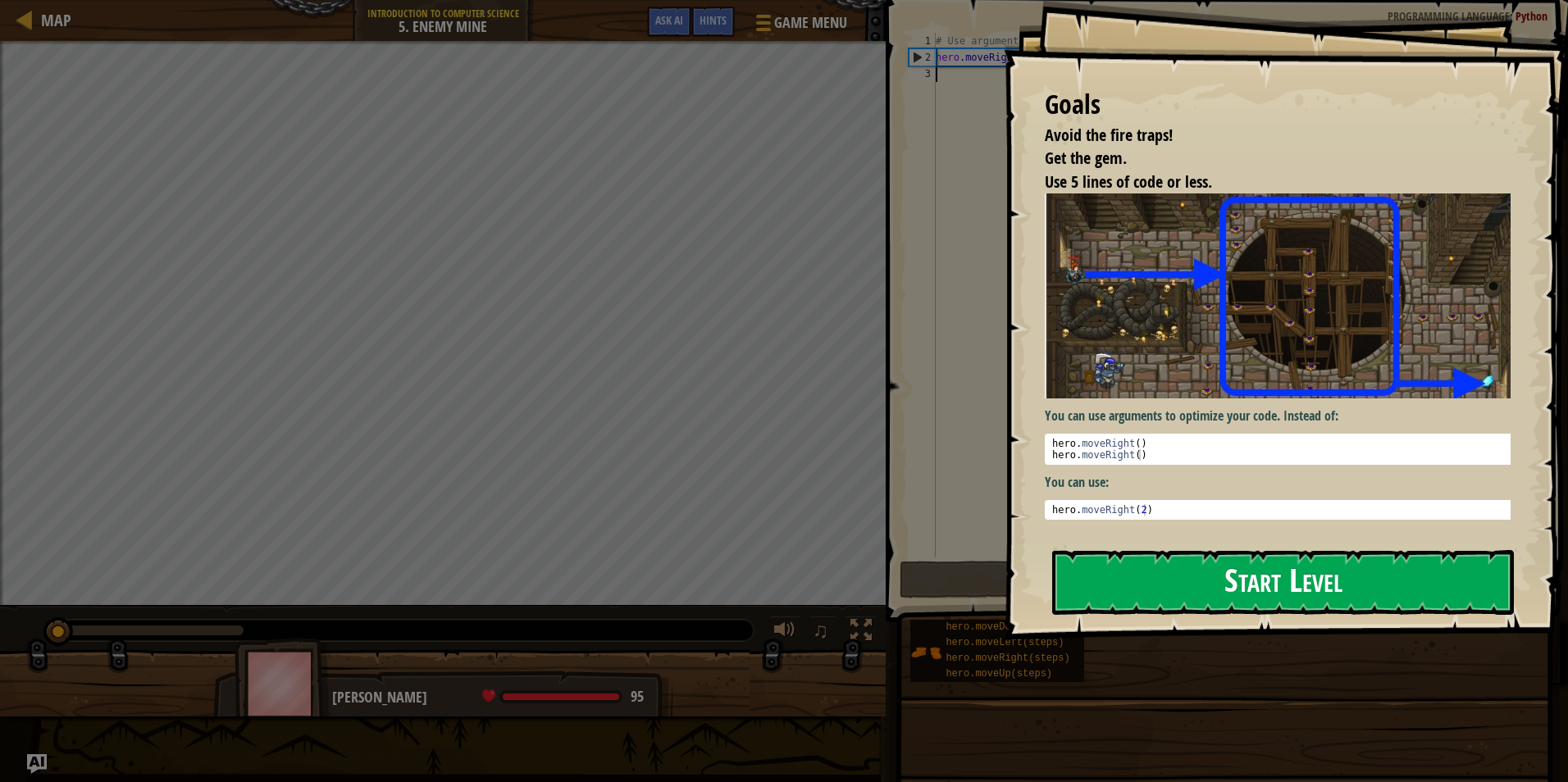
click at [1253, 582] on button "Start Level" at bounding box center [1283, 582] width 462 height 65
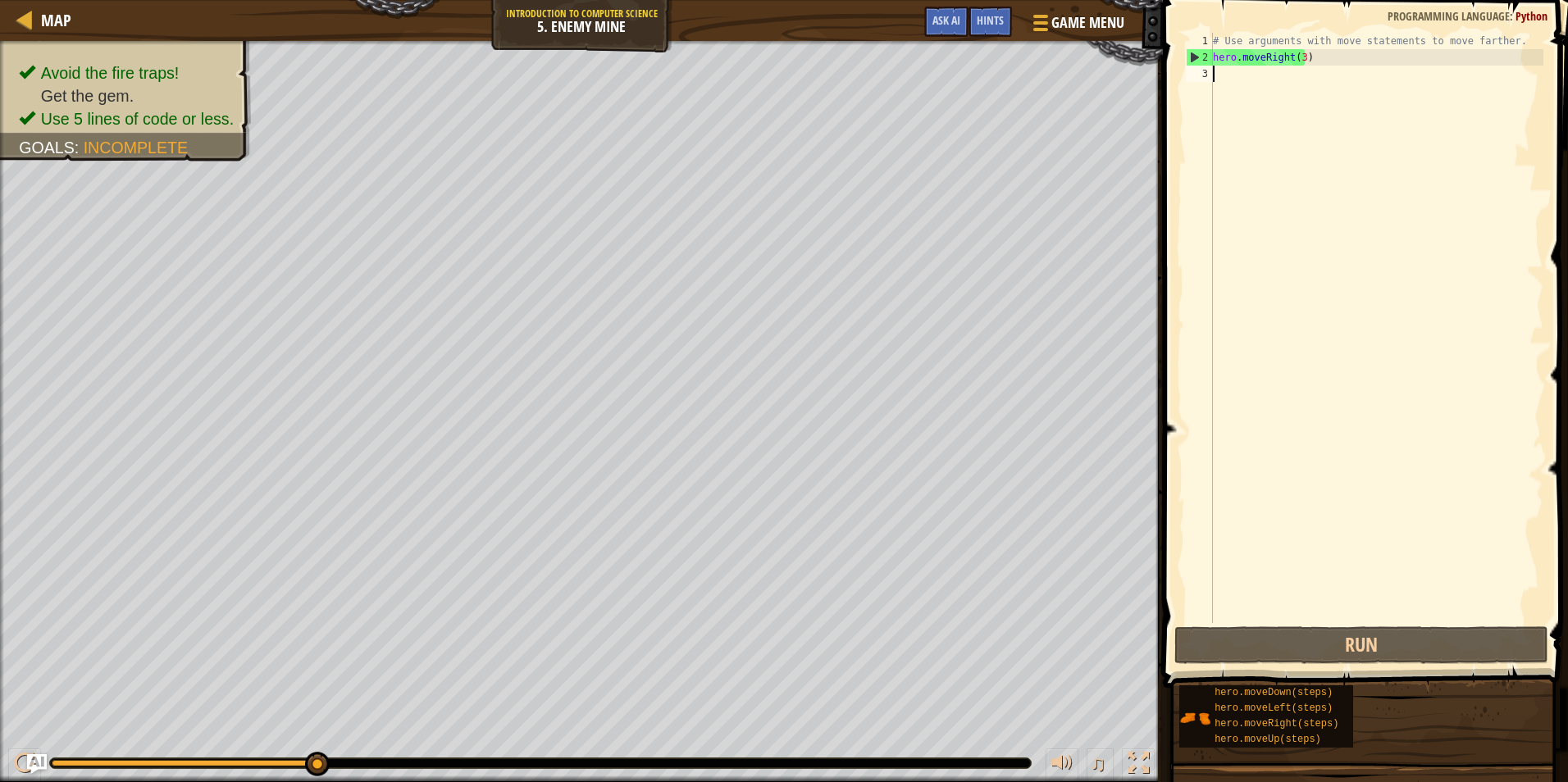
scroll to position [7, 0]
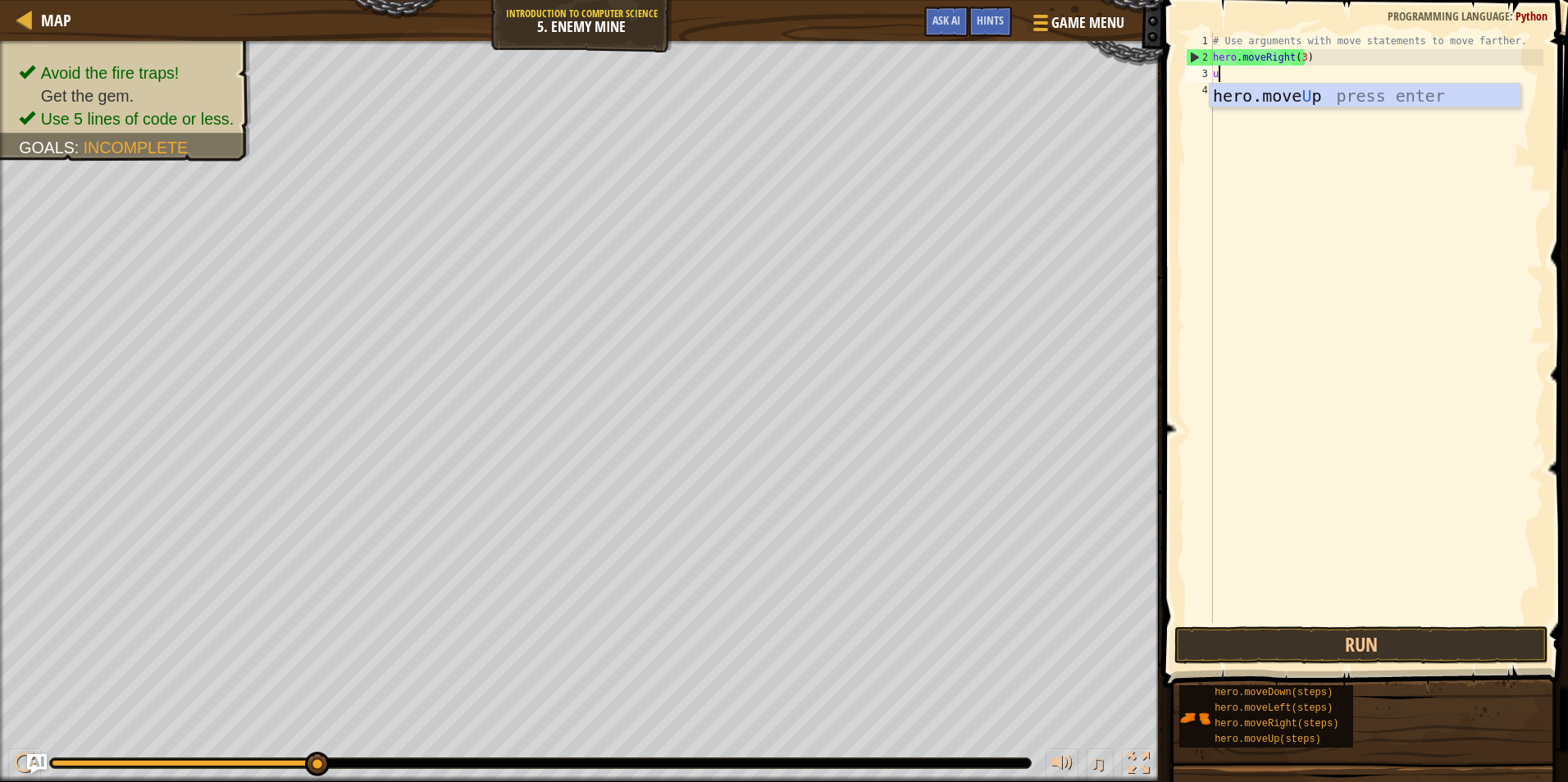
type textarea "up"
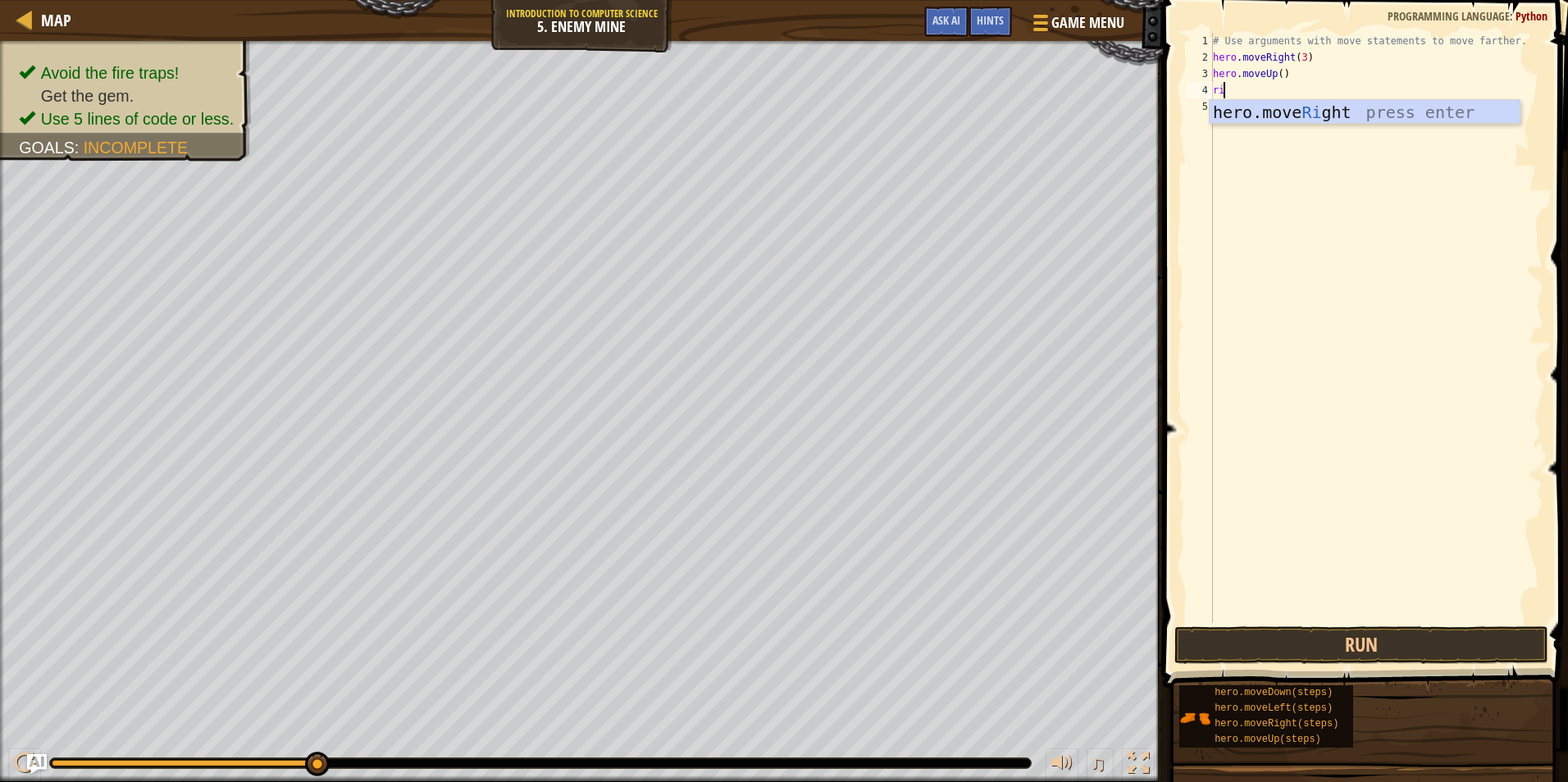
scroll to position [7, 1]
type textarea "righ"
type textarea "do"
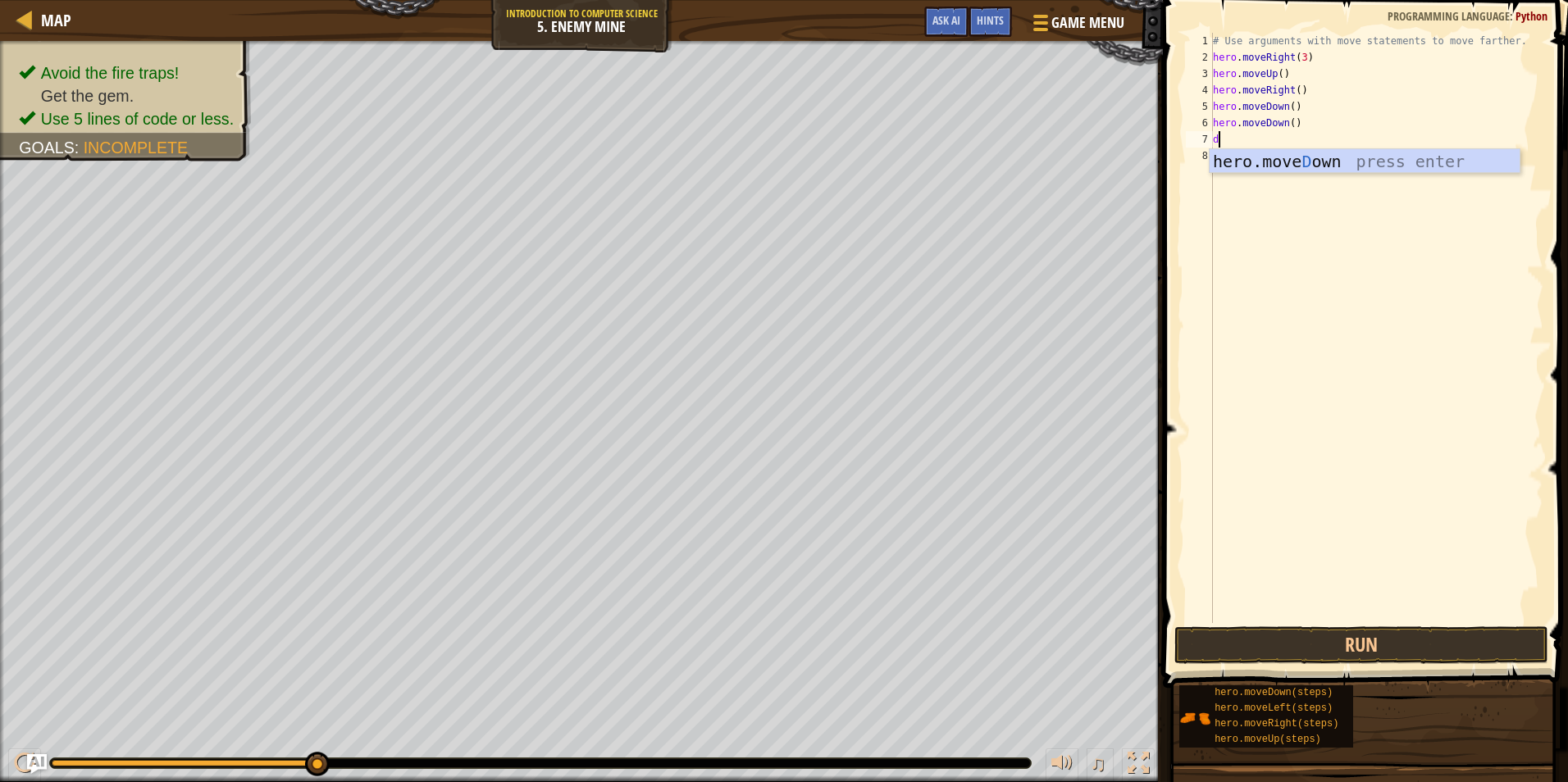
type textarea "do"
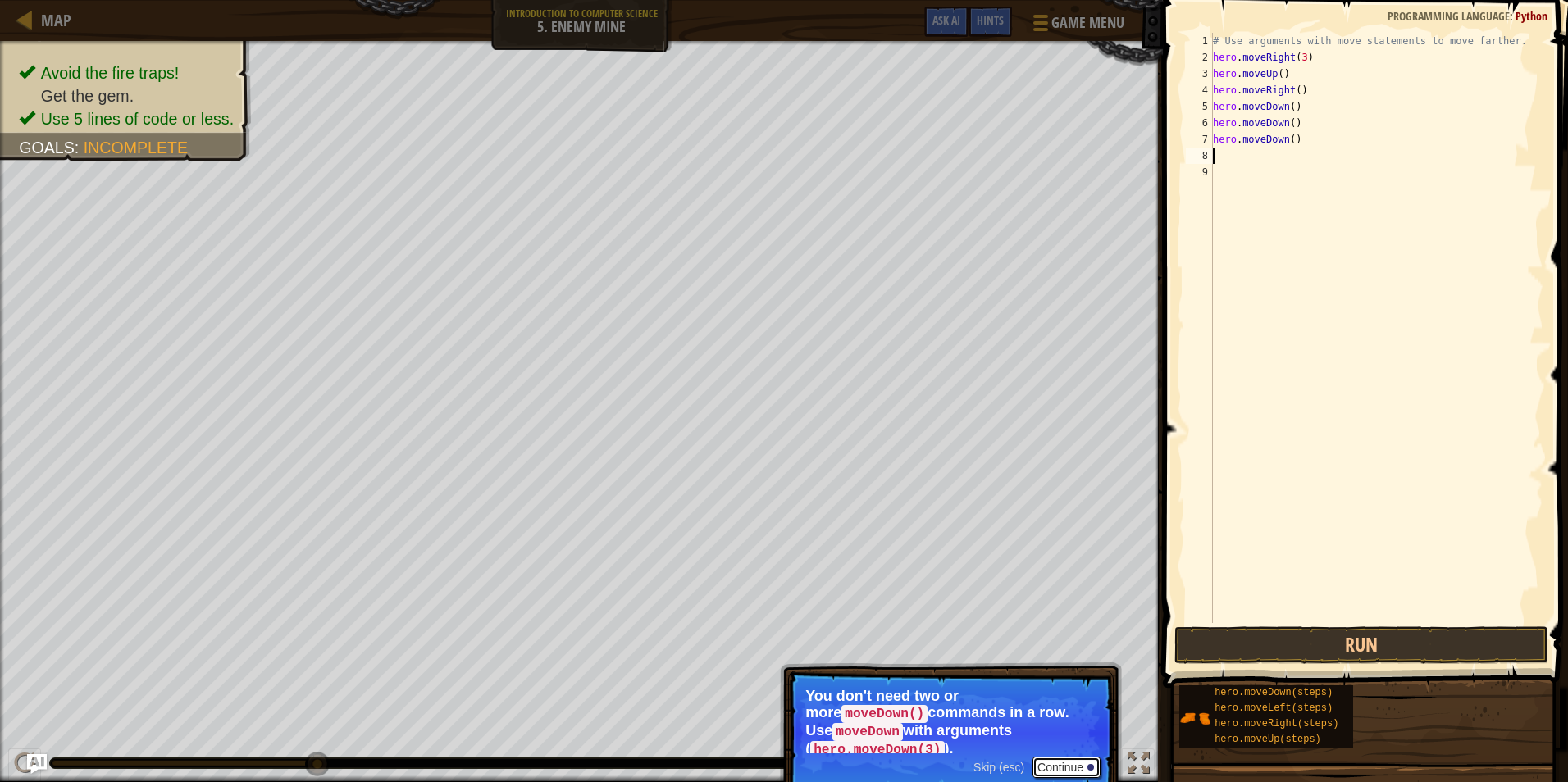
click at [1067, 756] on button "Continue" at bounding box center [1066, 767] width 68 height 21
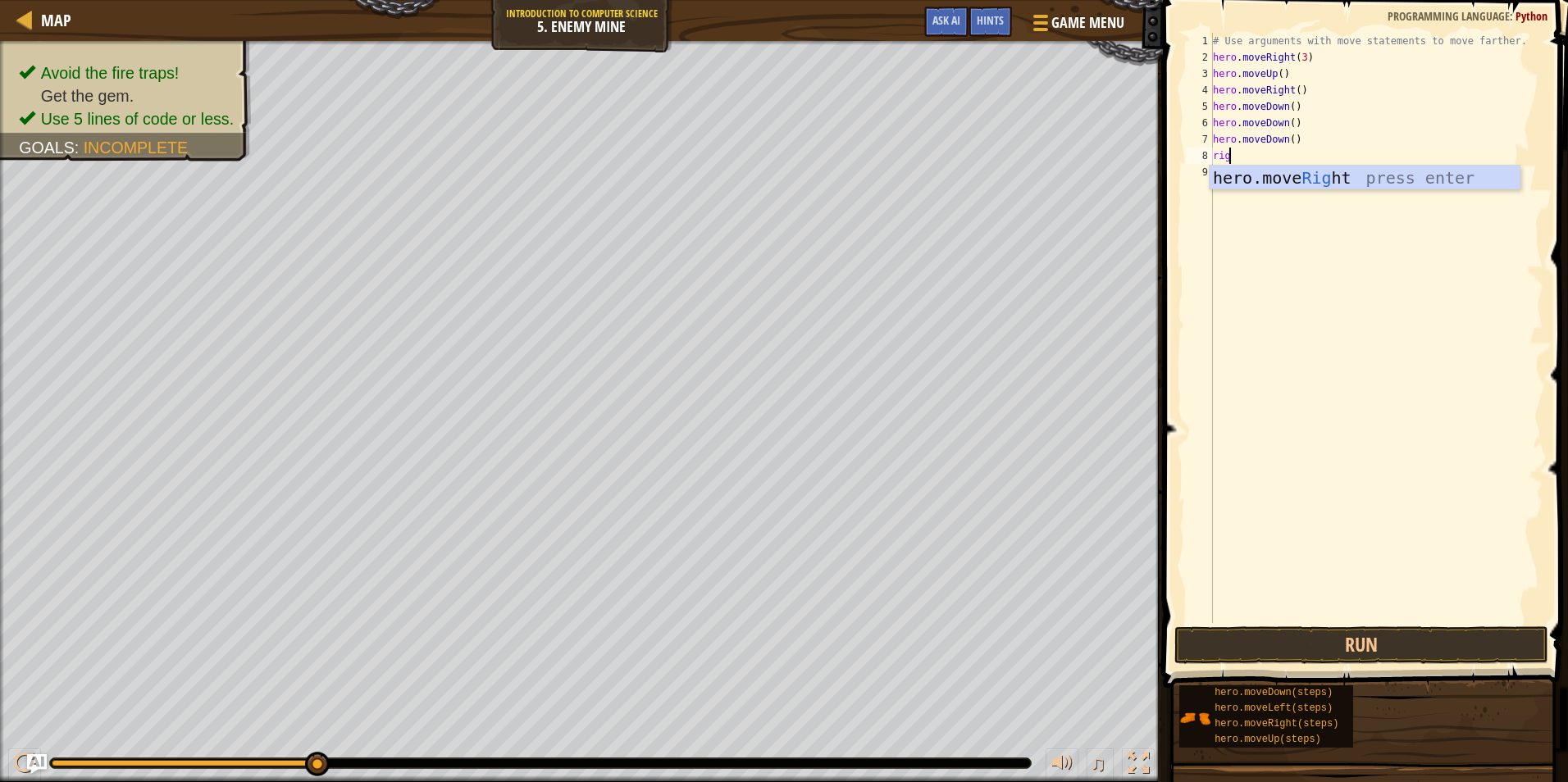
scroll to position [7, 1]
type textarea "righ"
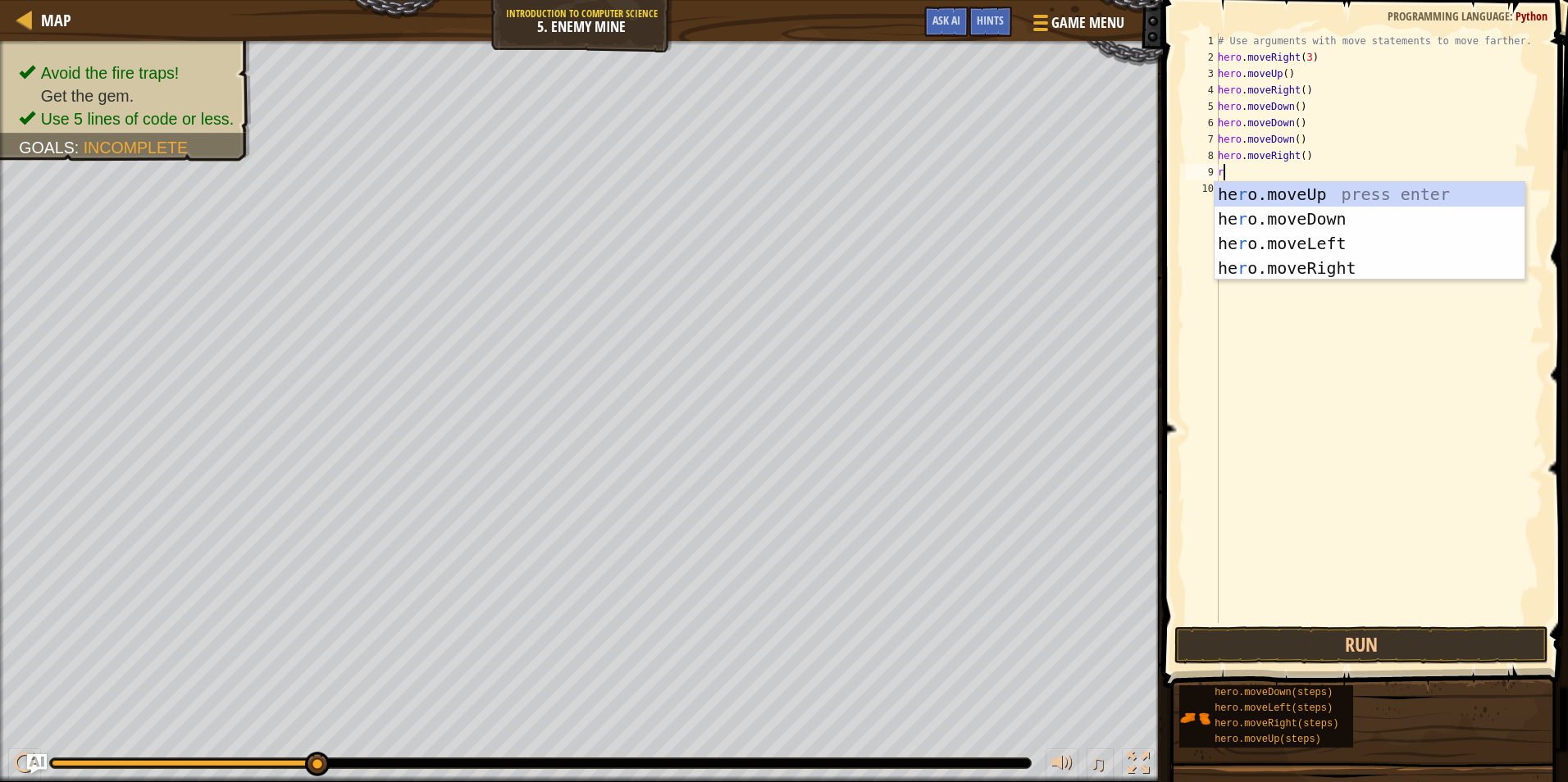
type textarea "ri"
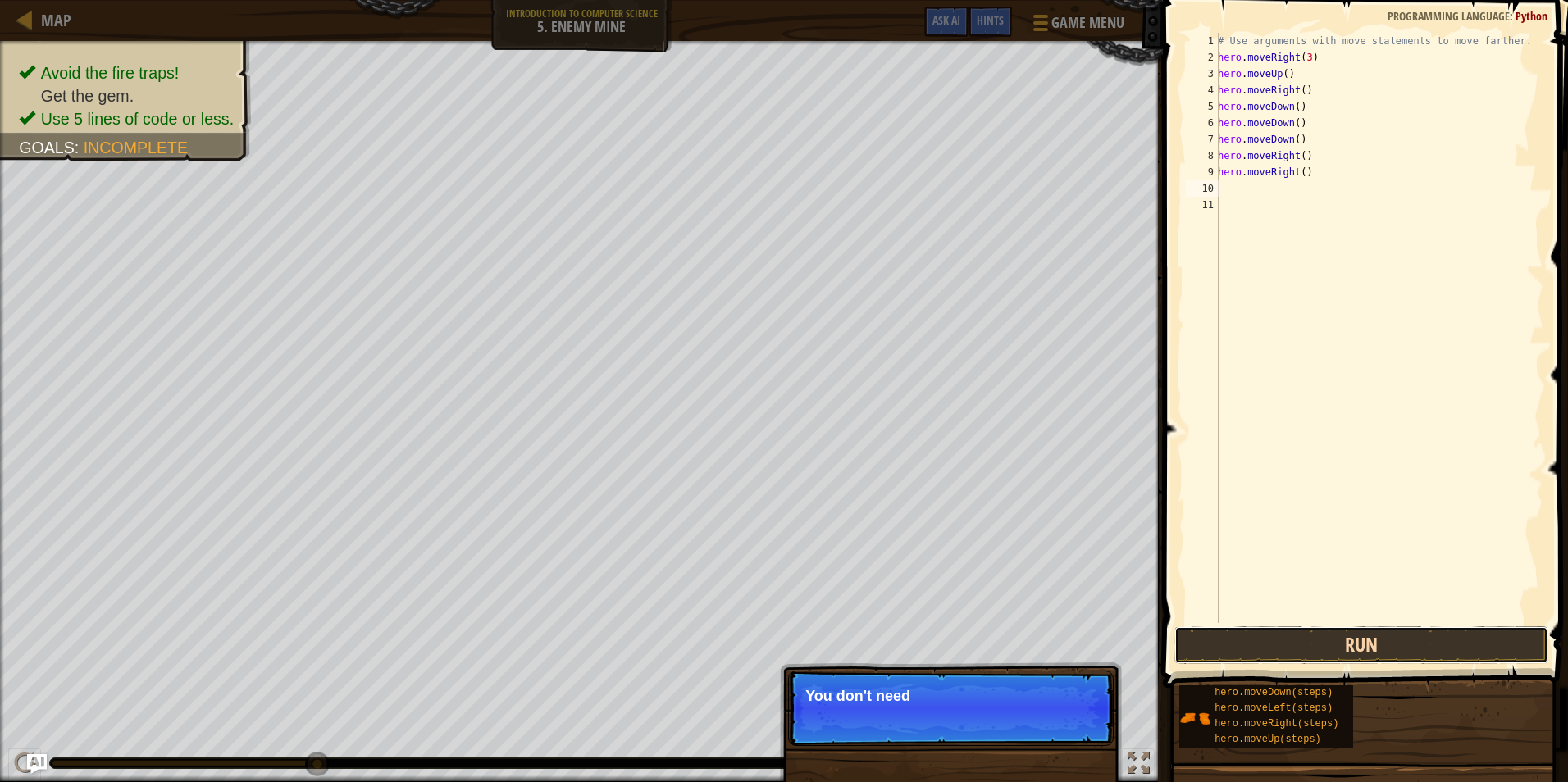
click at [1420, 634] on button "Run" at bounding box center [1360, 645] width 374 height 38
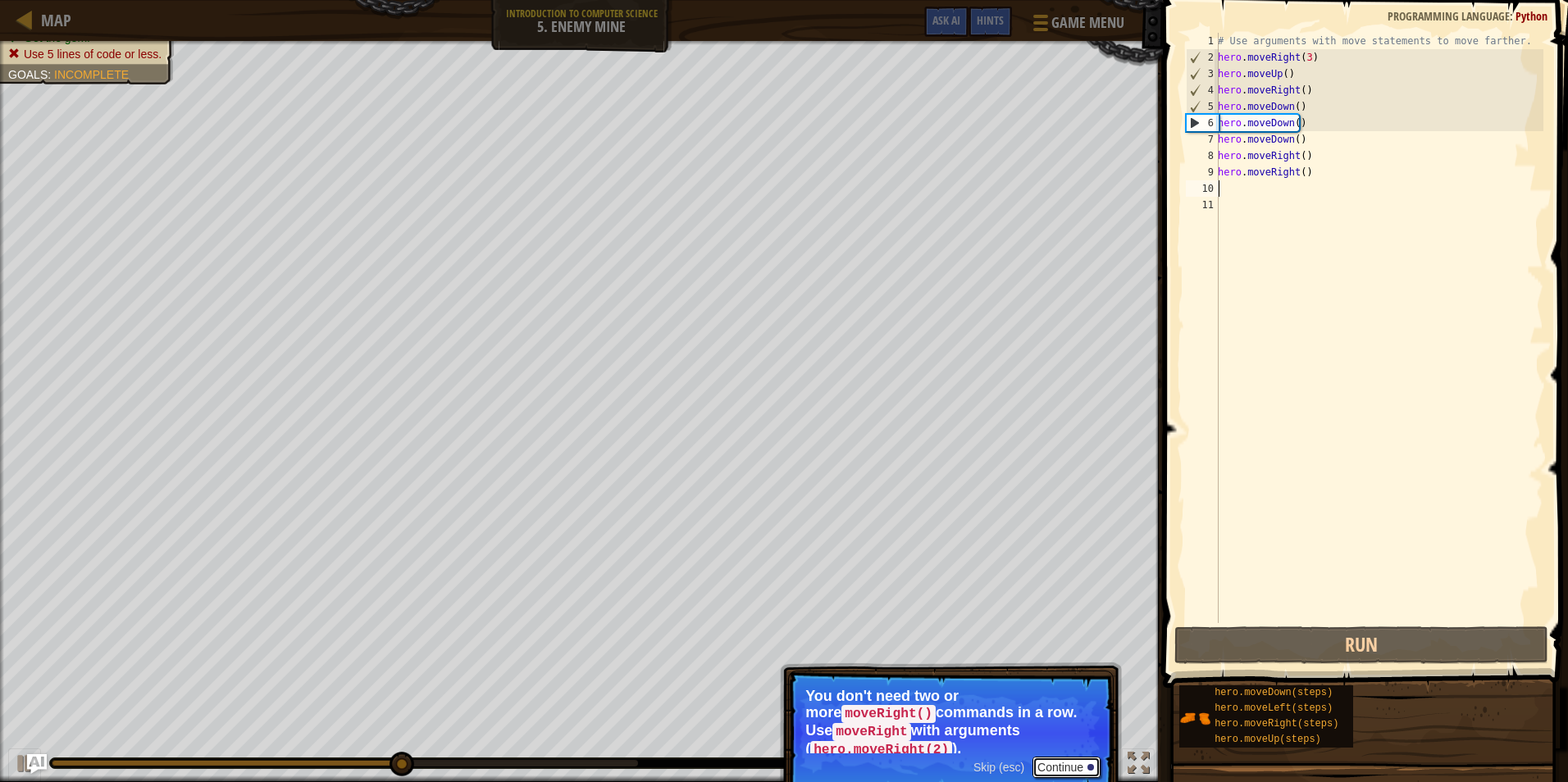
click at [1043, 756] on button "Continue" at bounding box center [1066, 767] width 68 height 21
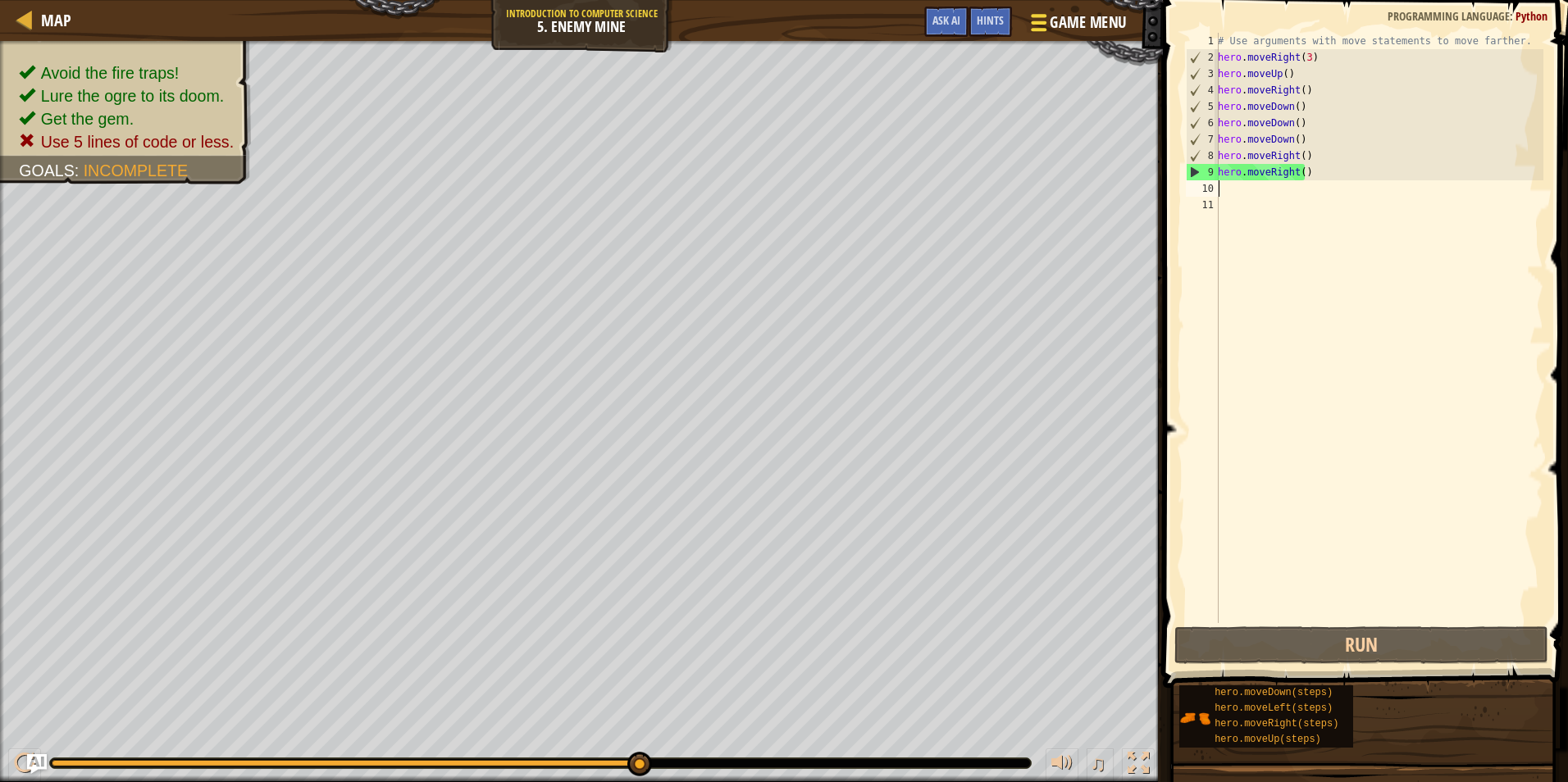
click at [1057, 15] on span "Game Menu" at bounding box center [1088, 22] width 76 height 22
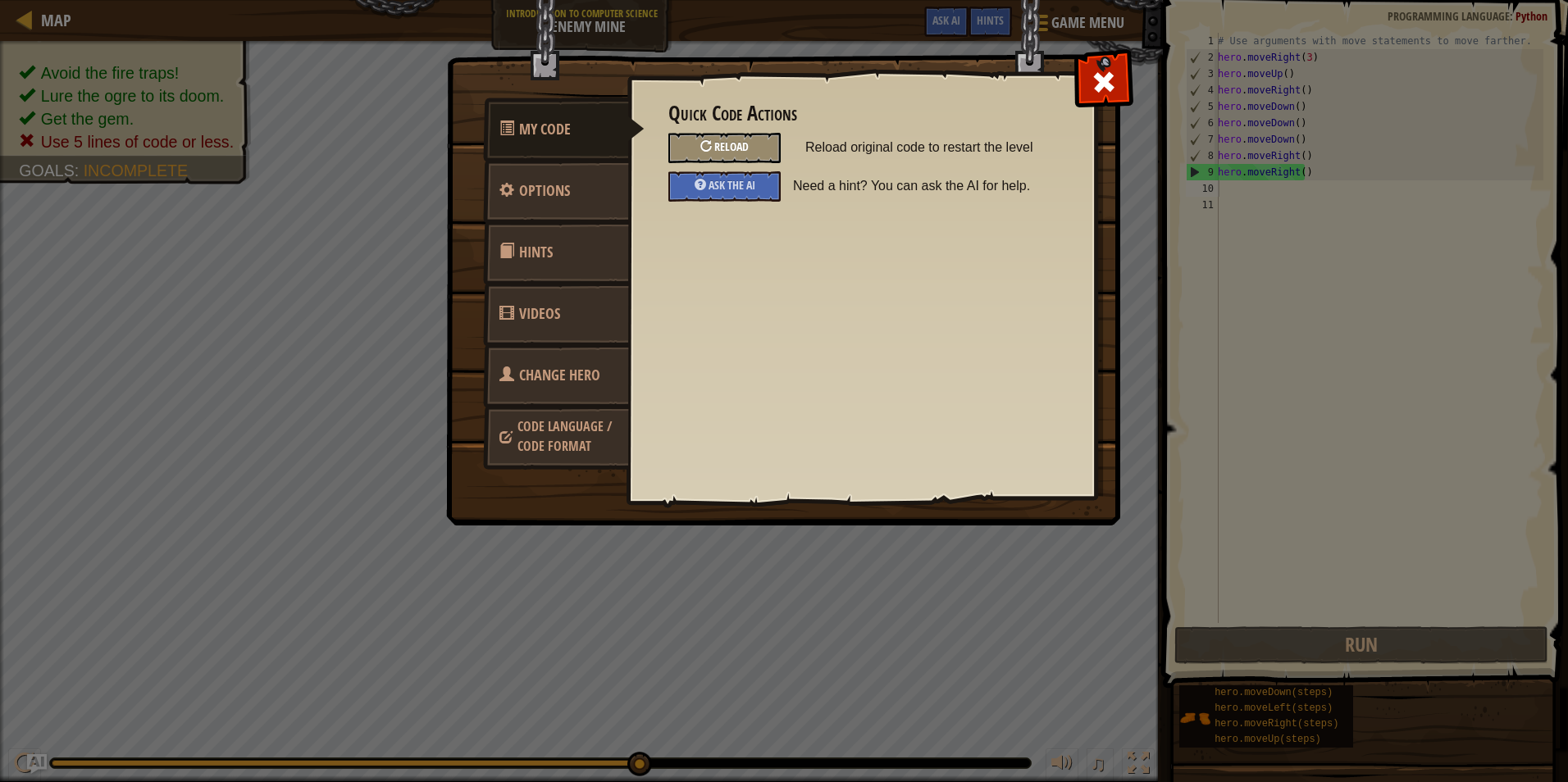
click at [746, 133] on div "Reload" at bounding box center [724, 148] width 112 height 31
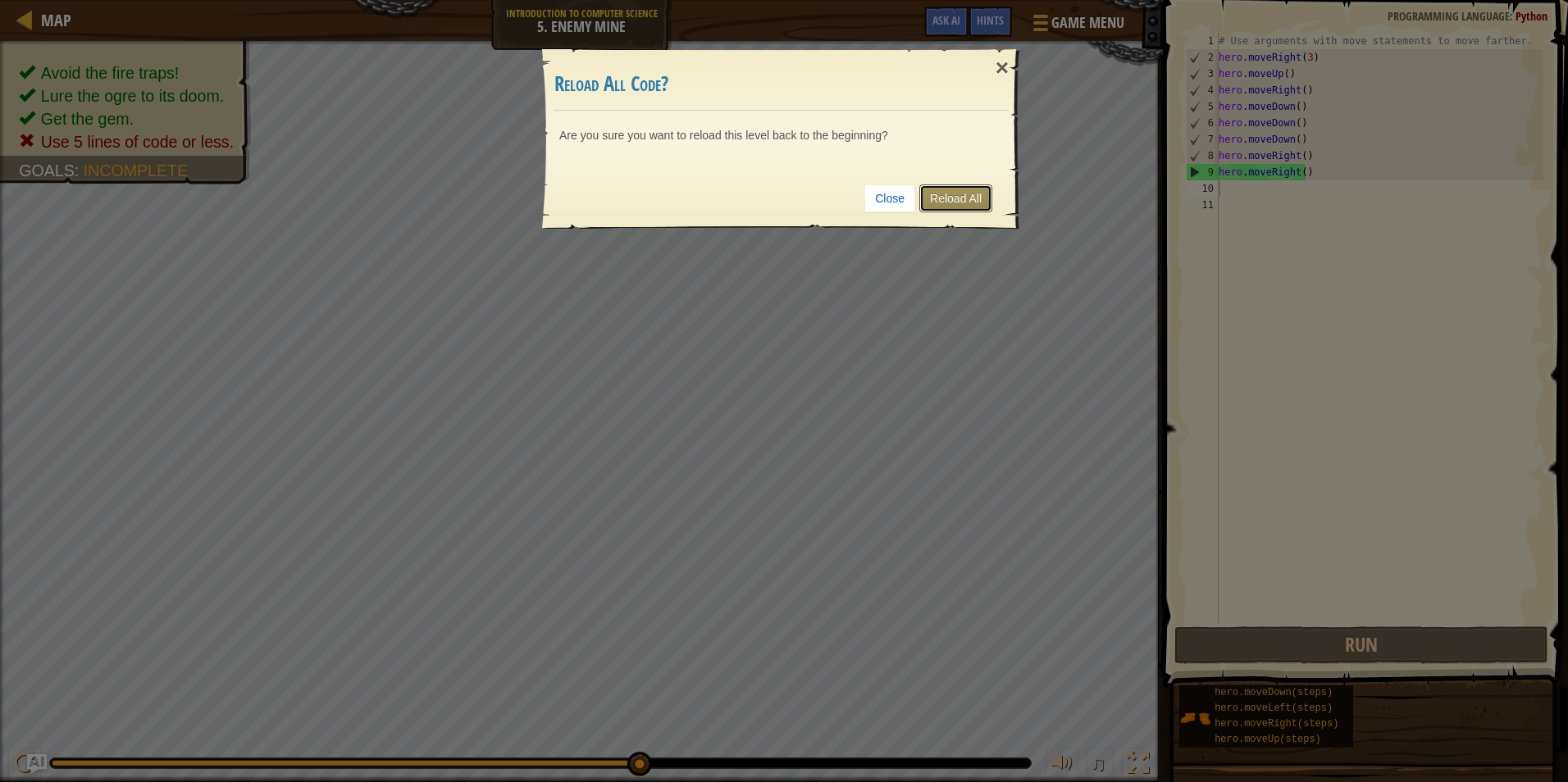
click at [966, 202] on link "Reload All" at bounding box center [955, 199] width 73 height 28
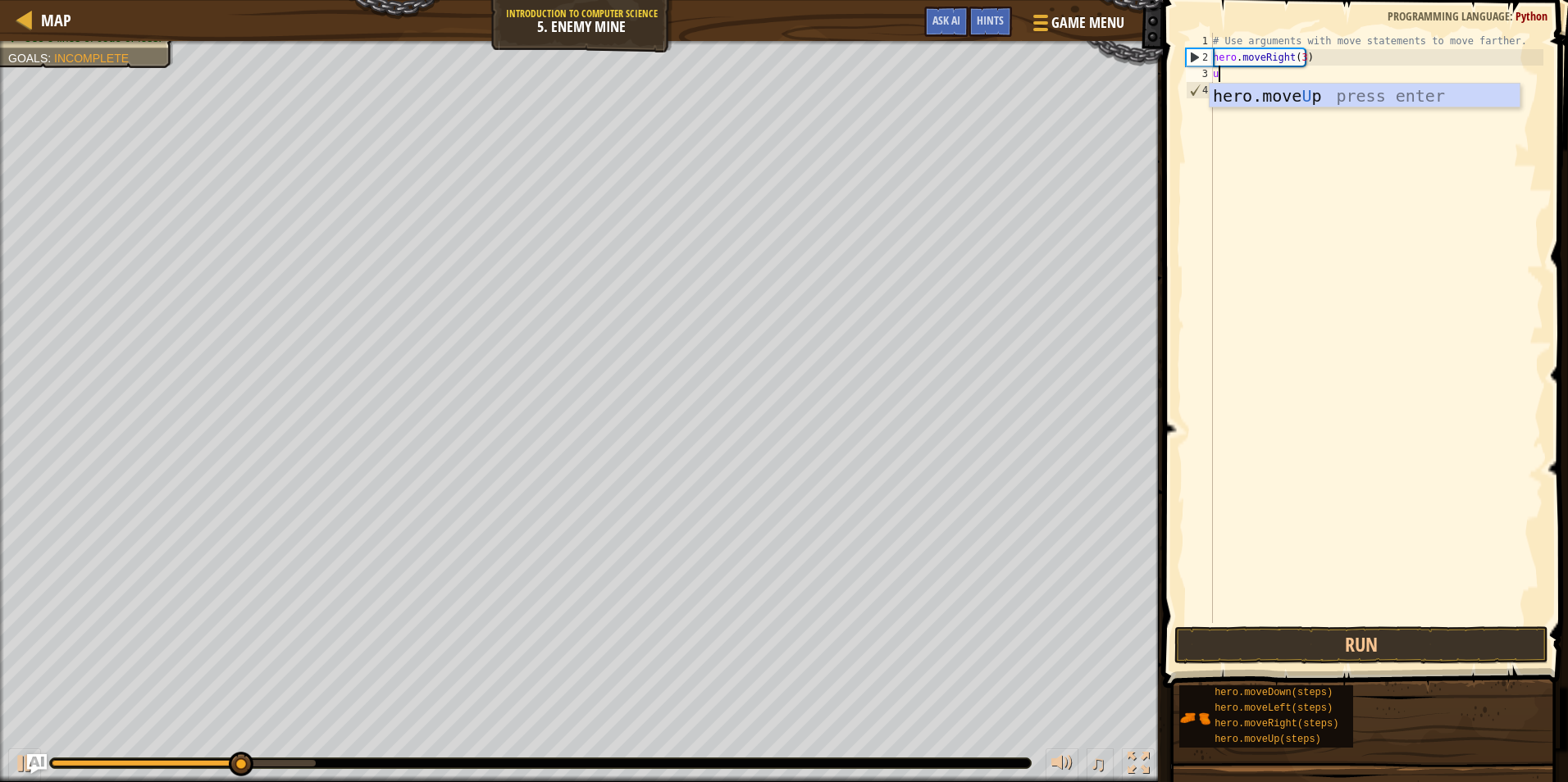
type textarea "up"
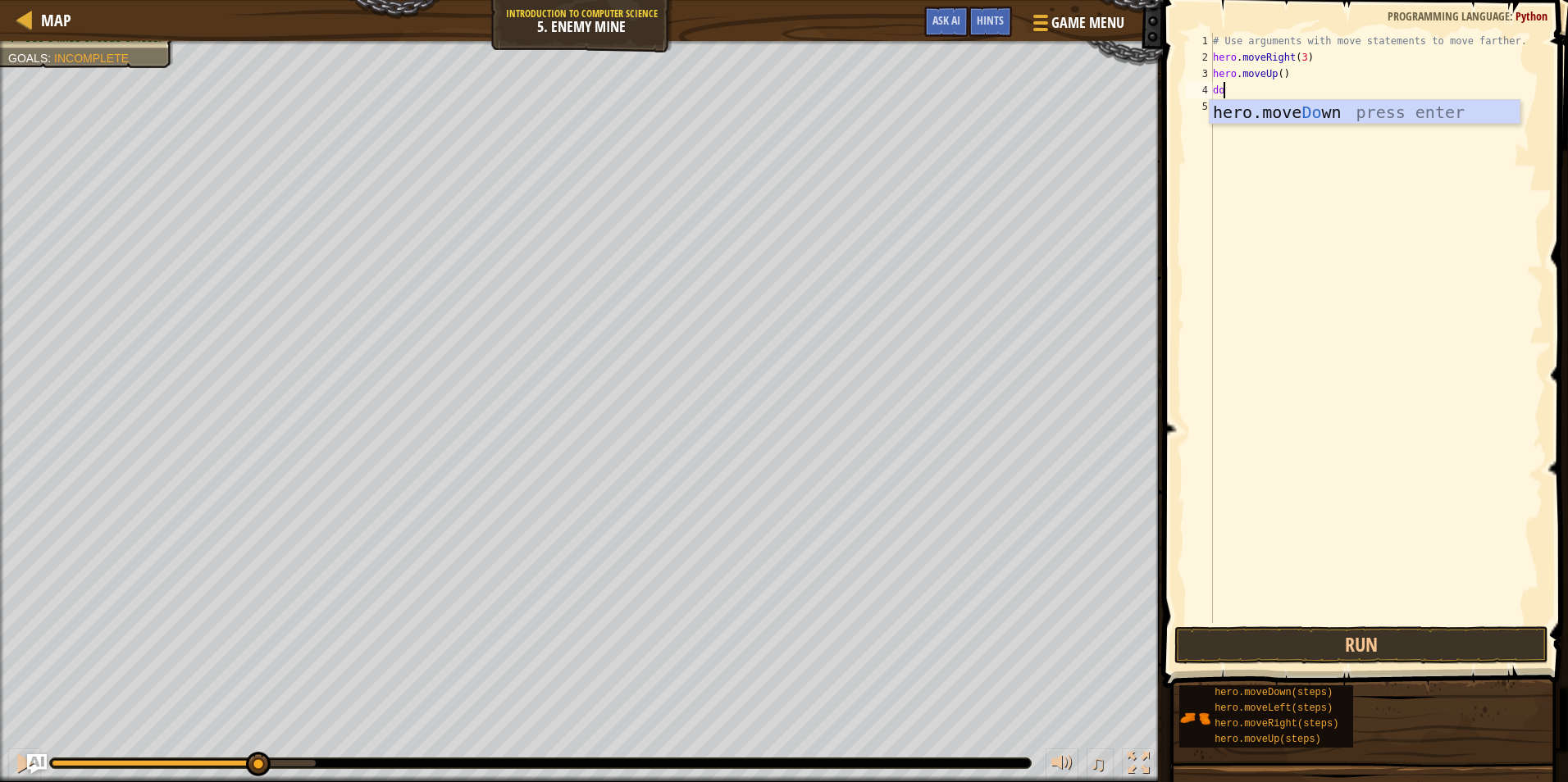
scroll to position [7, 1]
type textarea "down"
click at [1288, 89] on div "# Use arguments with move statements to move farther. hero . moveRight ( 3 ) he…" at bounding box center [1376, 344] width 334 height 623
type textarea "hero.moveDown(3)"
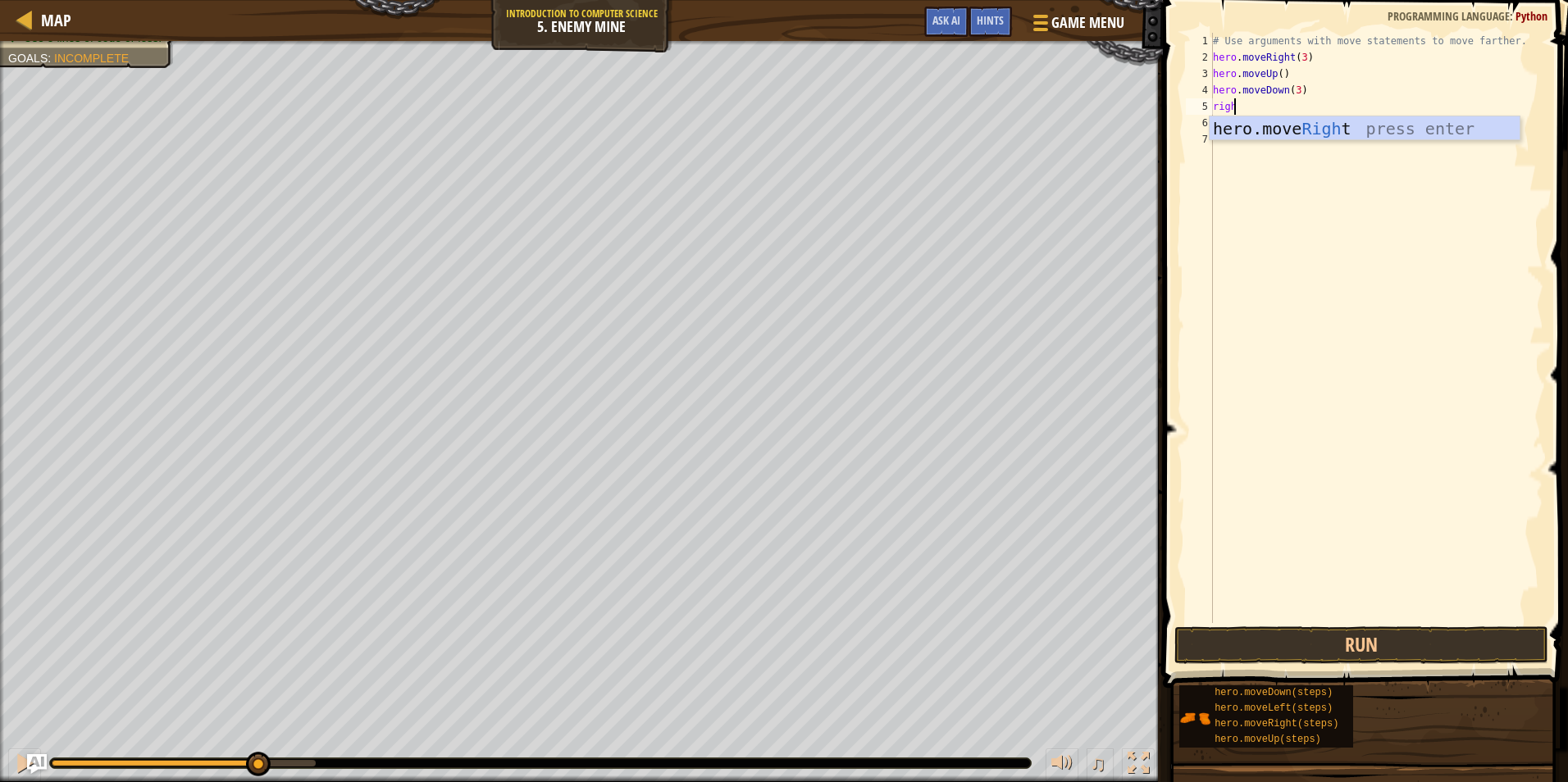
type textarea "right"
click at [1293, 111] on div "# Use arguments with move statements to move farther. hero . moveRight ( 3 ) he…" at bounding box center [1376, 344] width 334 height 623
type textarea "hero.moveRight(2)"
click at [1363, 635] on button "Run" at bounding box center [1360, 645] width 374 height 38
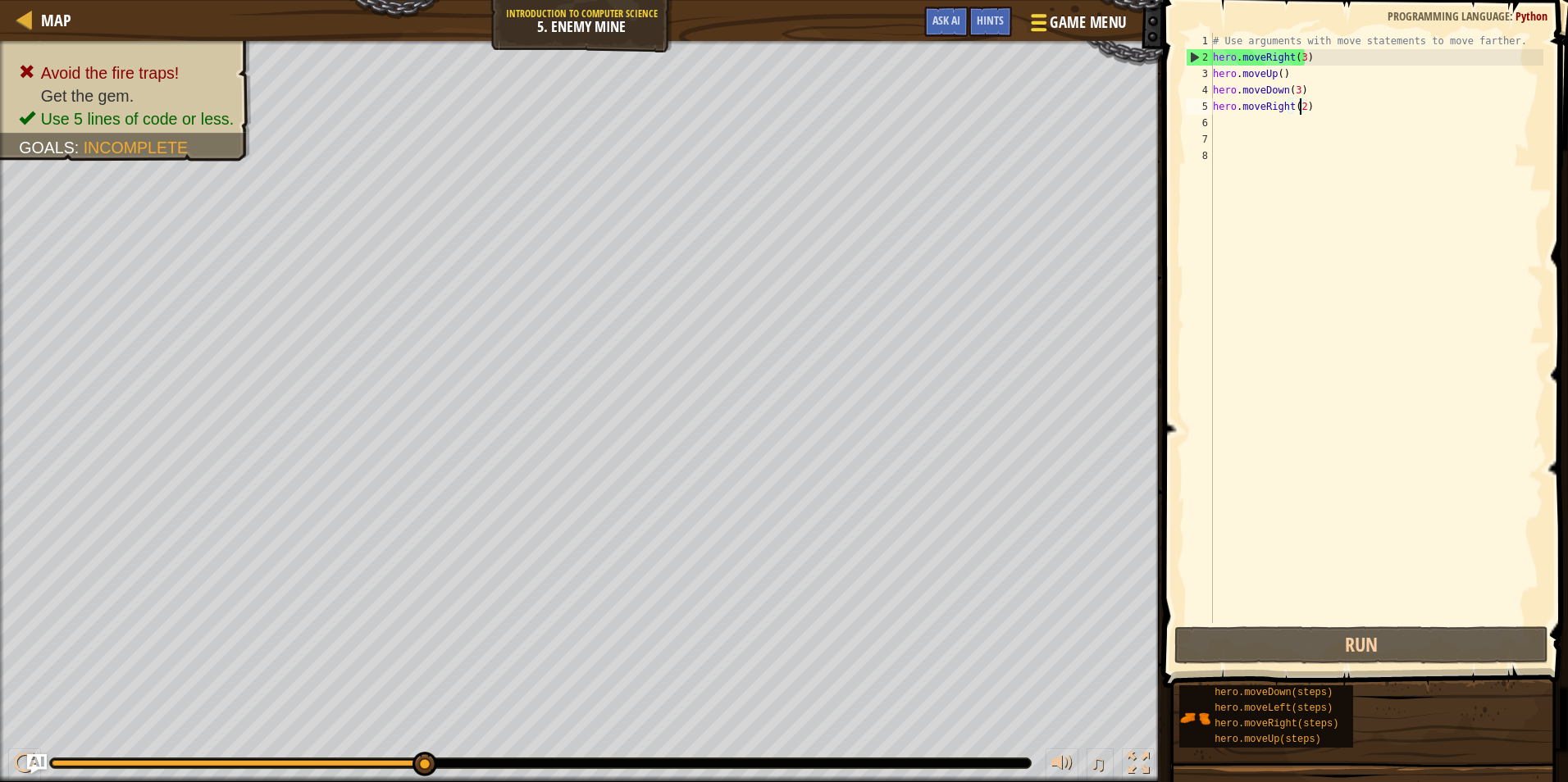
click at [1089, 16] on span "Game Menu" at bounding box center [1088, 22] width 76 height 22
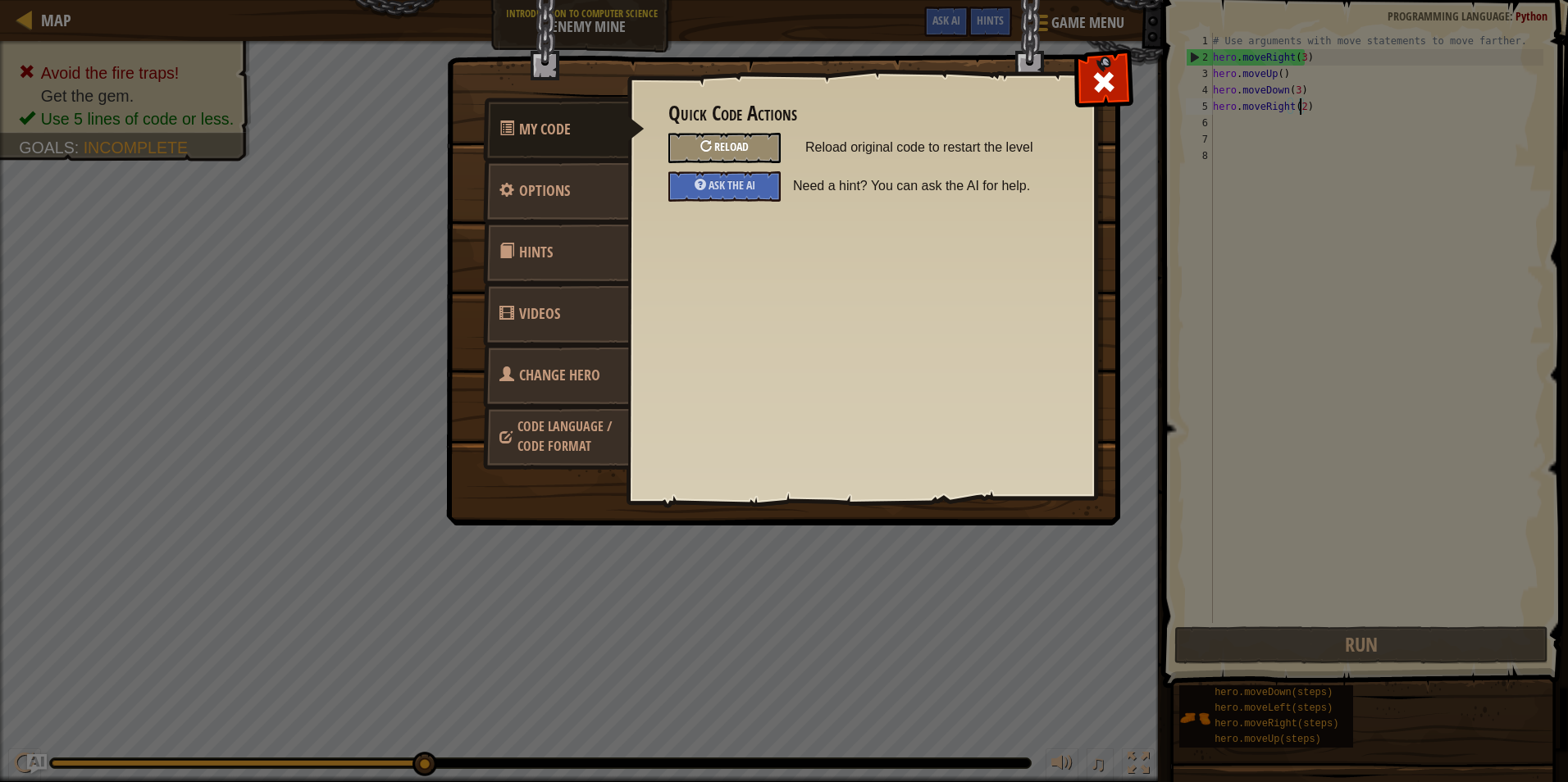
click at [741, 145] on span "Reload" at bounding box center [732, 146] width 35 height 16
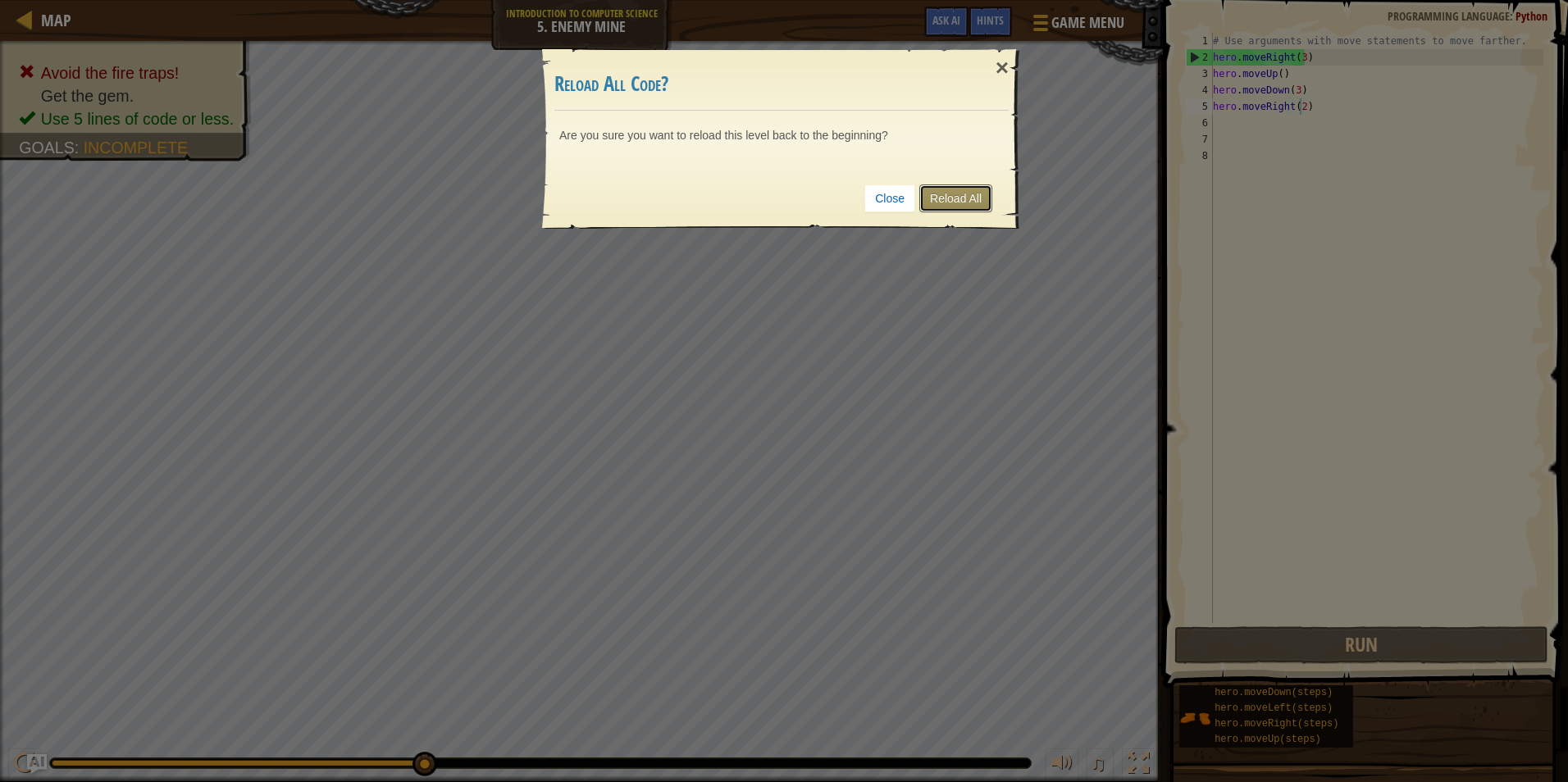
drag, startPoint x: 936, startPoint y: 195, endPoint x: 928, endPoint y: 196, distance: 8.1
click at [936, 195] on link "Reload All" at bounding box center [955, 199] width 73 height 28
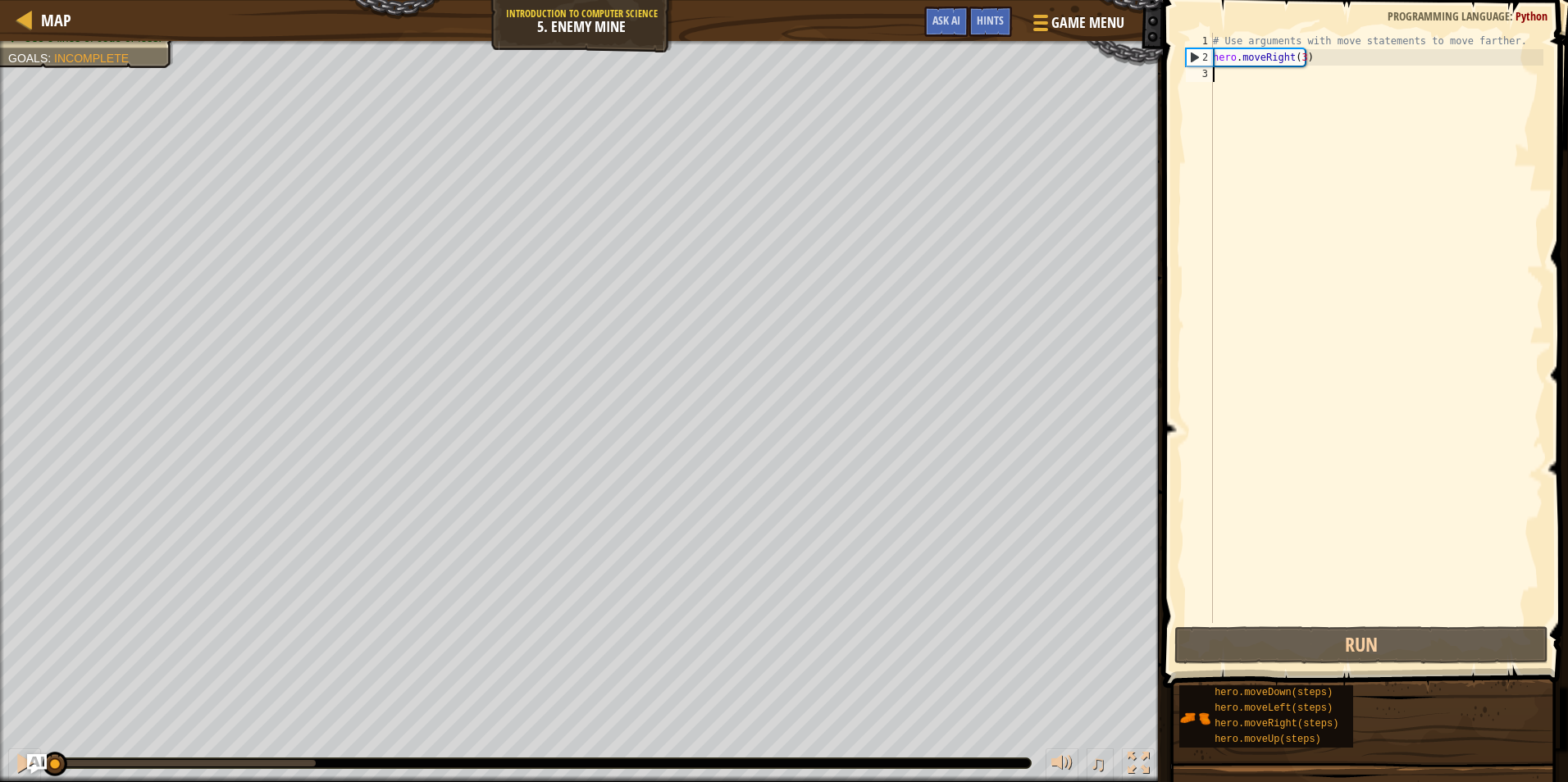
scroll to position [7, 0]
